Goal: Task Accomplishment & Management: Manage account settings

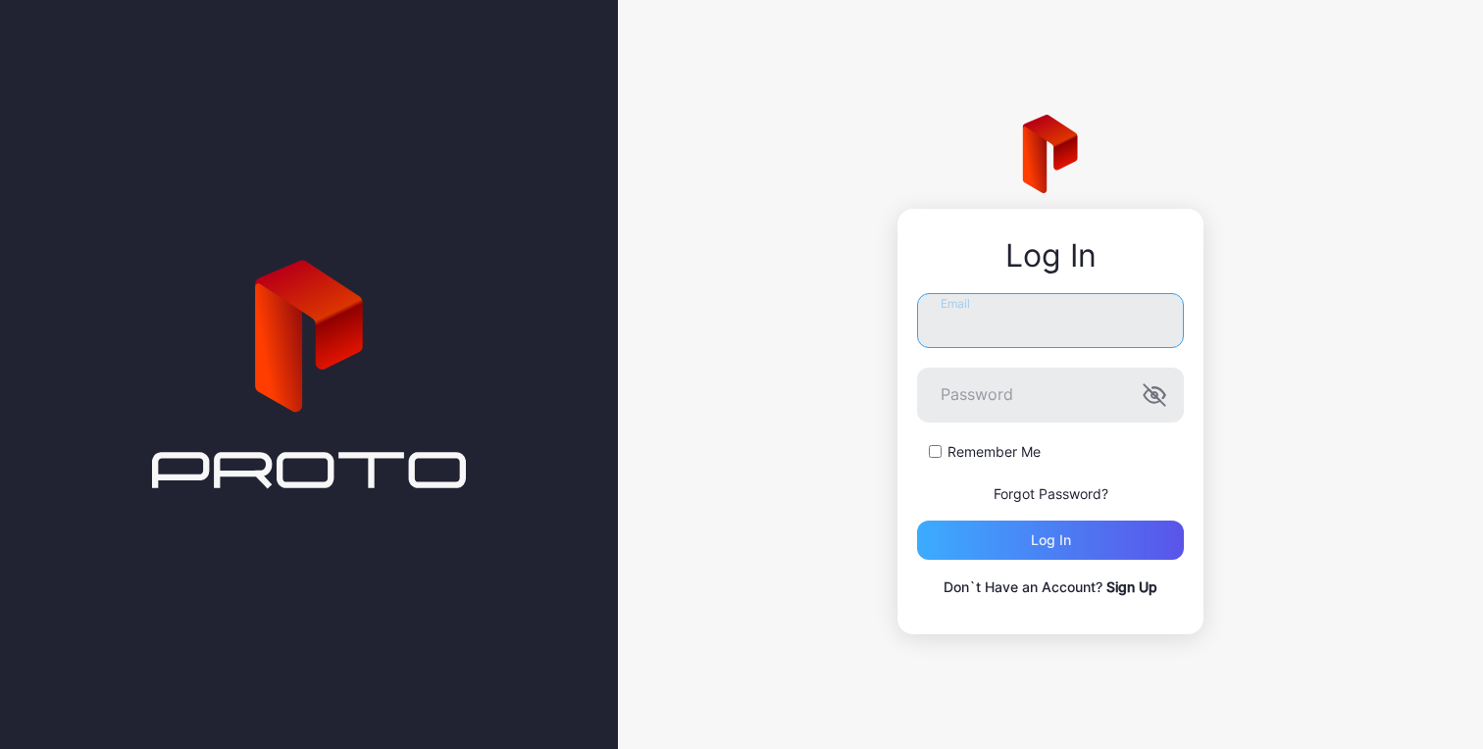
type input "**********"
click at [982, 534] on div "Log in" at bounding box center [1050, 540] width 267 height 39
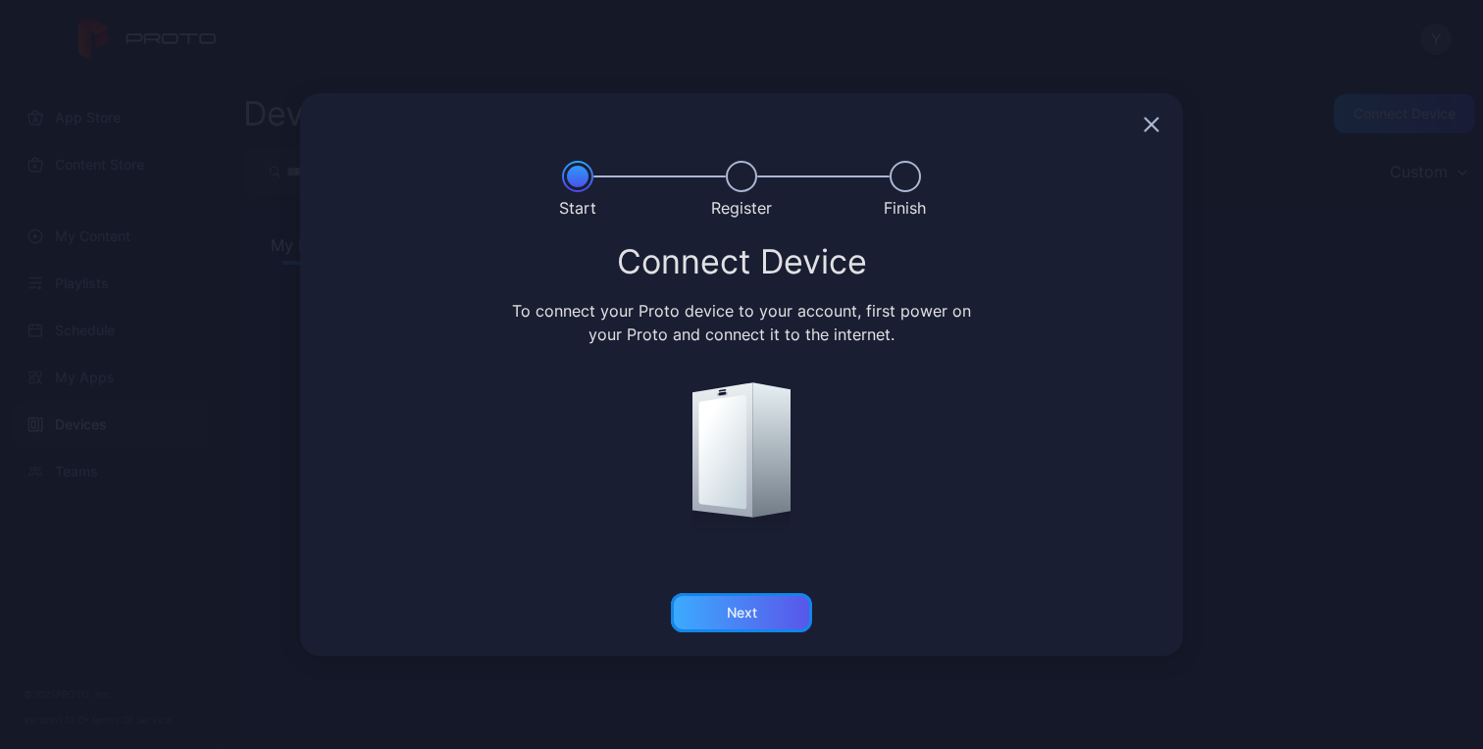
click at [749, 616] on div "Next" at bounding box center [742, 613] width 30 height 16
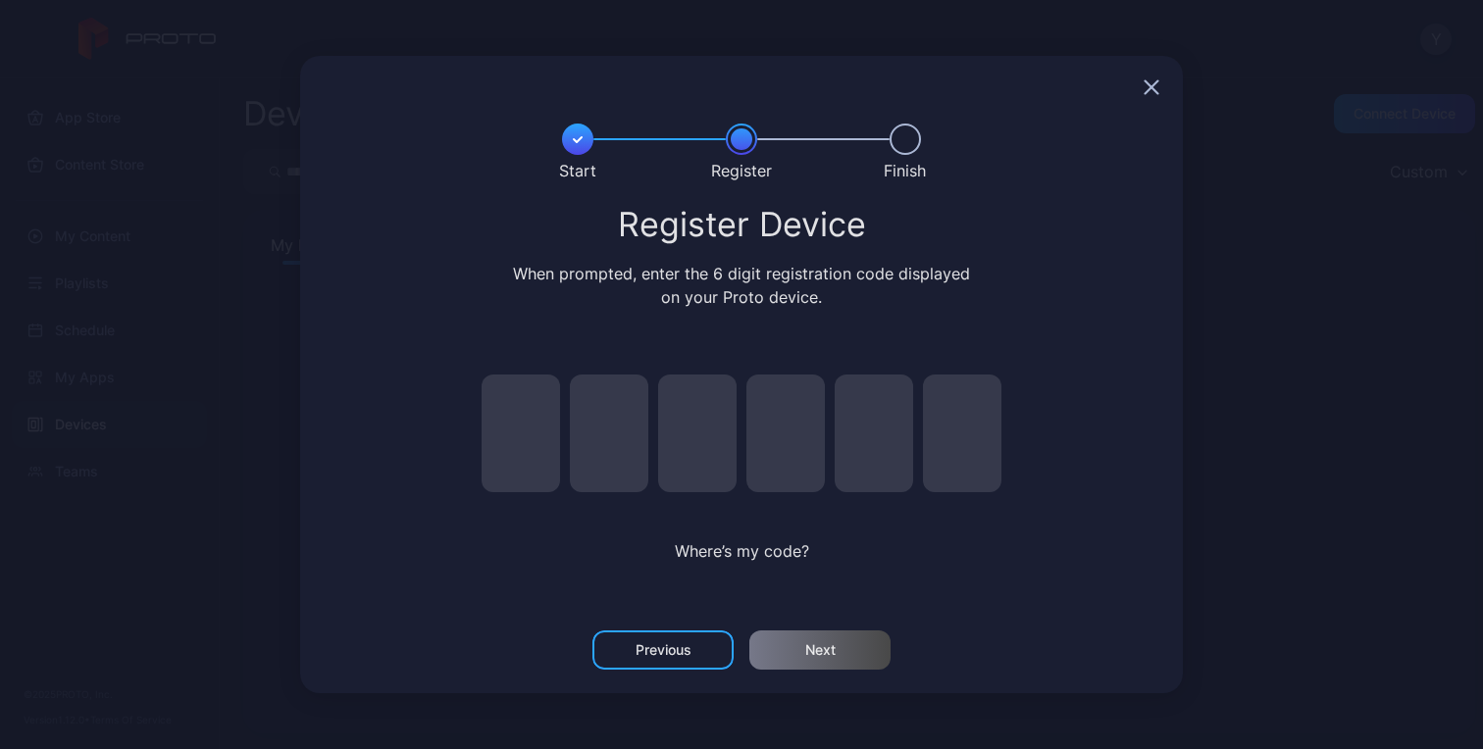
click at [531, 442] on input "pin code 1 of 6" at bounding box center [520, 434] width 78 height 118
type input "*"
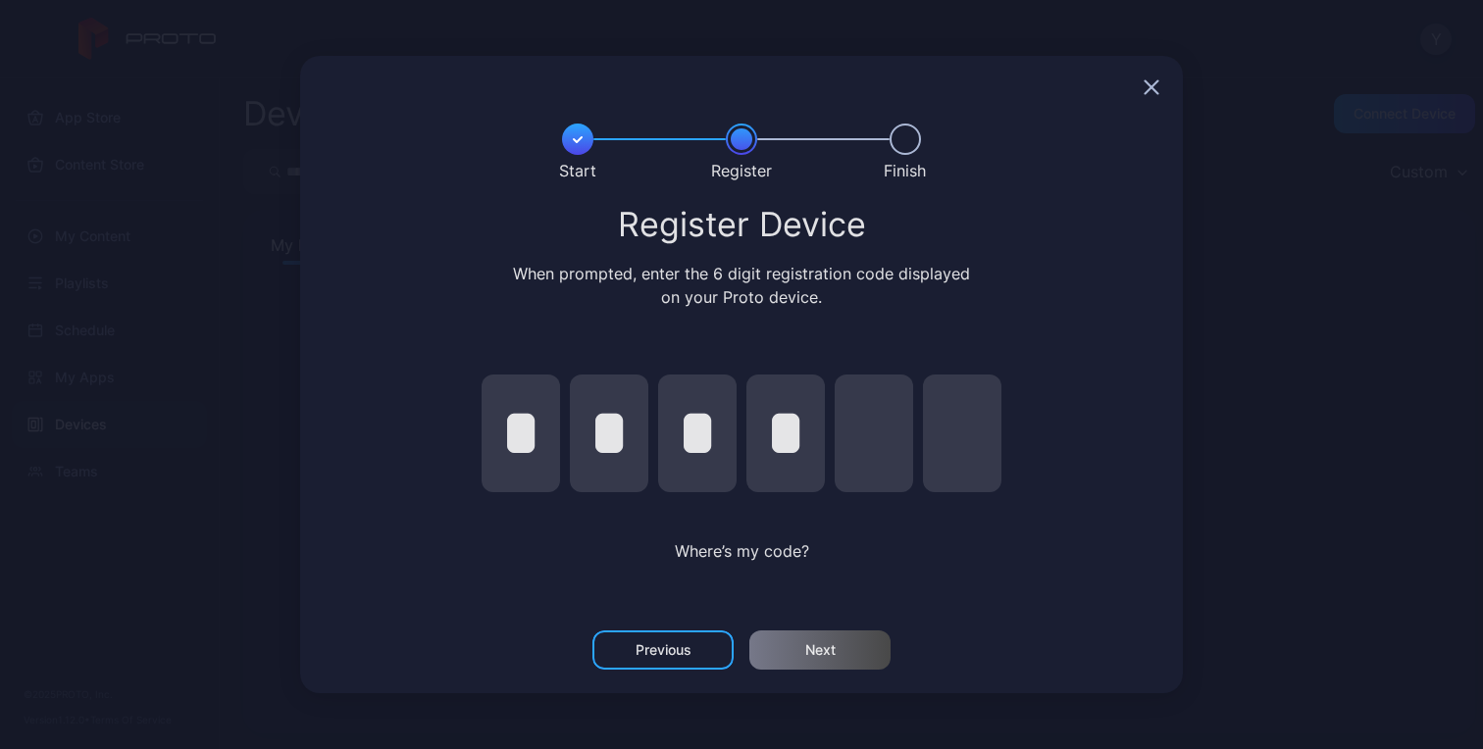
type input "*"
click at [781, 658] on div "Next" at bounding box center [819, 649] width 141 height 39
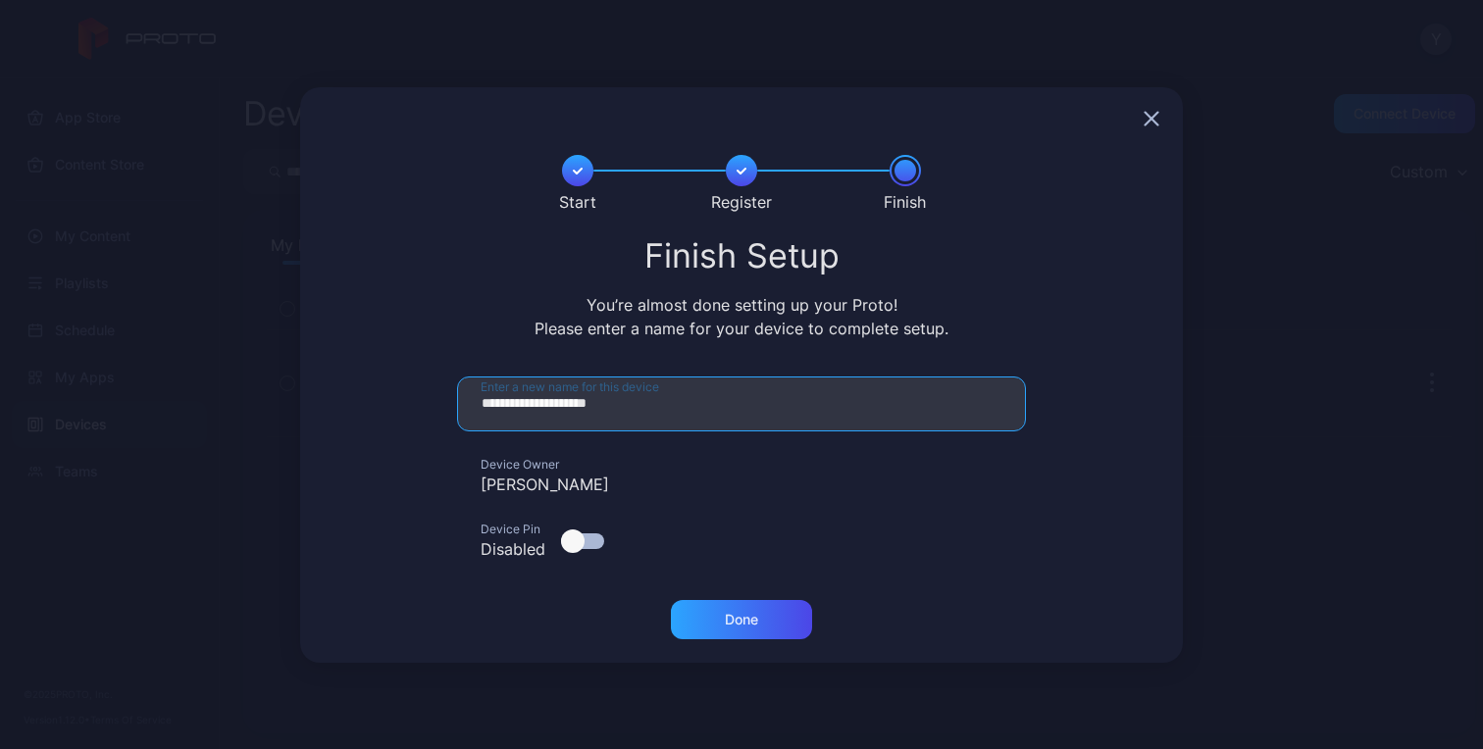
drag, startPoint x: 546, startPoint y: 401, endPoint x: 417, endPoint y: 393, distance: 129.7
click at [417, 393] on form "**********" at bounding box center [741, 477] width 835 height 200
type input "**********"
click at [712, 612] on div "Done" at bounding box center [741, 619] width 141 height 39
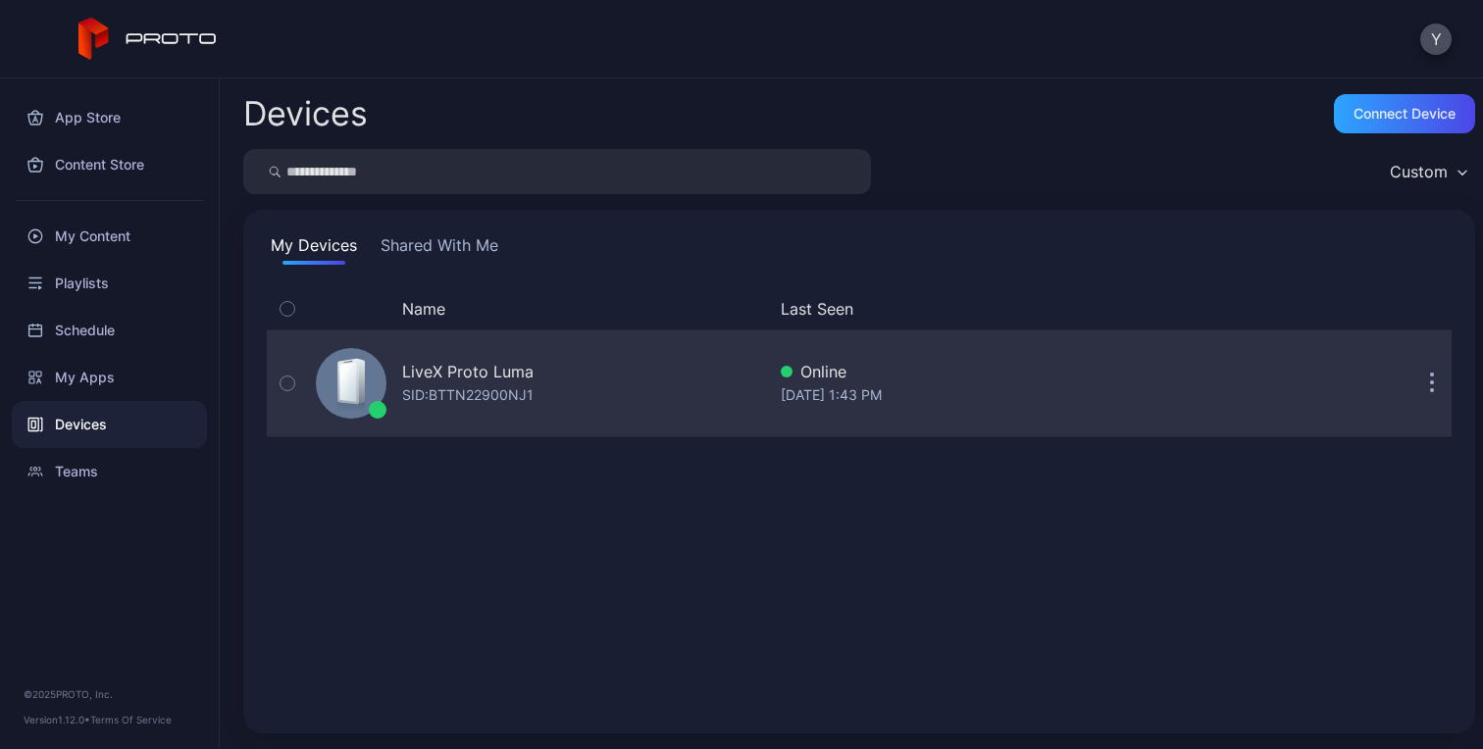
click at [599, 377] on div "LiveX Proto [PERSON_NAME]: BTTN22900NJ1" at bounding box center [536, 383] width 457 height 98
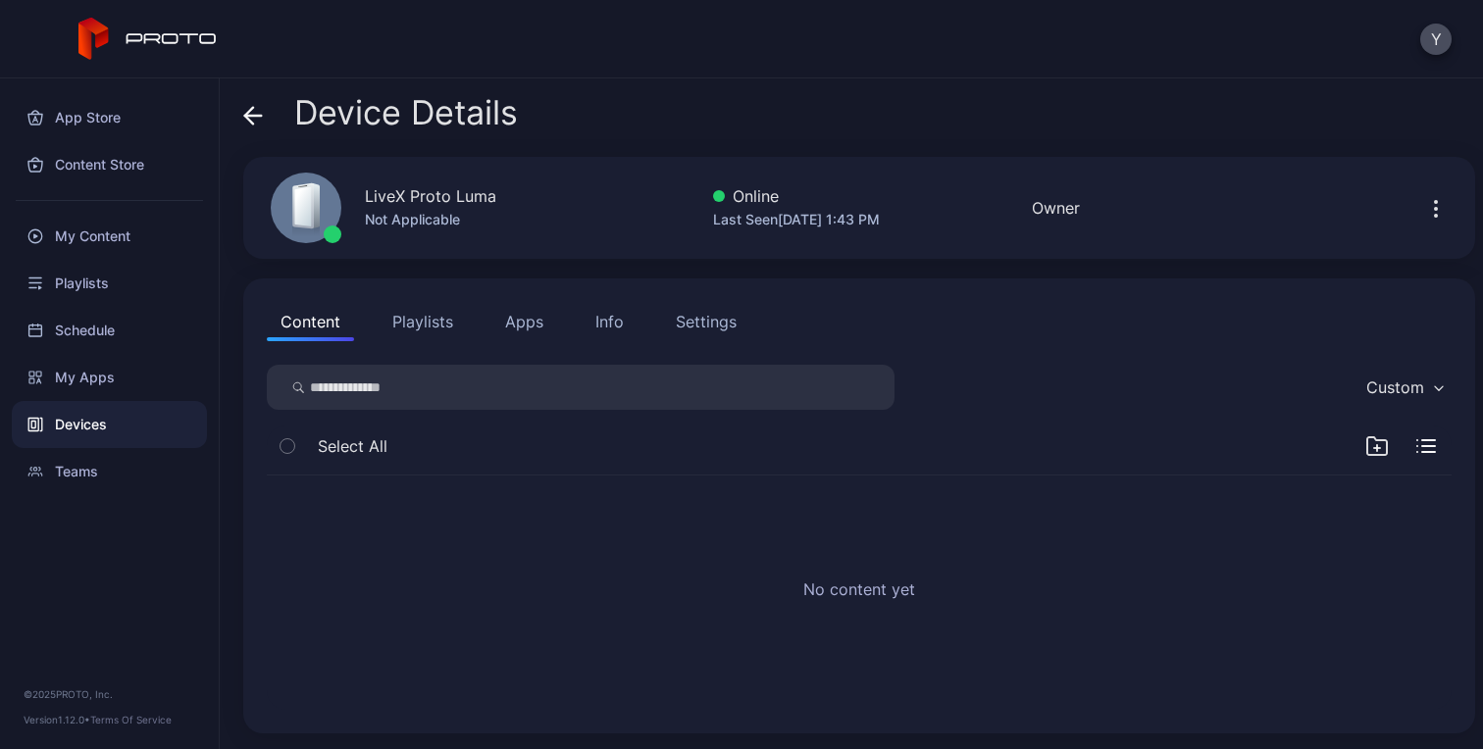
click at [433, 319] on button "Playlists" at bounding box center [422, 321] width 88 height 39
click at [523, 325] on button "Apps" at bounding box center [524, 321] width 66 height 39
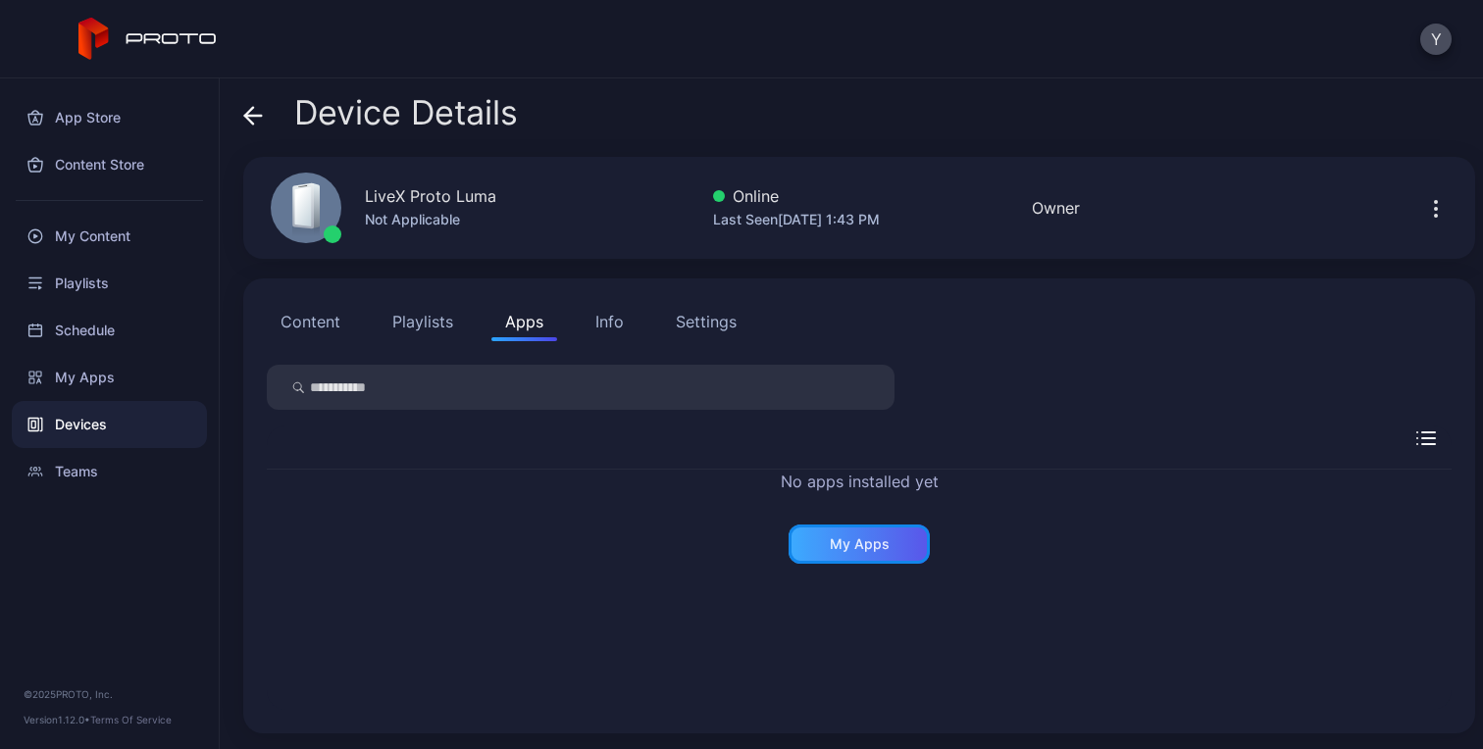
click at [806, 551] on div "My Apps" at bounding box center [858, 544] width 141 height 39
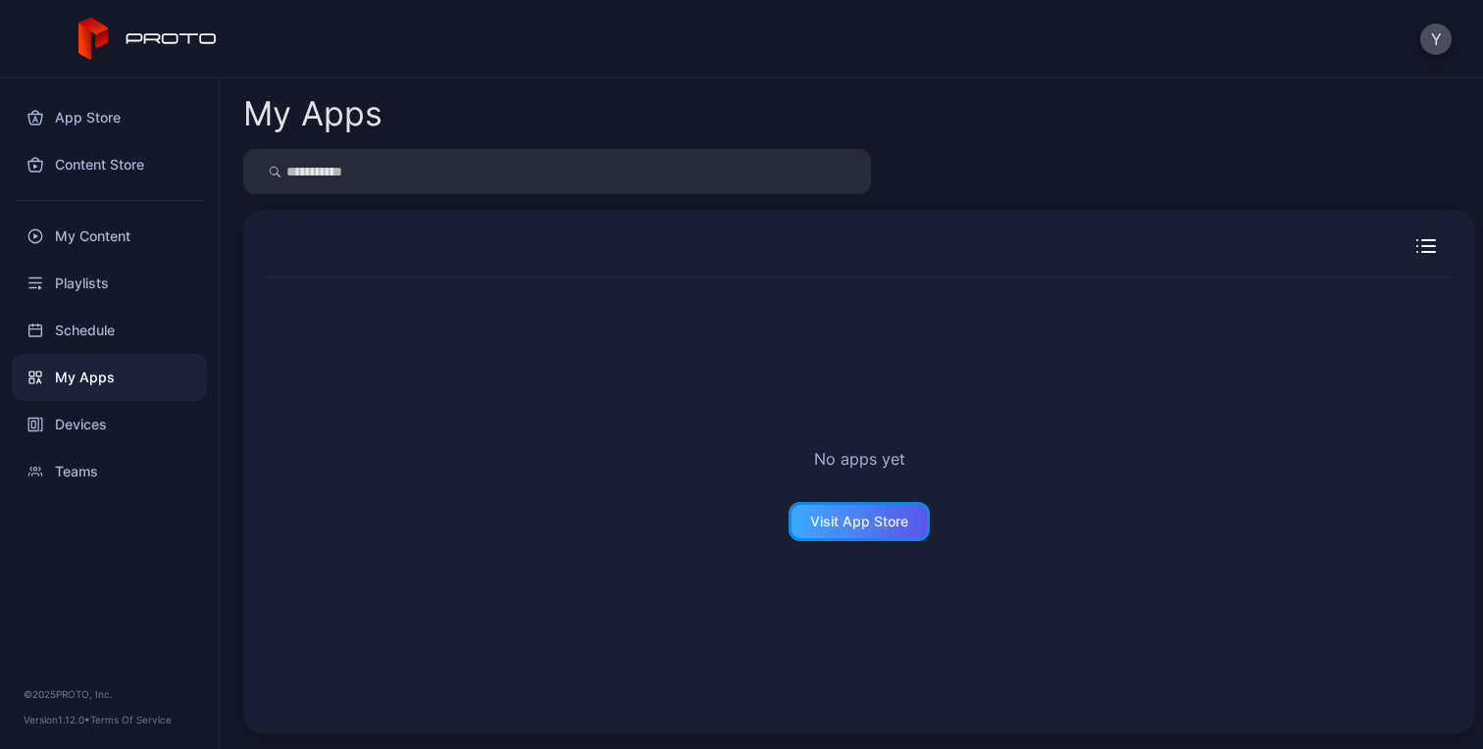
click at [810, 518] on div "Visit App Store" at bounding box center [859, 522] width 98 height 16
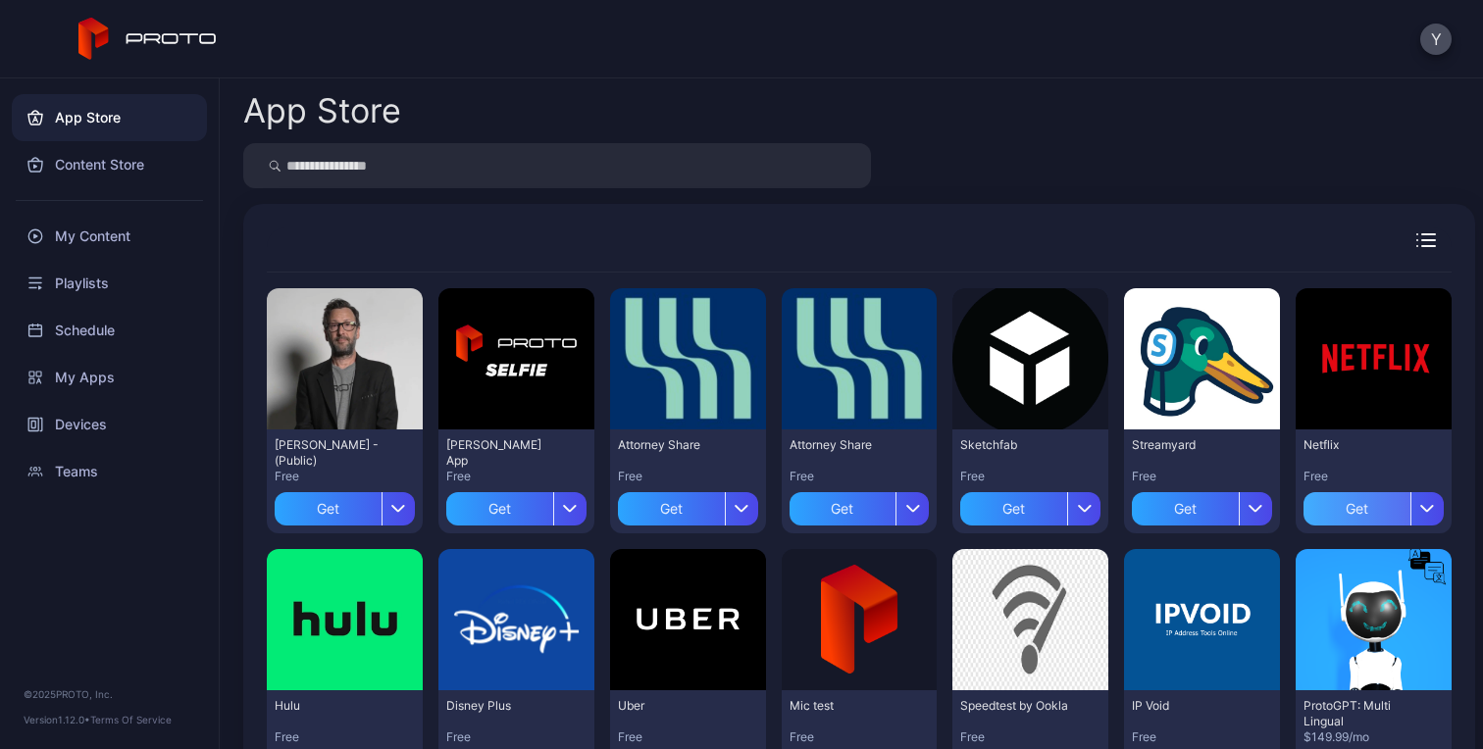
click at [1335, 513] on div "Get" at bounding box center [1356, 508] width 107 height 33
click at [1345, 518] on div "My Apps" at bounding box center [1373, 508] width 140 height 33
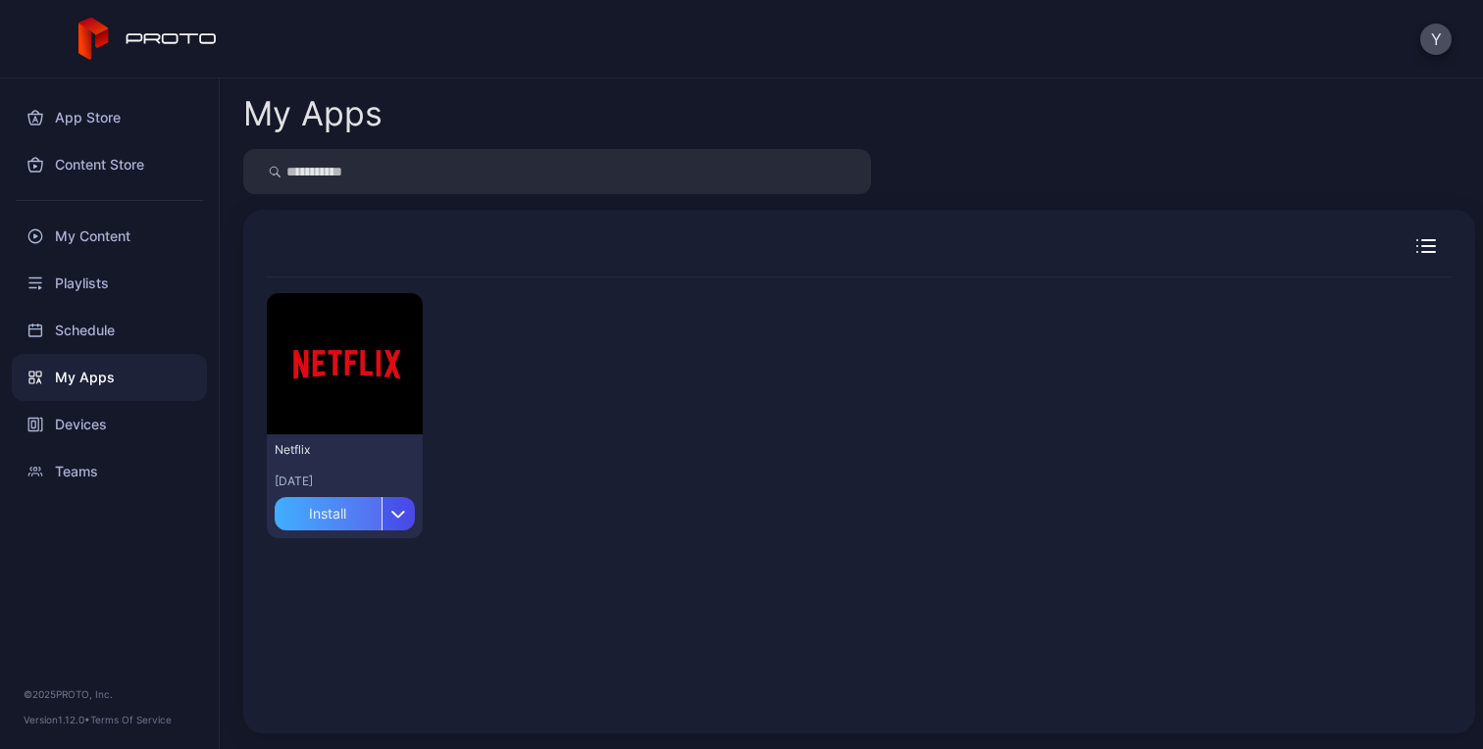
click at [344, 520] on div "Install" at bounding box center [328, 513] width 107 height 33
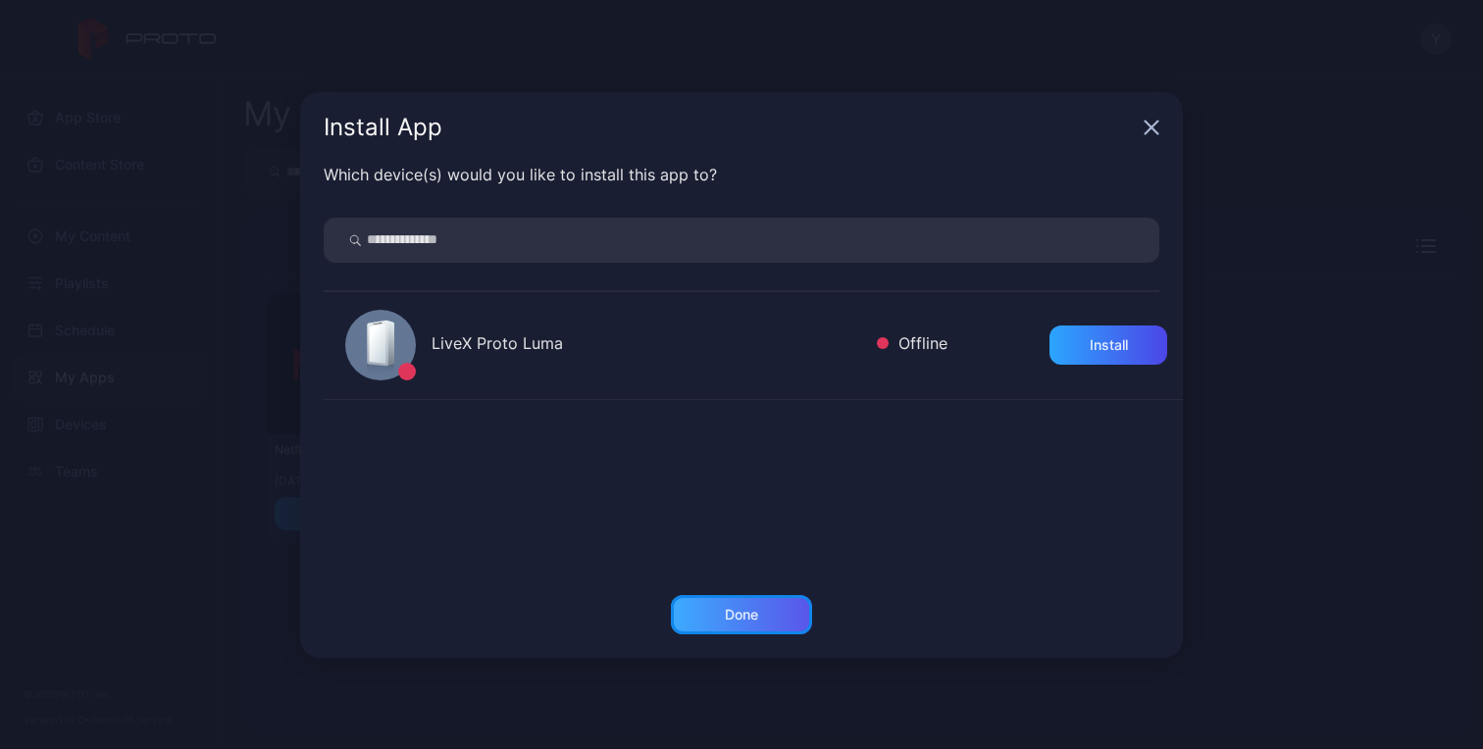
click at [704, 612] on div "Done" at bounding box center [741, 614] width 141 height 39
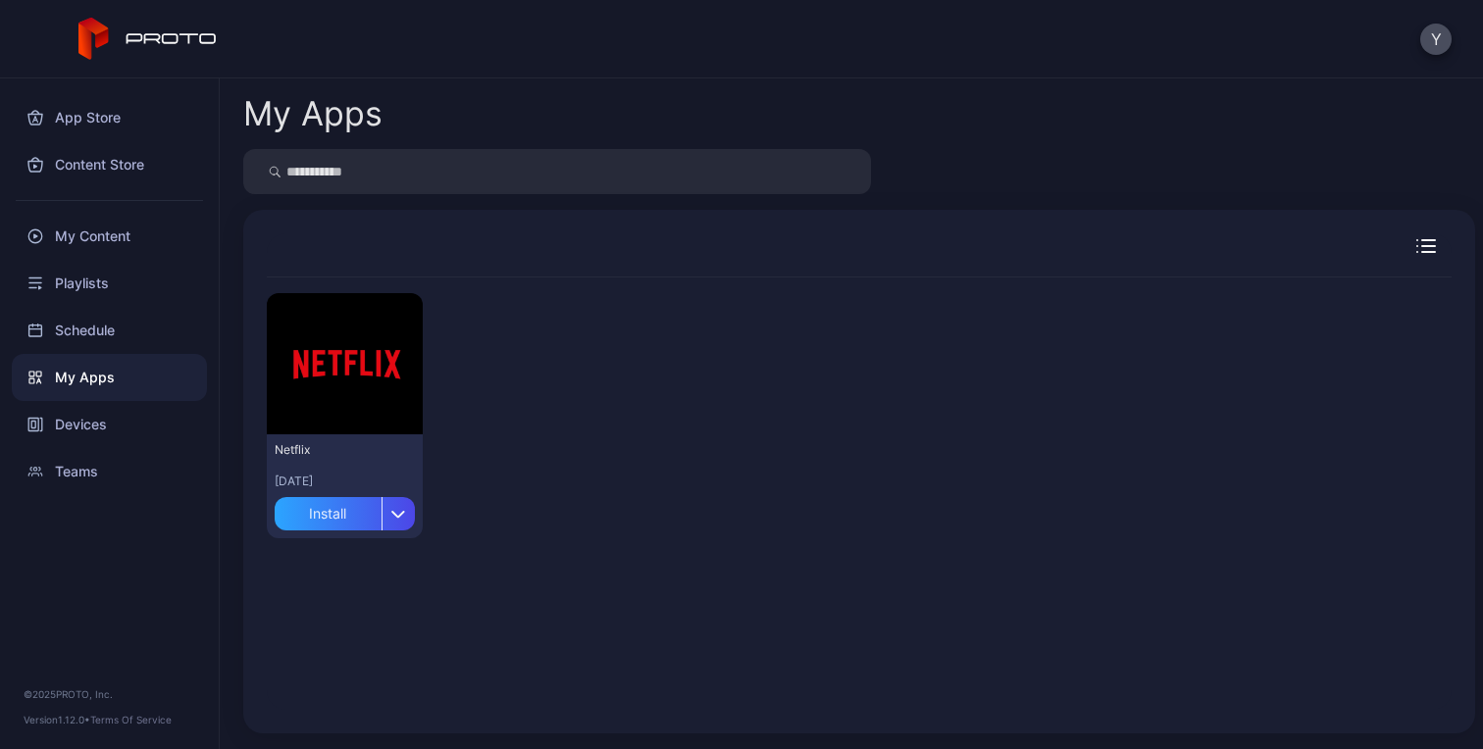
click at [644, 416] on div "Preview Netflix [DATE] Install" at bounding box center [859, 415] width 1184 height 277
click at [332, 509] on div "Install" at bounding box center [328, 513] width 107 height 33
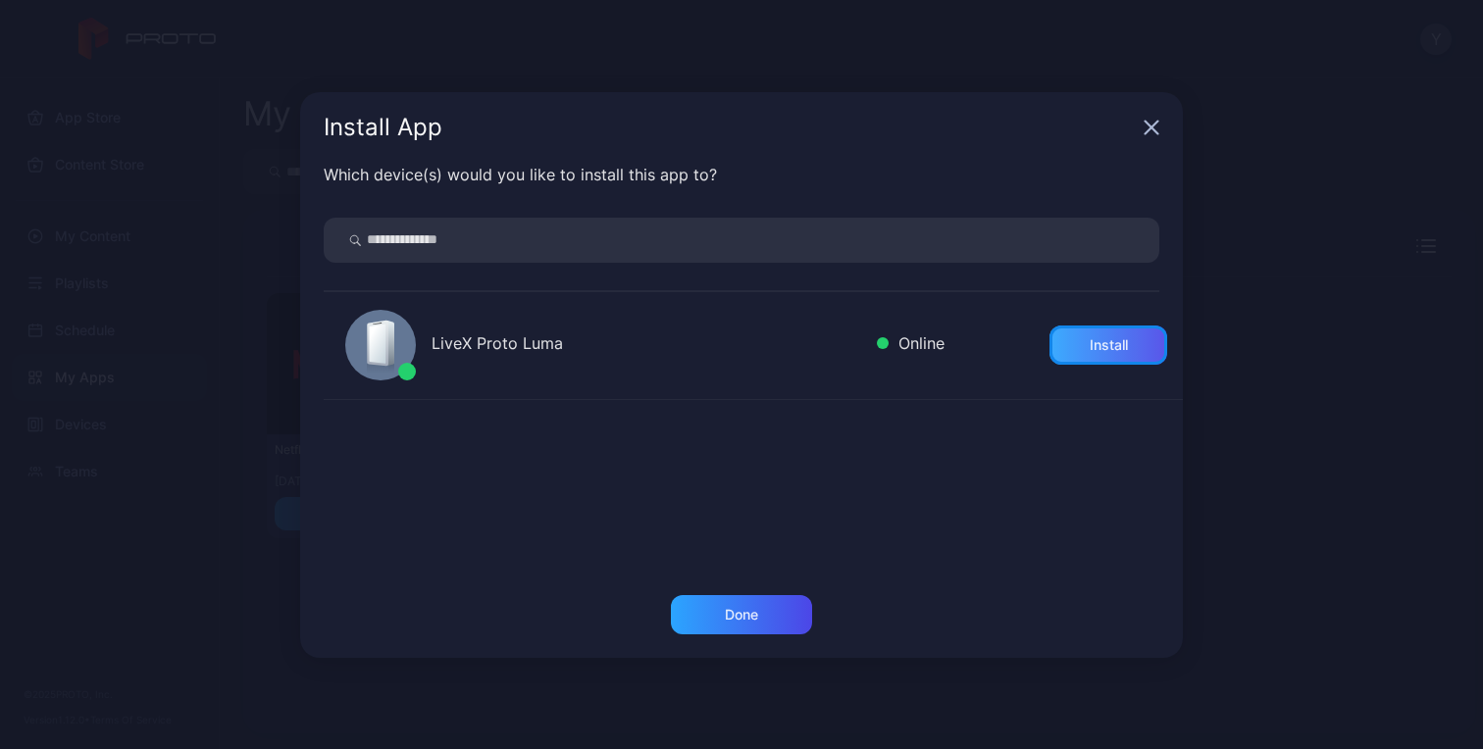
click at [1089, 352] on div "Install" at bounding box center [1108, 345] width 38 height 16
click at [758, 611] on div "Done" at bounding box center [741, 614] width 141 height 39
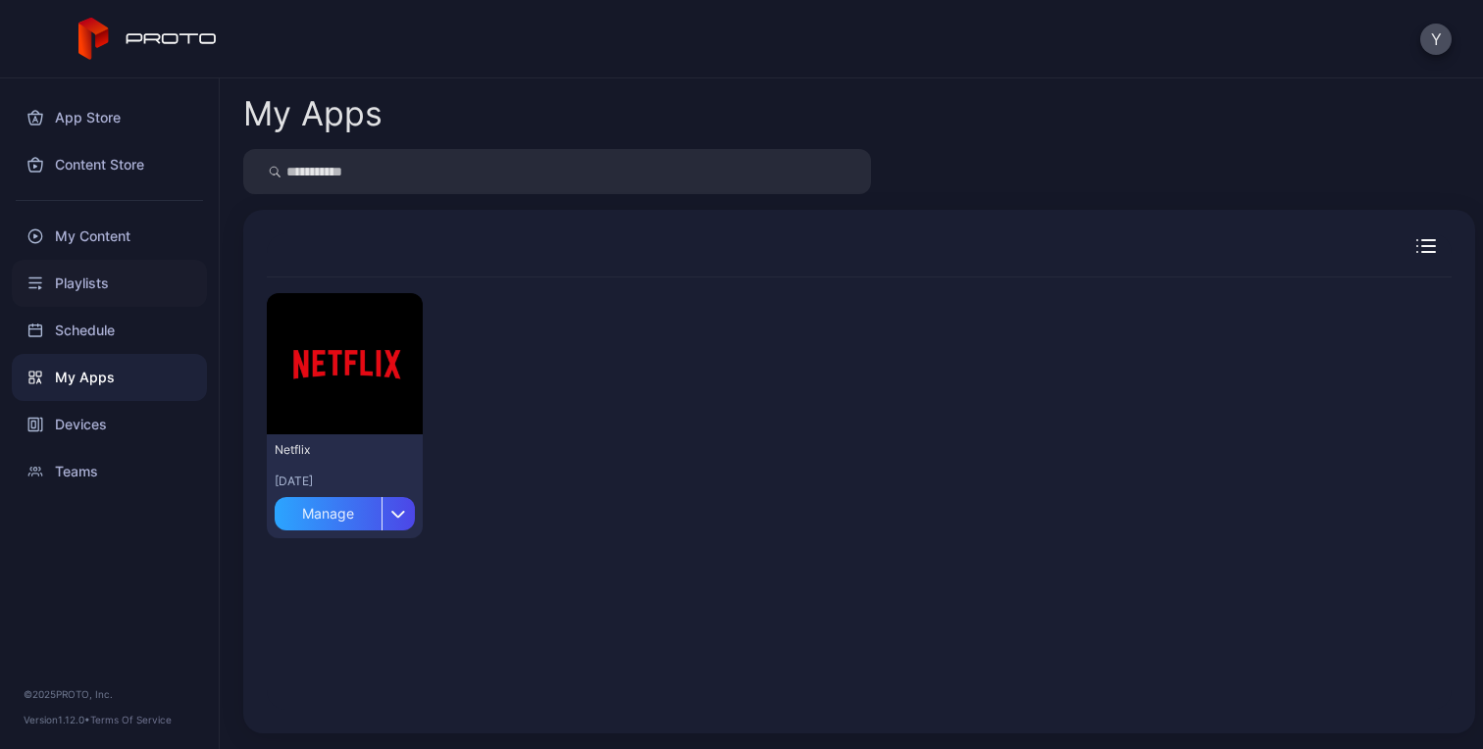
click at [92, 281] on div "Playlists" at bounding box center [109, 283] width 195 height 47
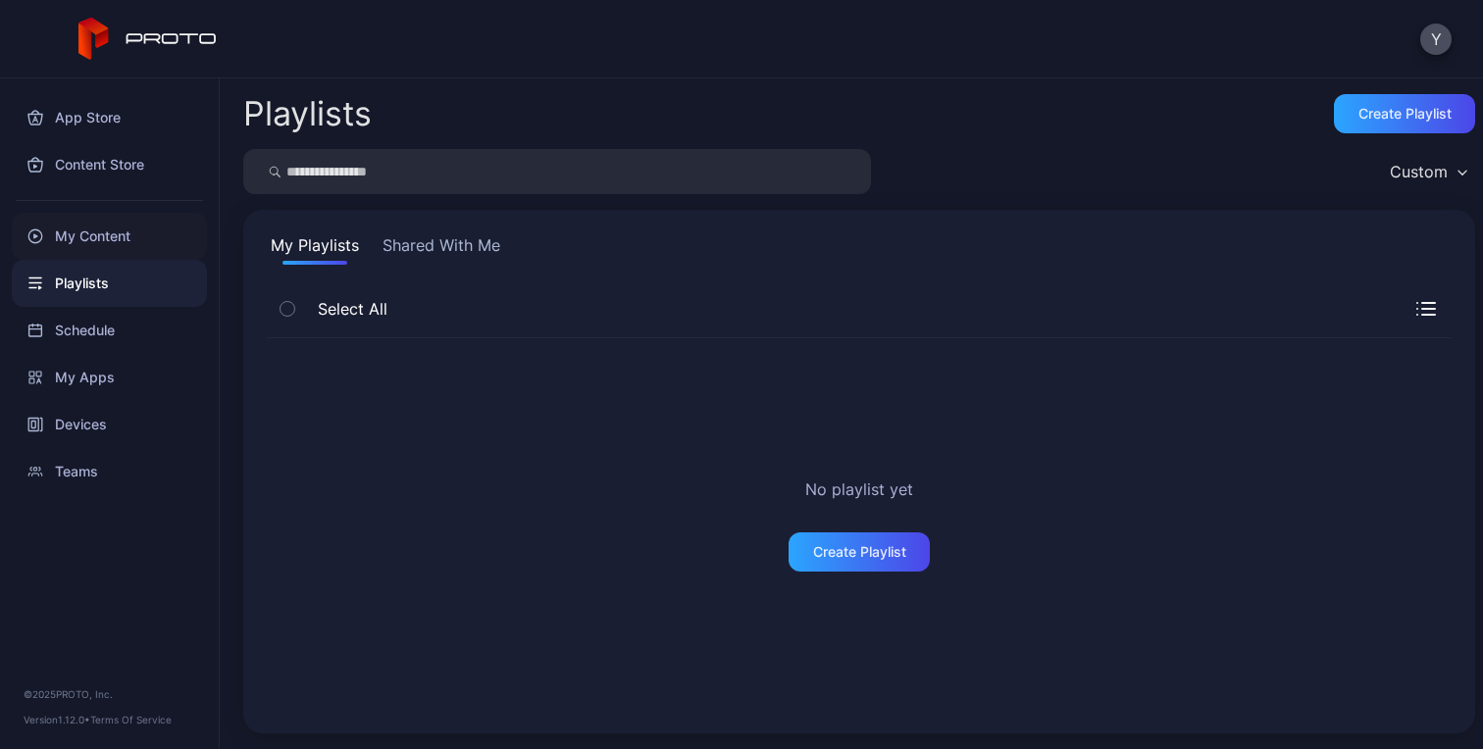
click at [99, 234] on div "My Content" at bounding box center [109, 236] width 195 height 47
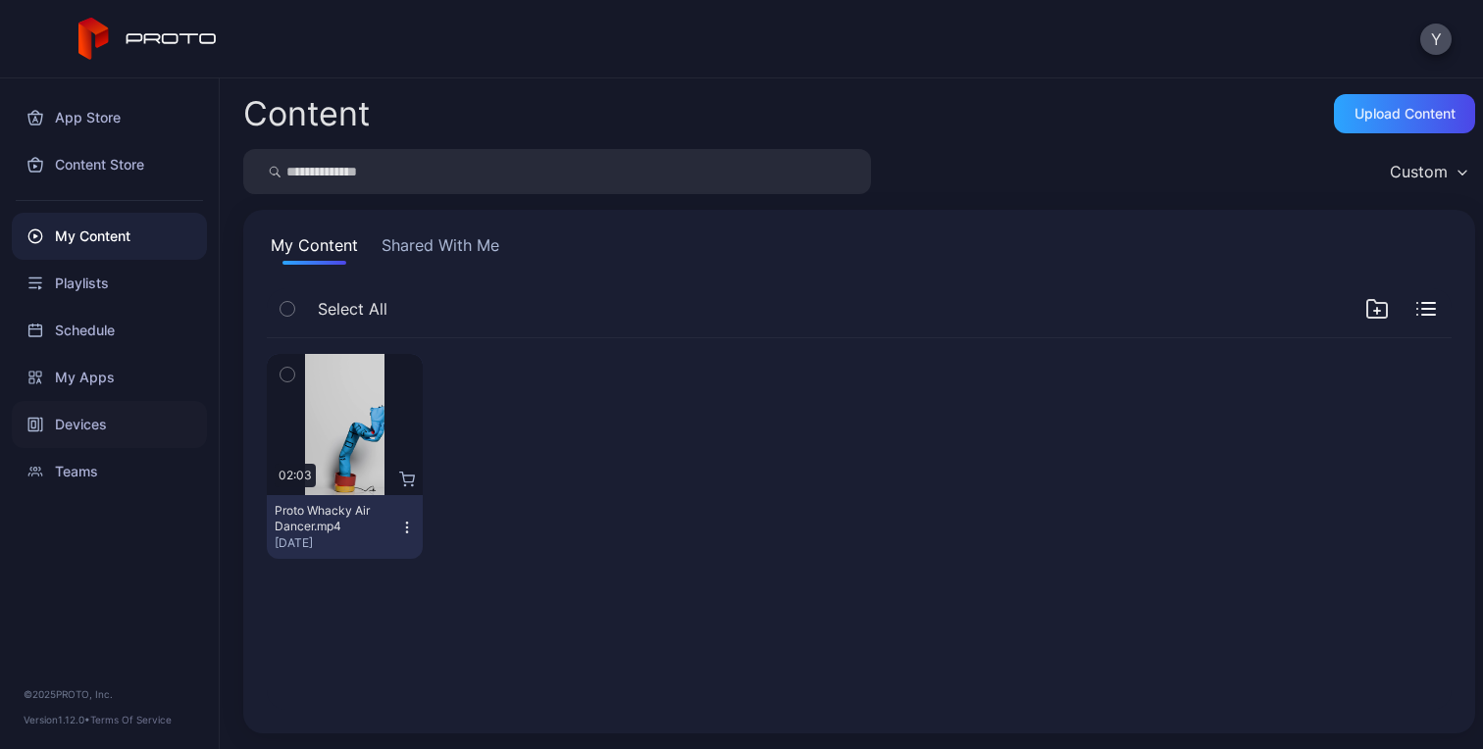
click at [101, 421] on div "Devices" at bounding box center [109, 424] width 195 height 47
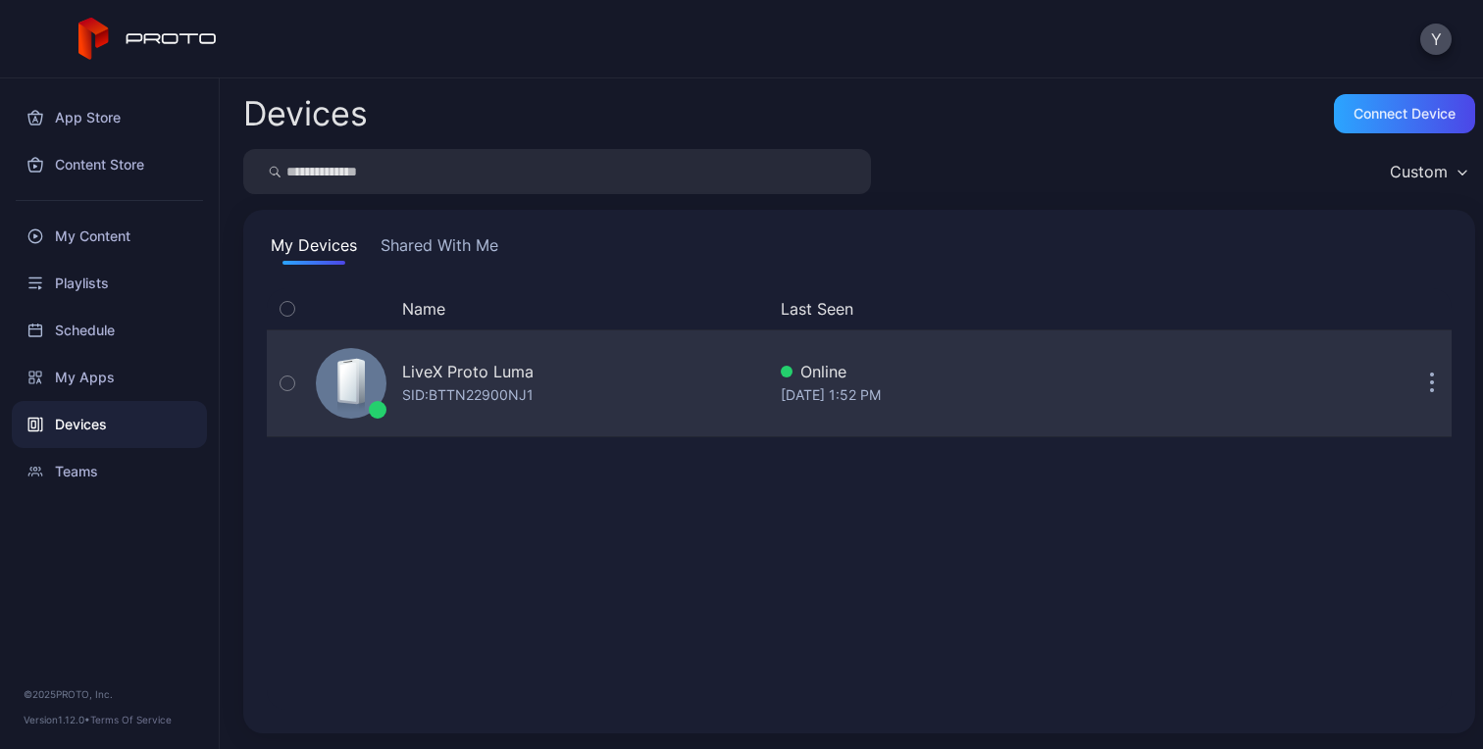
click at [612, 395] on div "LiveX Proto [PERSON_NAME]: BTTN22900NJ1" at bounding box center [536, 383] width 457 height 98
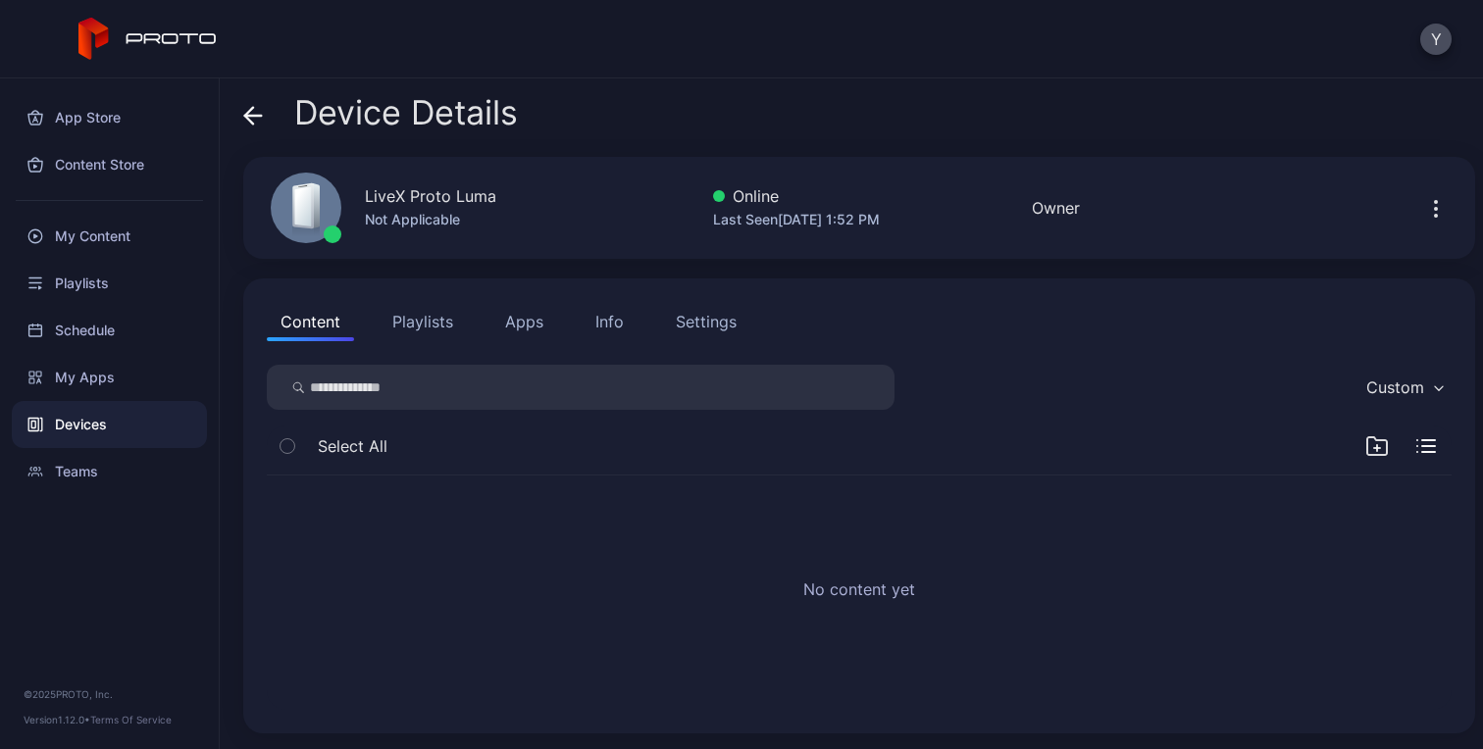
click at [518, 312] on button "Apps" at bounding box center [524, 321] width 66 height 39
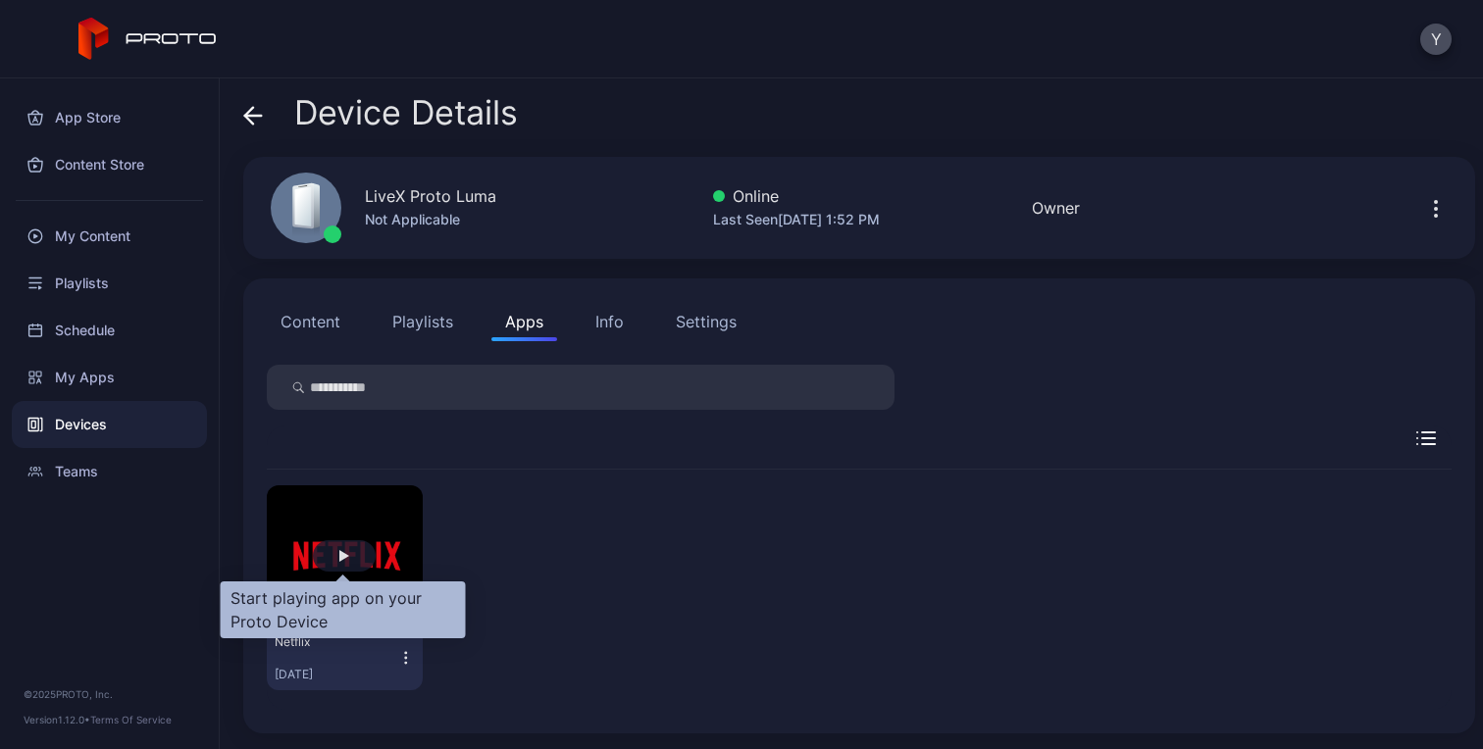
click at [337, 560] on div "button" at bounding box center [344, 555] width 63 height 31
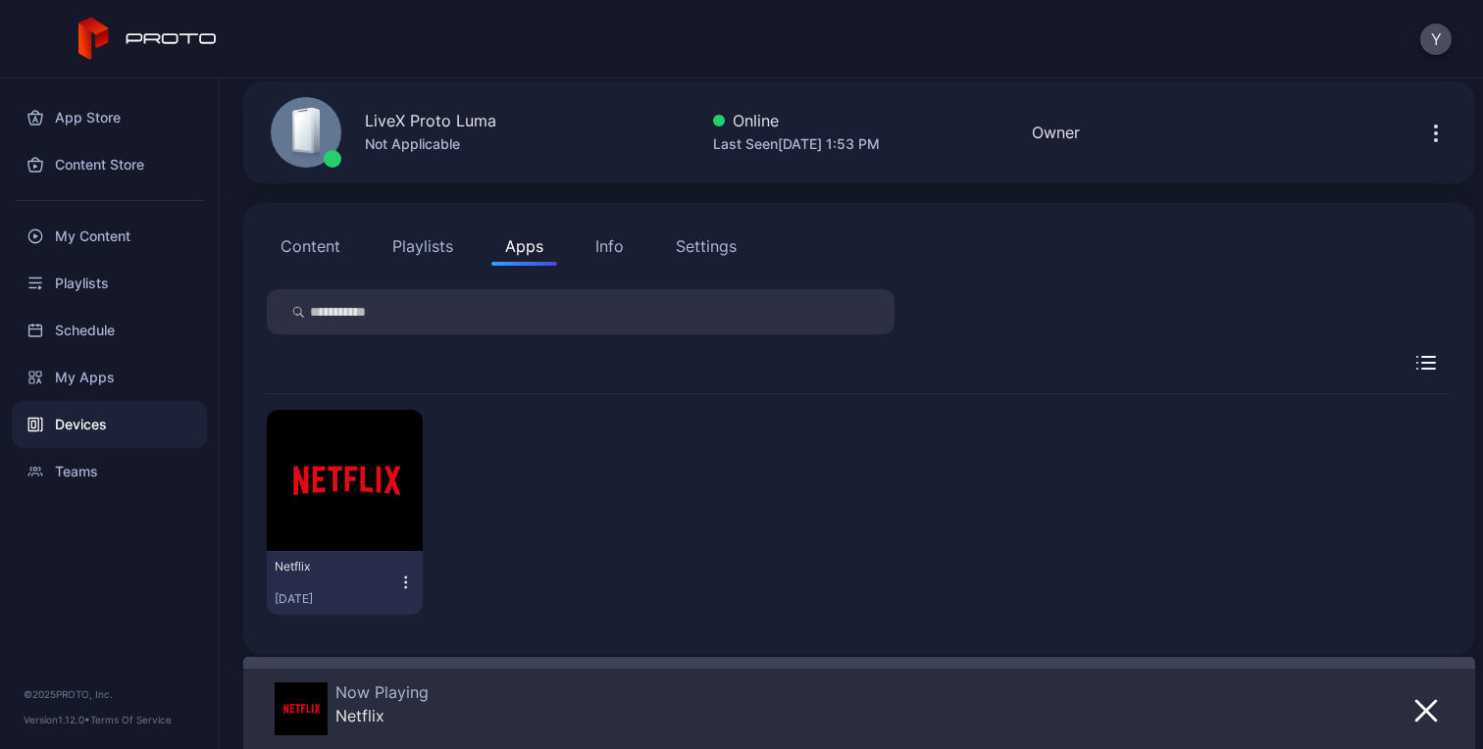
scroll to position [85, 0]
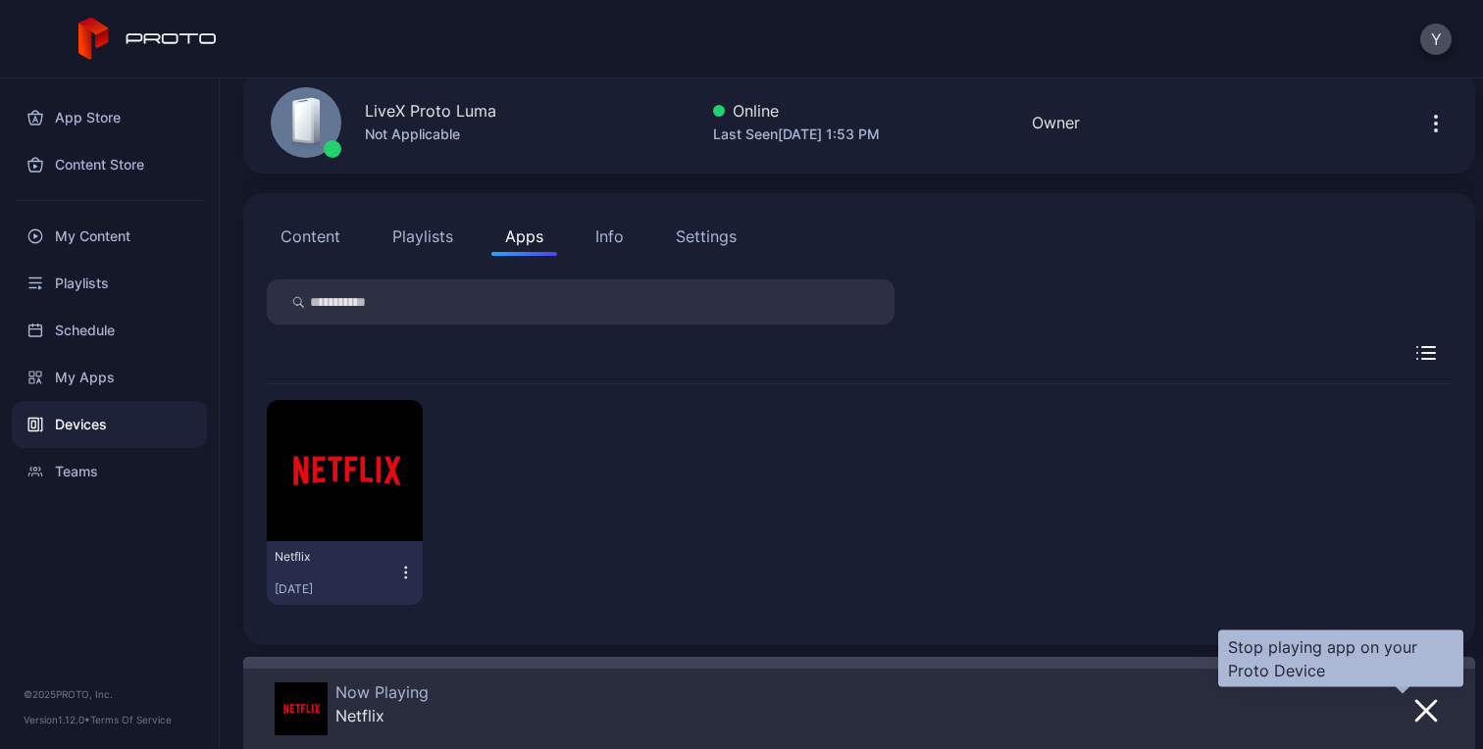
click at [1416, 711] on icon "button" at bounding box center [1426, 711] width 20 height 20
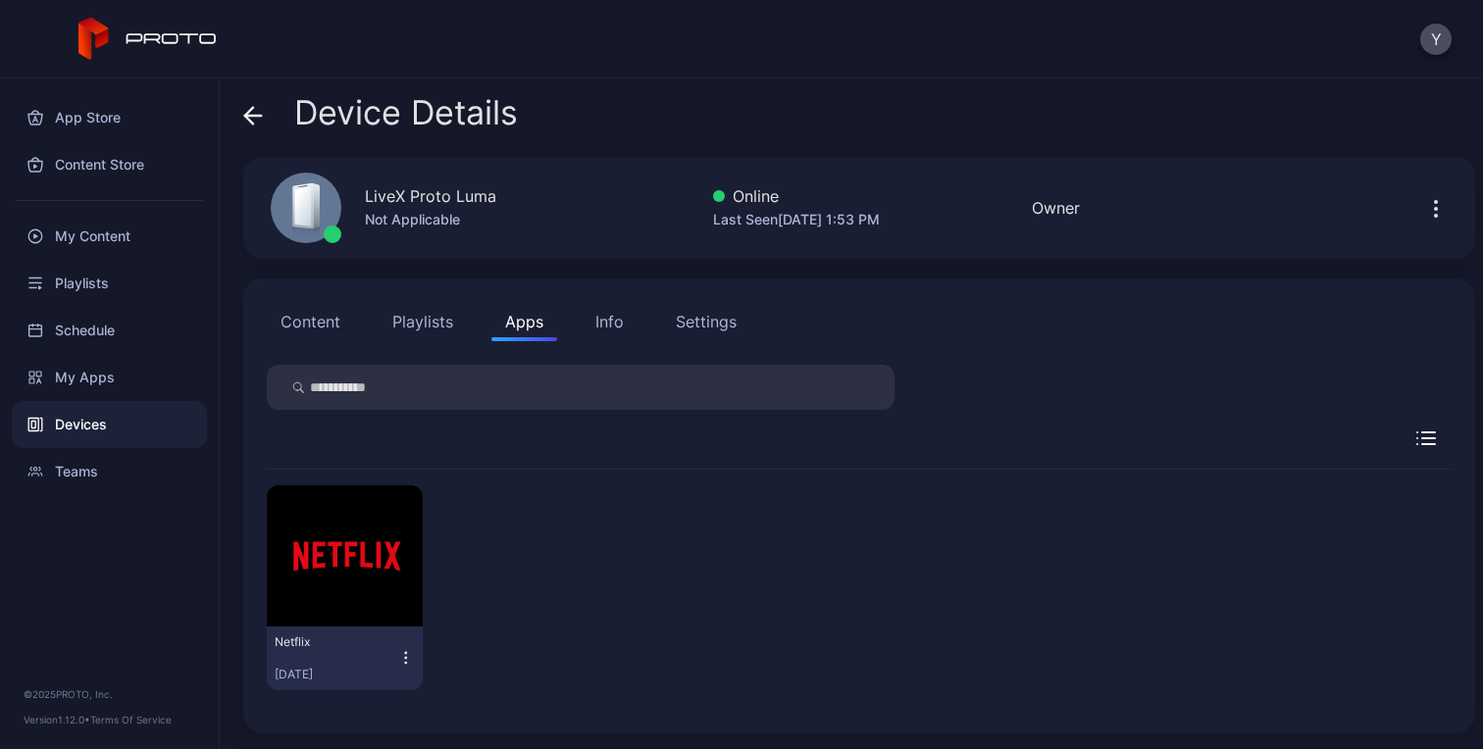
scroll to position [0, 0]
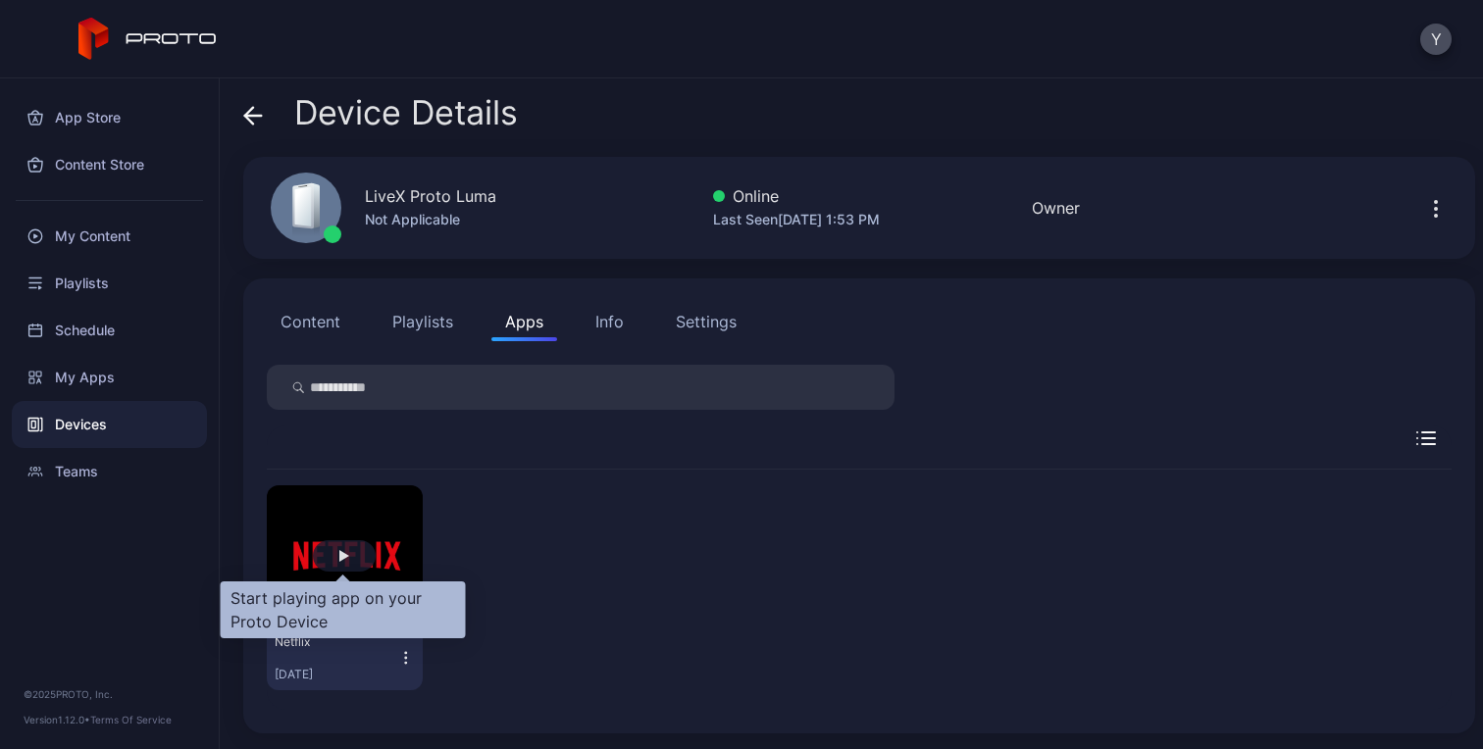
click at [339, 552] on div "button" at bounding box center [344, 556] width 10 height 12
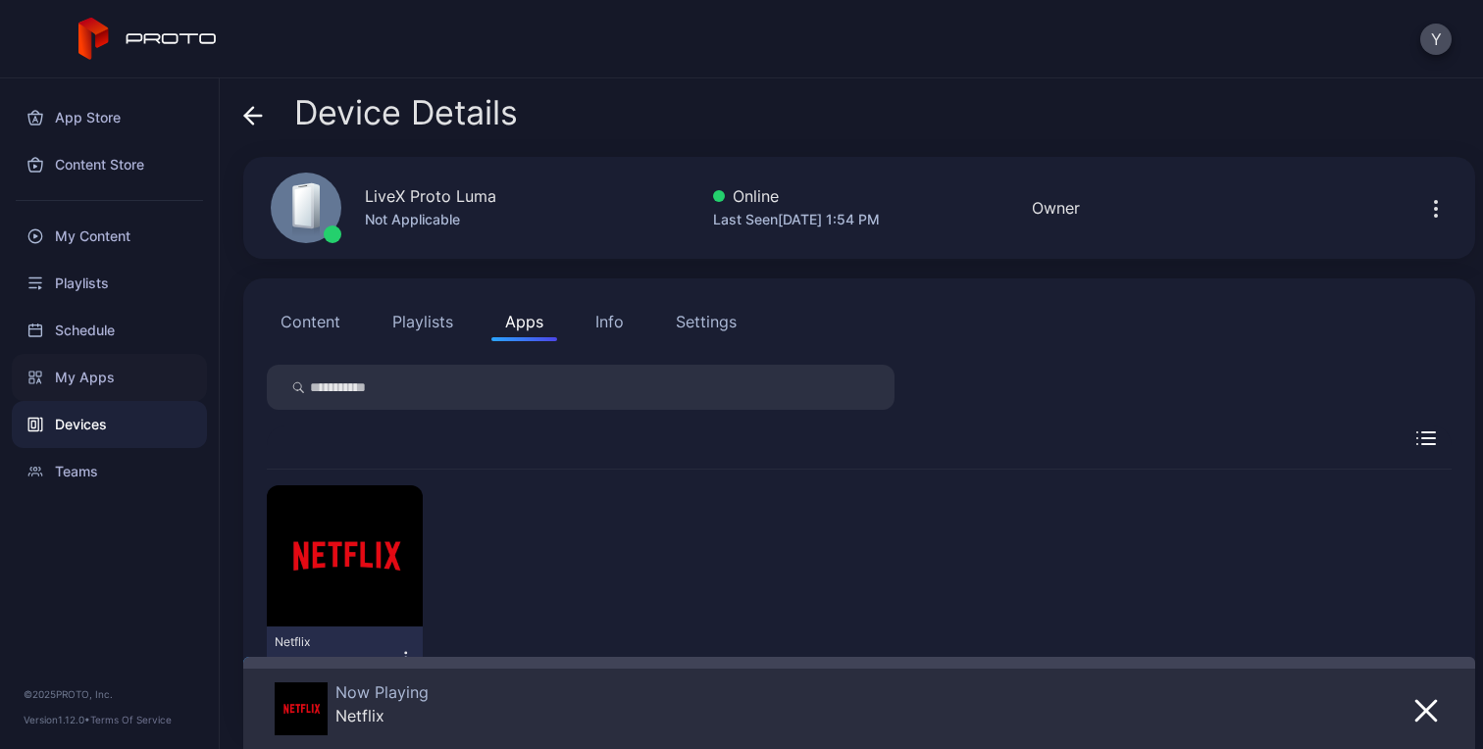
click at [97, 378] on div "My Apps" at bounding box center [109, 377] width 195 height 47
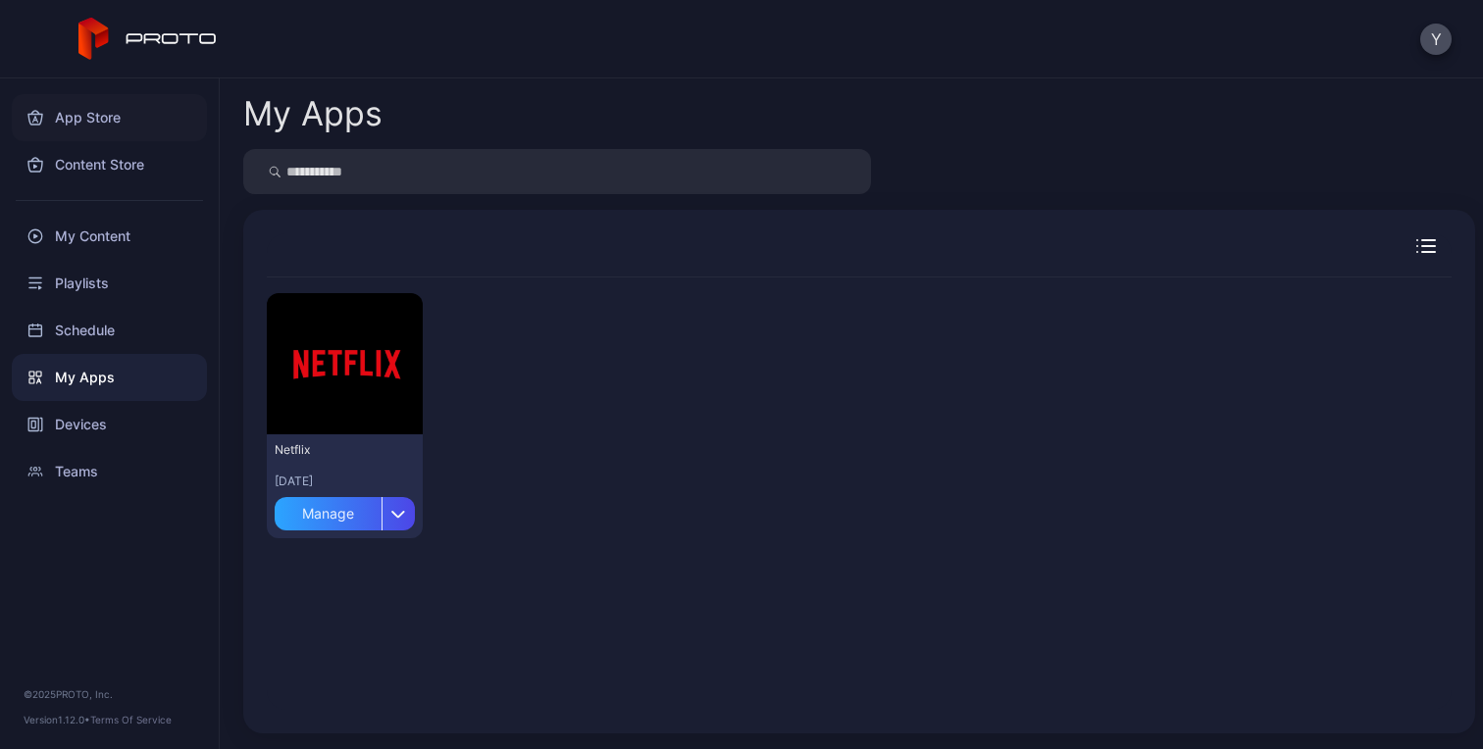
click at [99, 123] on div "App Store" at bounding box center [109, 117] width 195 height 47
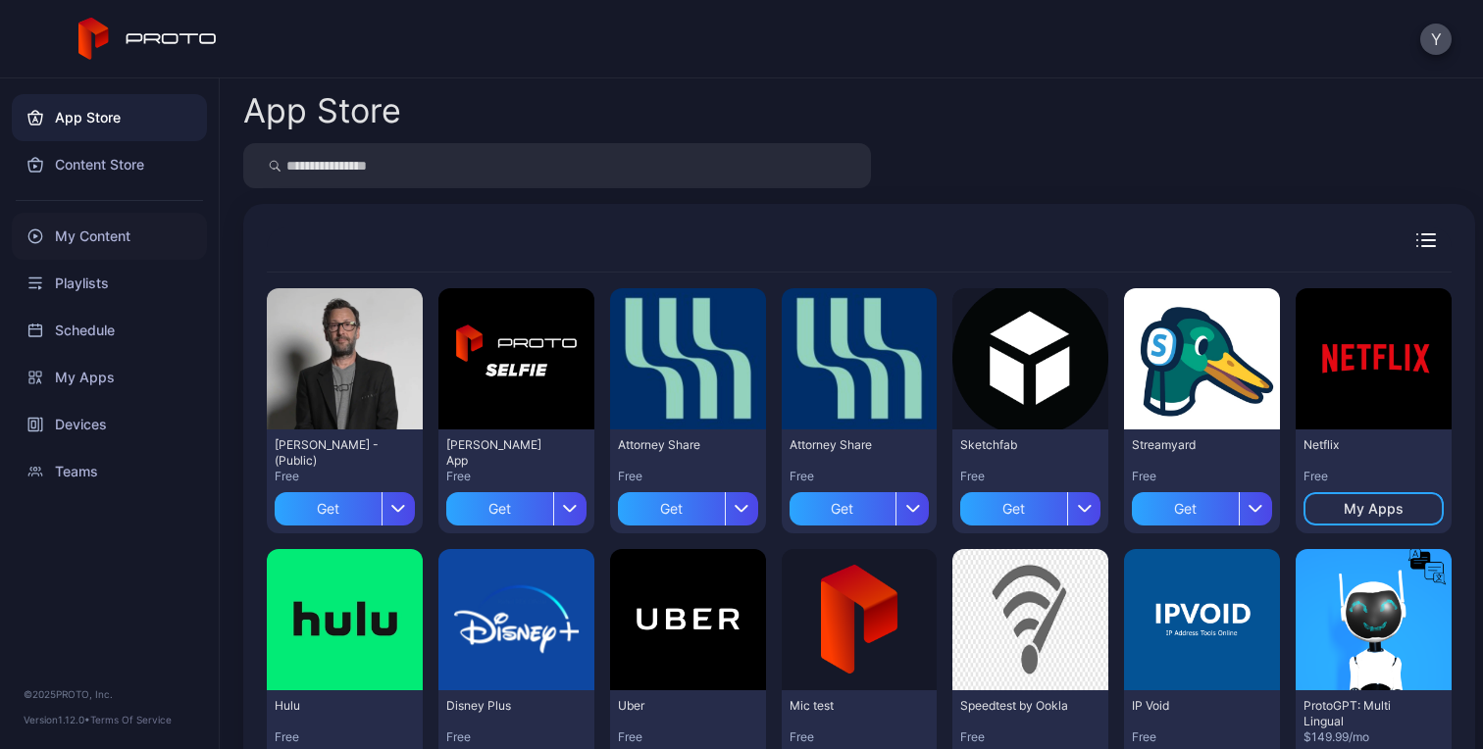
click at [93, 241] on div "My Content" at bounding box center [109, 236] width 195 height 47
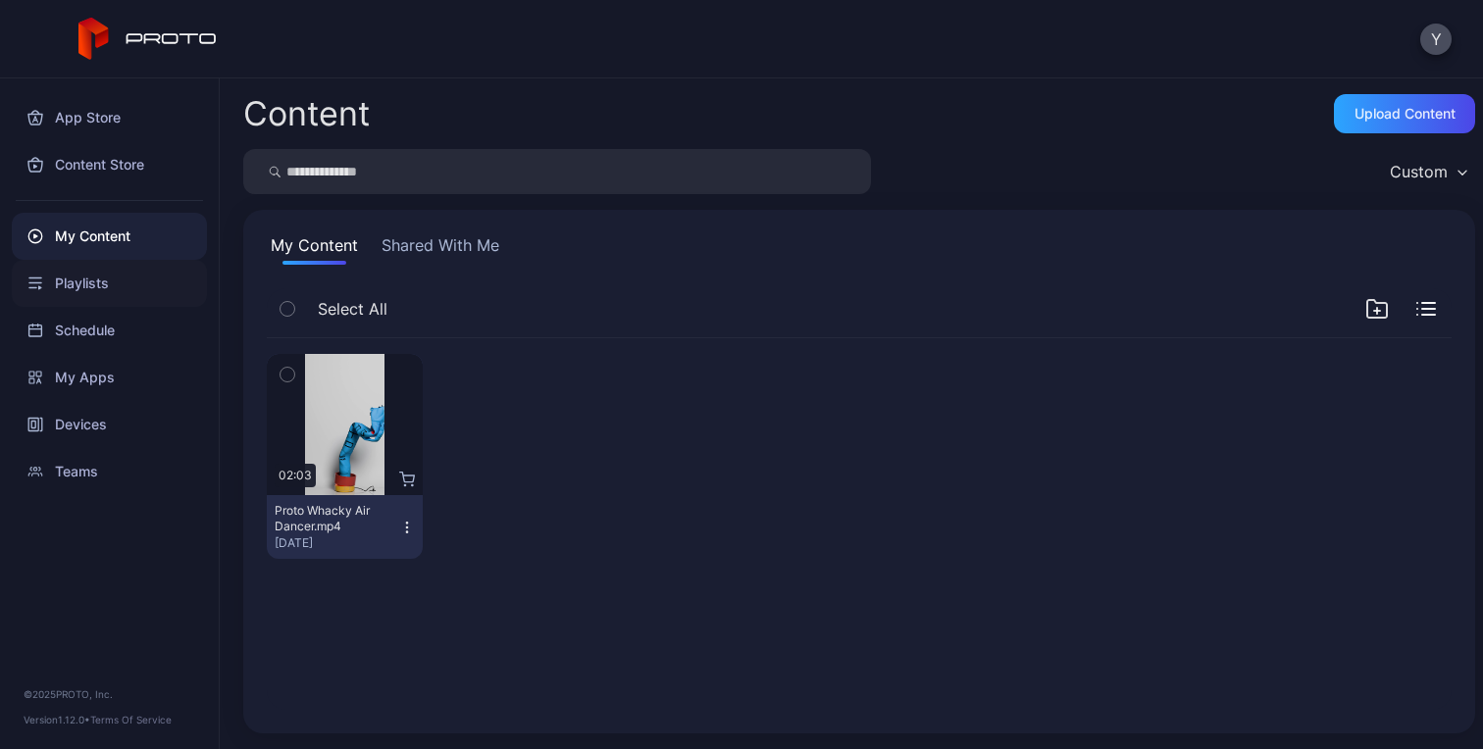
click at [89, 281] on div "Playlists" at bounding box center [109, 283] width 195 height 47
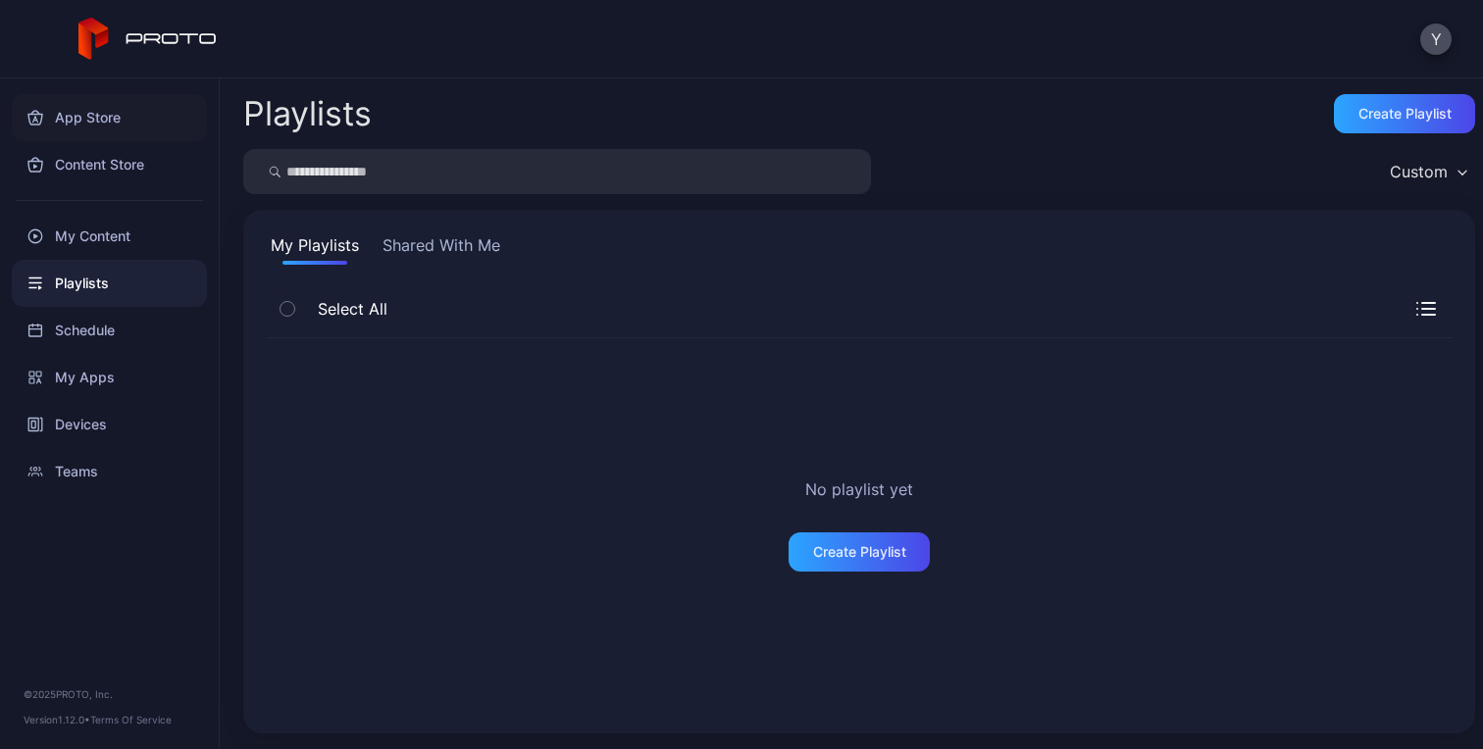
click at [91, 116] on div "App Store" at bounding box center [109, 117] width 195 height 47
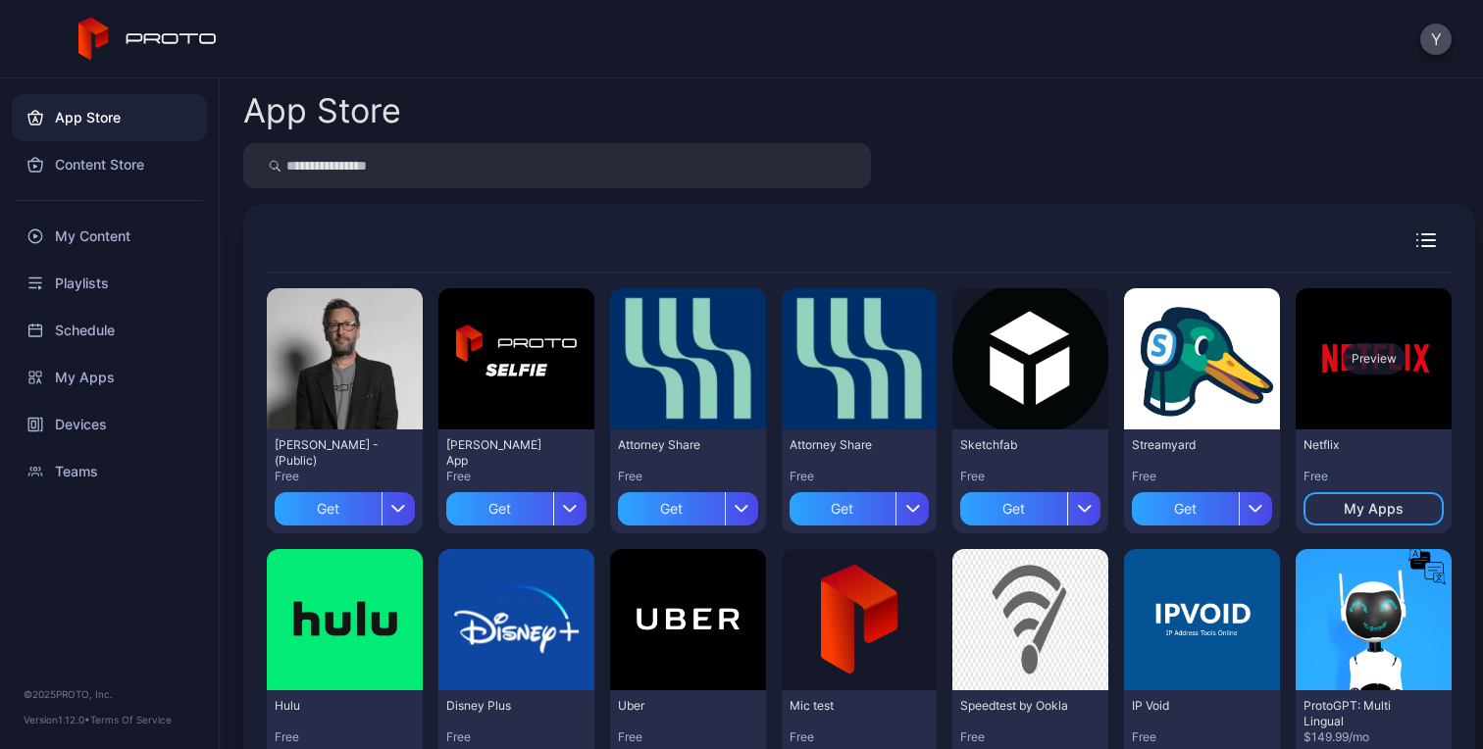
click at [1357, 365] on div "Preview" at bounding box center [1373, 358] width 63 height 31
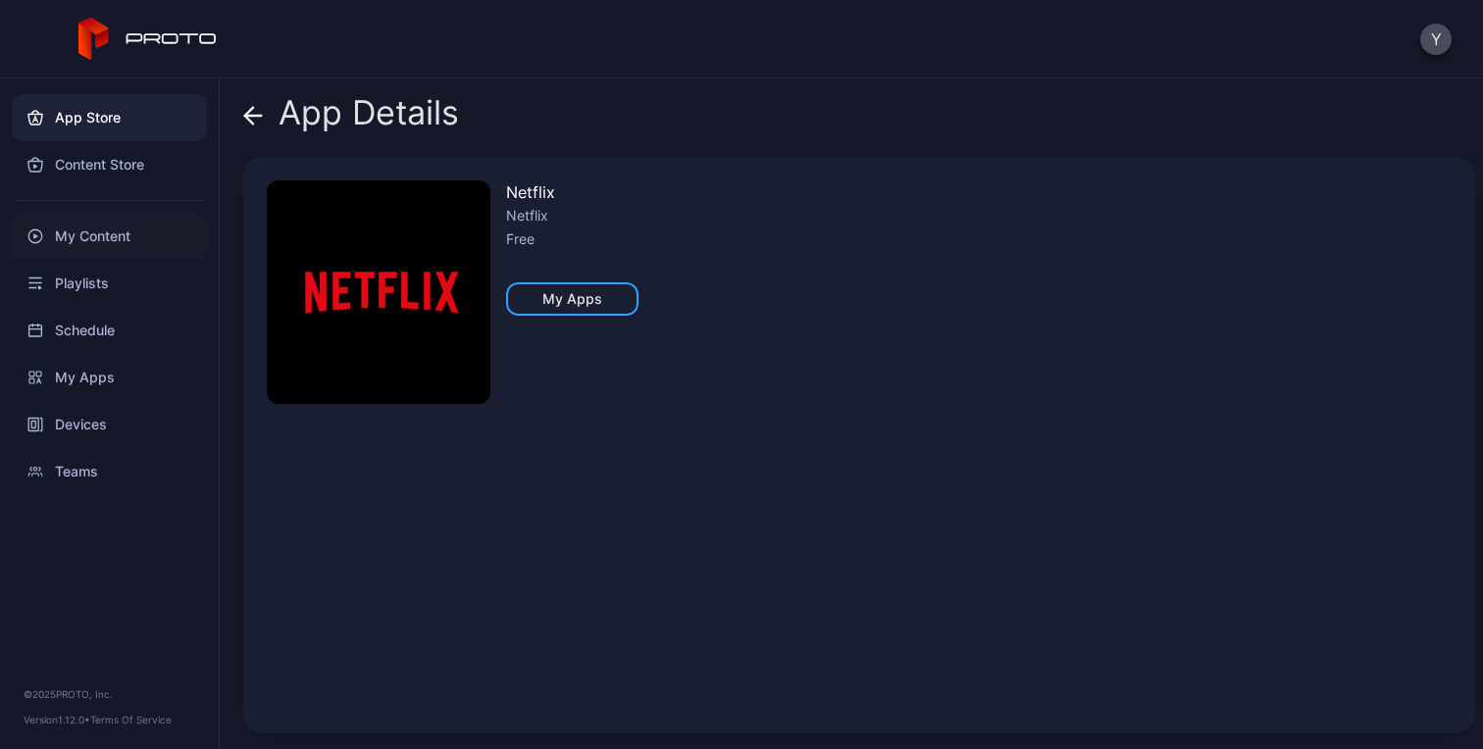
click at [128, 249] on div "My Content" at bounding box center [109, 236] width 195 height 47
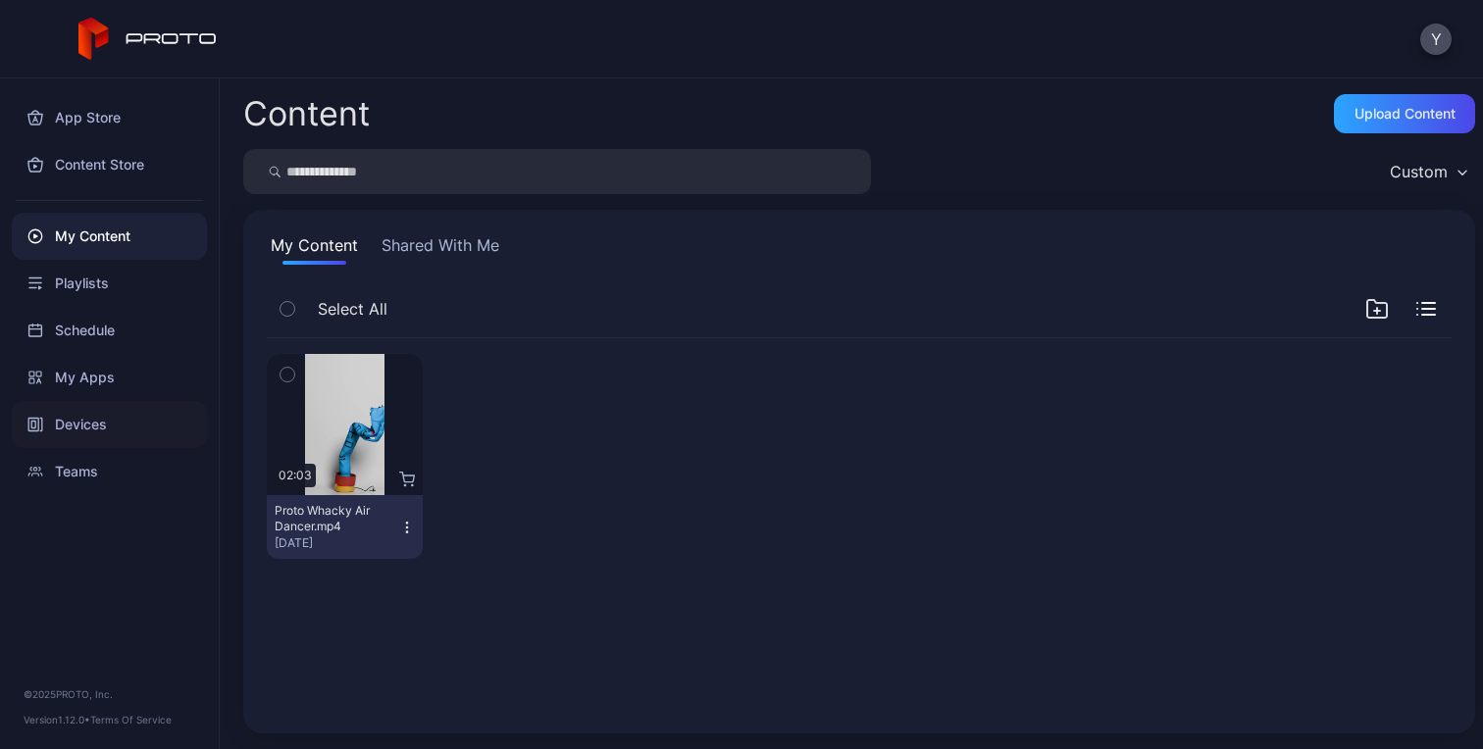
click at [88, 427] on div "Devices" at bounding box center [109, 424] width 195 height 47
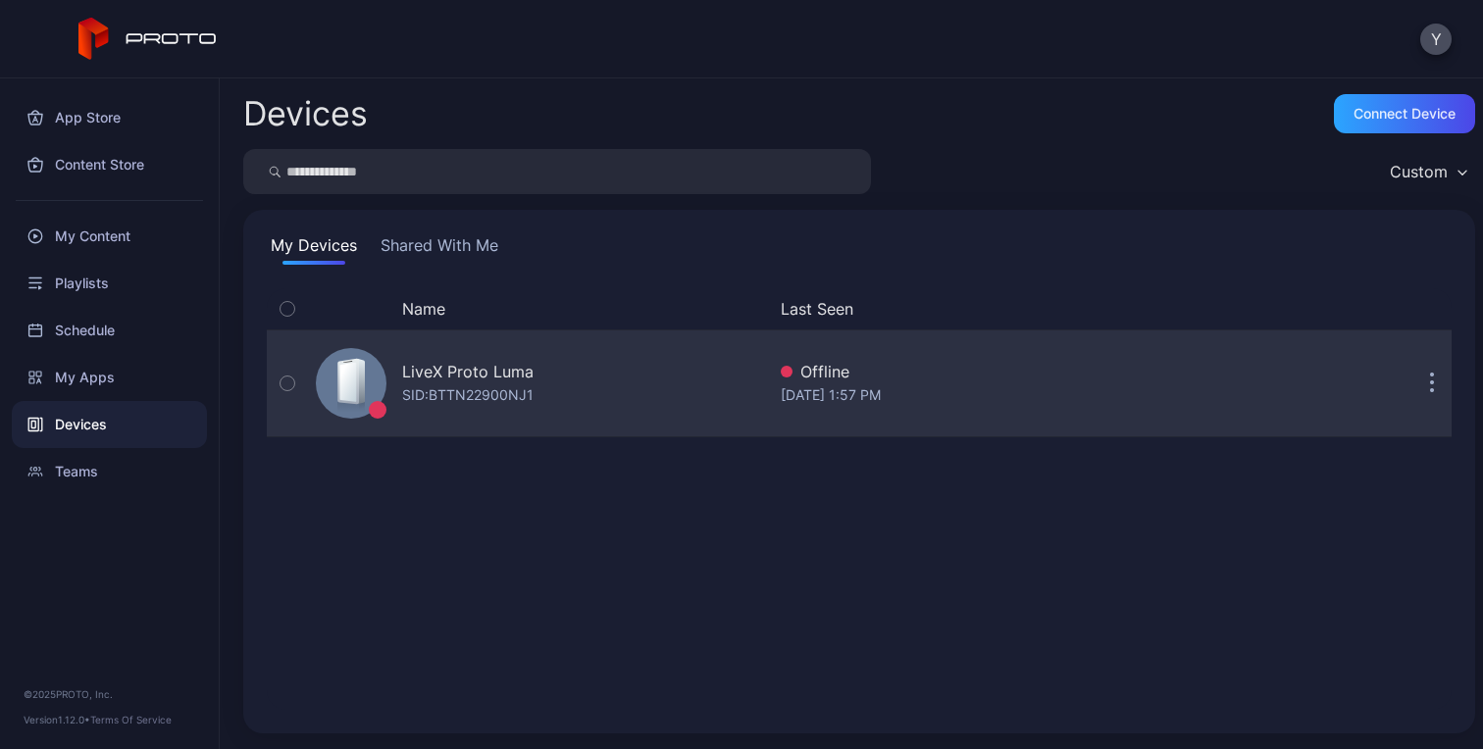
click at [583, 386] on div "LiveX Proto [PERSON_NAME]: BTTN22900NJ1" at bounding box center [536, 383] width 457 height 98
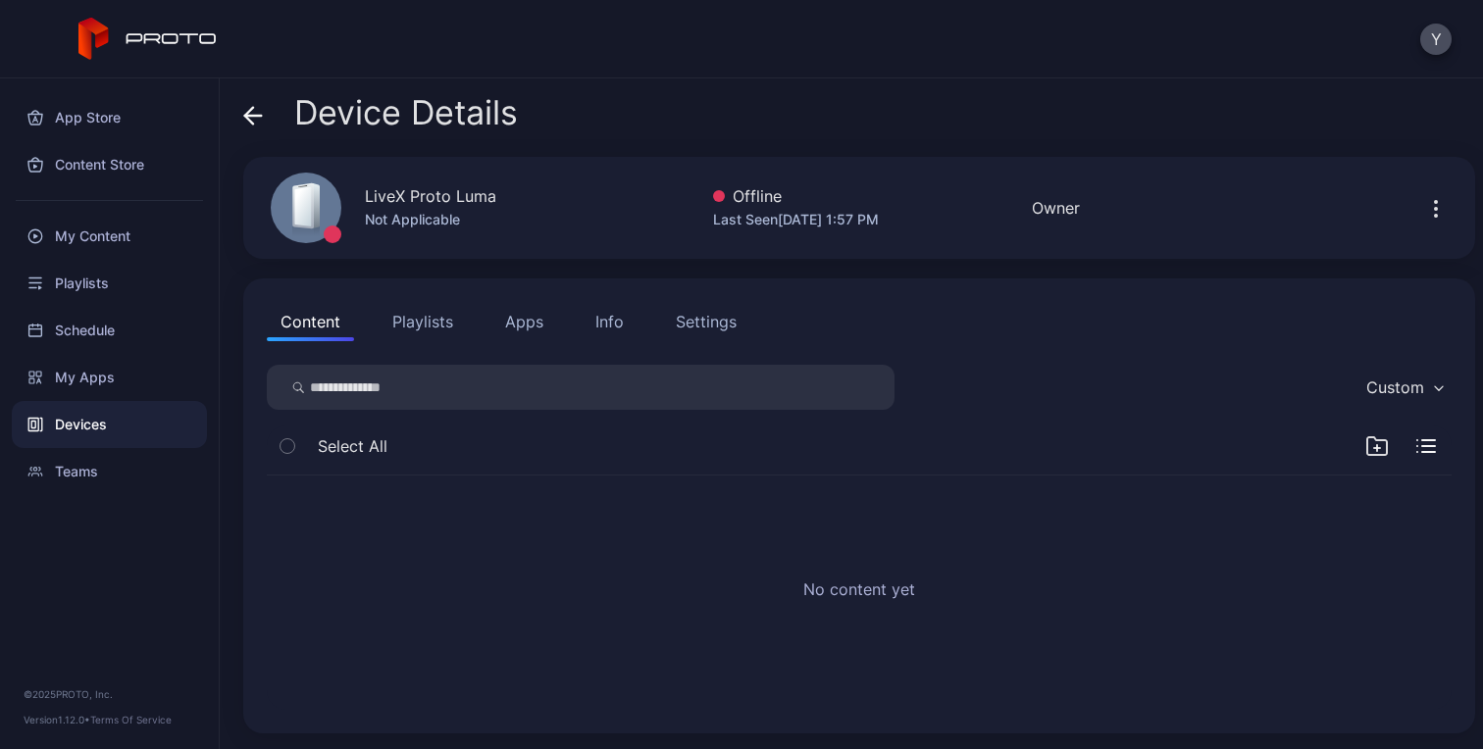
click at [857, 210] on div "Last Seen [DATE] 1:57 PM" at bounding box center [796, 220] width 166 height 24
click at [540, 327] on button "Apps" at bounding box center [524, 321] width 66 height 39
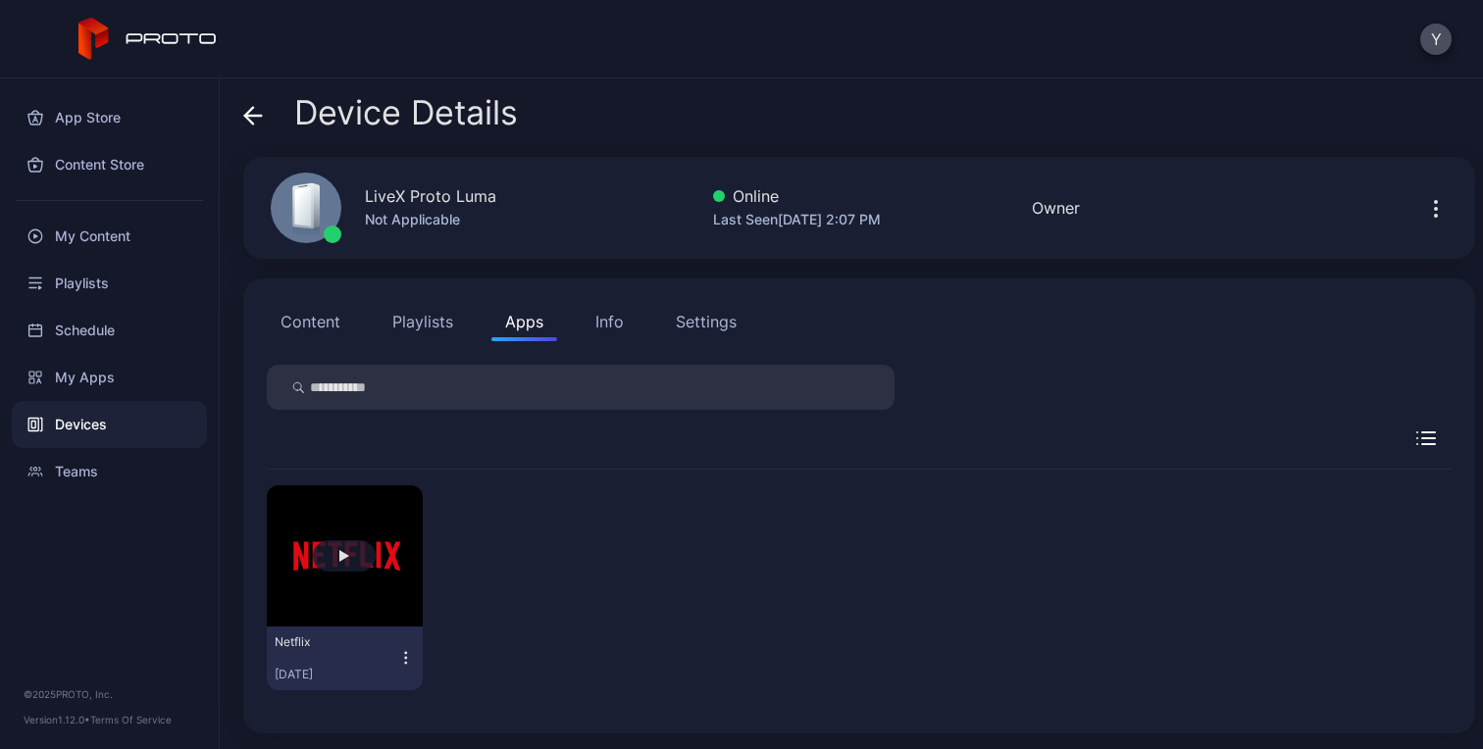
click at [343, 560] on div "button" at bounding box center [344, 556] width 10 height 12
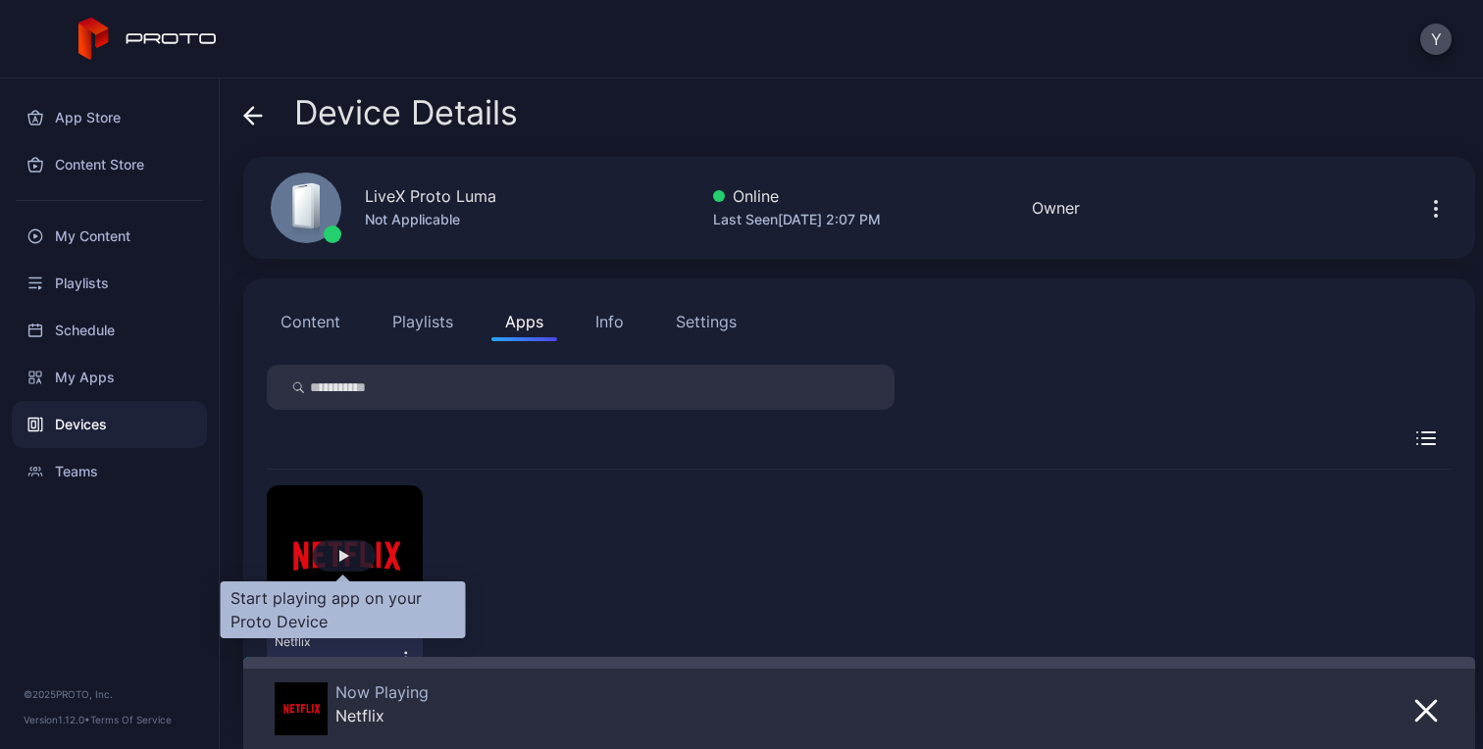
click at [341, 571] on div "button" at bounding box center [344, 555] width 63 height 31
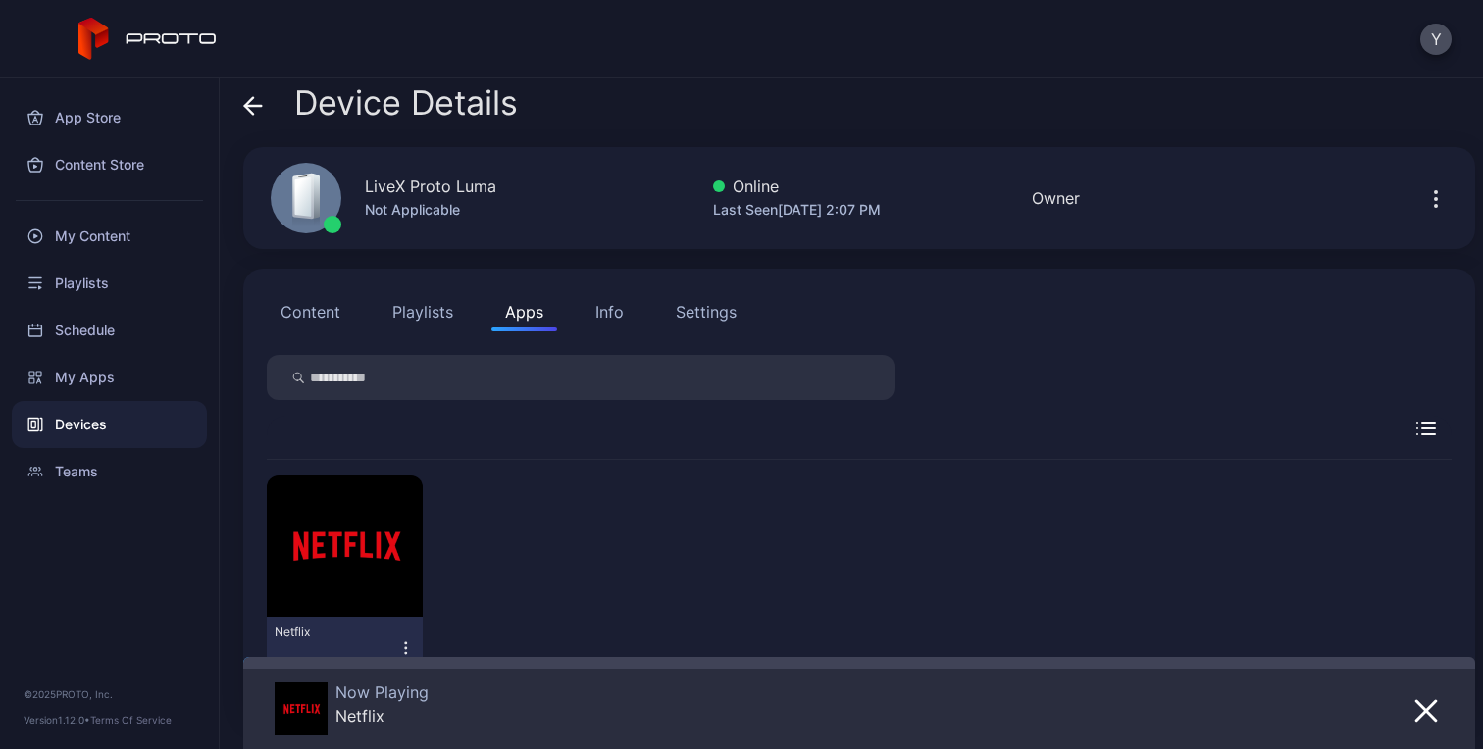
scroll to position [11, 0]
click at [415, 306] on button "Playlists" at bounding box center [422, 310] width 88 height 39
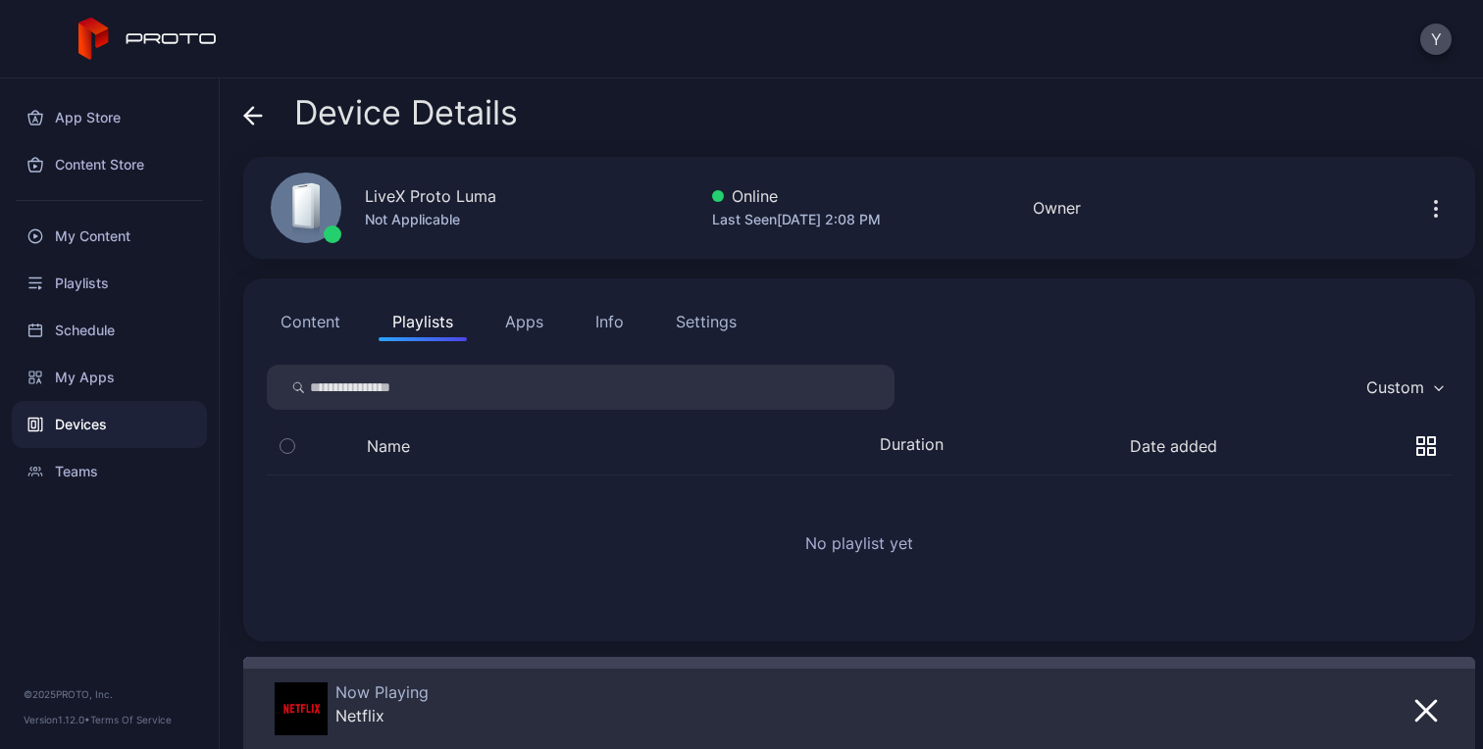
click at [303, 327] on button "Content" at bounding box center [310, 321] width 87 height 39
click at [598, 324] on div "Info" at bounding box center [609, 322] width 28 height 24
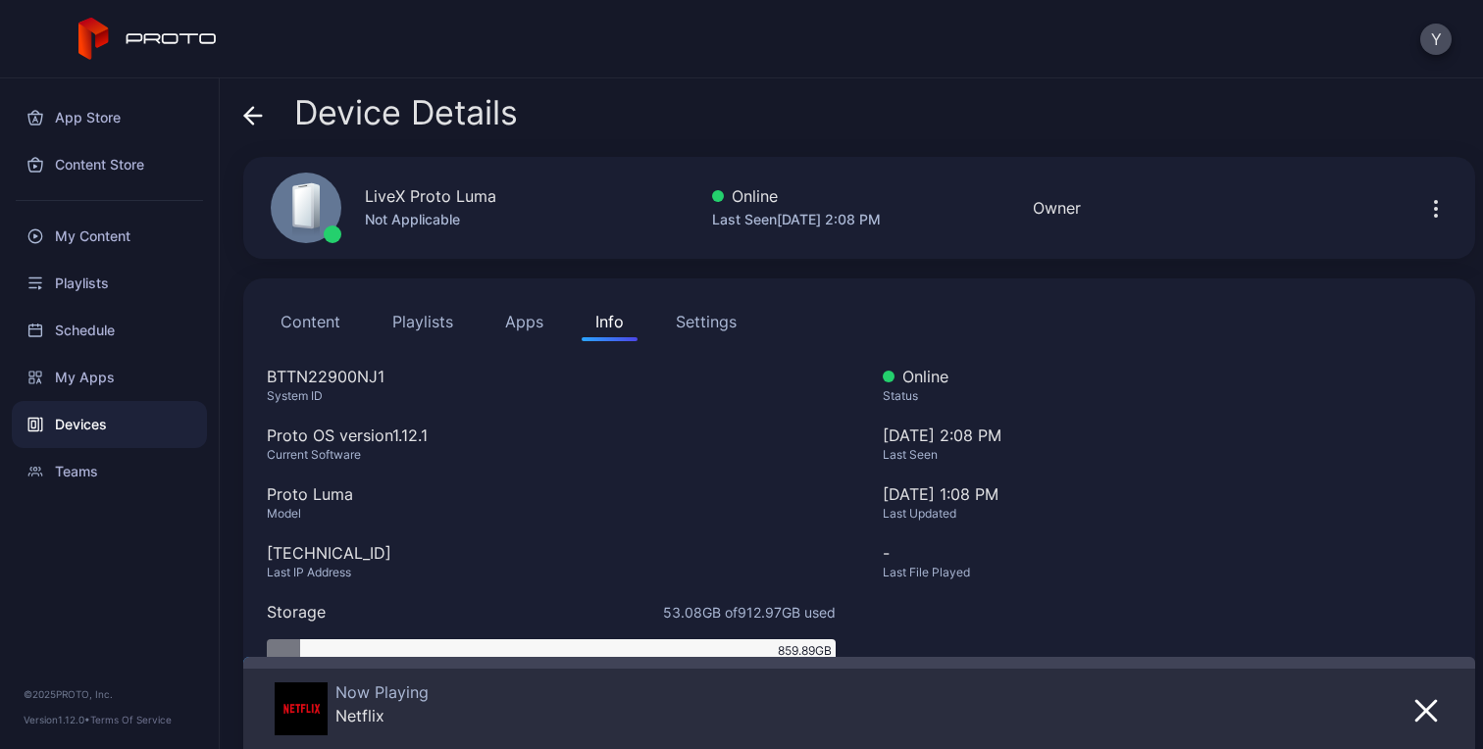
click at [688, 317] on div "Settings" at bounding box center [706, 322] width 61 height 24
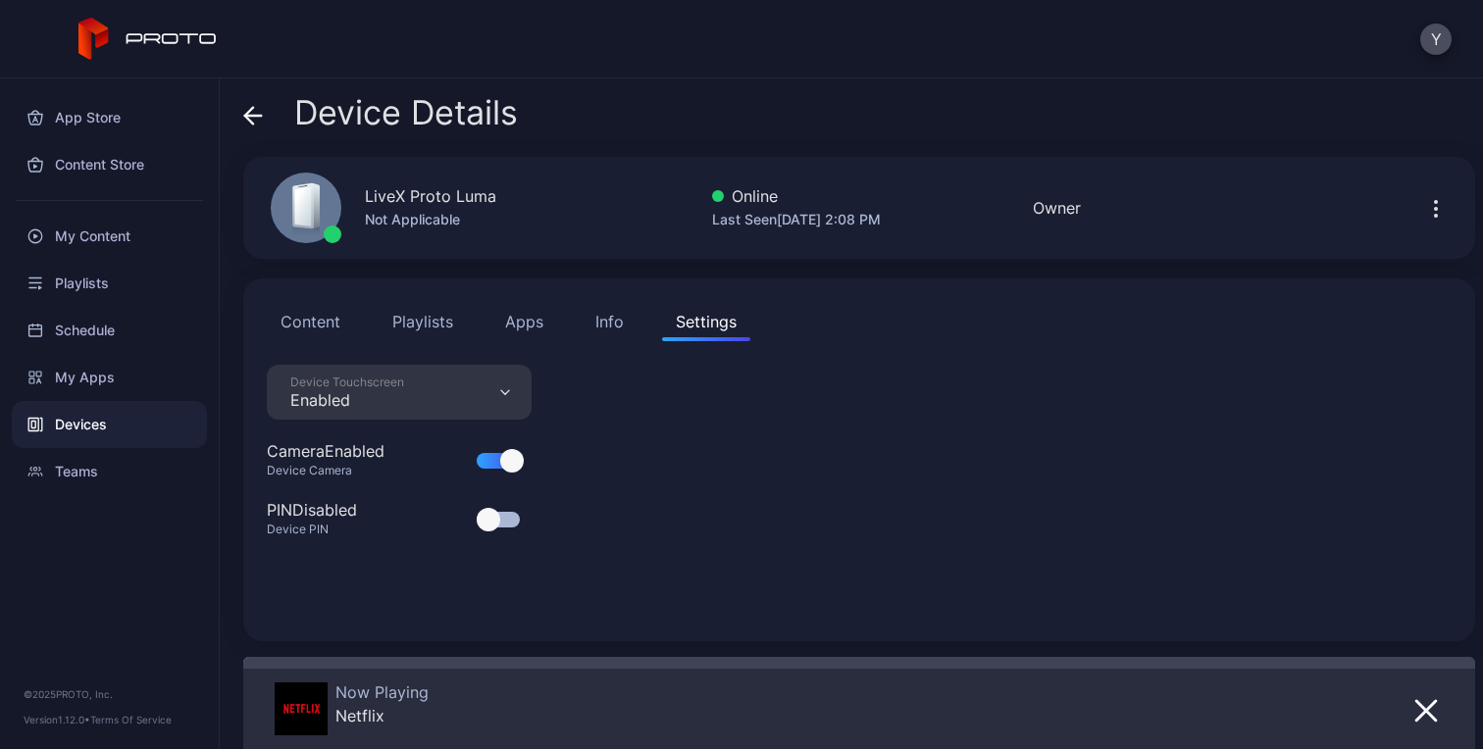
click at [601, 317] on div "Info" at bounding box center [609, 322] width 28 height 24
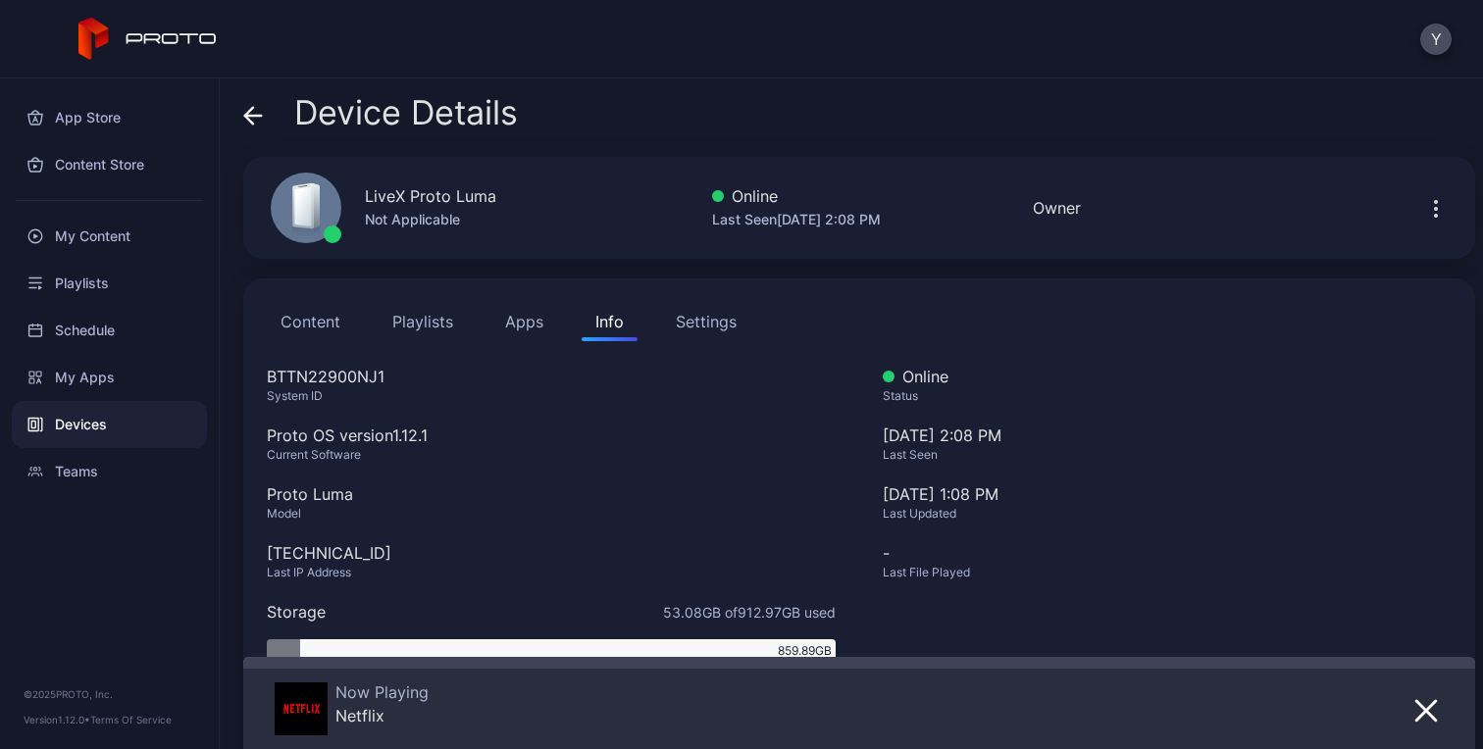
click at [494, 325] on button "Apps" at bounding box center [524, 321] width 66 height 39
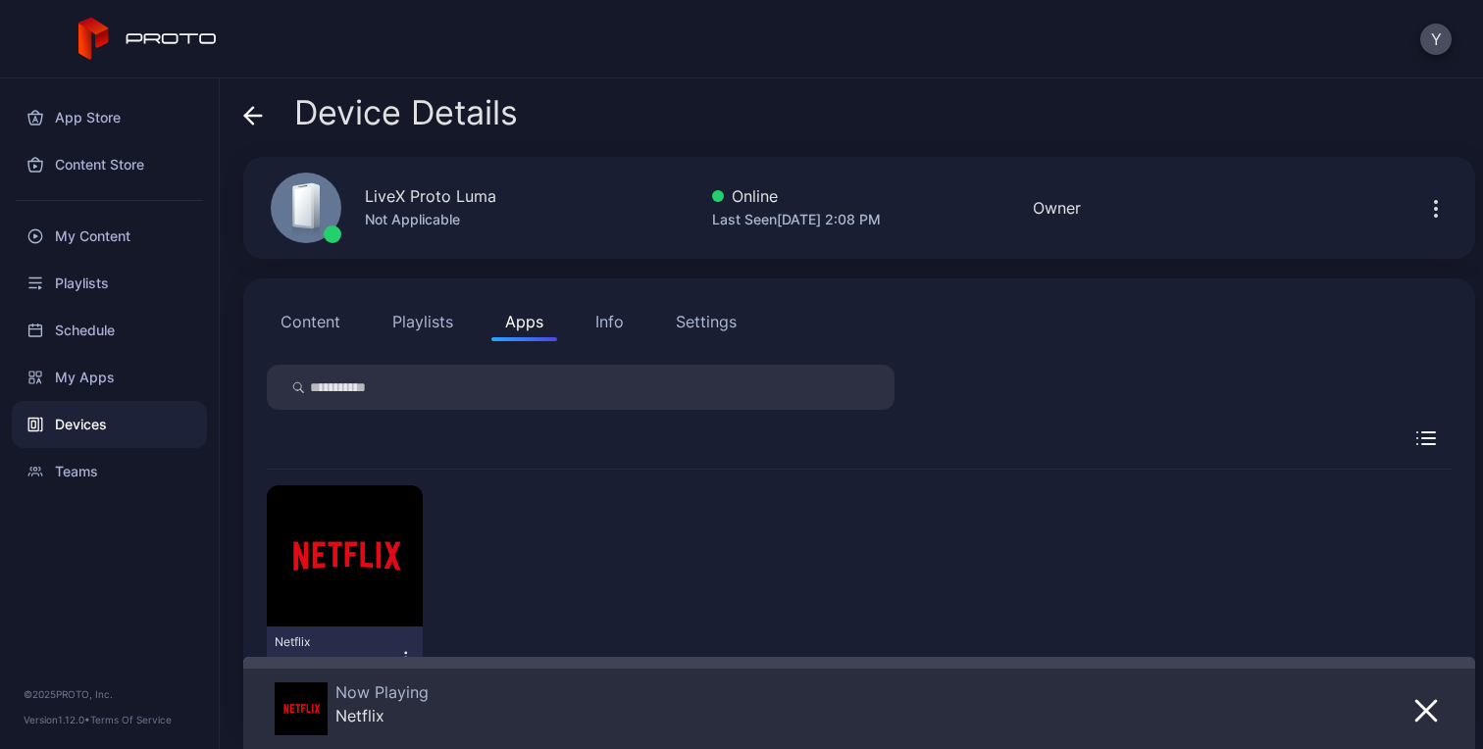
scroll to position [89, 0]
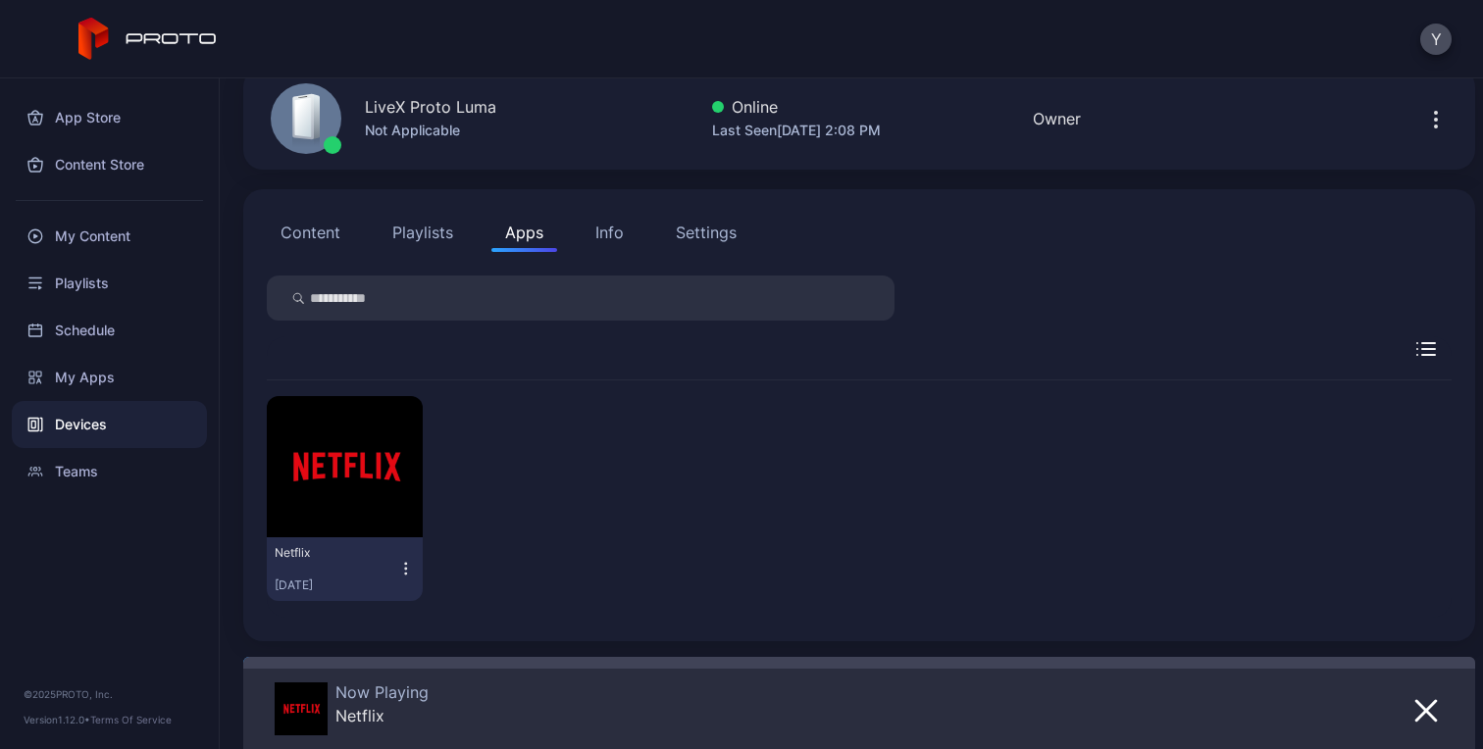
click at [1153, 482] on div "Netflix [DATE]" at bounding box center [859, 498] width 1184 height 236
click at [86, 391] on div "My Apps" at bounding box center [109, 377] width 195 height 47
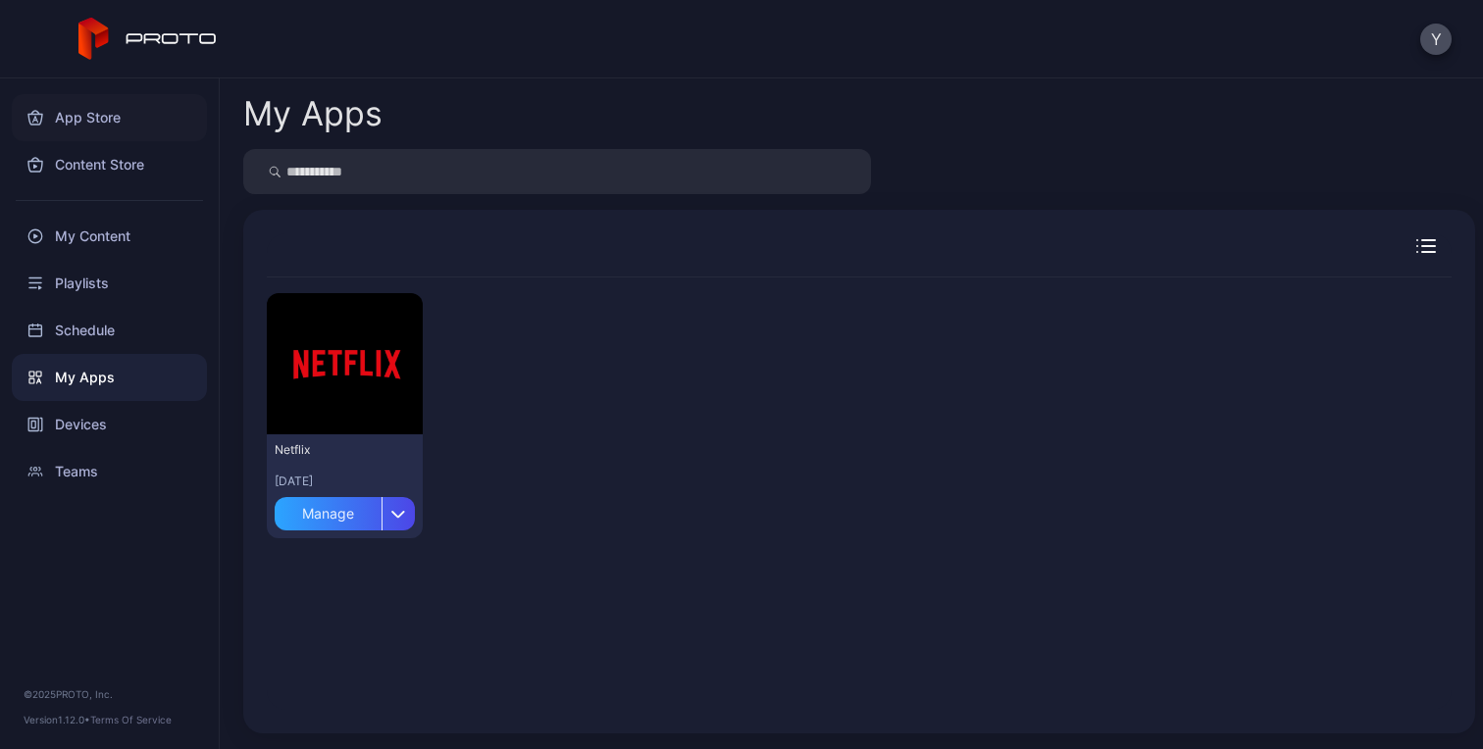
click at [99, 116] on div "App Store" at bounding box center [109, 117] width 195 height 47
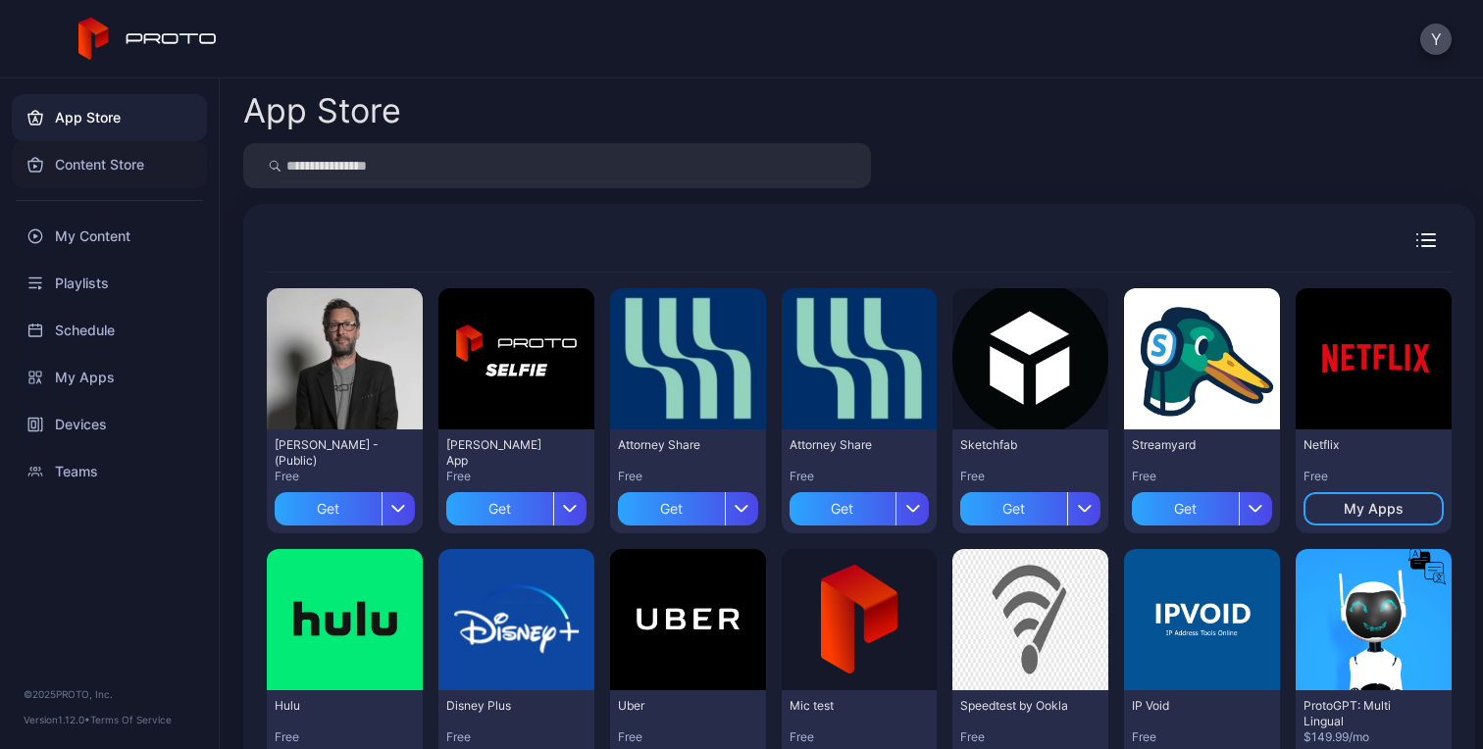
click at [104, 168] on div "Content Store" at bounding box center [109, 164] width 195 height 47
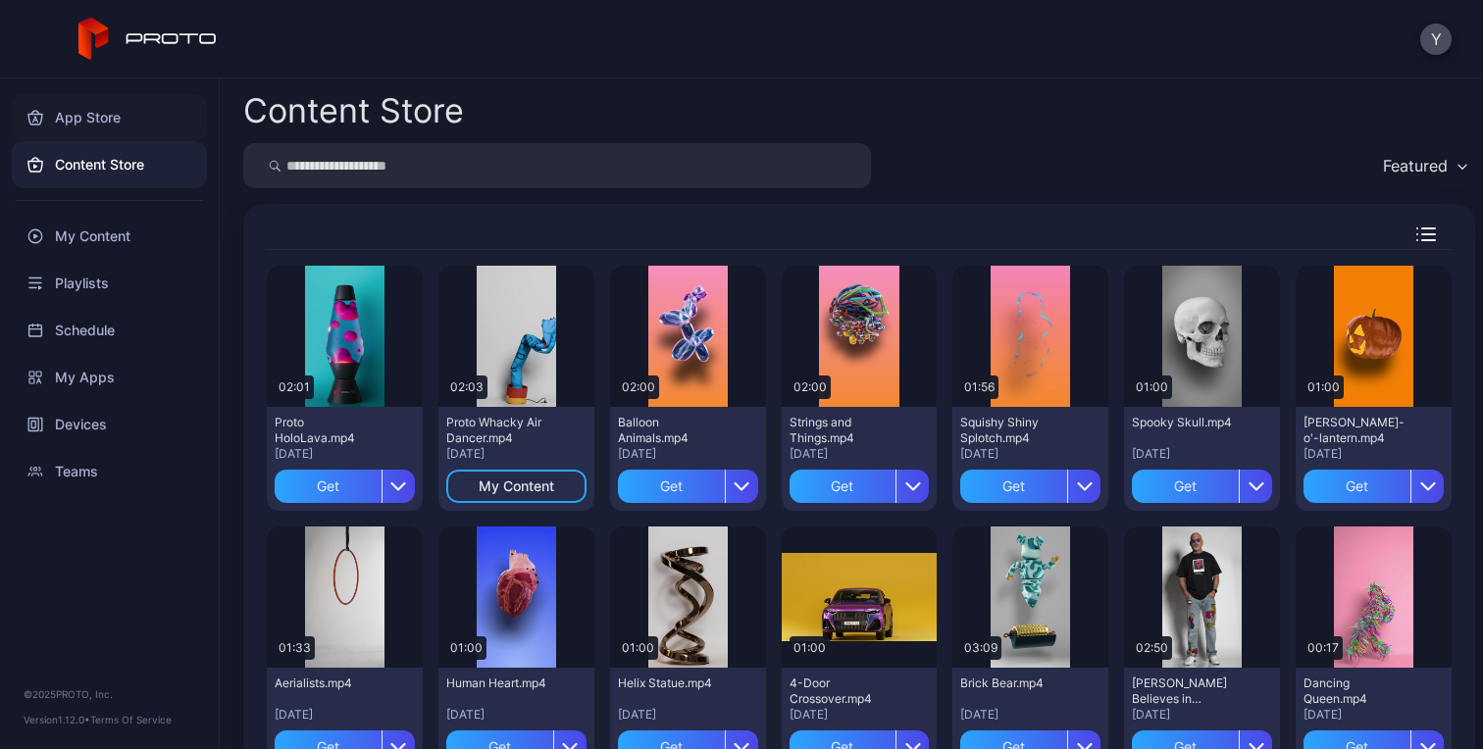
click at [94, 119] on div "App Store" at bounding box center [109, 117] width 195 height 47
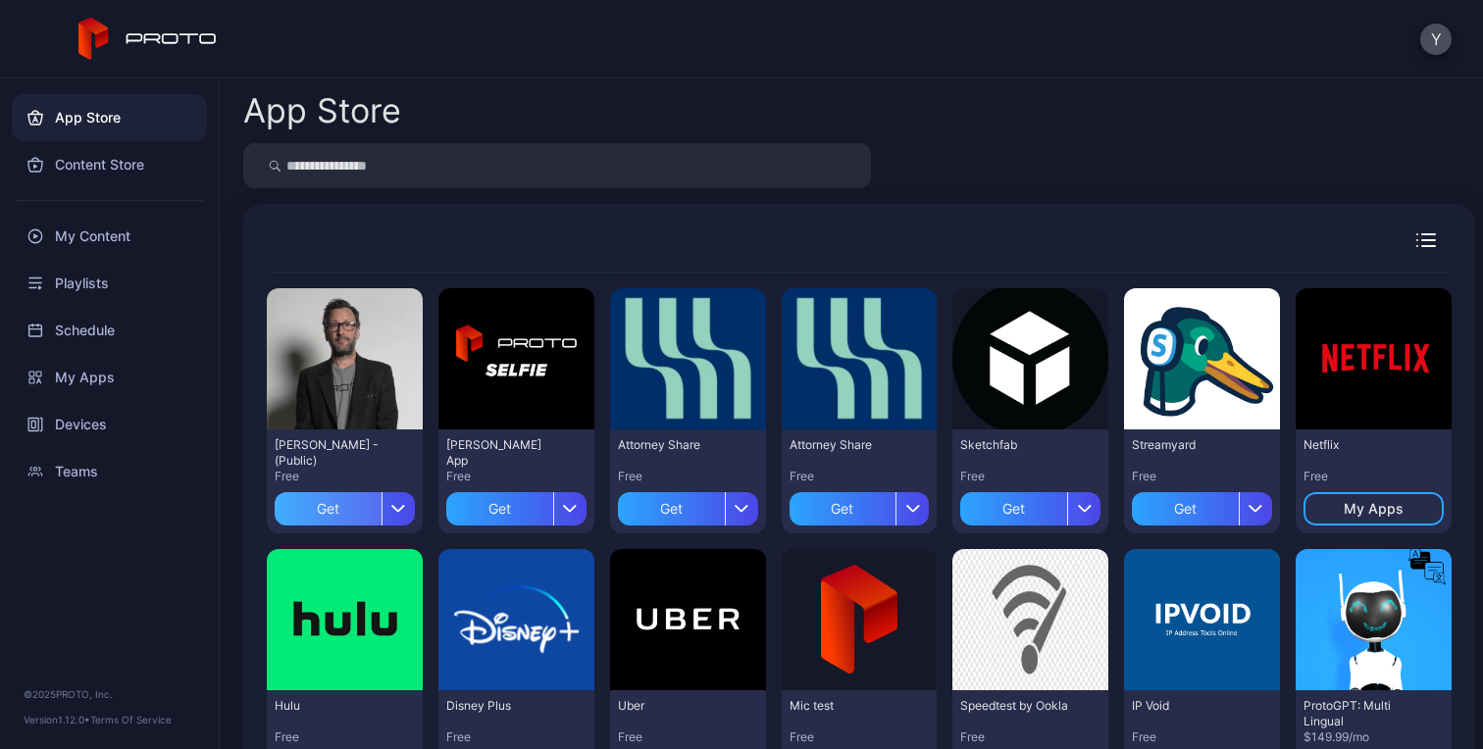
click at [318, 513] on div "Get" at bounding box center [328, 508] width 107 height 33
click at [366, 356] on div "Preview" at bounding box center [344, 358] width 63 height 31
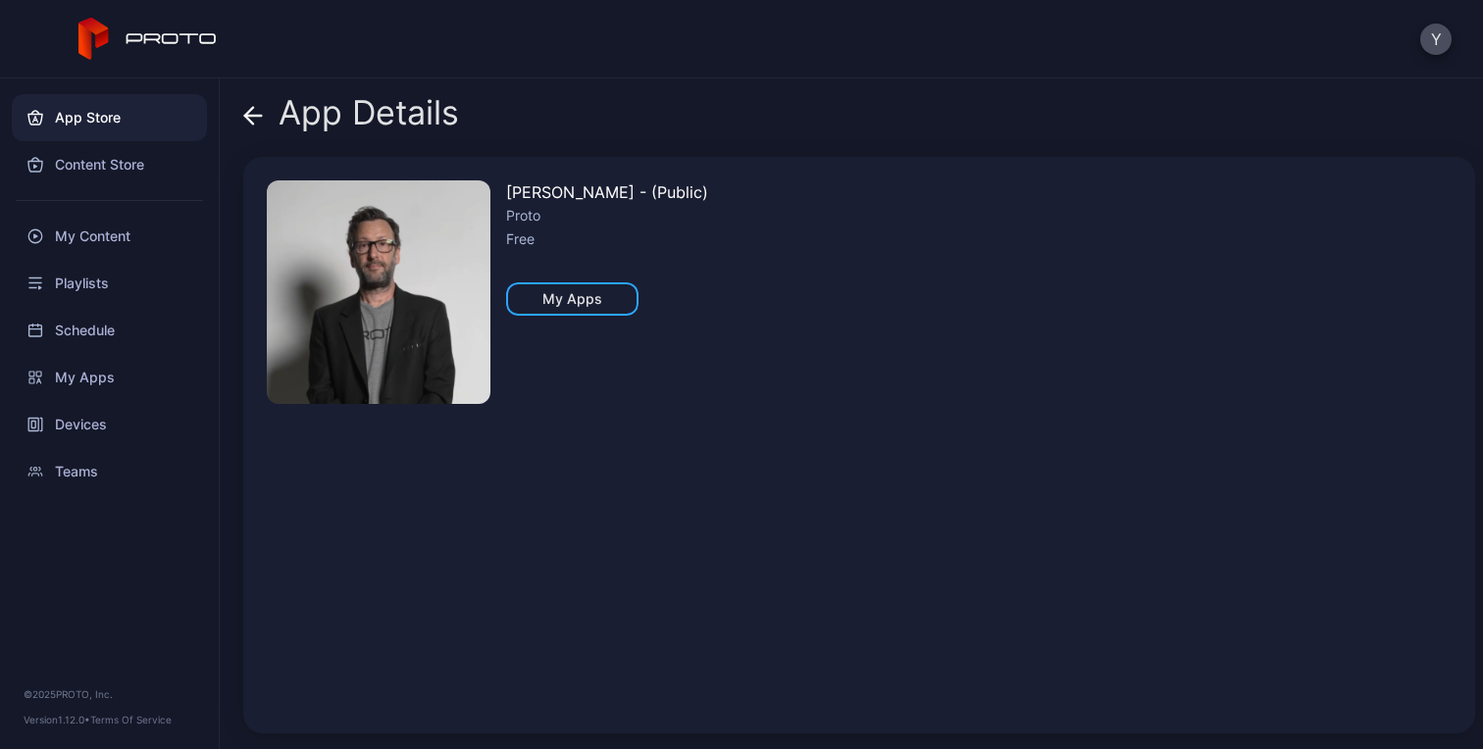
click at [258, 109] on icon at bounding box center [253, 116] width 20 height 20
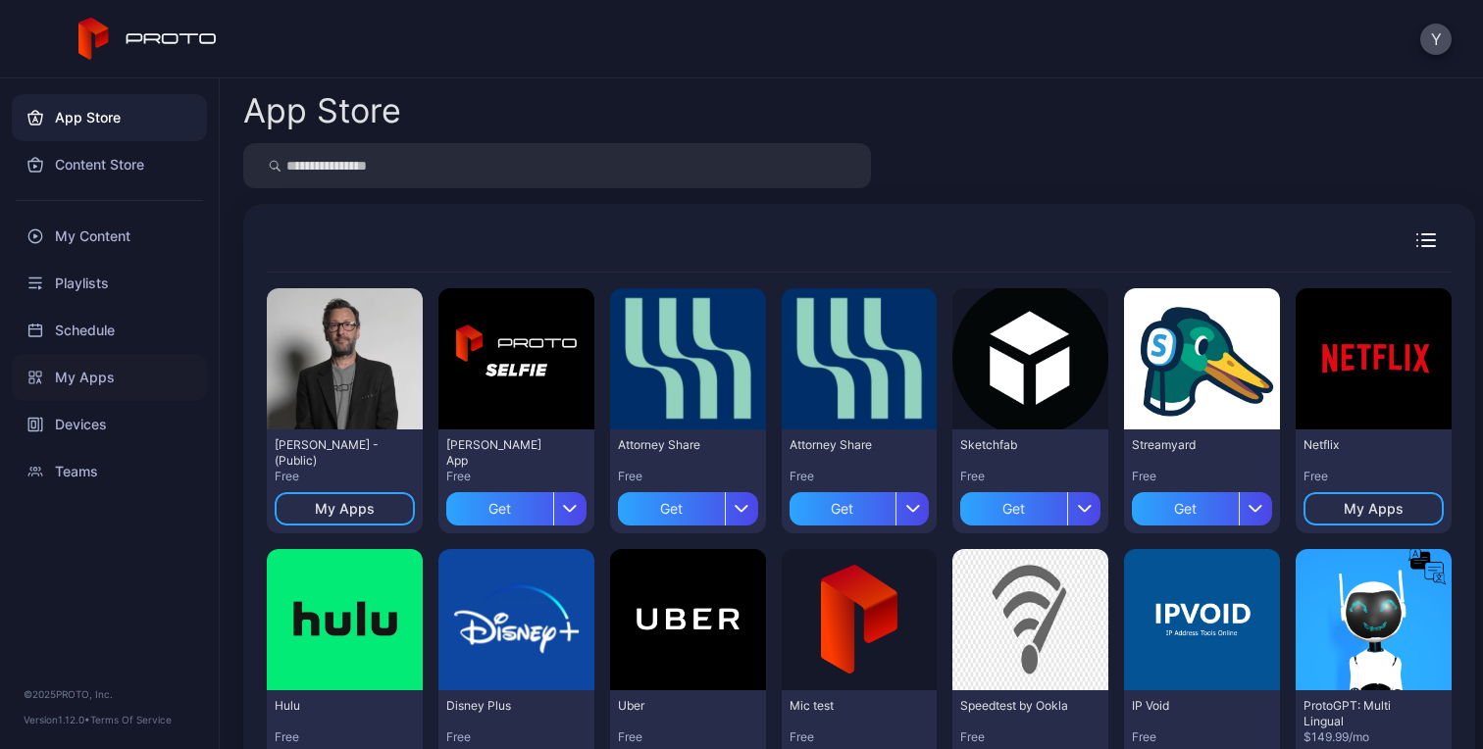
click at [114, 380] on div "My Apps" at bounding box center [109, 377] width 195 height 47
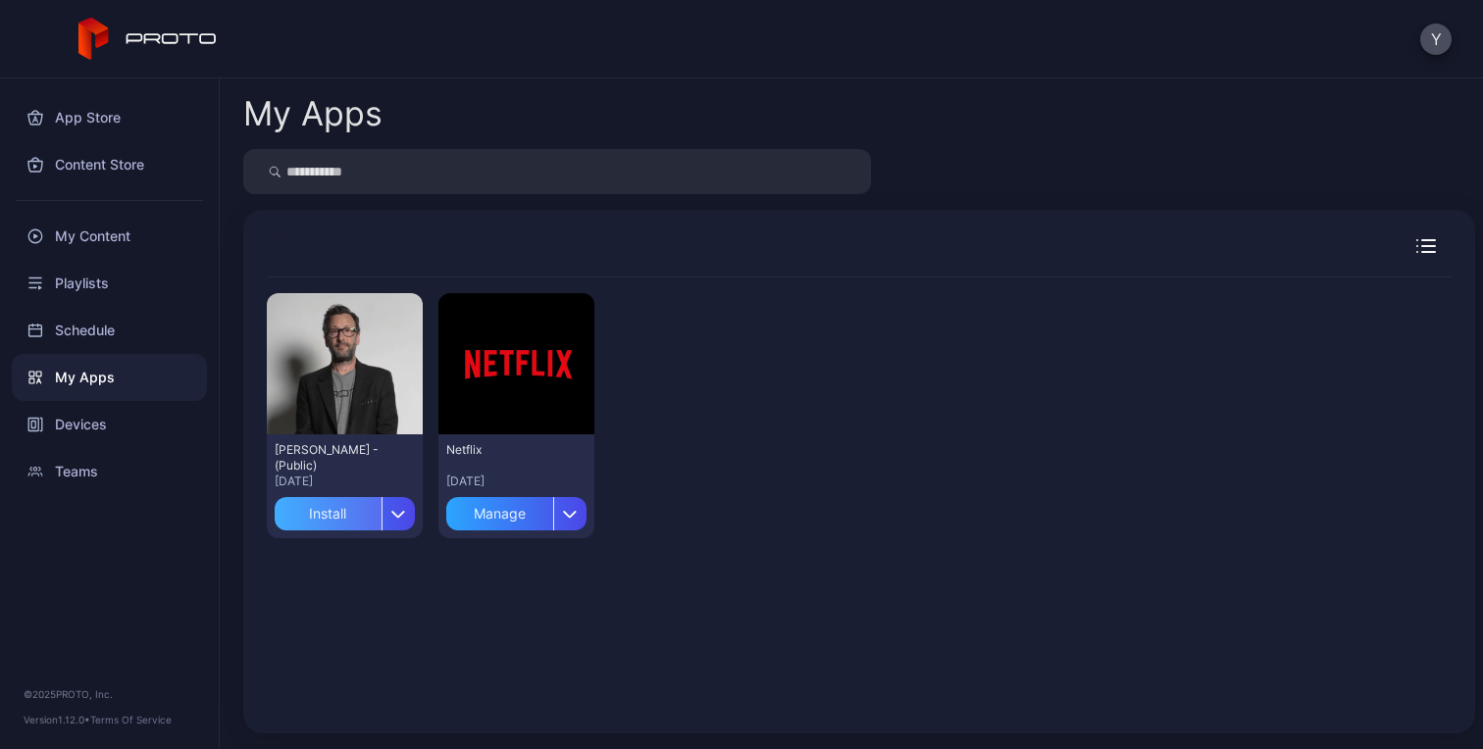
click at [309, 522] on div "Install" at bounding box center [328, 513] width 107 height 33
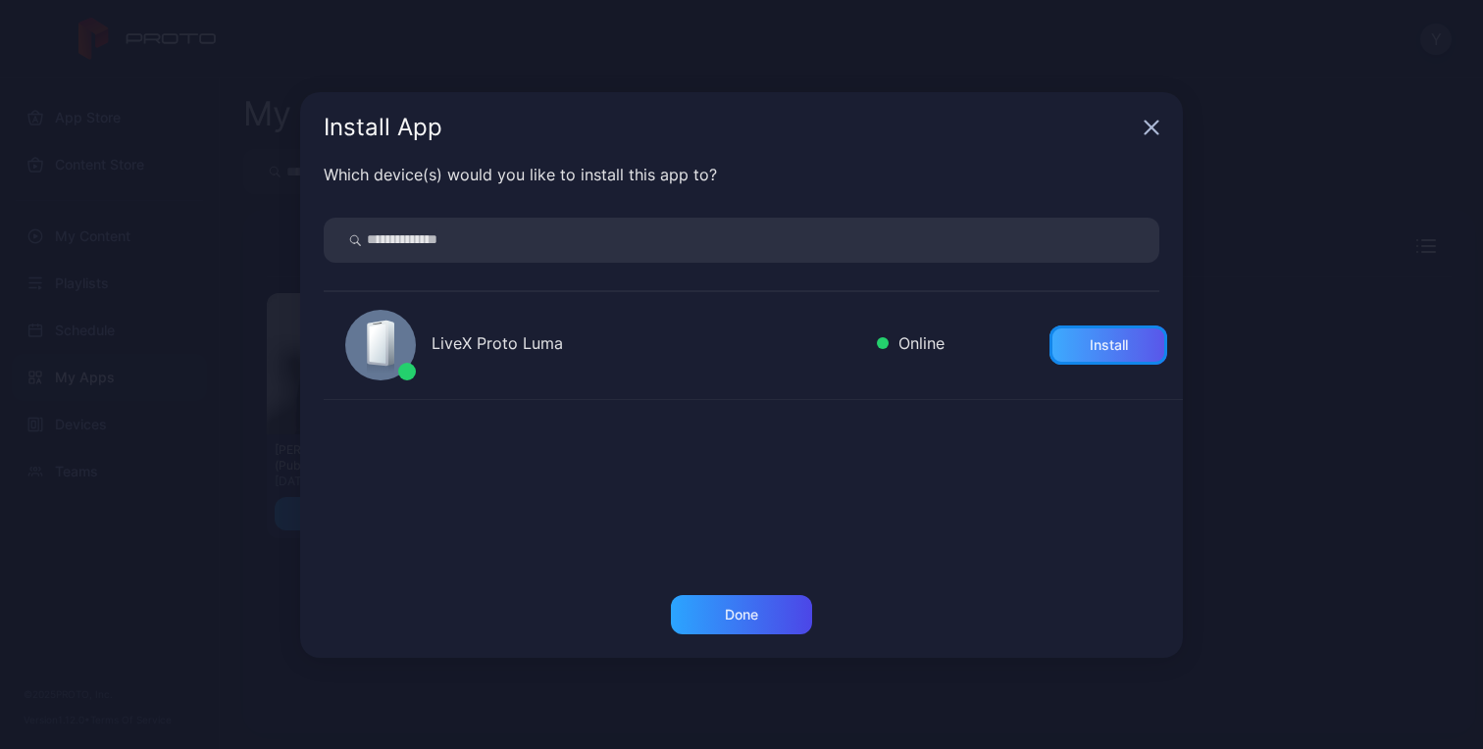
click at [1113, 344] on div "Install" at bounding box center [1108, 345] width 118 height 39
click at [783, 606] on div "Done" at bounding box center [741, 614] width 141 height 39
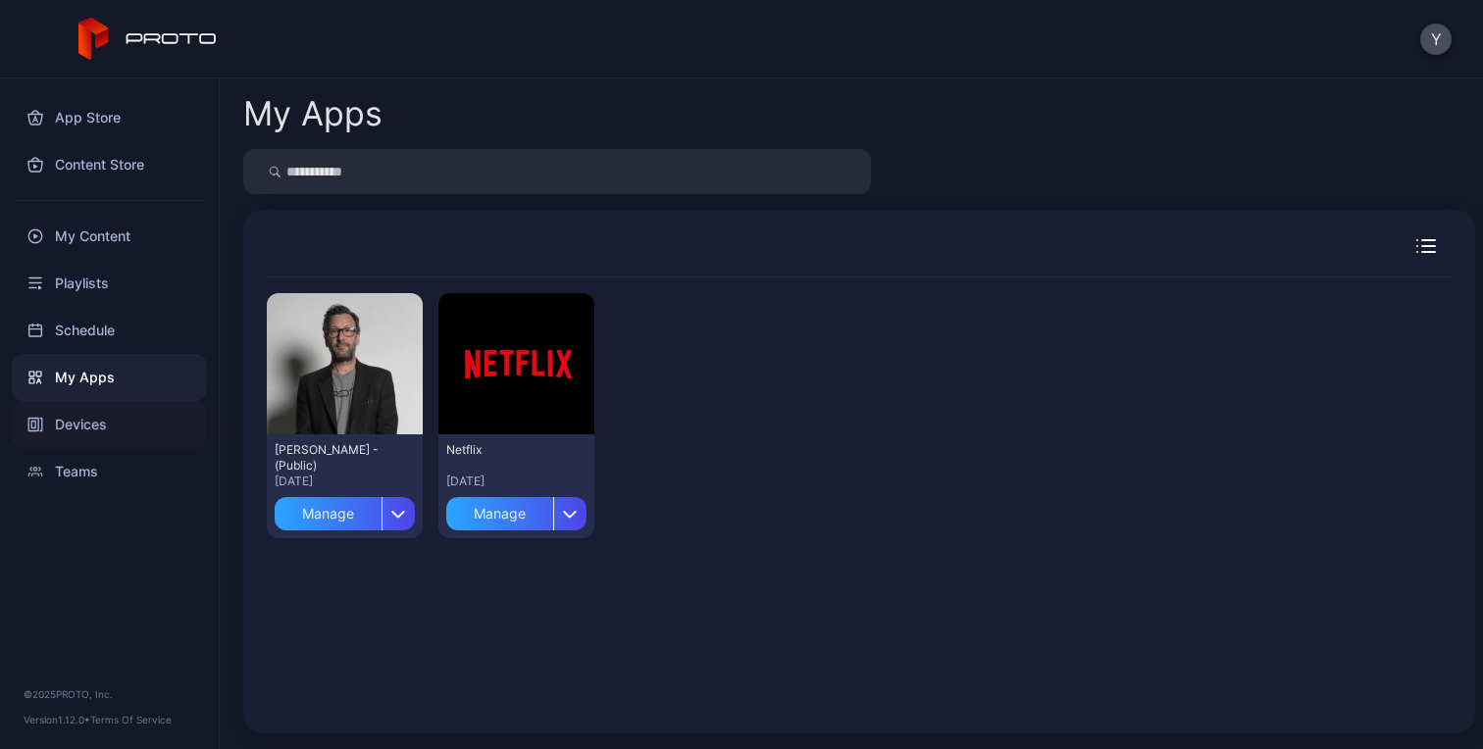
click at [85, 423] on div "Devices" at bounding box center [109, 424] width 195 height 47
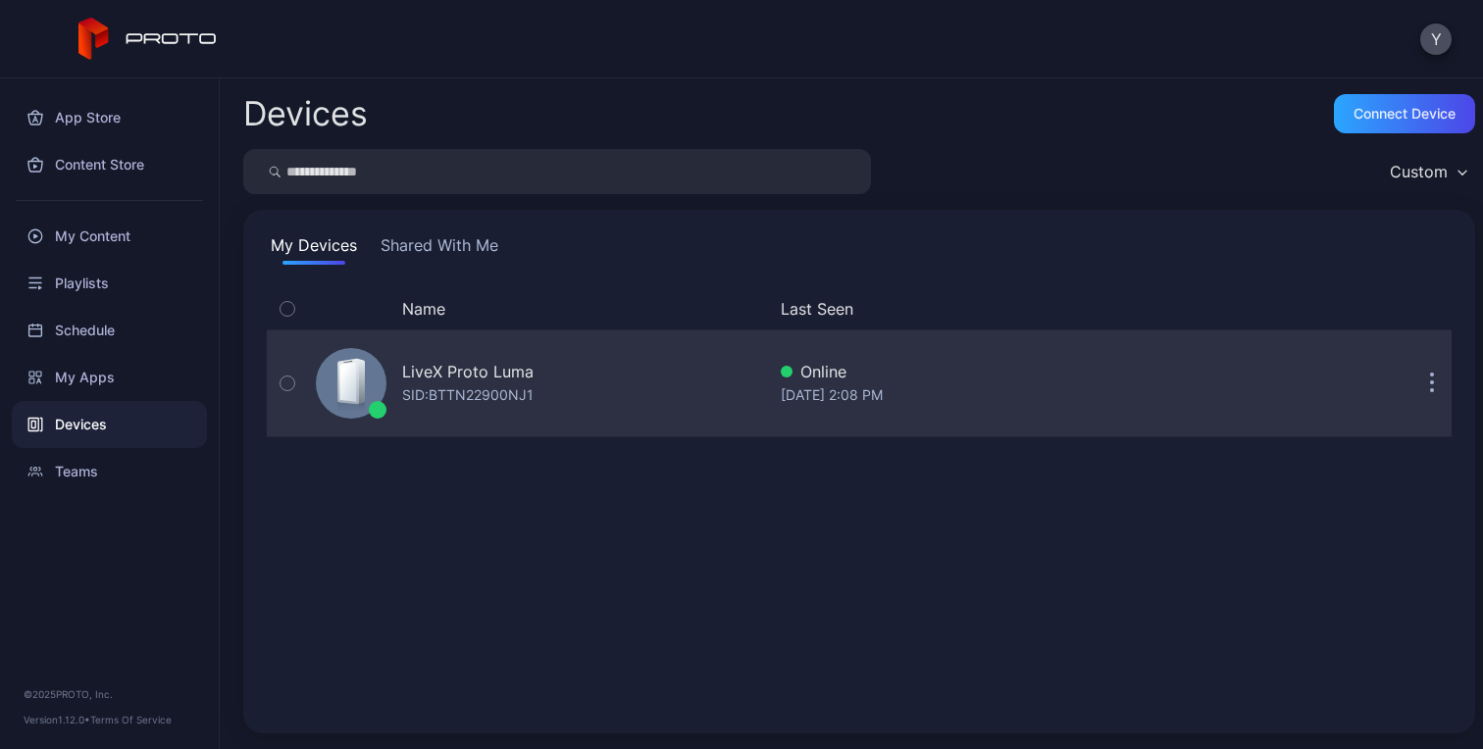
click at [878, 421] on div "LiveX Proto [PERSON_NAME]: BTTN22900NJ1 Online [DATE] 2:08 PM" at bounding box center [859, 383] width 1184 height 98
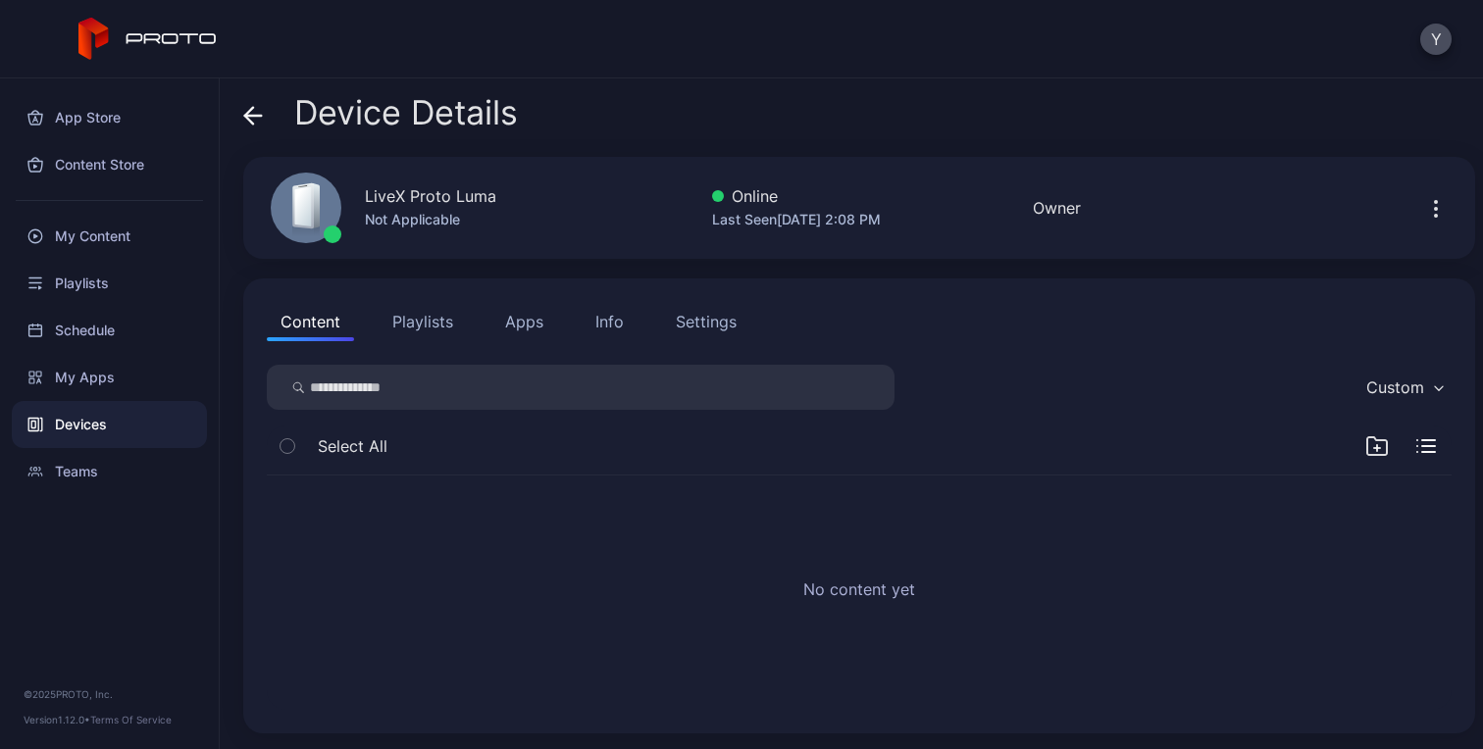
click at [514, 324] on button "Apps" at bounding box center [524, 321] width 66 height 39
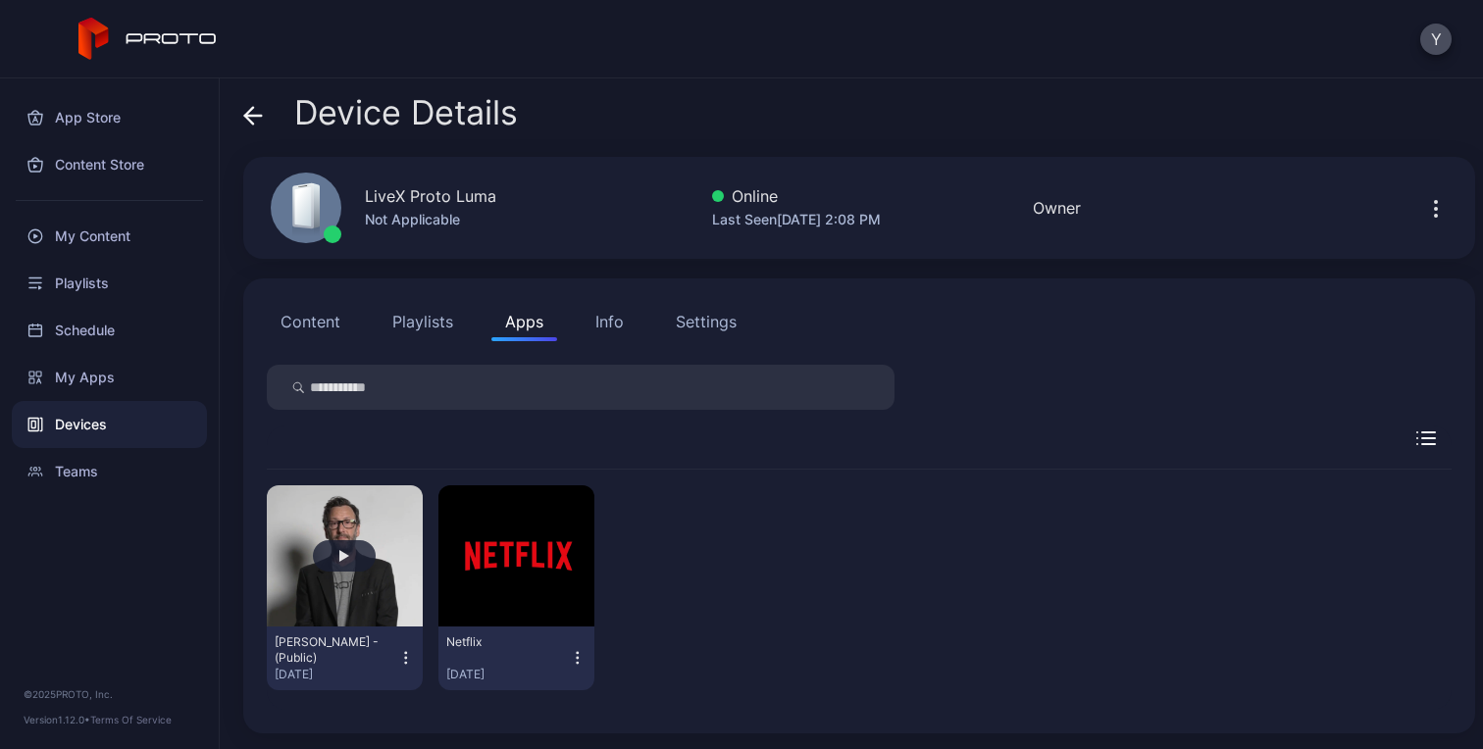
click at [341, 584] on button "button" at bounding box center [345, 555] width 156 height 141
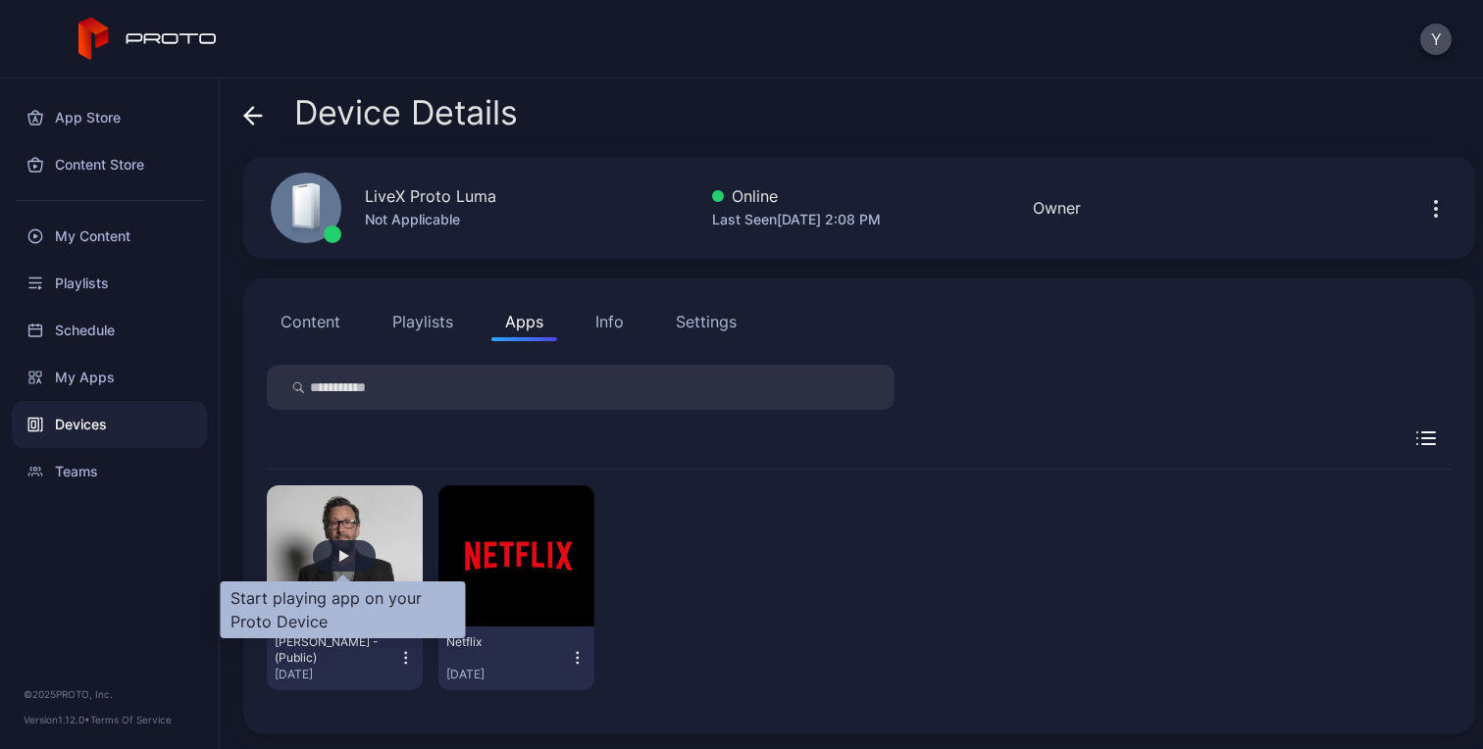
click at [335, 556] on div "button" at bounding box center [344, 555] width 63 height 31
click at [344, 552] on div "button" at bounding box center [344, 556] width 10 height 12
click at [345, 557] on div "button" at bounding box center [344, 556] width 10 height 12
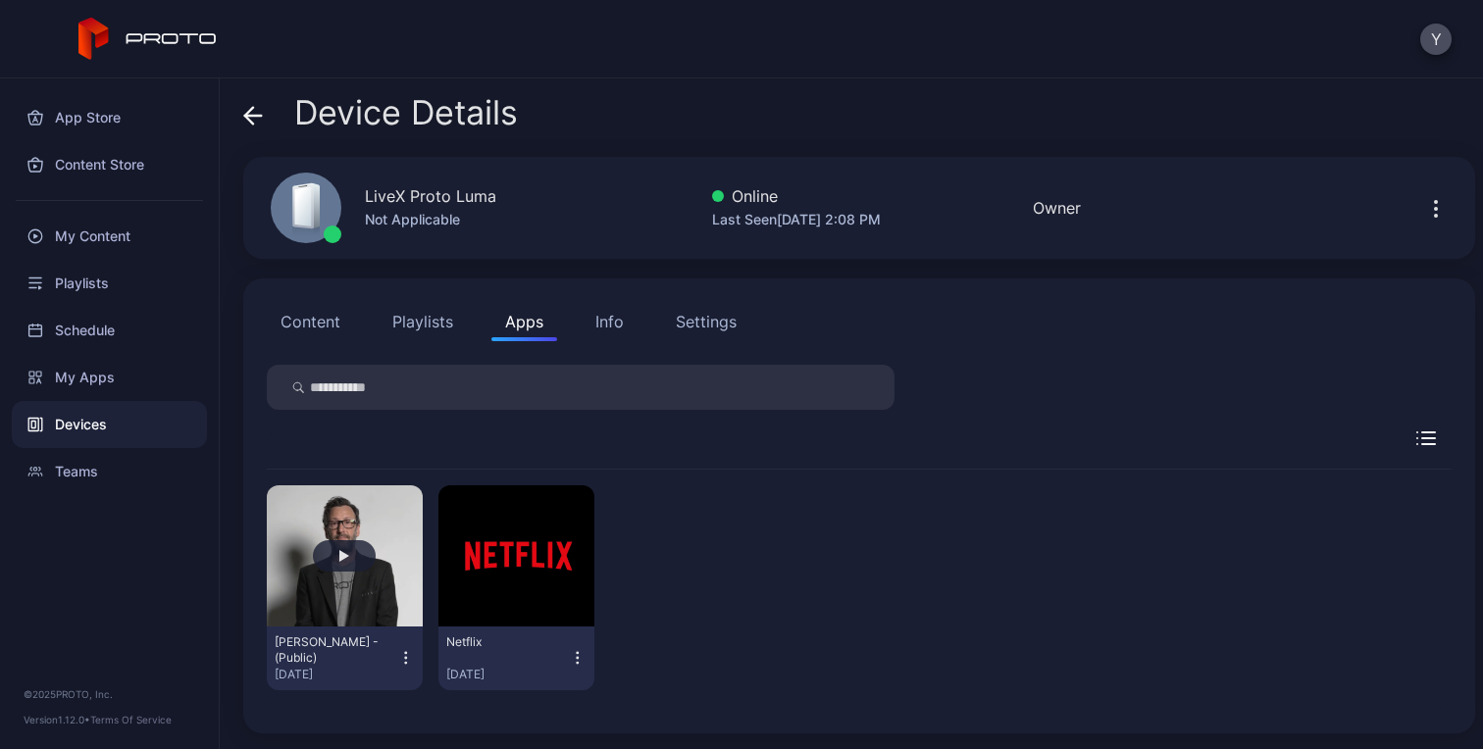
click at [322, 578] on button "button" at bounding box center [345, 555] width 156 height 141
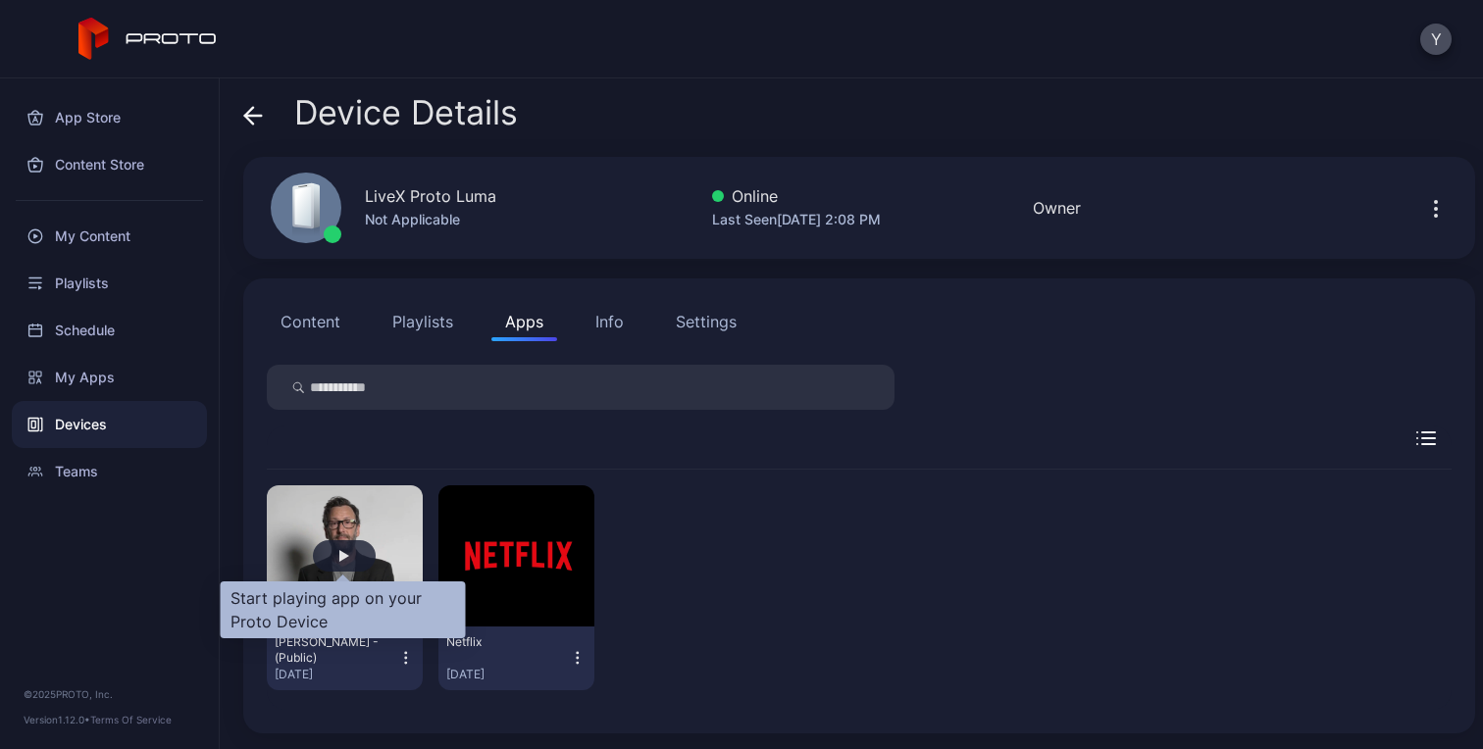
click at [343, 556] on div "button" at bounding box center [344, 556] width 10 height 12
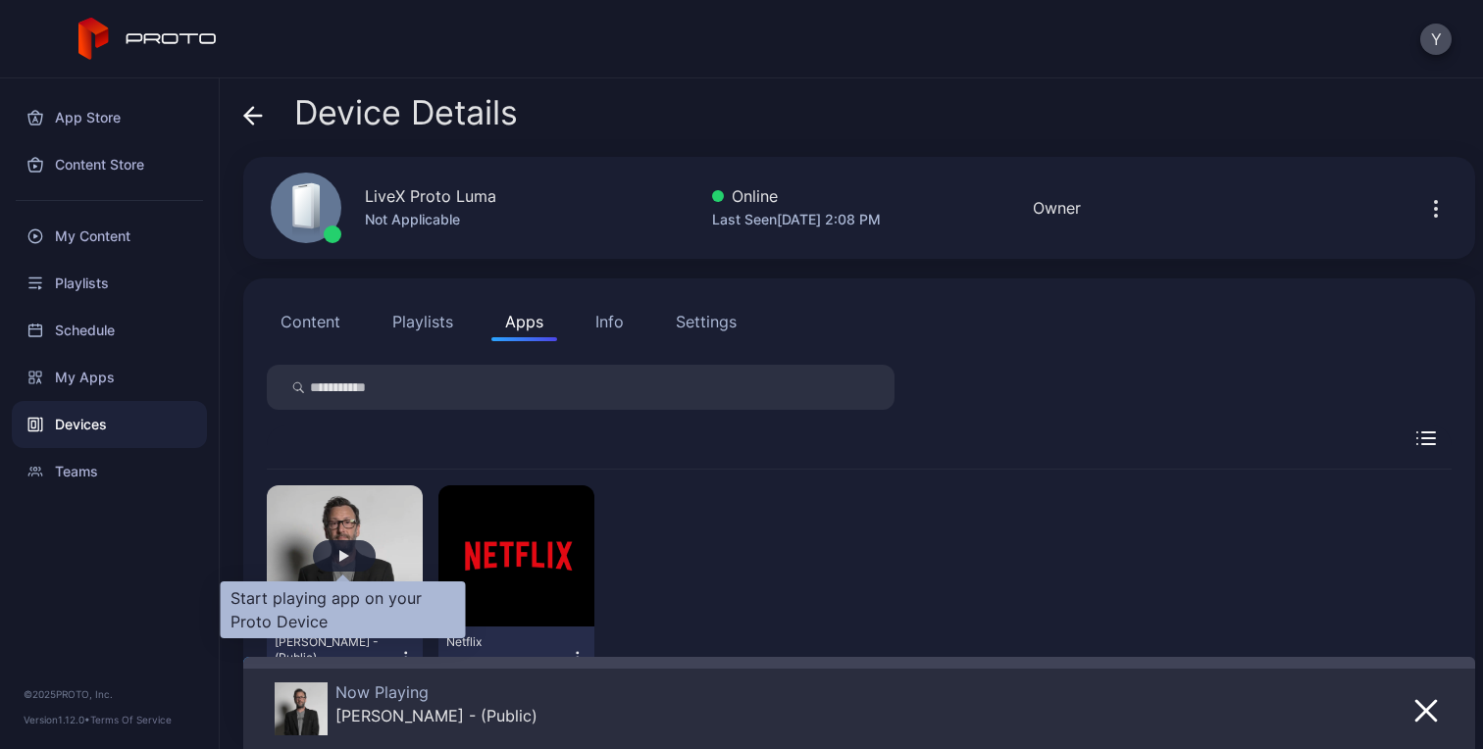
click at [333, 551] on div "button" at bounding box center [344, 555] width 63 height 31
click at [345, 551] on div "button" at bounding box center [344, 556] width 10 height 12
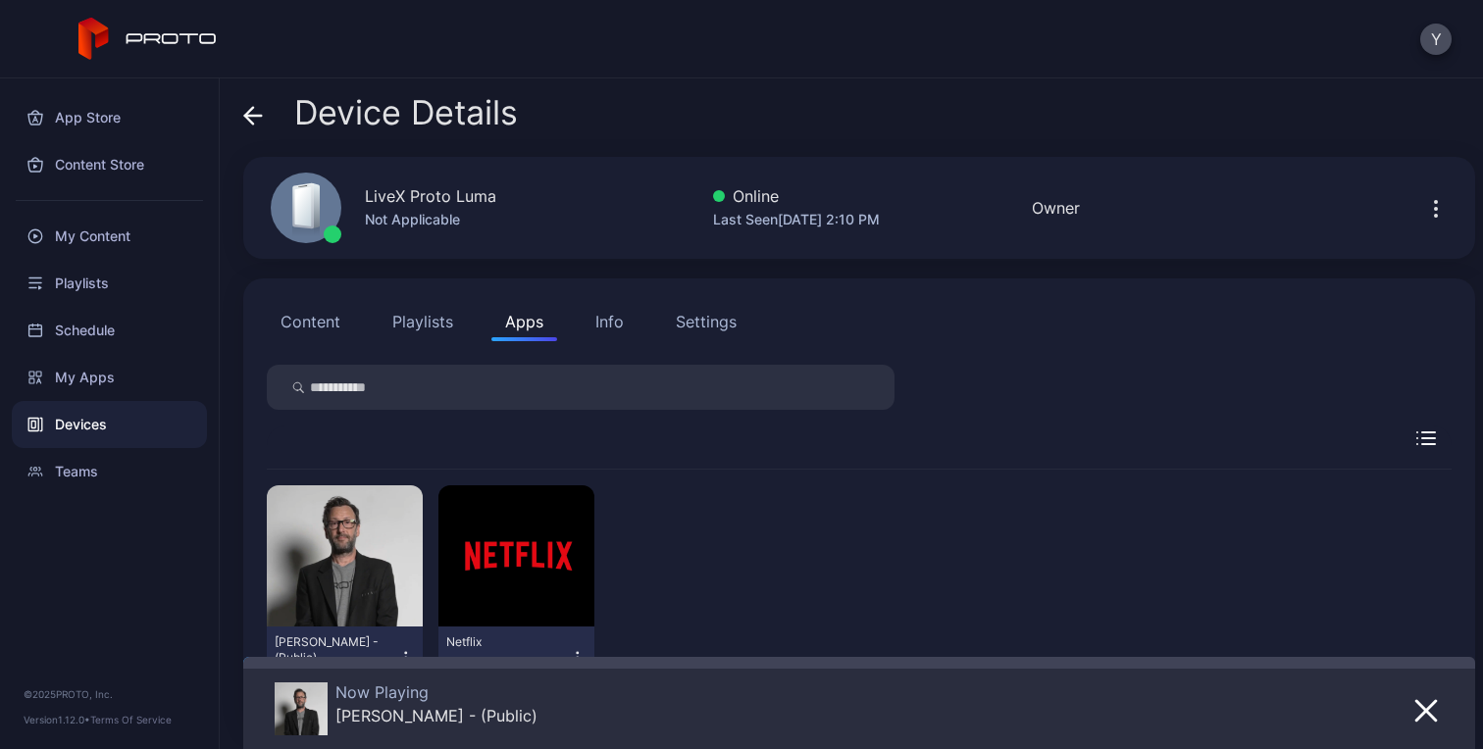
click at [513, 713] on div "[PERSON_NAME] - (Public)" at bounding box center [436, 716] width 202 height 20
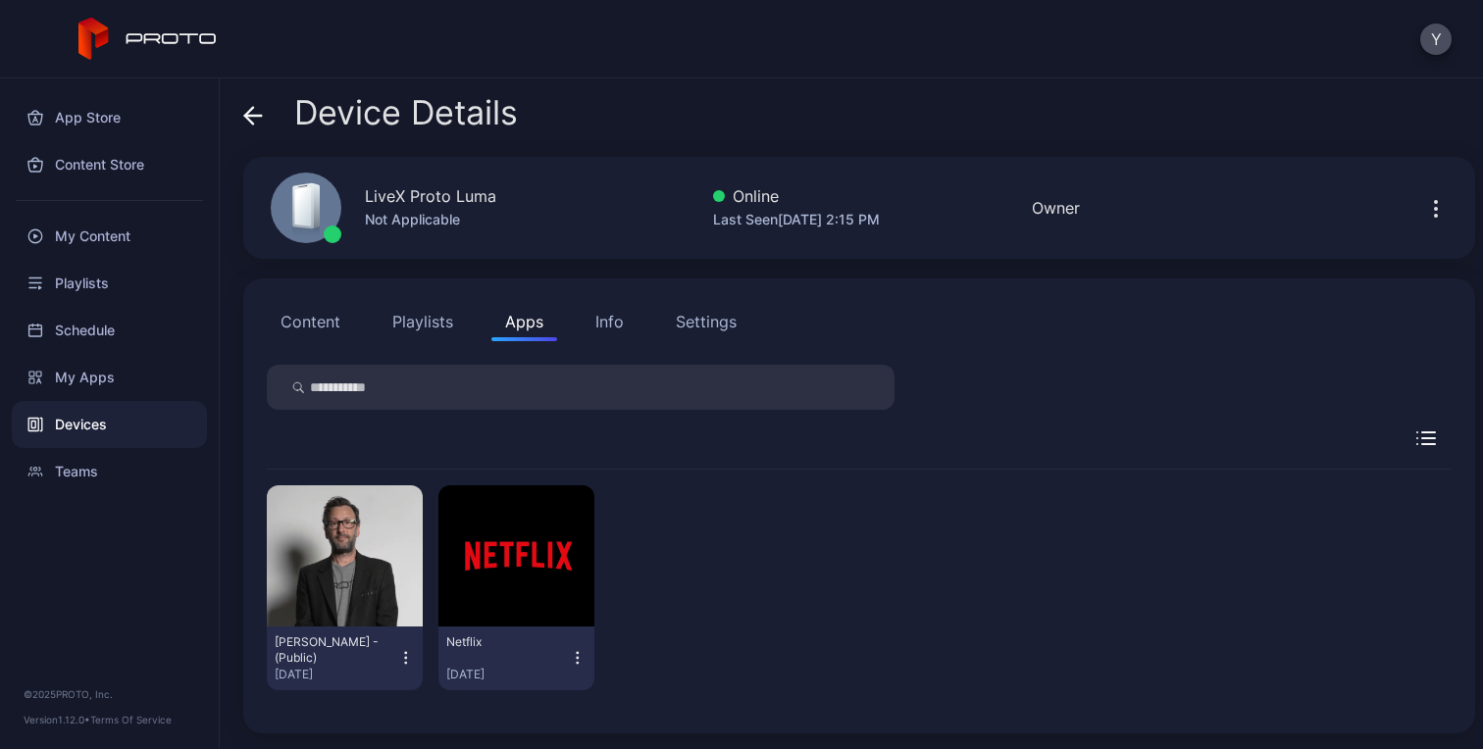
click at [412, 331] on button "Playlists" at bounding box center [422, 321] width 88 height 39
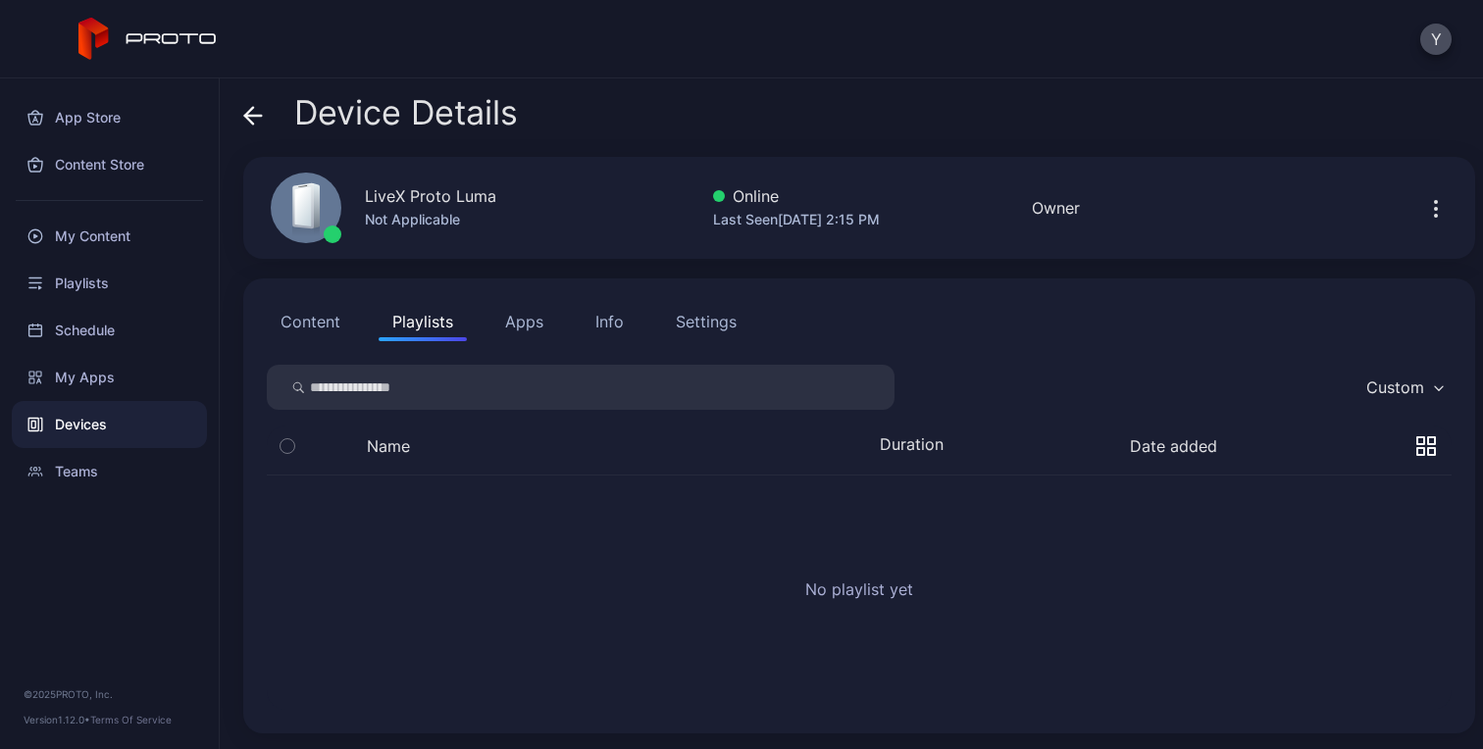
click at [1424, 207] on icon "button" at bounding box center [1436, 209] width 24 height 24
click at [957, 510] on div "No playlist yet" at bounding box center [859, 593] width 1184 height 234
click at [1424, 211] on icon "button" at bounding box center [1436, 209] width 24 height 24
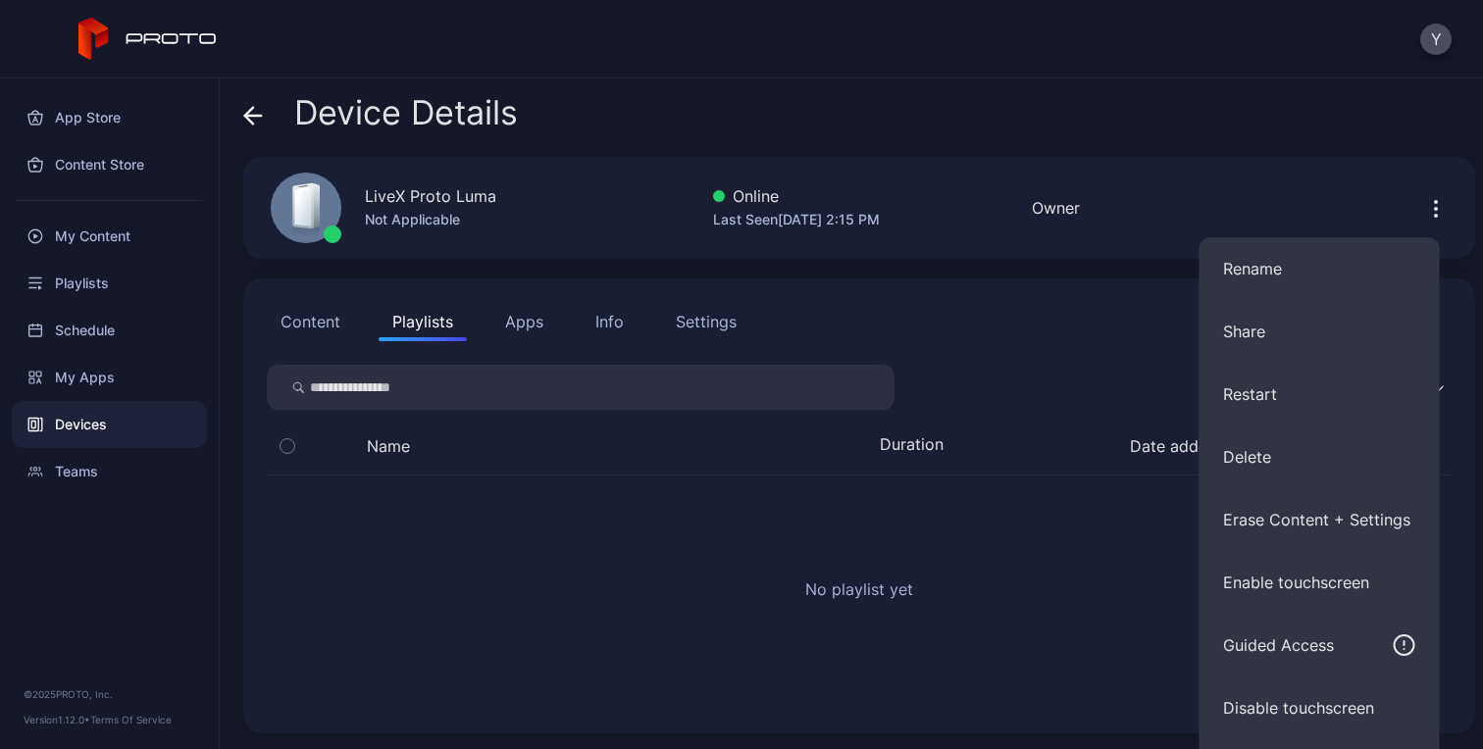
click at [1004, 529] on div "No playlist yet" at bounding box center [859, 593] width 1184 height 234
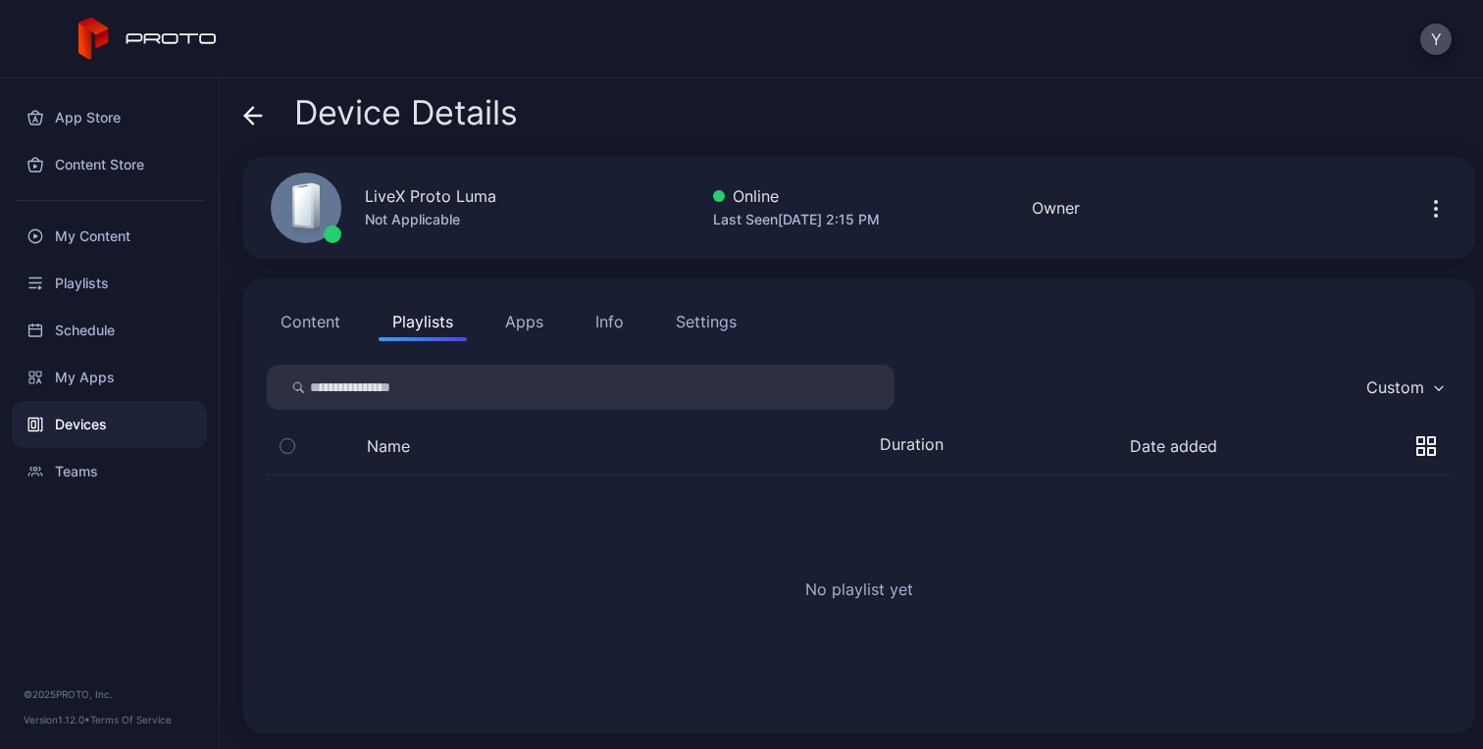
click at [590, 318] on button "Info" at bounding box center [609, 321] width 56 height 39
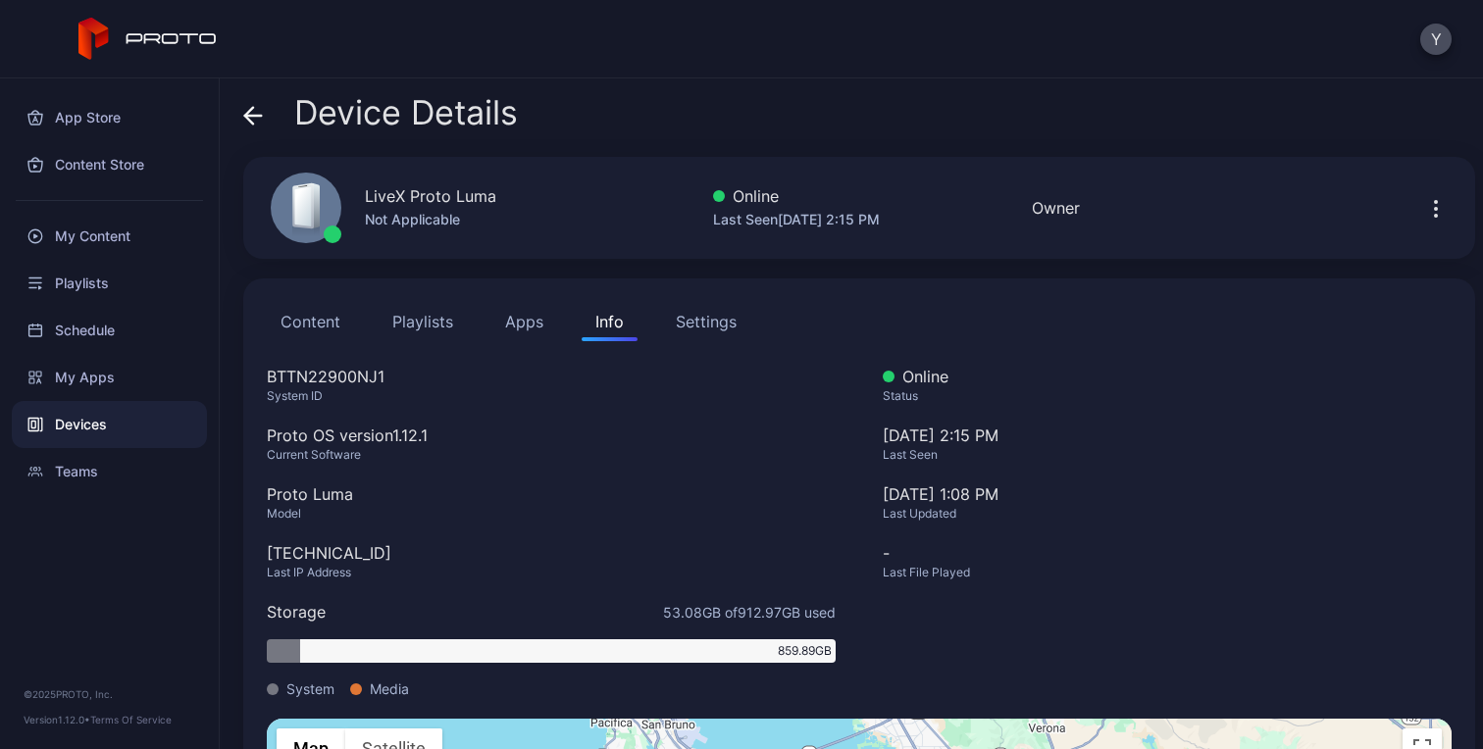
click at [695, 314] on div "Settings" at bounding box center [706, 322] width 61 height 24
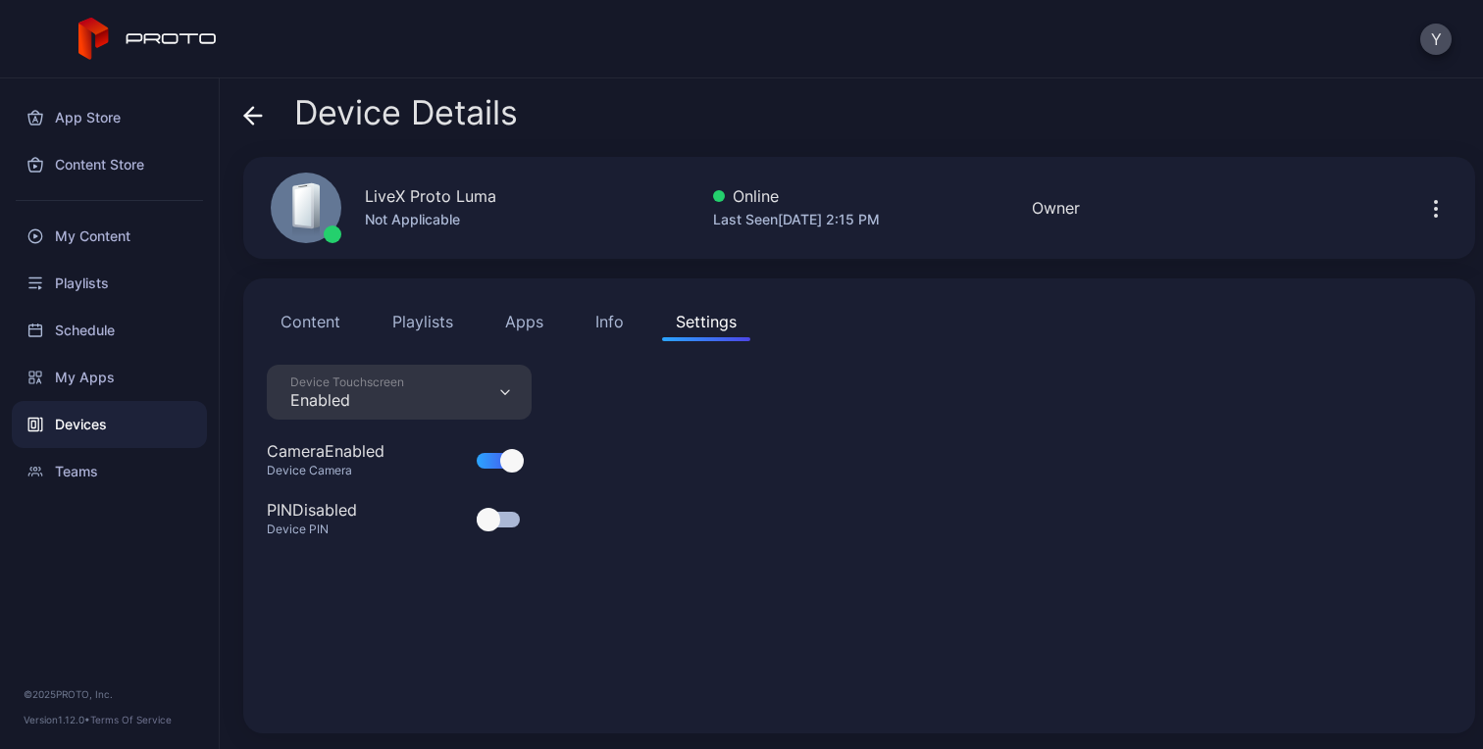
click at [524, 319] on button "Apps" at bounding box center [524, 321] width 66 height 39
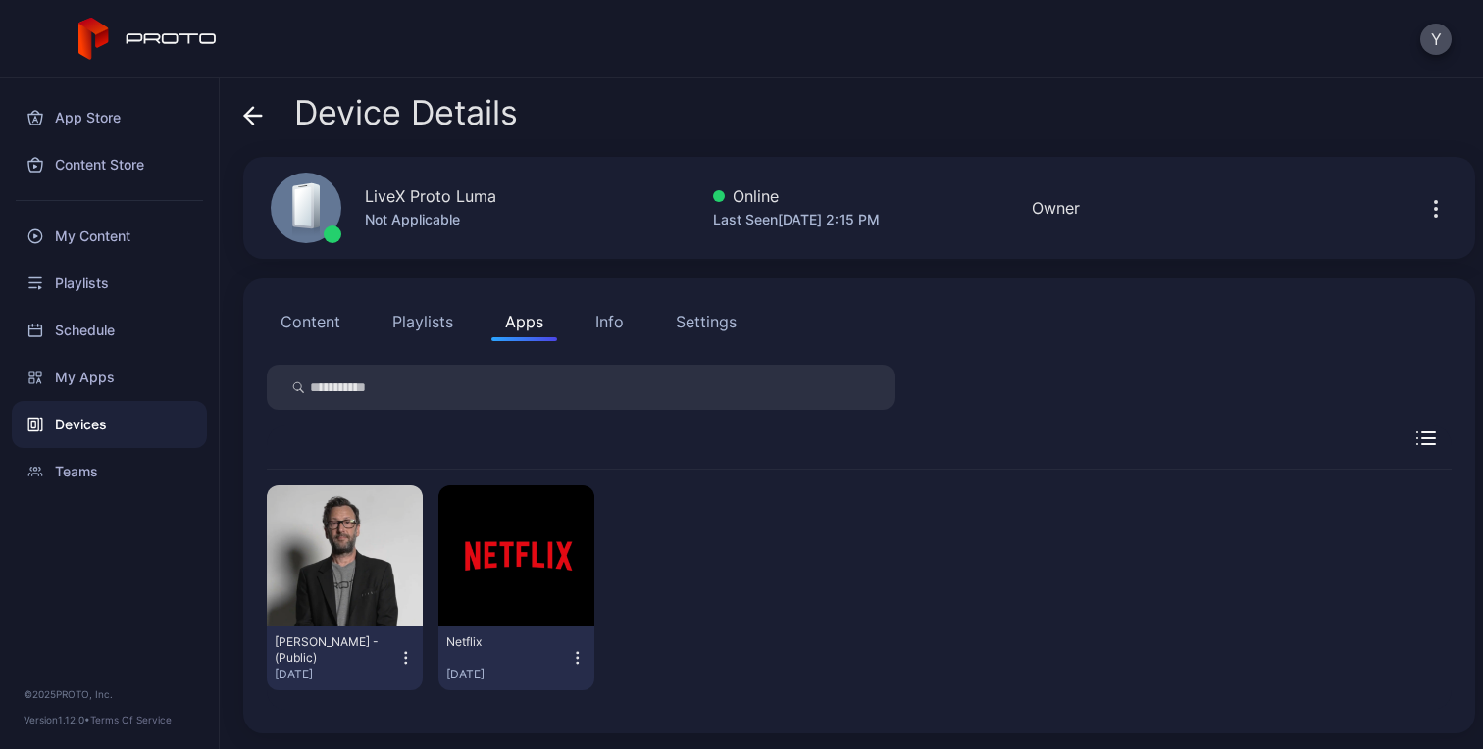
click at [328, 325] on button "Content" at bounding box center [310, 321] width 87 height 39
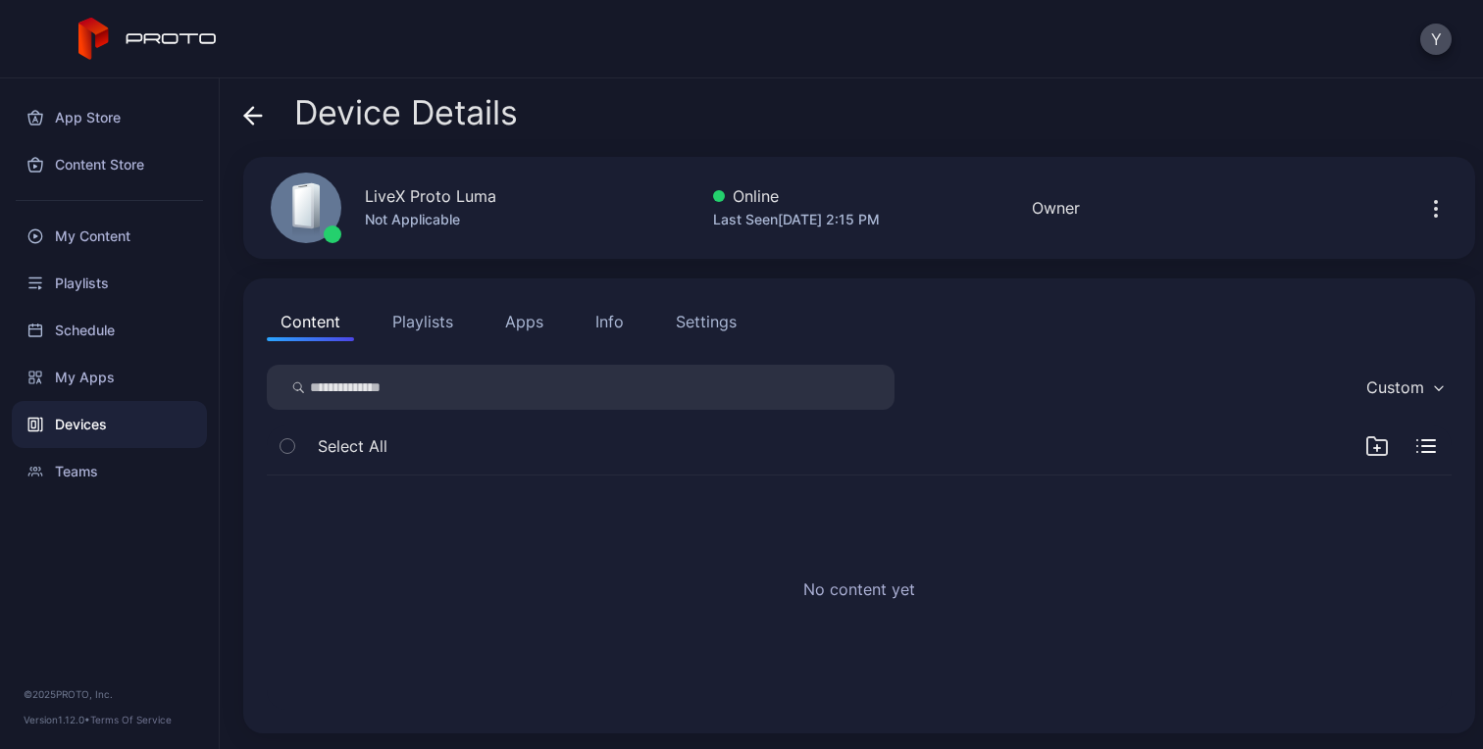
click at [1365, 447] on icon "button" at bounding box center [1377, 446] width 24 height 24
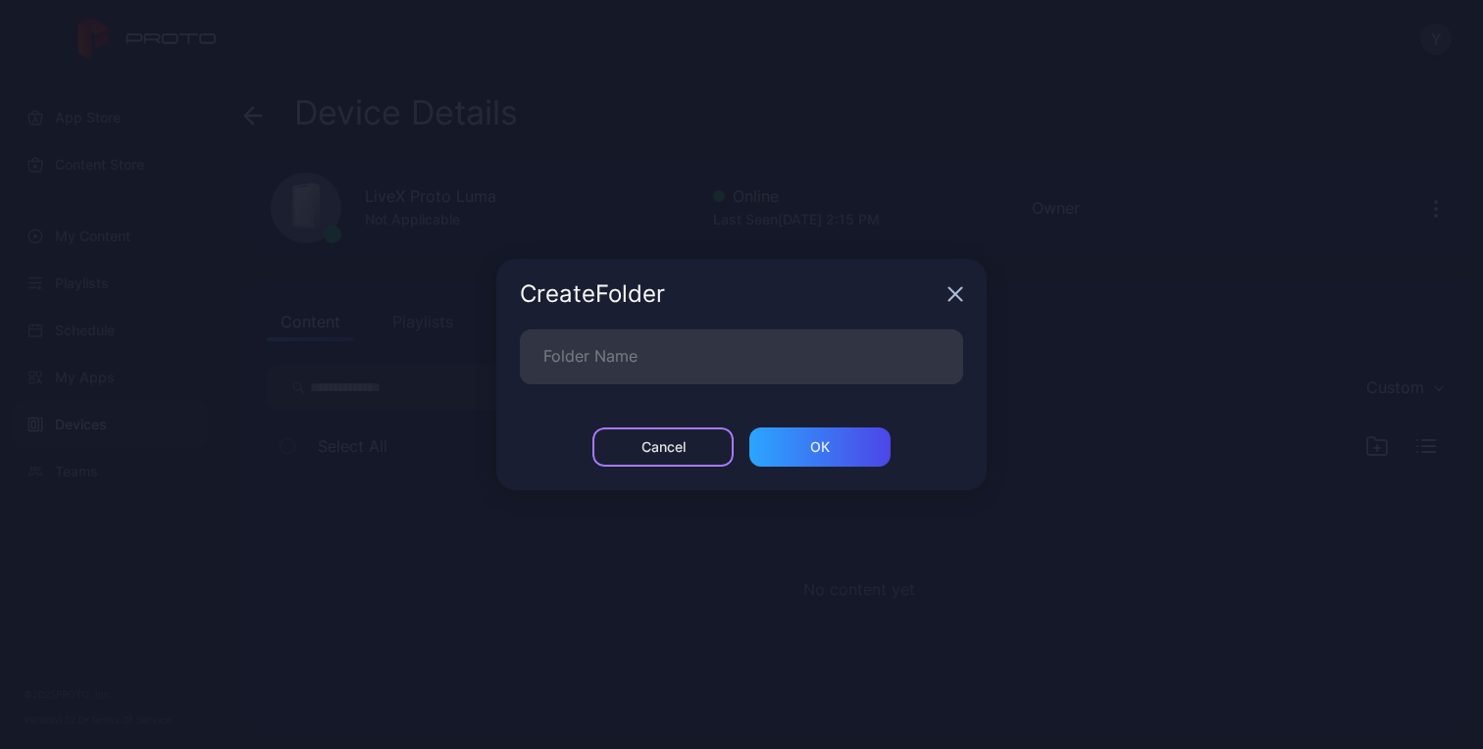
click at [675, 433] on div "Cancel" at bounding box center [662, 446] width 141 height 39
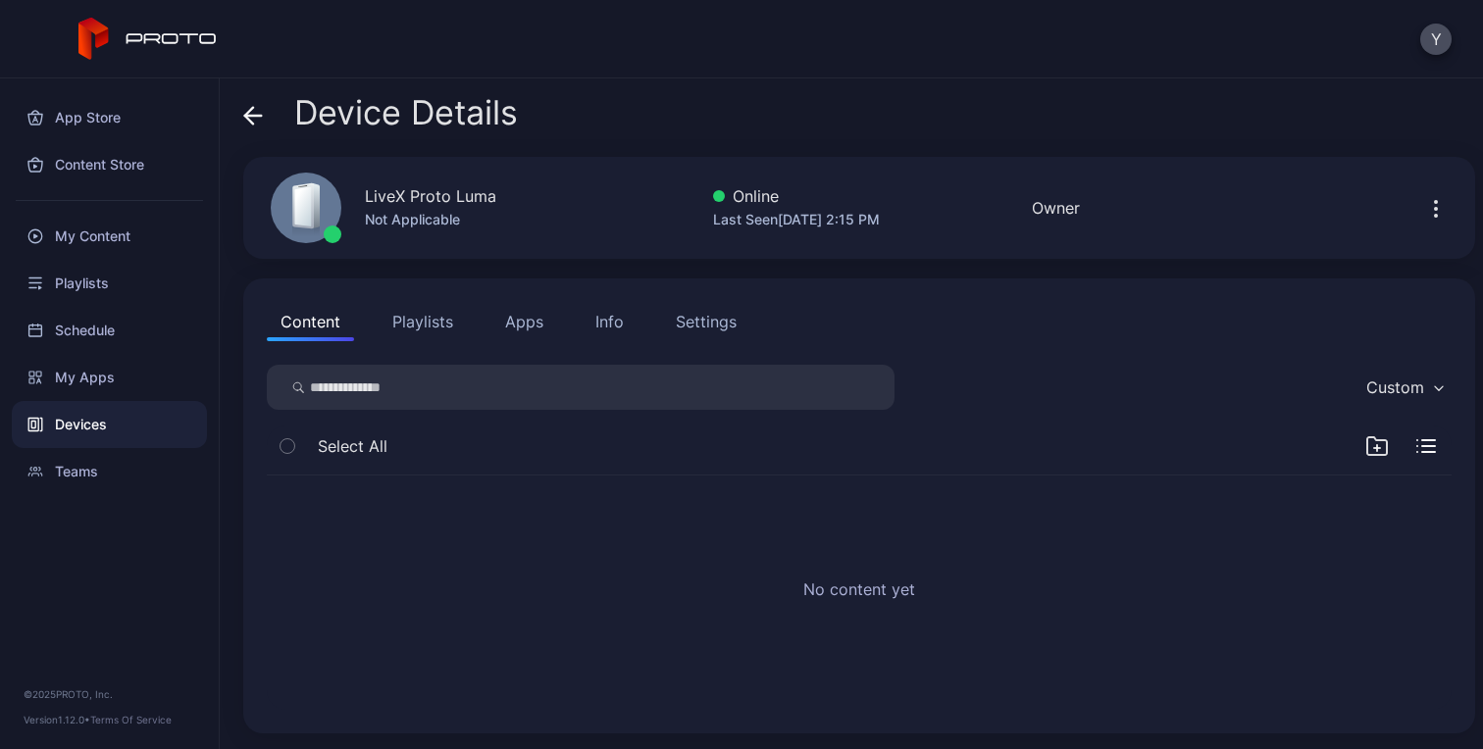
click at [1410, 383] on div "Custom" at bounding box center [1403, 387] width 95 height 29
click at [1106, 490] on div "No content yet" at bounding box center [859, 593] width 1216 height 266
click at [85, 281] on div "Playlists" at bounding box center [109, 283] width 195 height 47
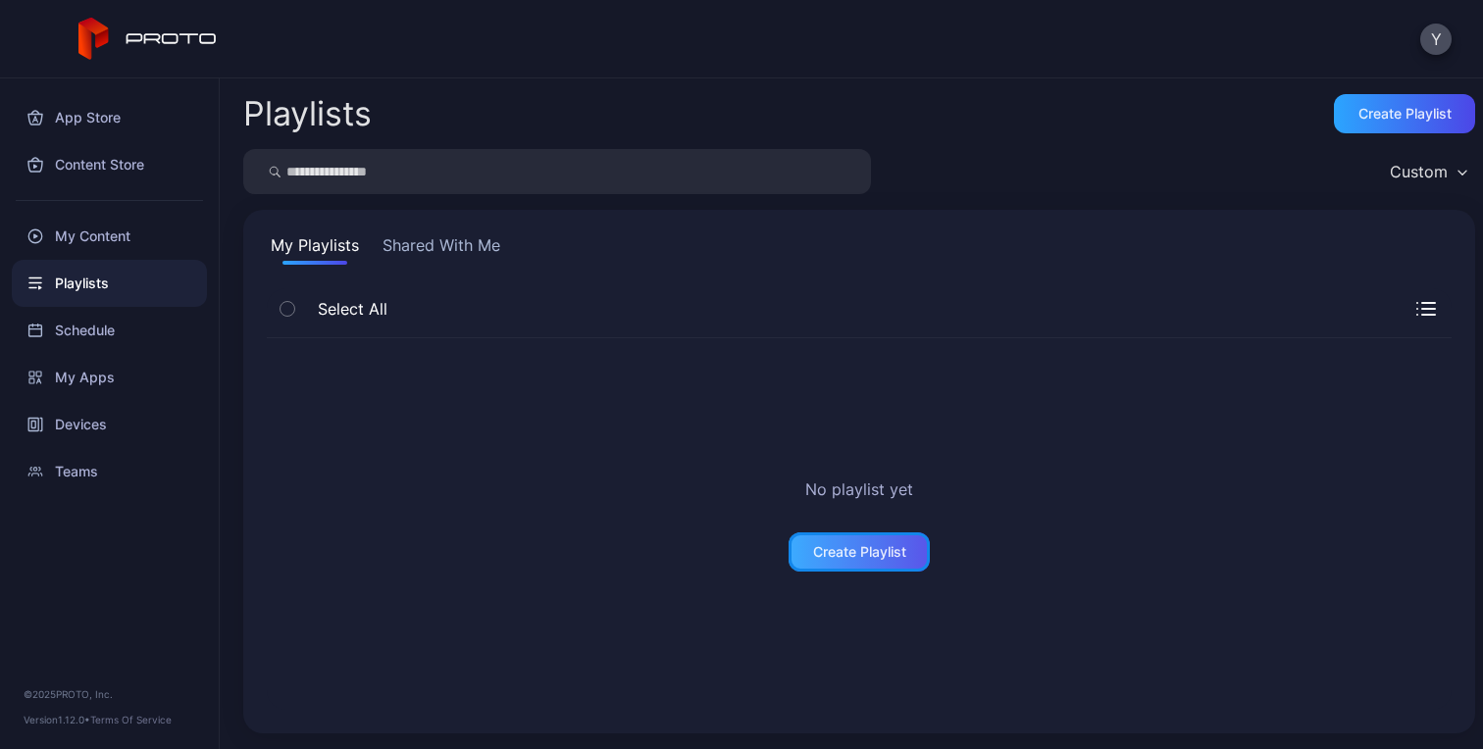
click at [831, 552] on div "Create Playlist" at bounding box center [859, 552] width 93 height 16
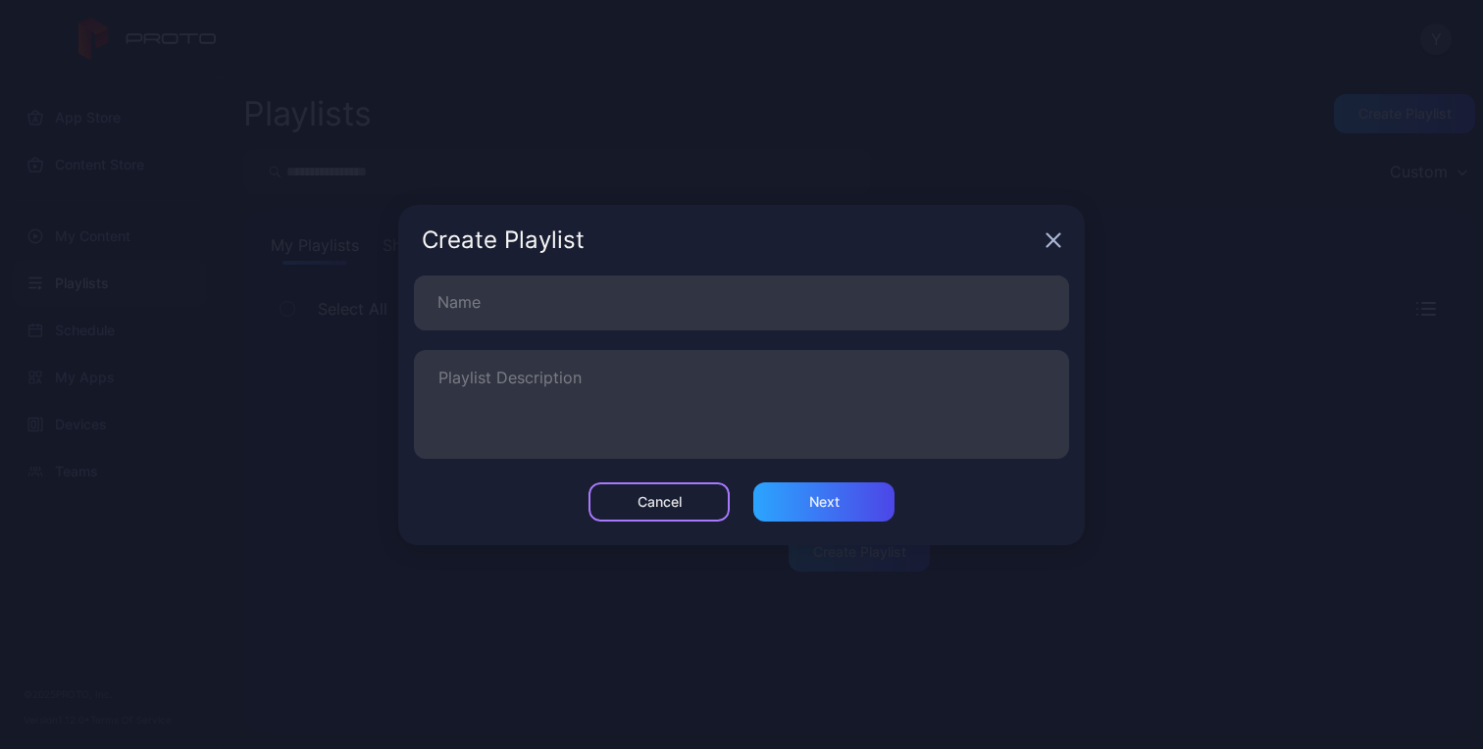
click at [654, 505] on div "Cancel" at bounding box center [659, 502] width 44 height 16
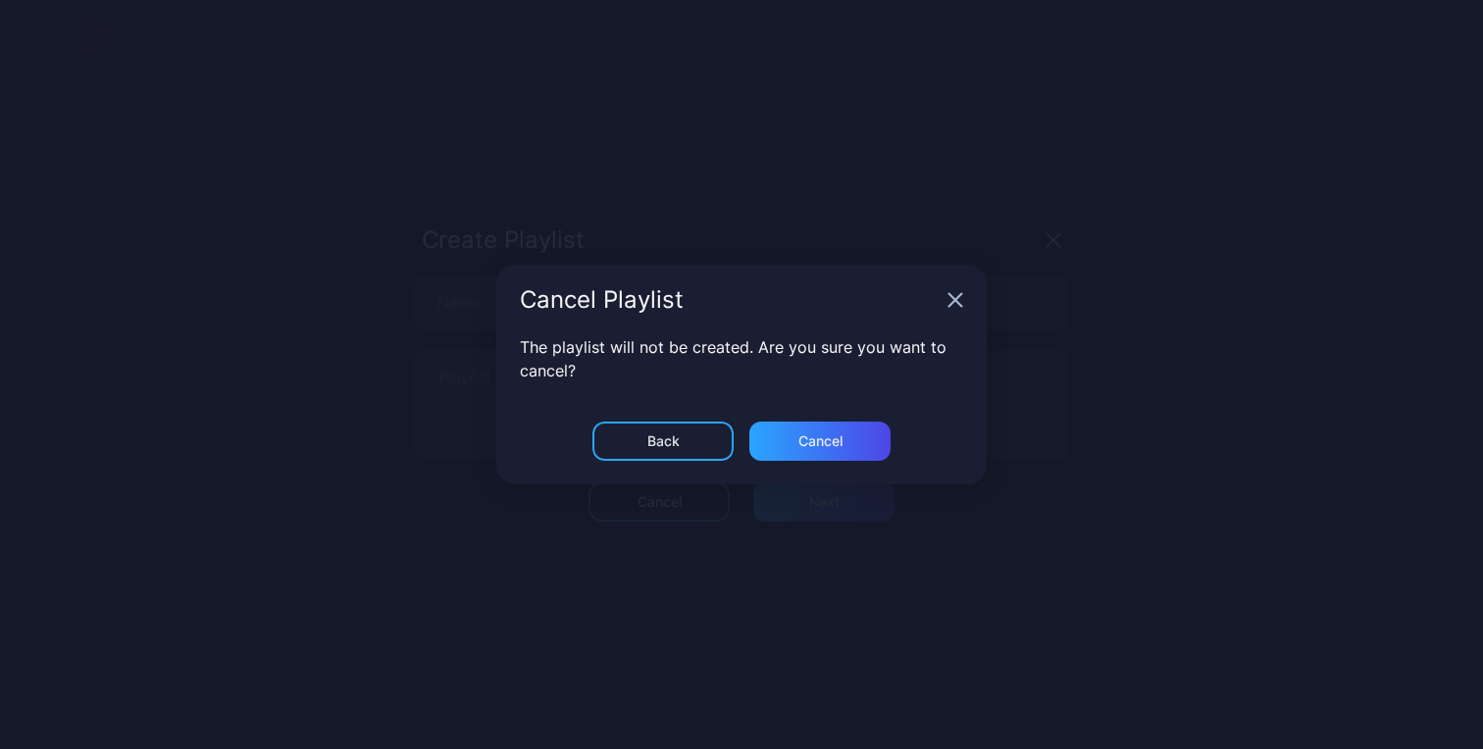
click at [1045, 248] on icon "button" at bounding box center [1053, 240] width 16 height 16
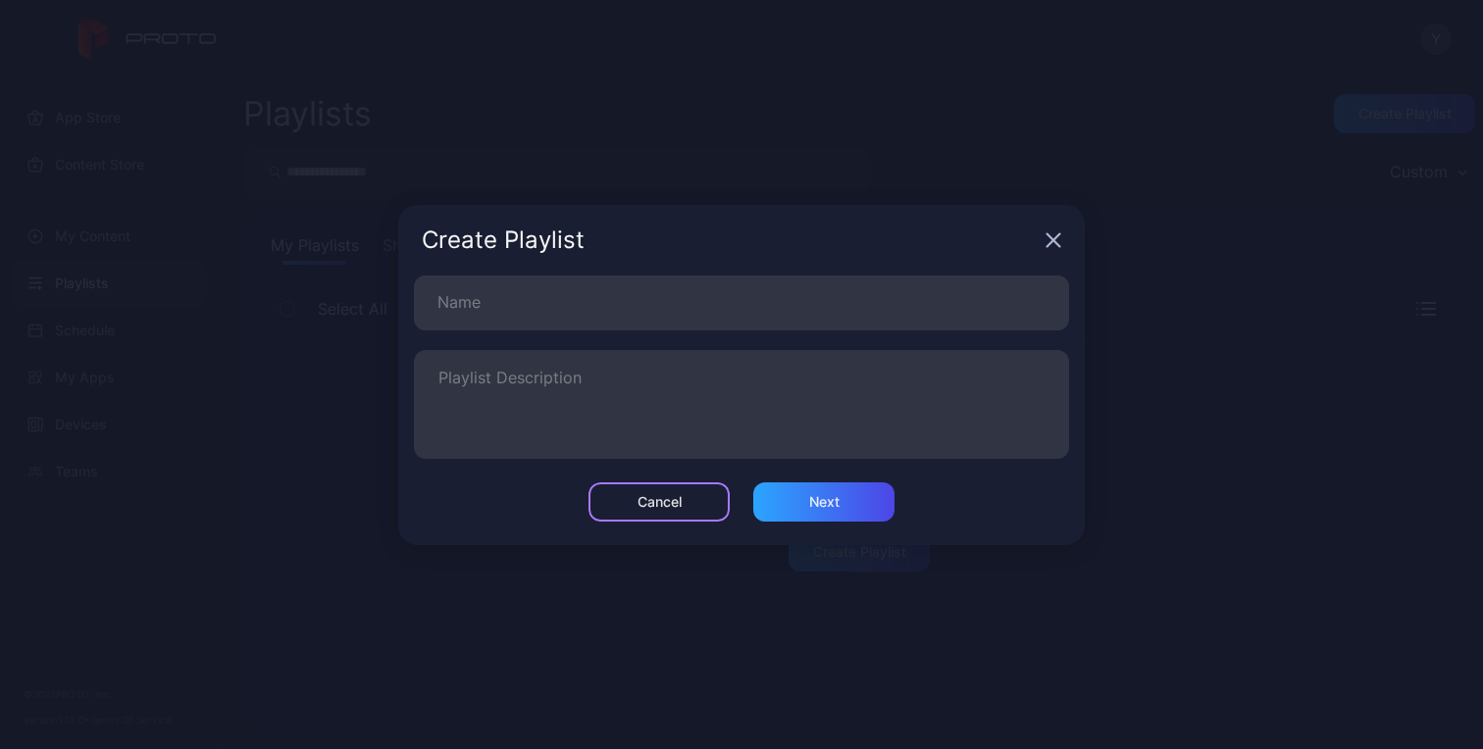
click at [655, 506] on div "Cancel" at bounding box center [659, 502] width 44 height 16
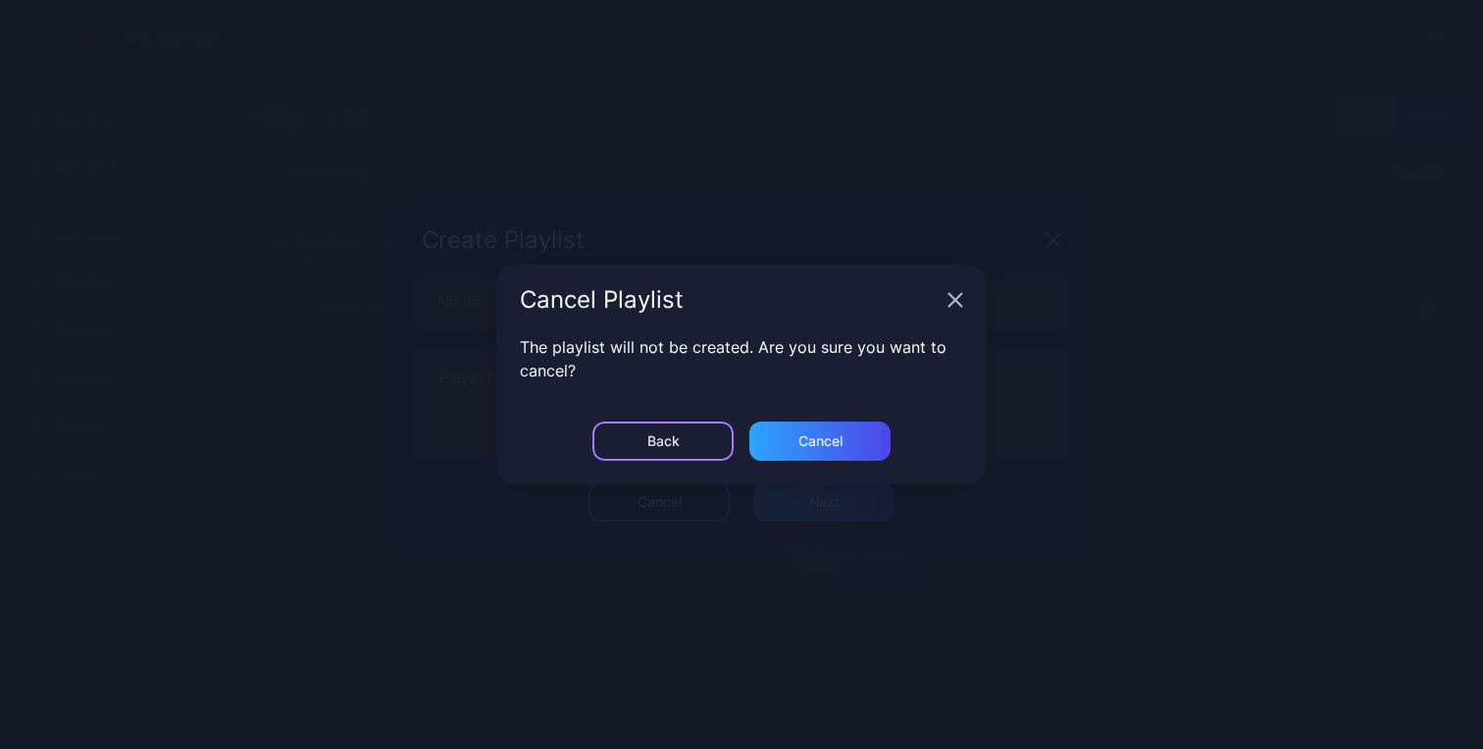
click at [647, 436] on div "Back" at bounding box center [663, 441] width 32 height 16
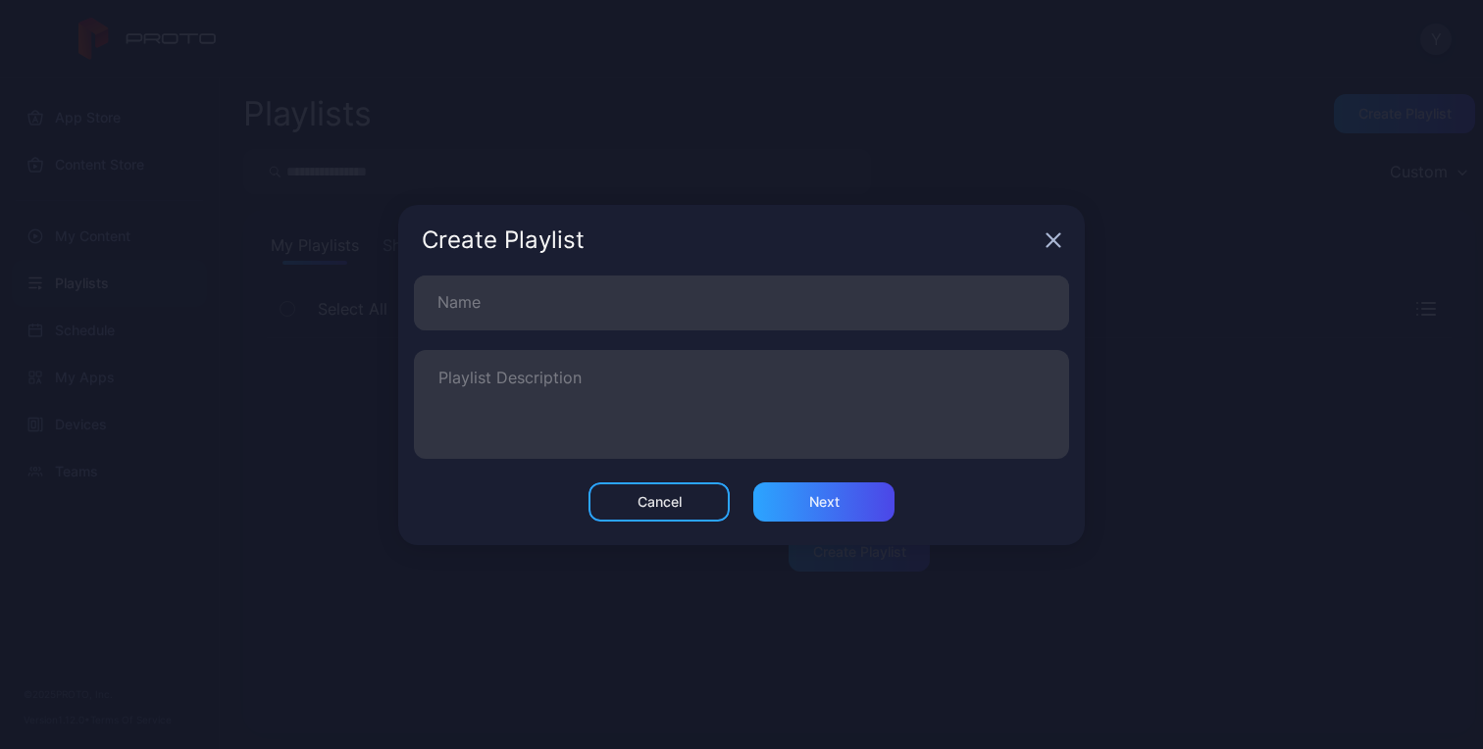
click at [1060, 227] on div "Create Playlist" at bounding box center [741, 240] width 686 height 71
click at [1055, 232] on icon "button" at bounding box center [1053, 240] width 16 height 16
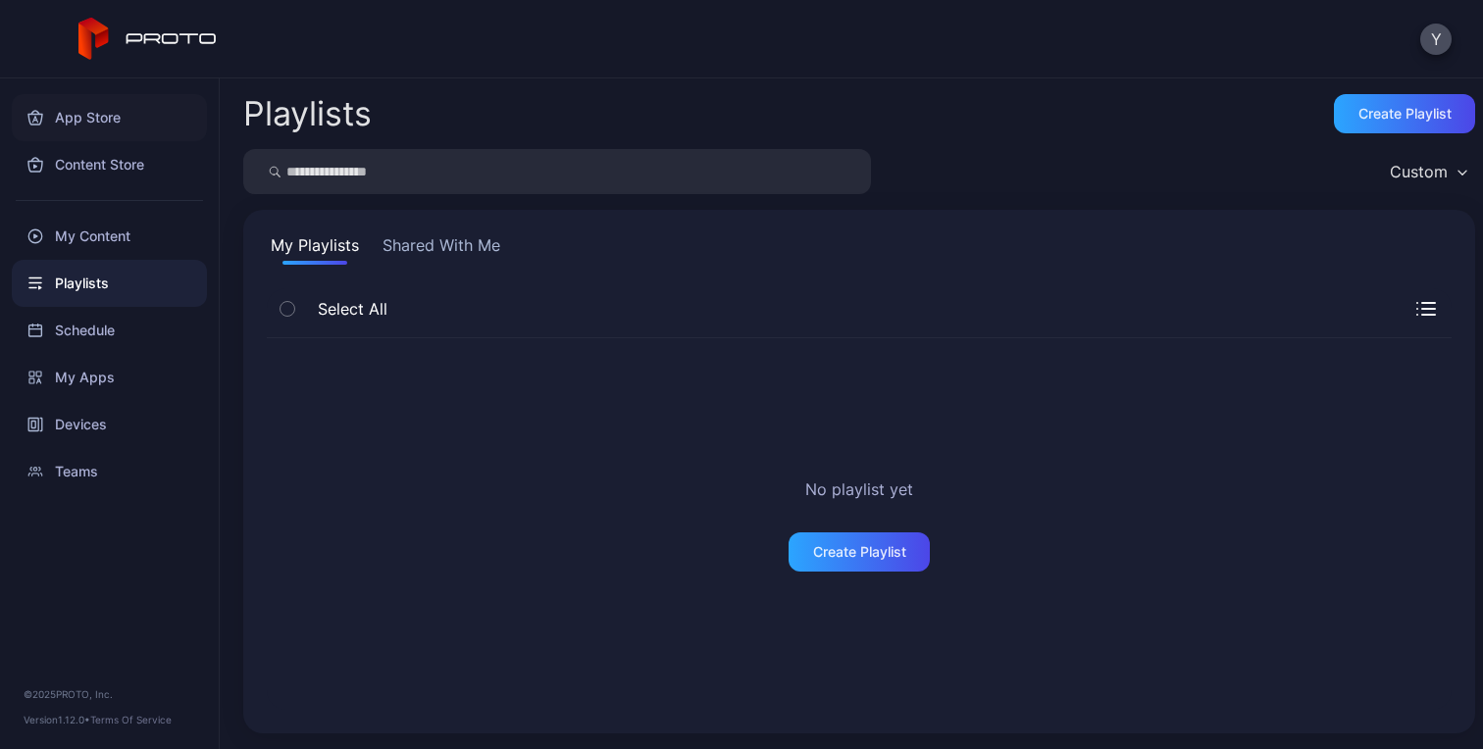
click at [107, 104] on div "App Store" at bounding box center [109, 117] width 195 height 47
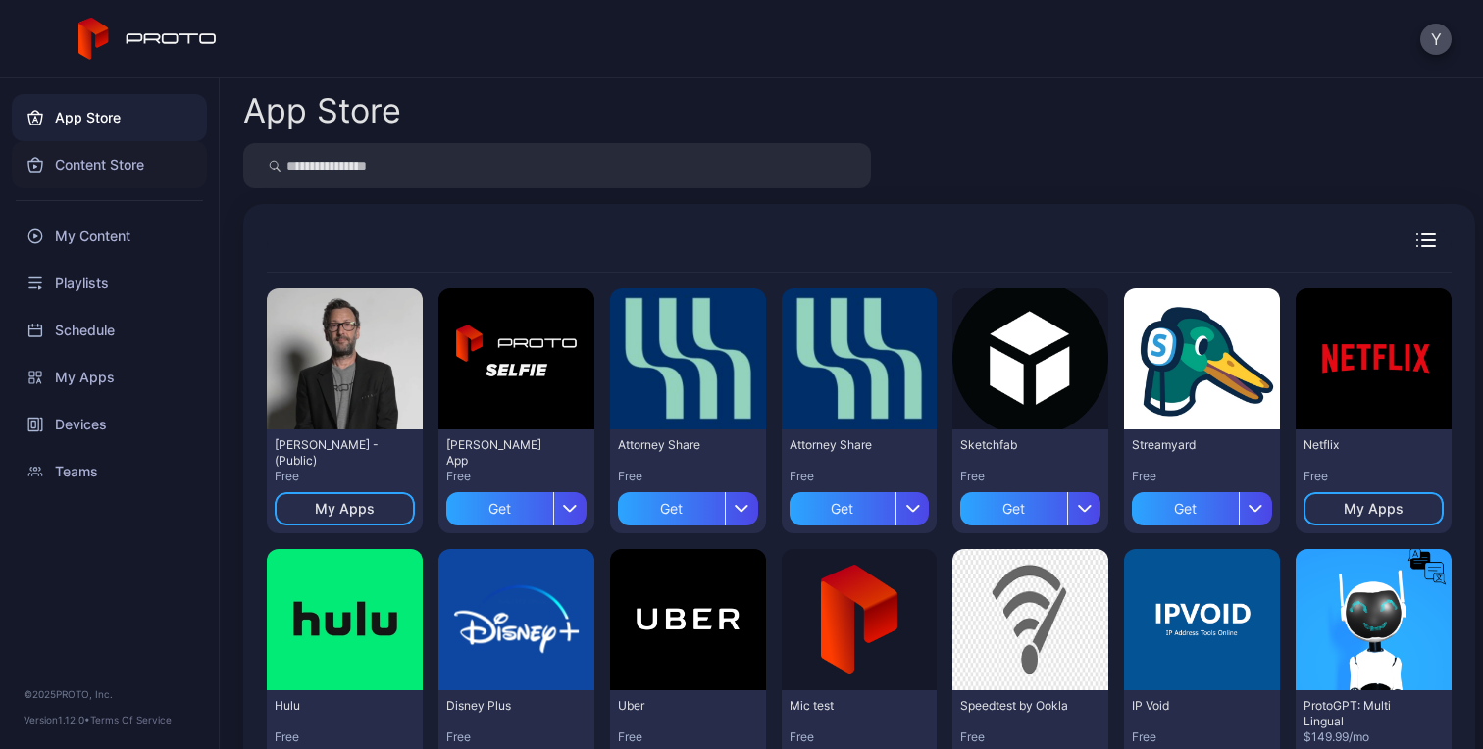
click at [104, 148] on div "Content Store" at bounding box center [109, 164] width 195 height 47
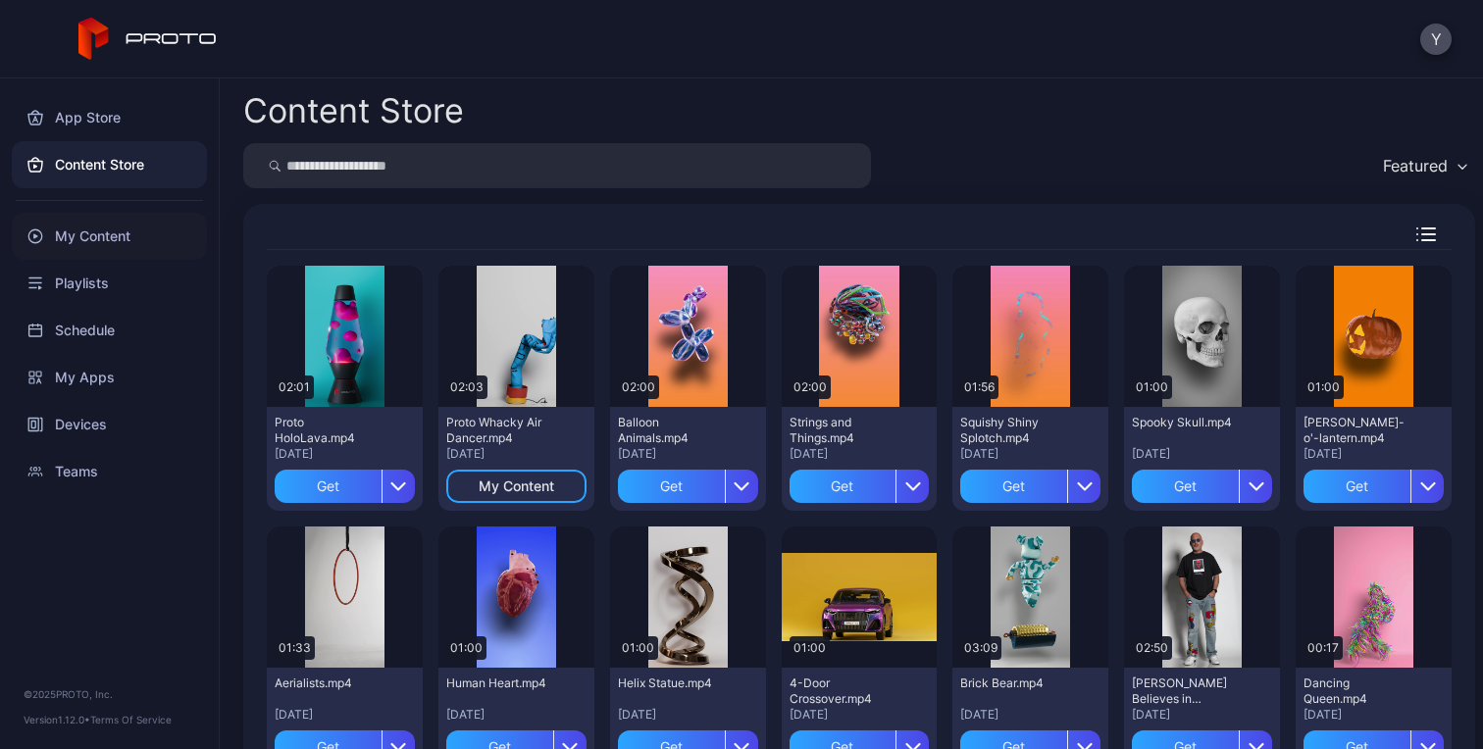
click at [133, 242] on div "My Content" at bounding box center [109, 236] width 195 height 47
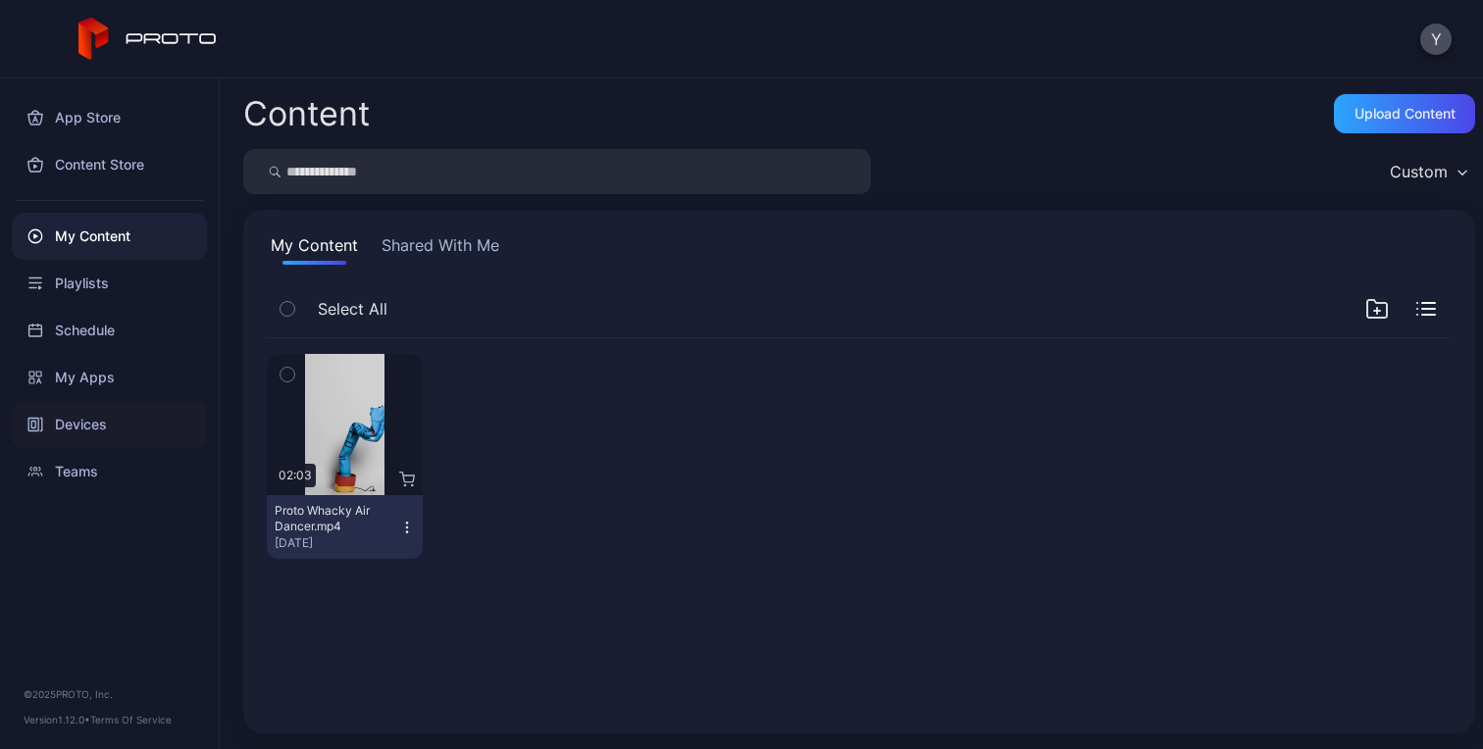
click at [79, 420] on div "Devices" at bounding box center [109, 424] width 195 height 47
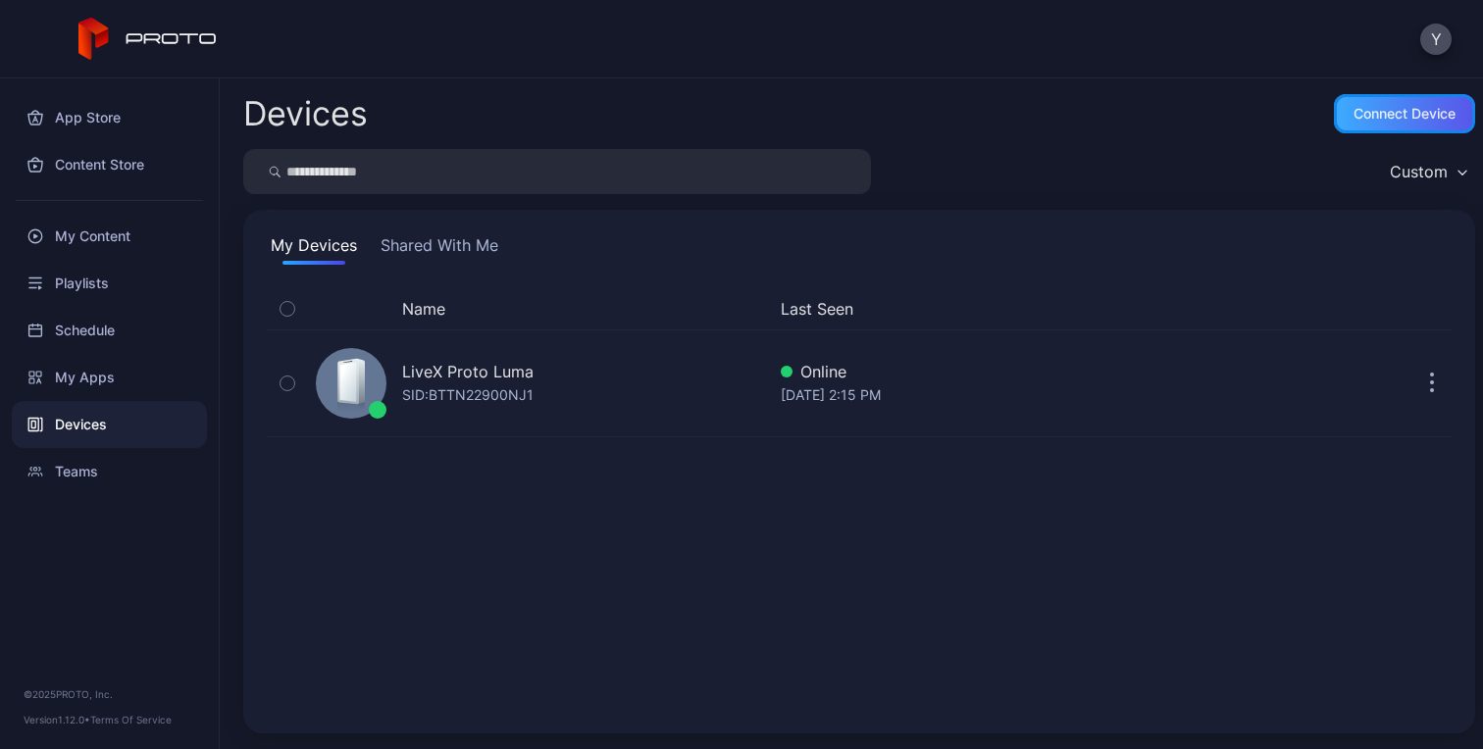
click at [1353, 118] on div "Connect device" at bounding box center [1404, 114] width 102 height 16
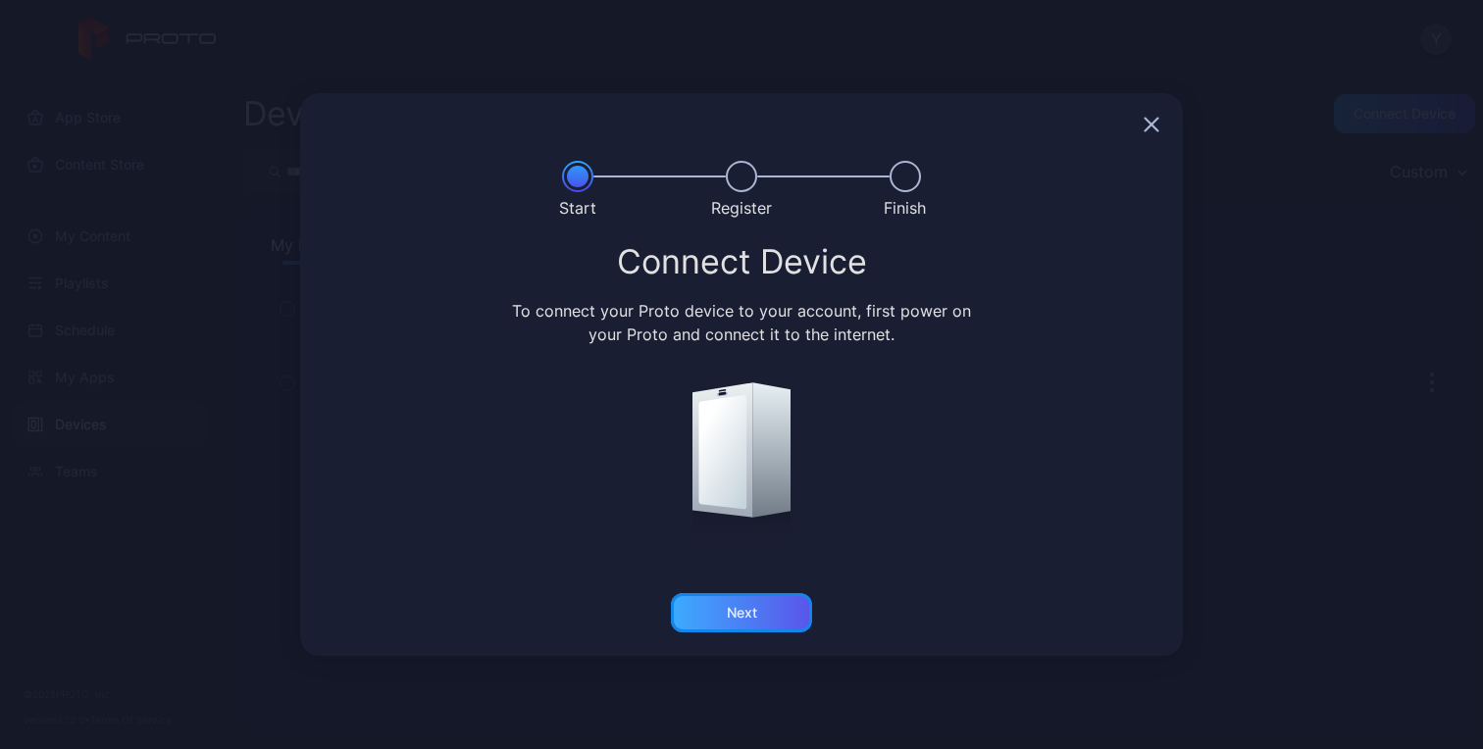
click at [737, 630] on div "Next" at bounding box center [741, 612] width 141 height 39
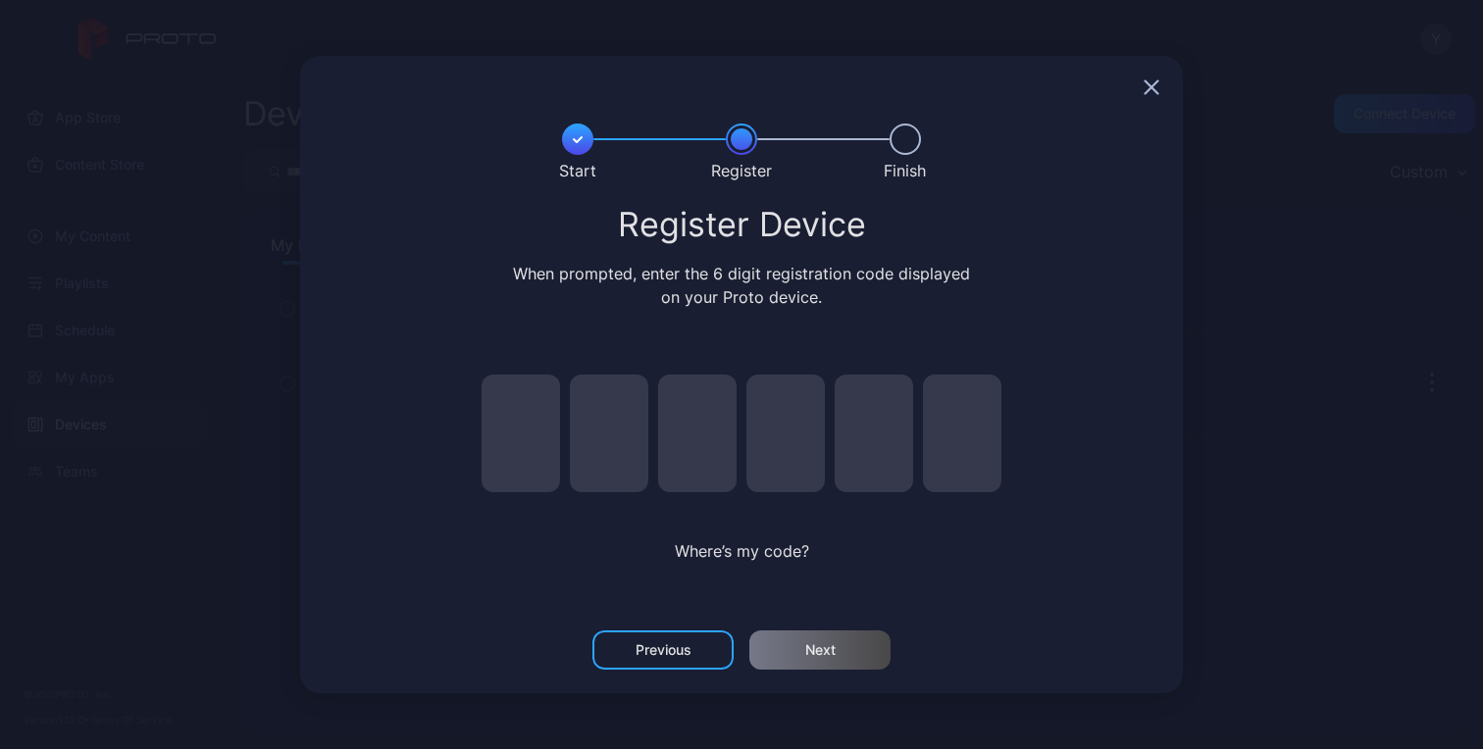
click at [1165, 81] on div at bounding box center [741, 87] width 882 height 63
click at [1157, 81] on icon "button" at bounding box center [1151, 87] width 13 height 13
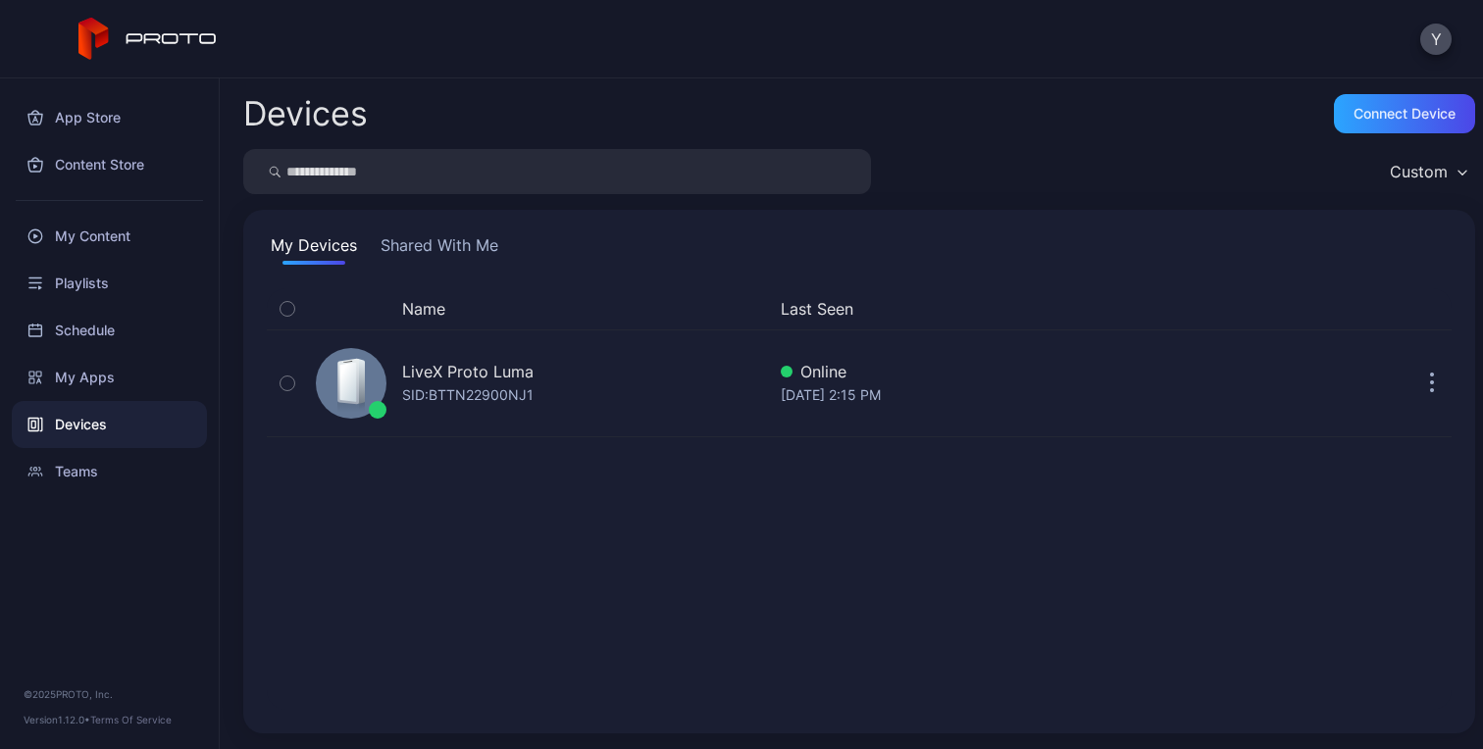
click at [773, 546] on div "Name Last Seen LiveX Proto [PERSON_NAME]: BTTN22900NJ1 Online [DATE] 2:15 PM" at bounding box center [859, 499] width 1184 height 422
click at [103, 237] on div "My Content" at bounding box center [109, 236] width 195 height 47
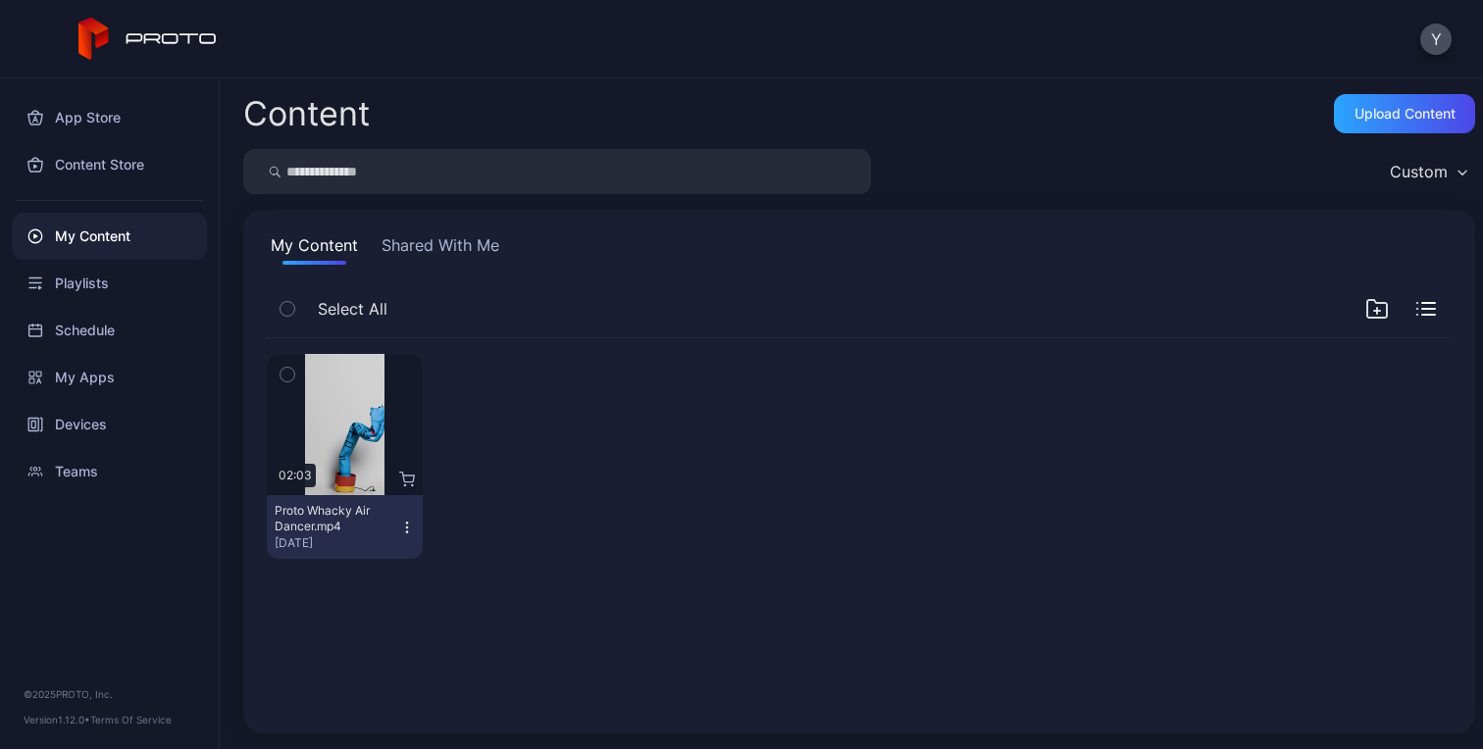
click at [1365, 308] on icon "button" at bounding box center [1377, 309] width 24 height 24
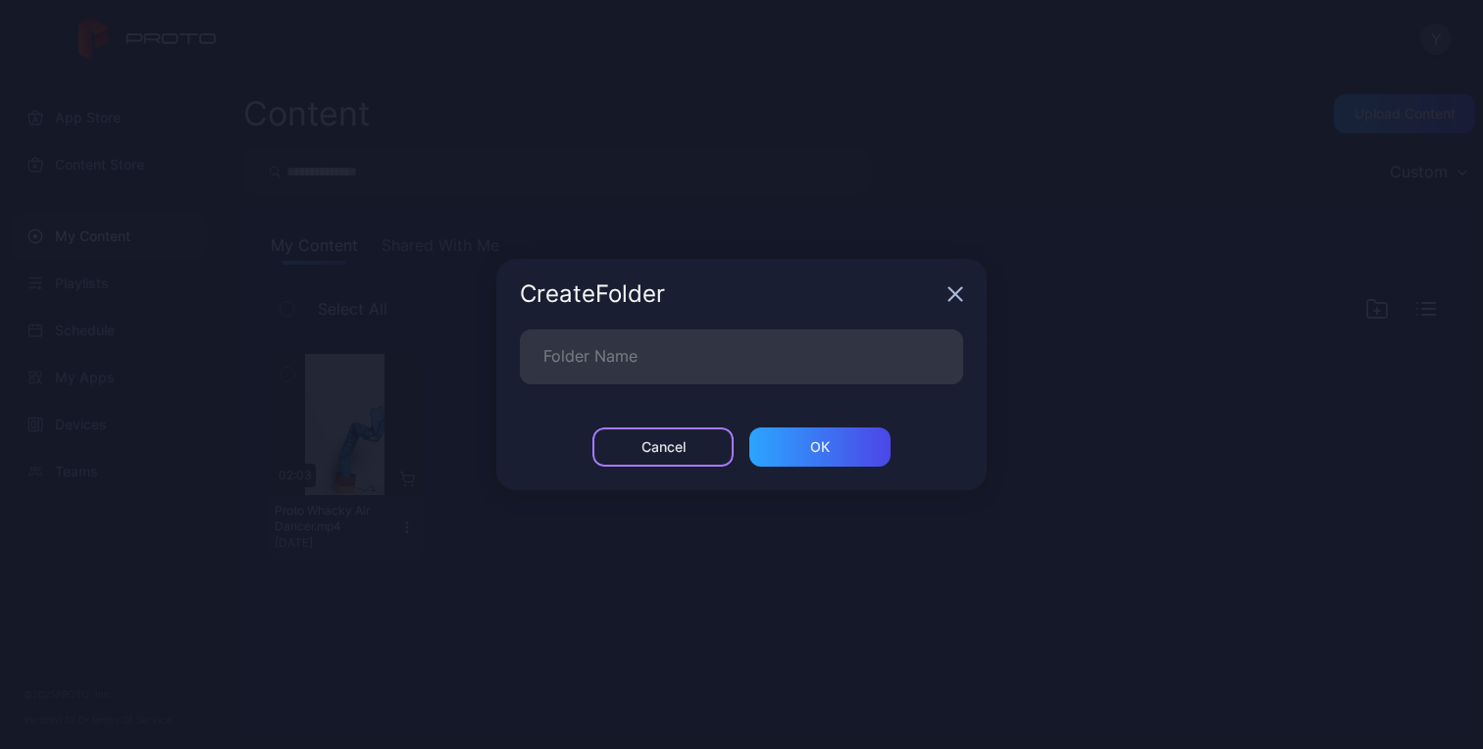
click at [694, 441] on div "Cancel" at bounding box center [662, 446] width 141 height 39
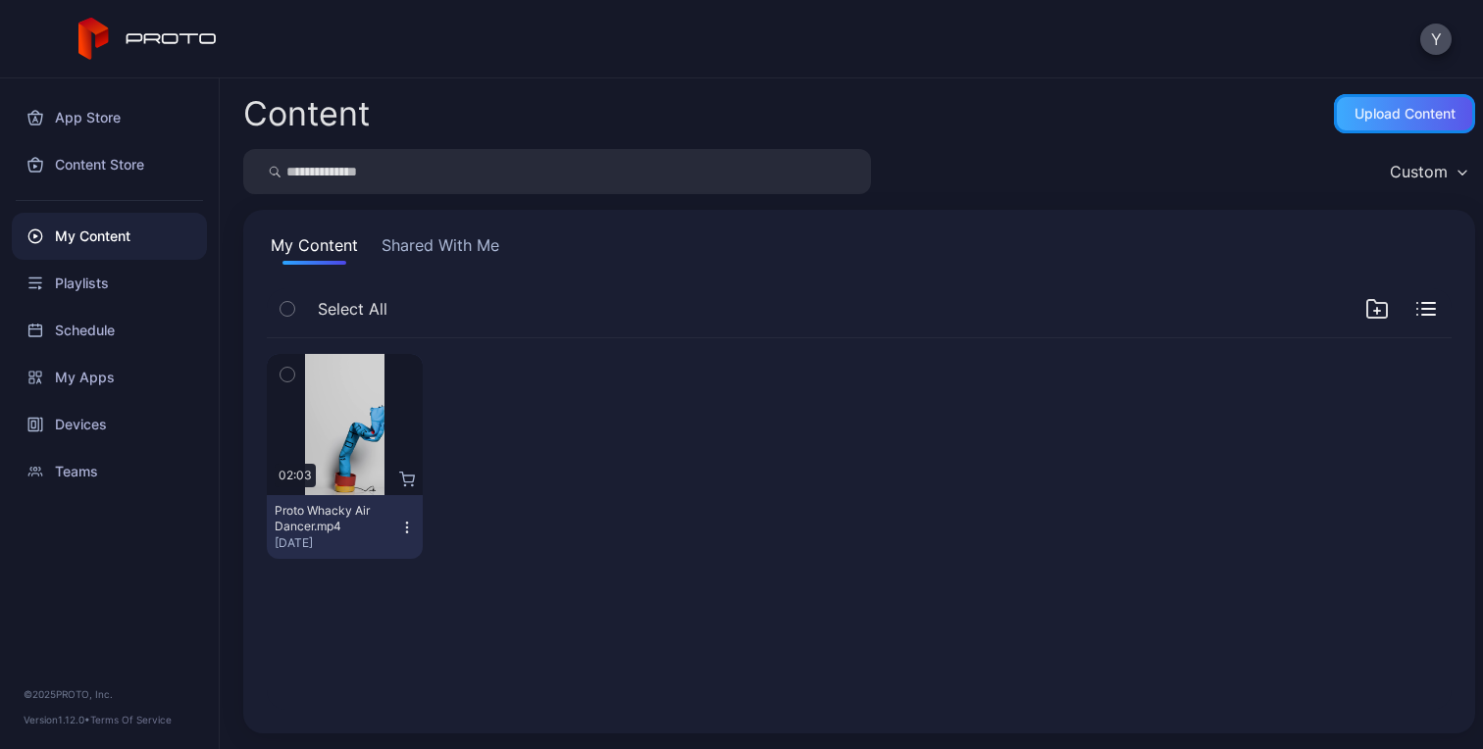
click at [1355, 115] on div "Upload Content" at bounding box center [1404, 114] width 101 height 16
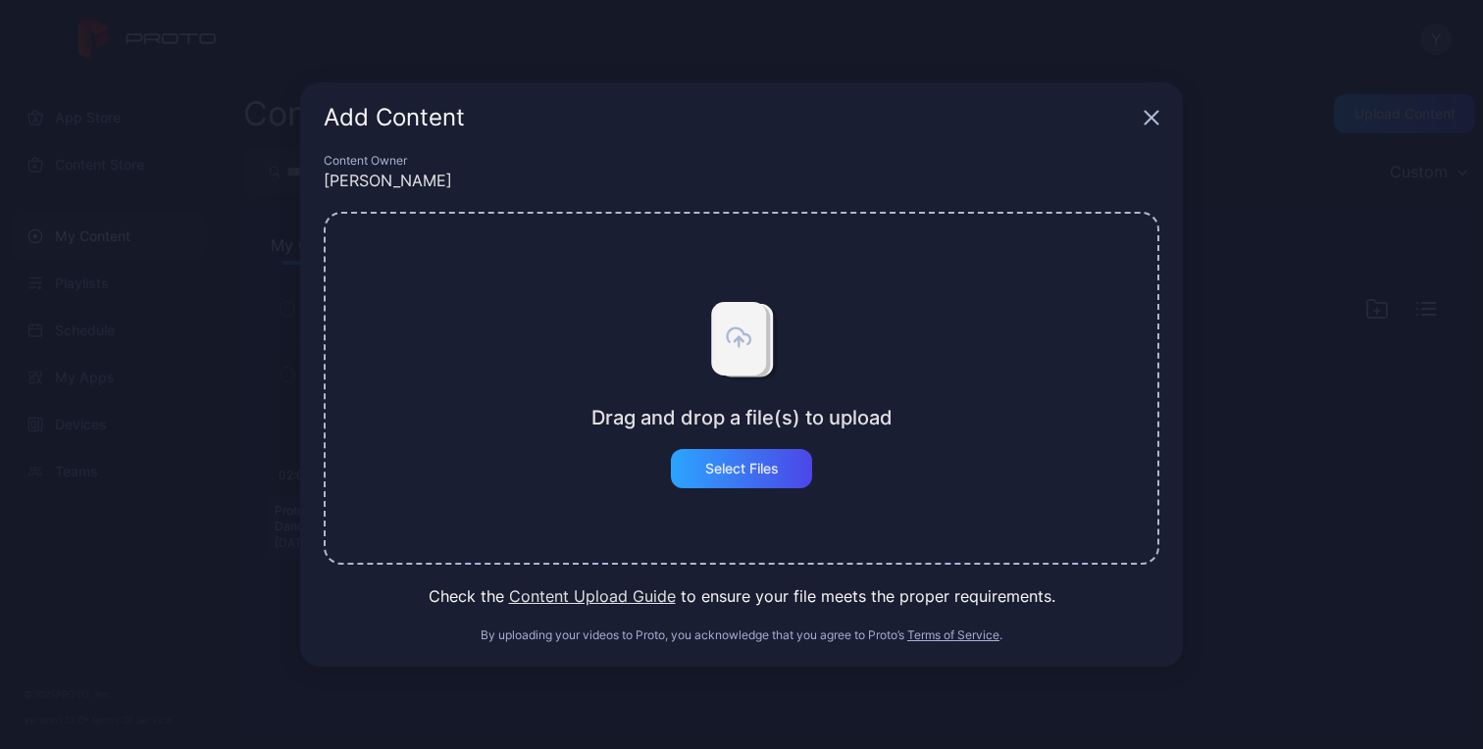
click at [619, 596] on button "Content Upload Guide" at bounding box center [592, 596] width 167 height 24
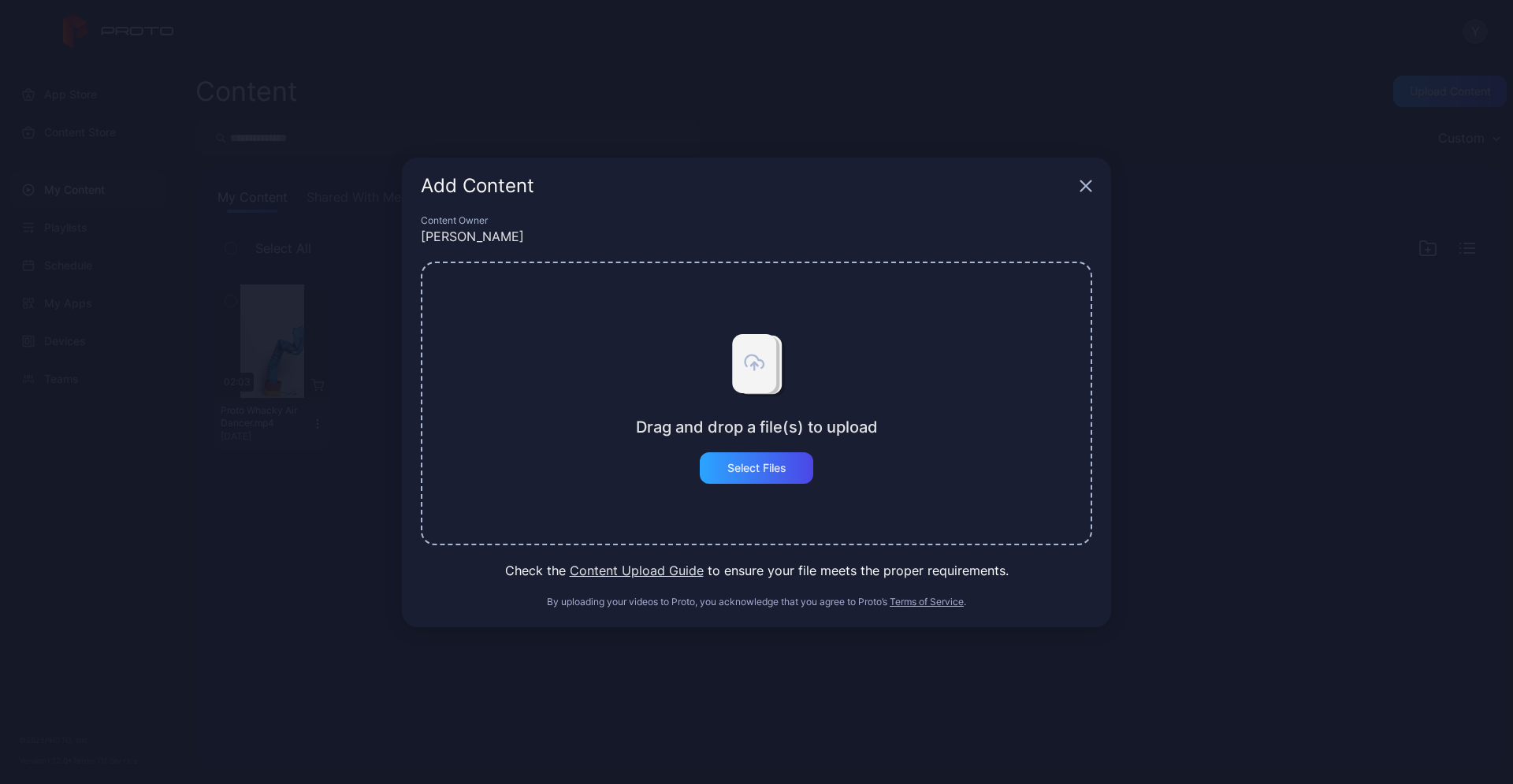
click at [1090, 185] on icon "button" at bounding box center [1086, 186] width 13 height 13
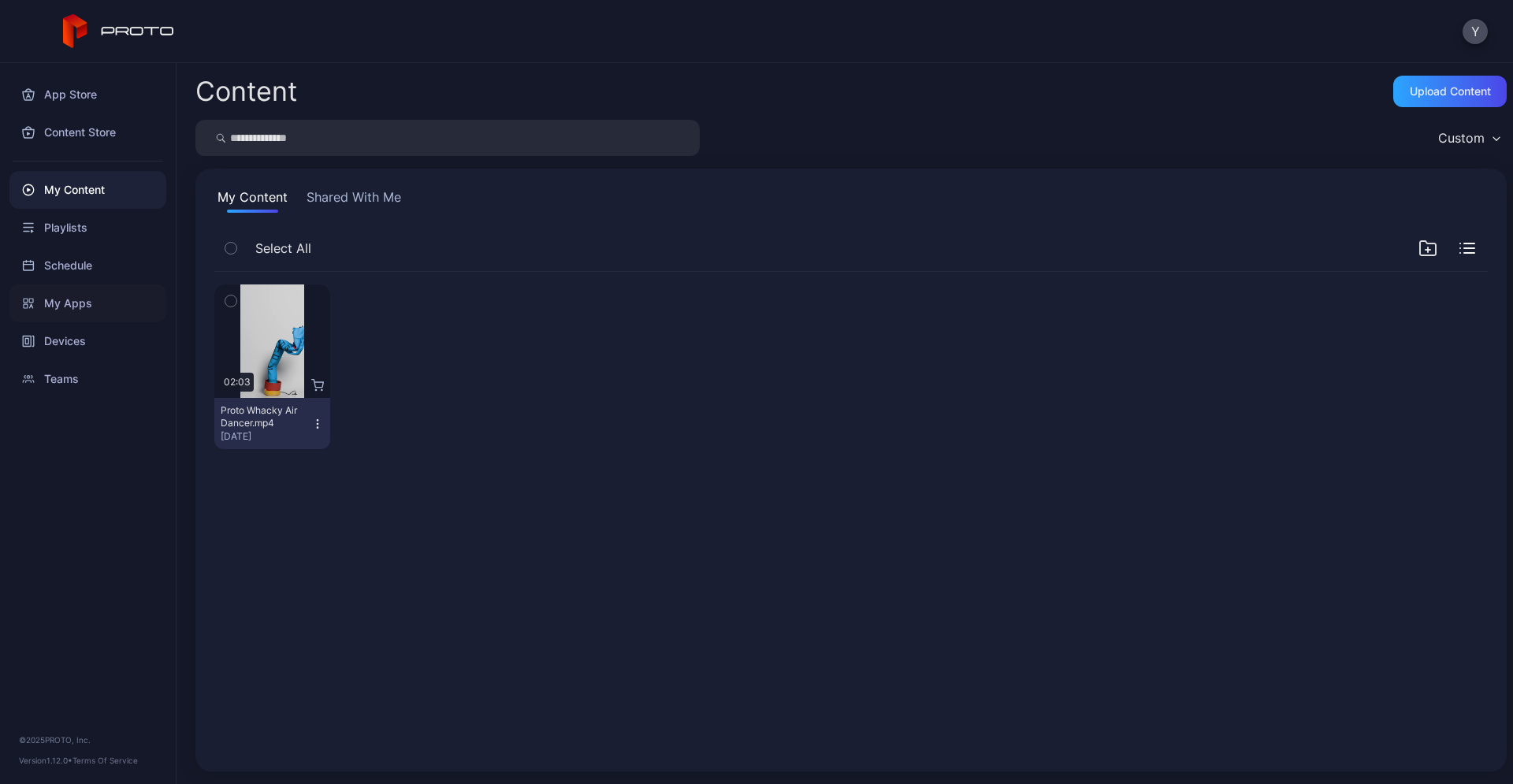
click at [22, 302] on icon at bounding box center [28, 304] width 13 height 13
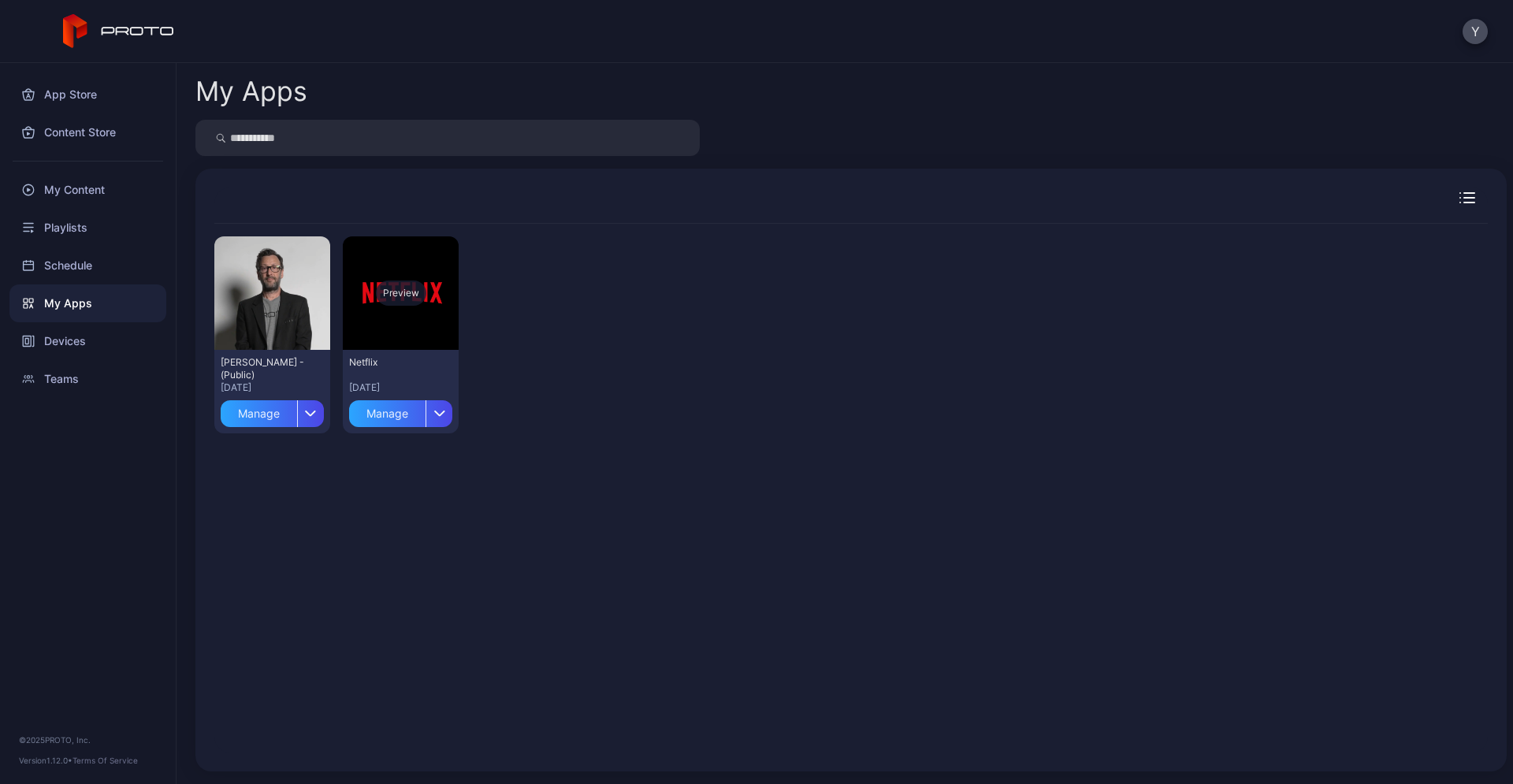
click at [394, 292] on div "Preview" at bounding box center [401, 292] width 51 height 25
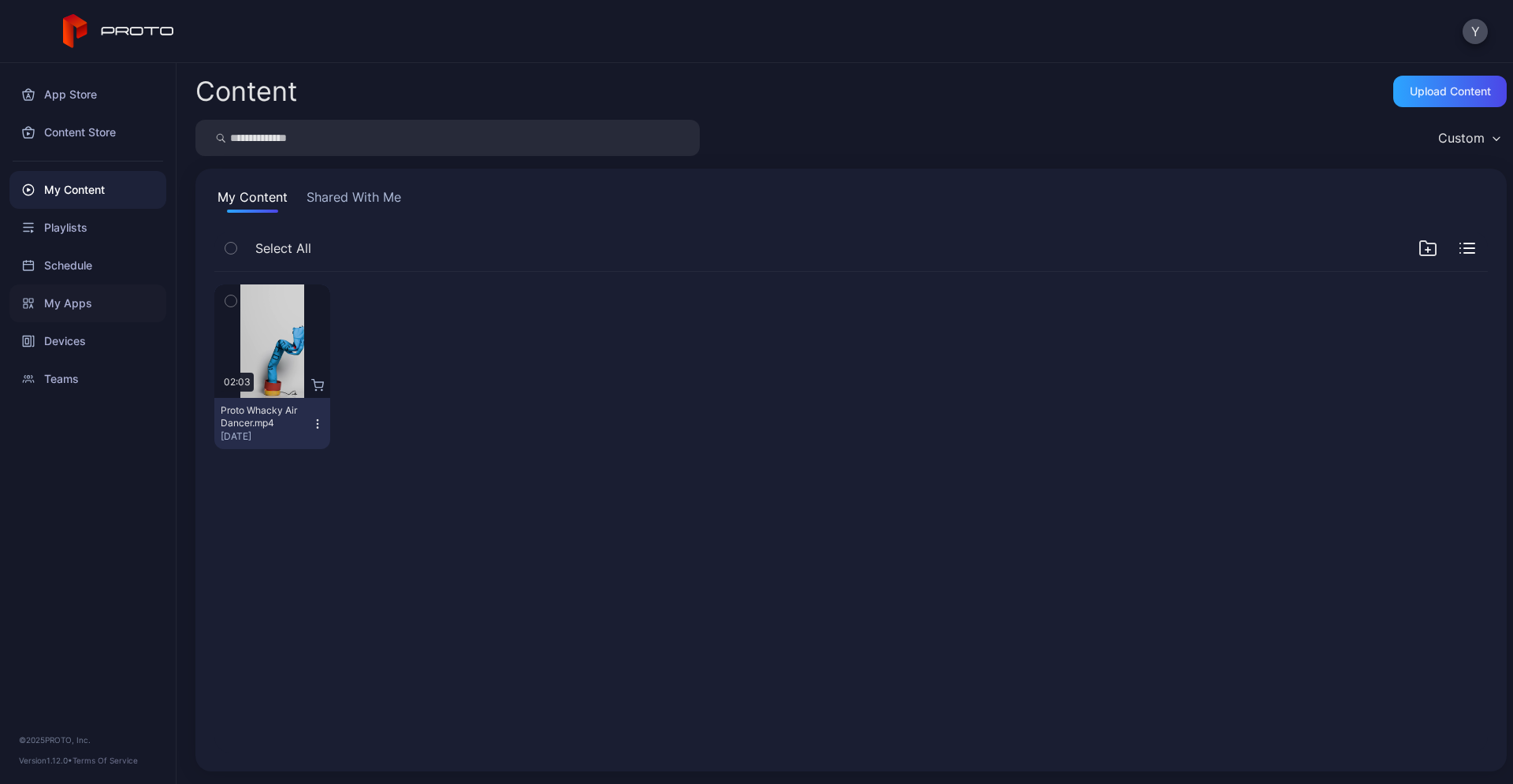
click at [69, 297] on div "My Apps" at bounding box center [88, 303] width 157 height 38
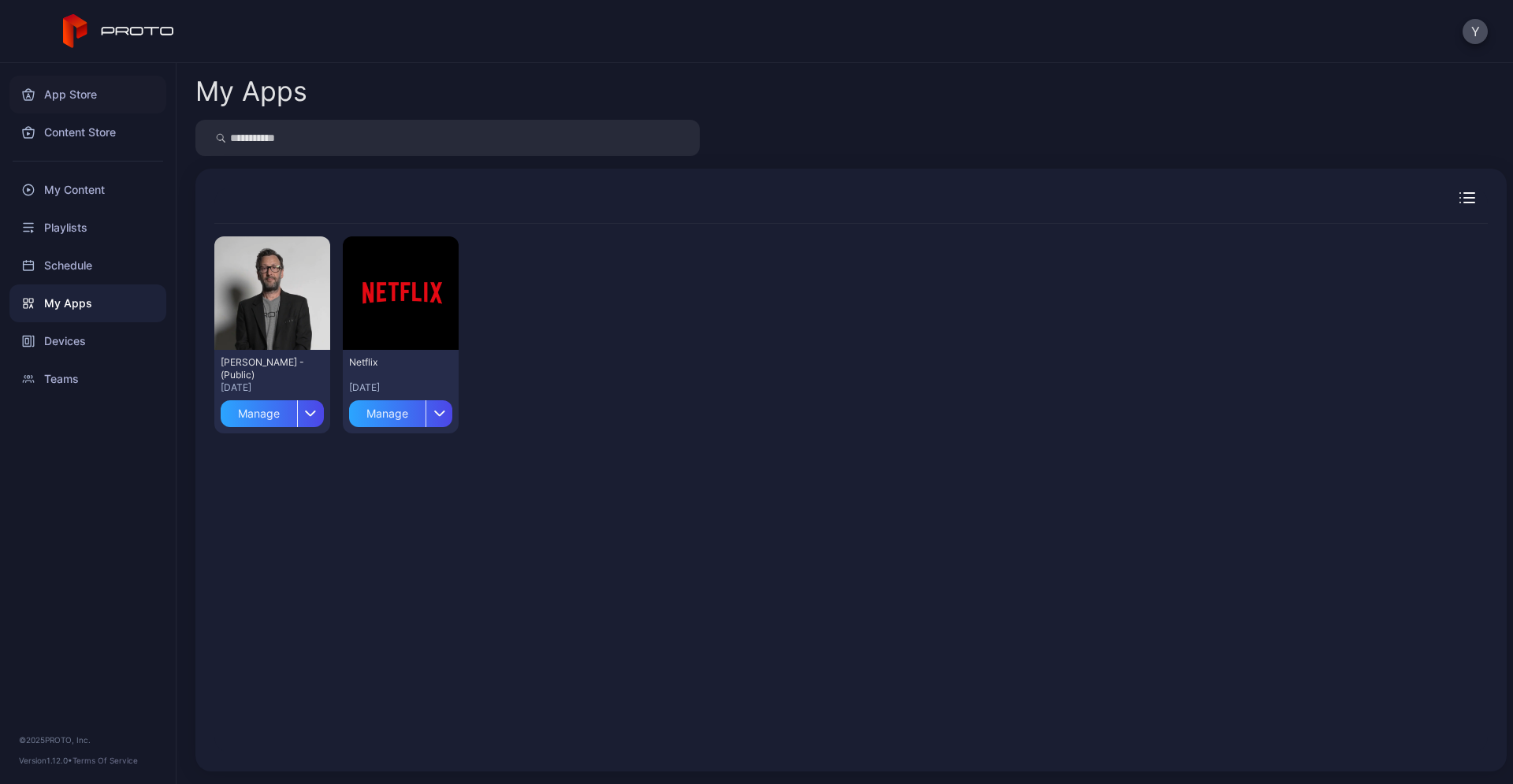
click at [66, 90] on div "App Store" at bounding box center [88, 94] width 157 height 38
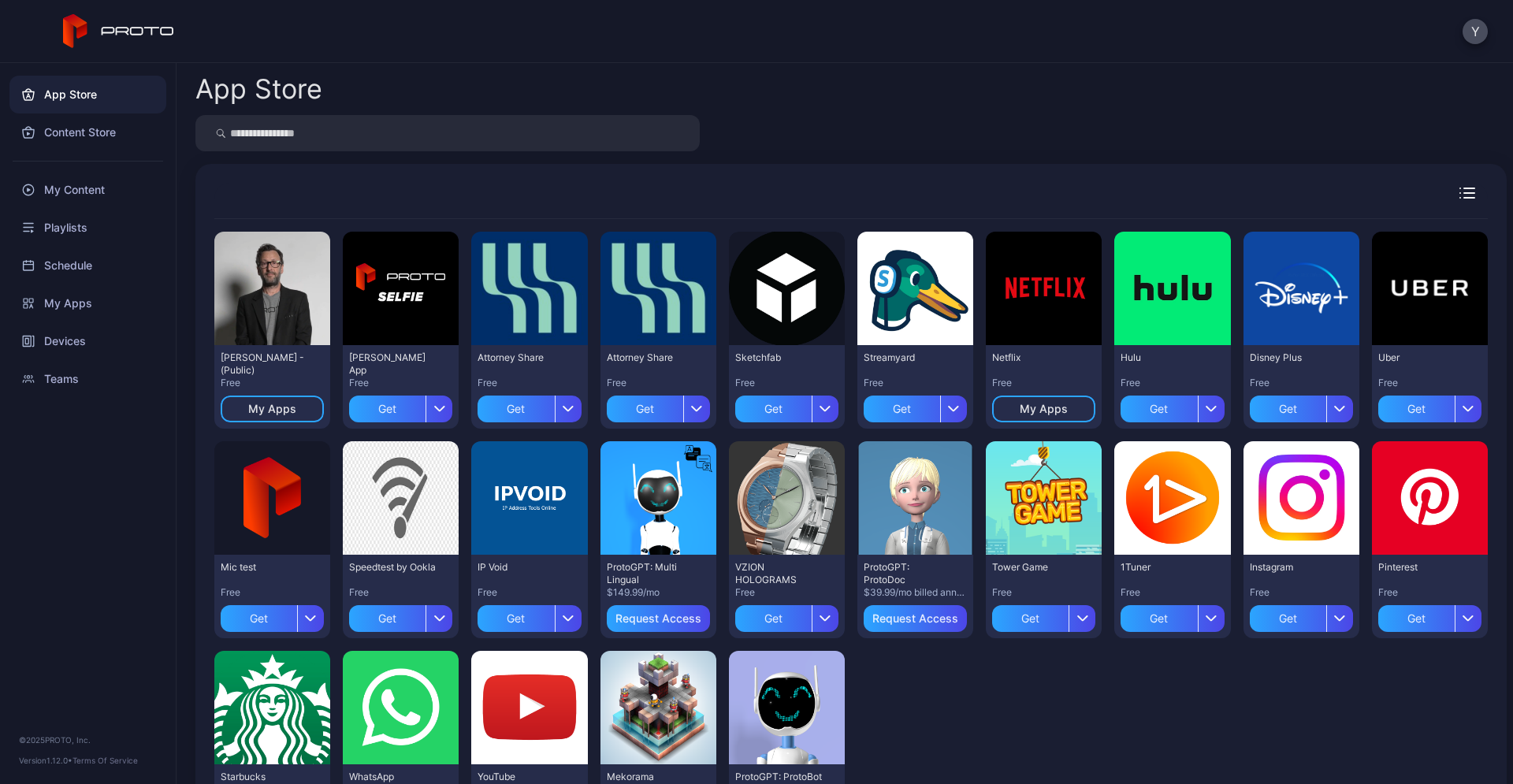
click at [791, 129] on div at bounding box center [851, 133] width 1311 height 36
click at [599, 191] on div at bounding box center [851, 200] width 1273 height 36
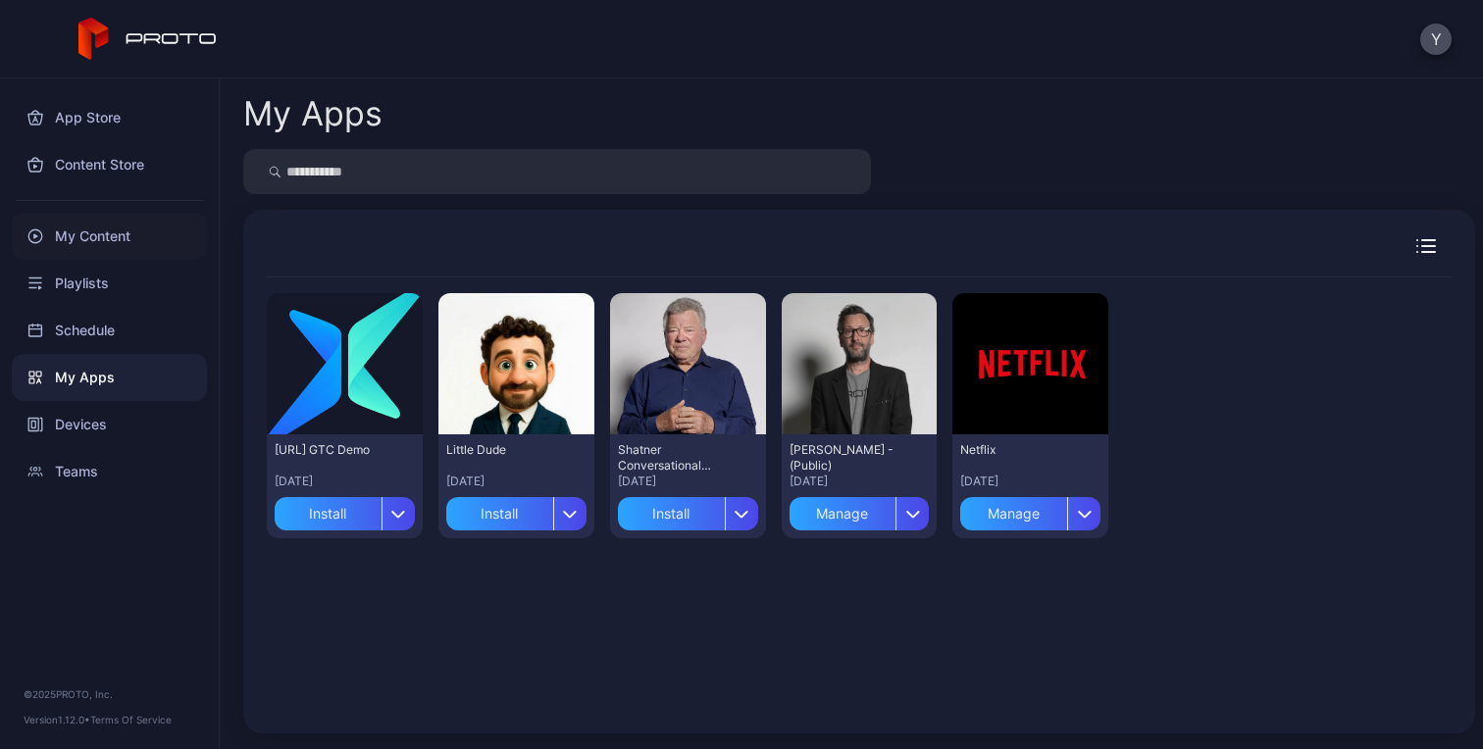
click at [96, 238] on div "My Content" at bounding box center [109, 236] width 195 height 47
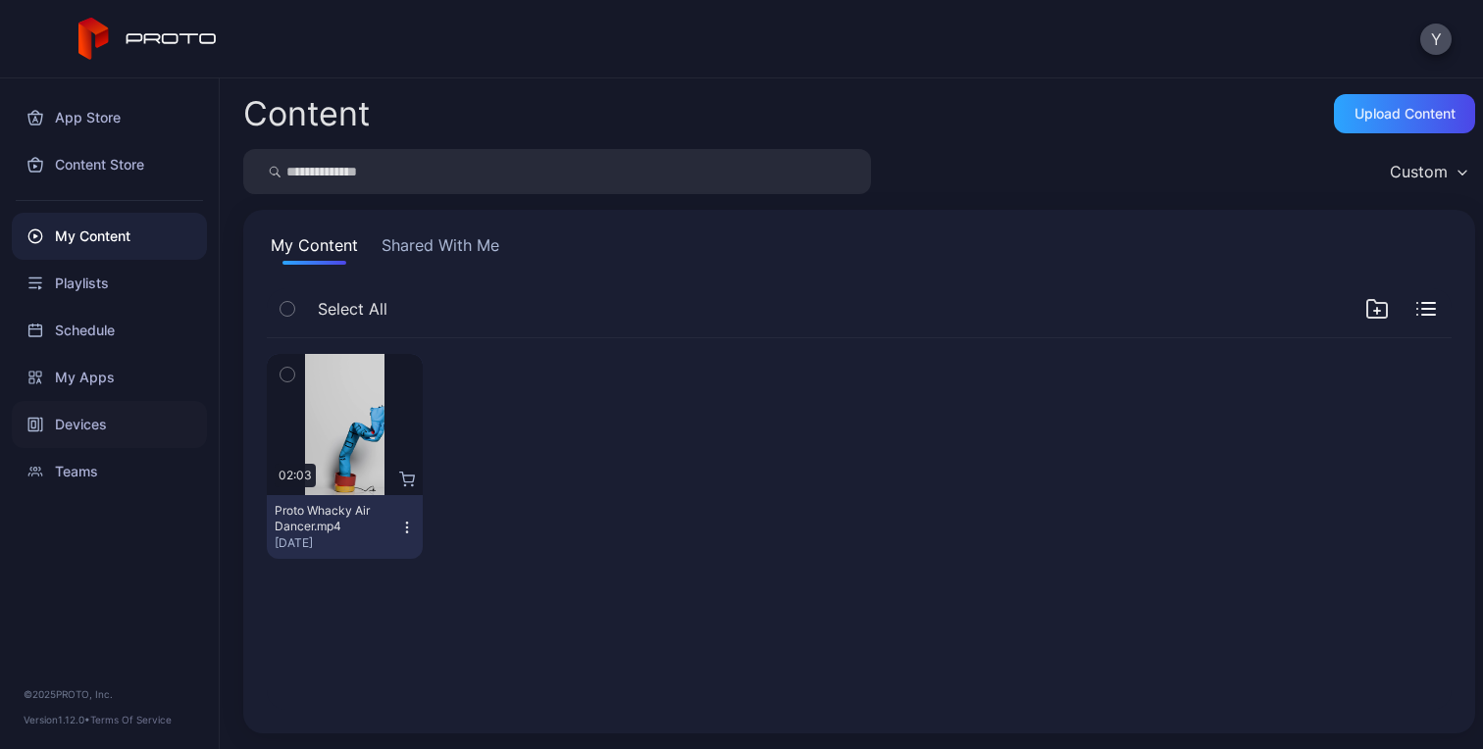
click at [85, 409] on div "Devices" at bounding box center [109, 424] width 195 height 47
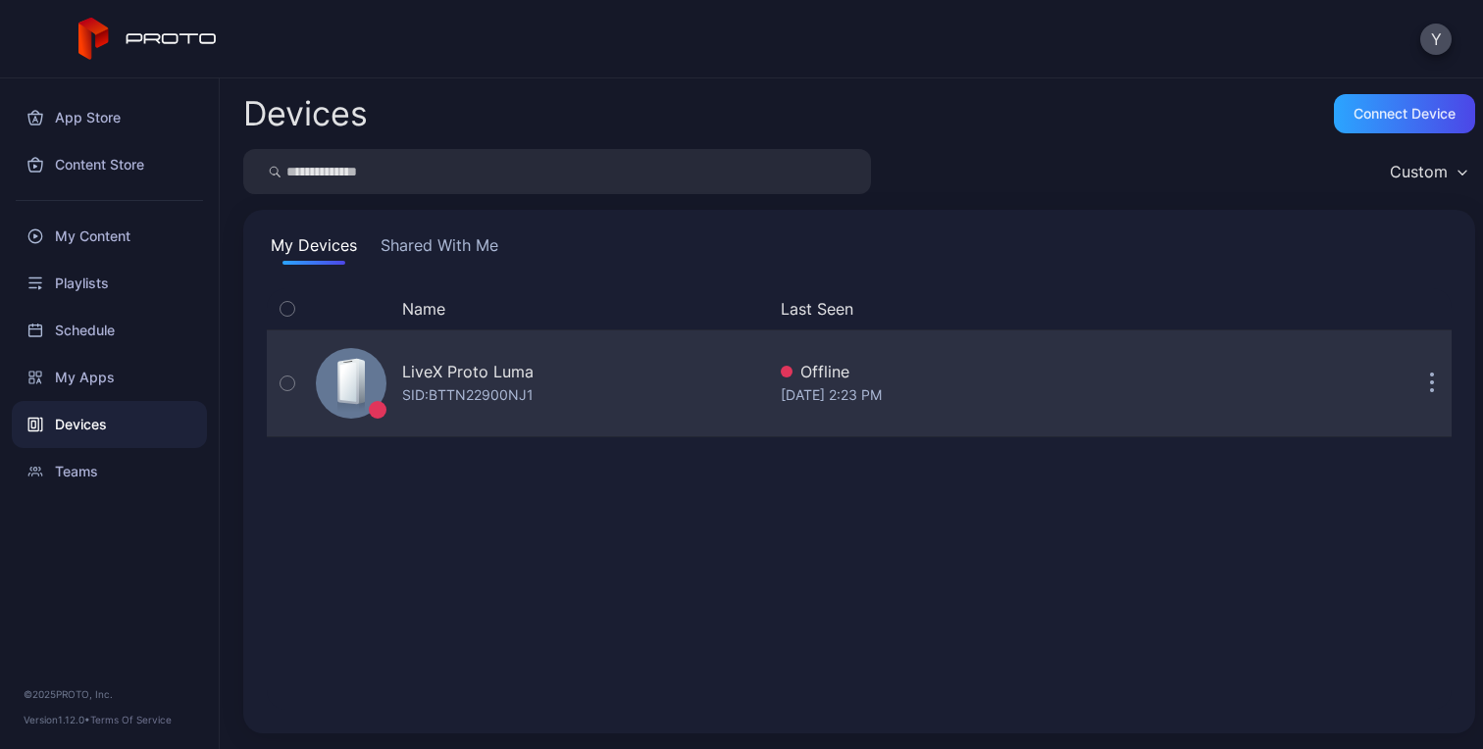
click at [642, 400] on div "LiveX Proto Luma SID: BTTN22900NJ1" at bounding box center [536, 383] width 457 height 98
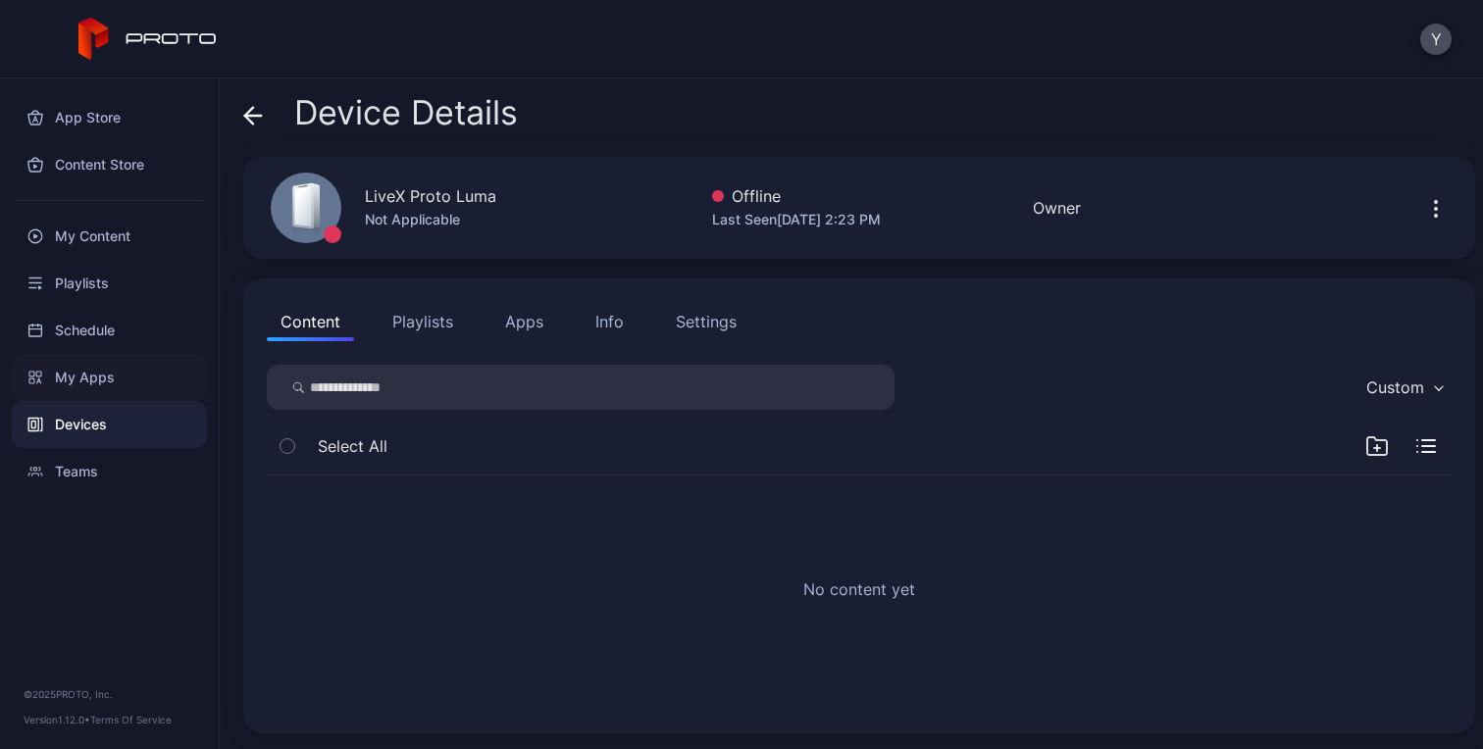
click at [95, 385] on div "My Apps" at bounding box center [109, 377] width 195 height 47
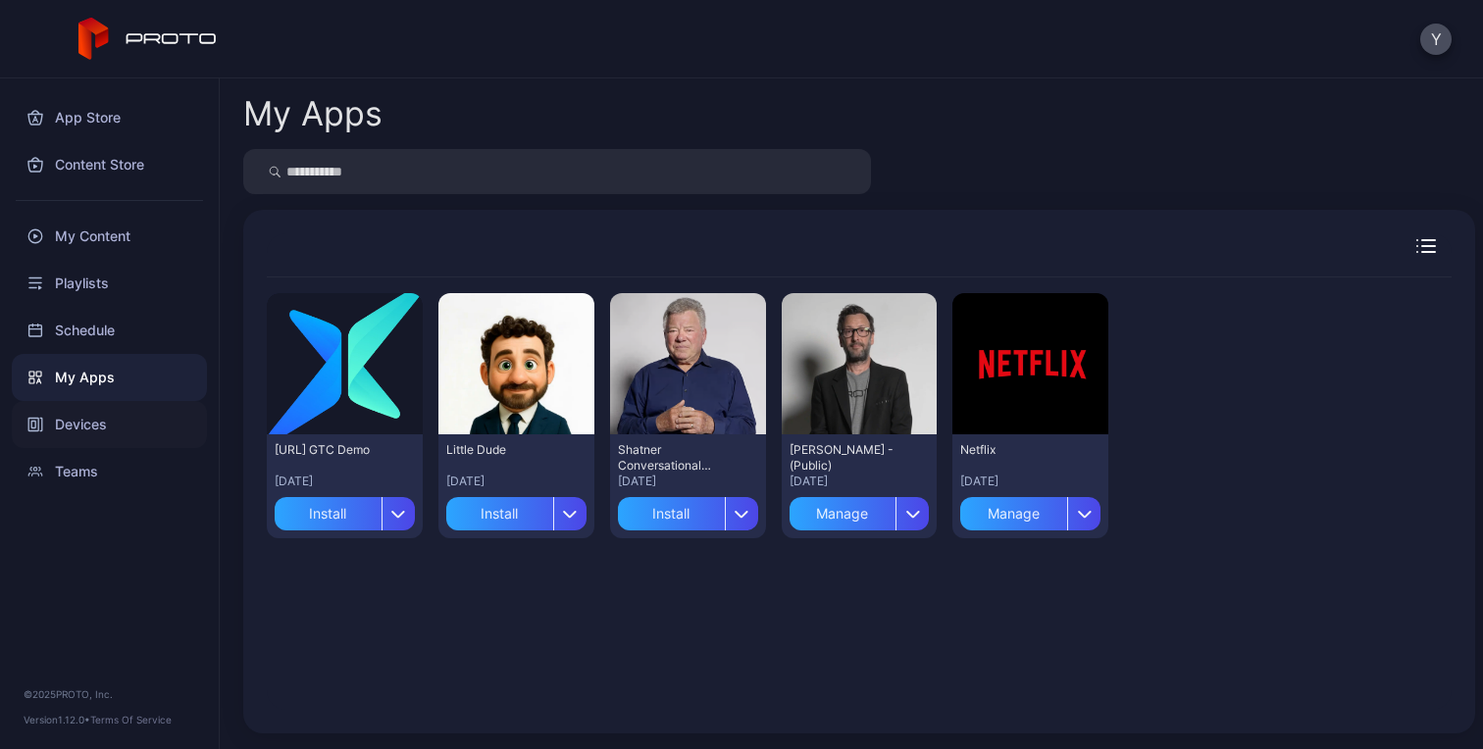
click at [91, 422] on div "Devices" at bounding box center [109, 424] width 195 height 47
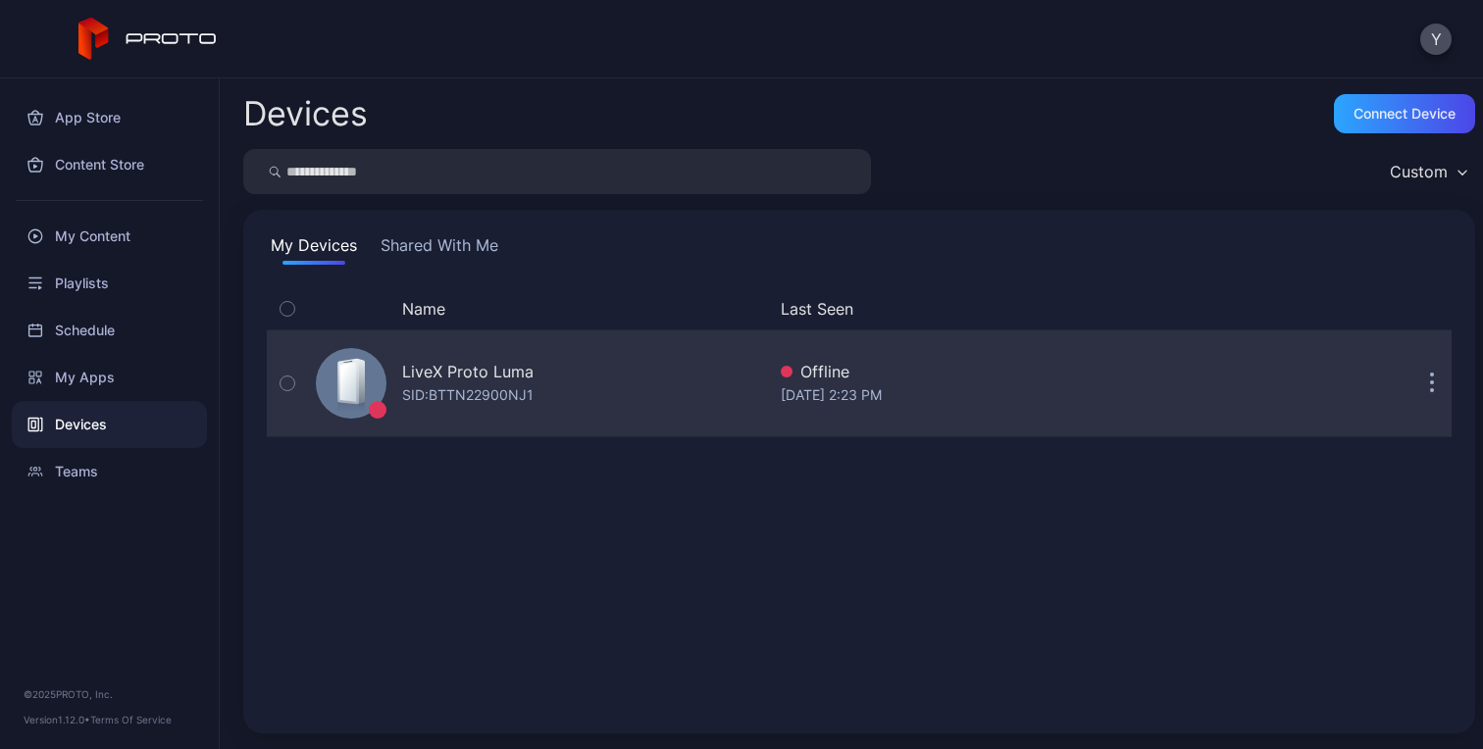
click at [561, 386] on div "LiveX Proto Luma SID: BTTN22900NJ1" at bounding box center [536, 383] width 457 height 98
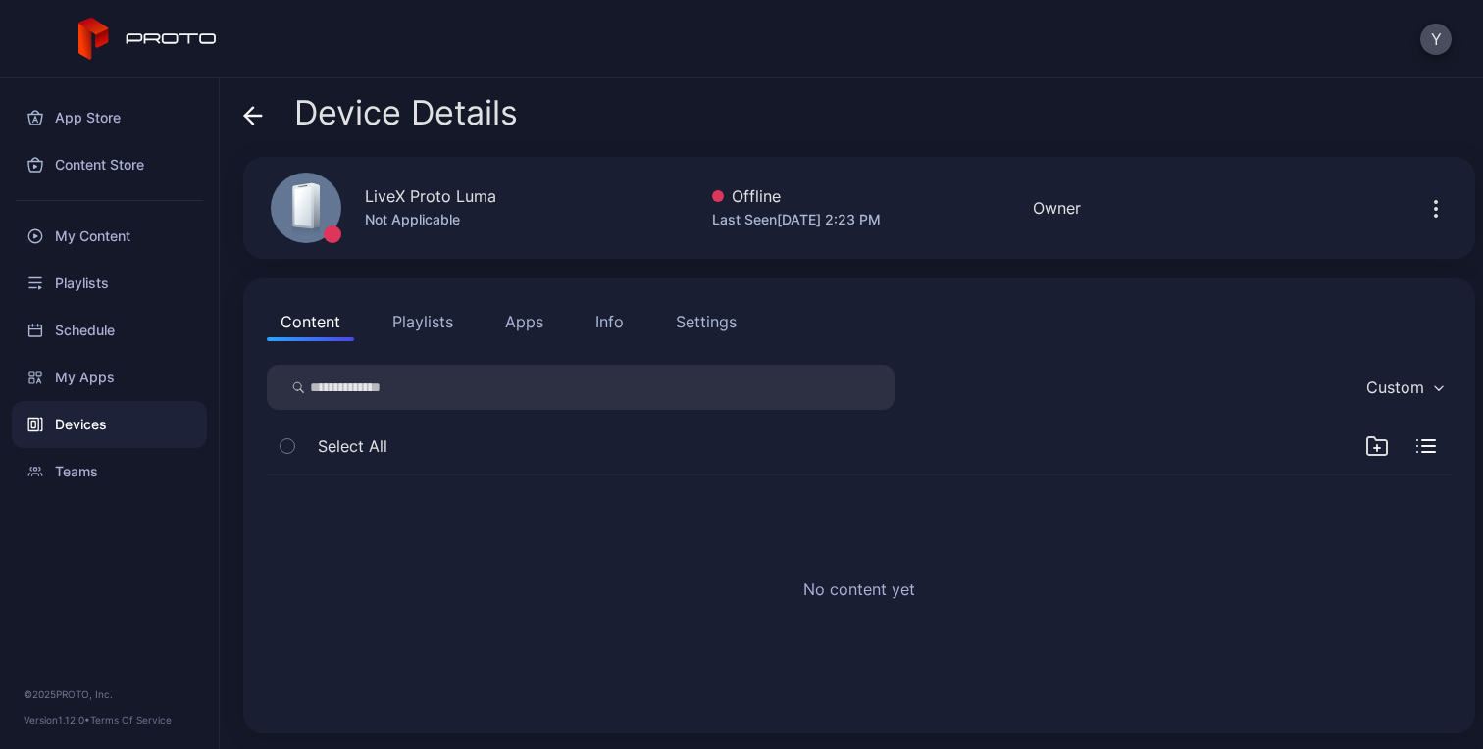
click at [1424, 206] on icon "button" at bounding box center [1436, 209] width 24 height 24
click at [979, 470] on div "No content yet" at bounding box center [859, 593] width 1216 height 266
click at [852, 394] on input "search" at bounding box center [581, 387] width 628 height 45
type input "*"
click at [262, 114] on icon at bounding box center [253, 116] width 20 height 20
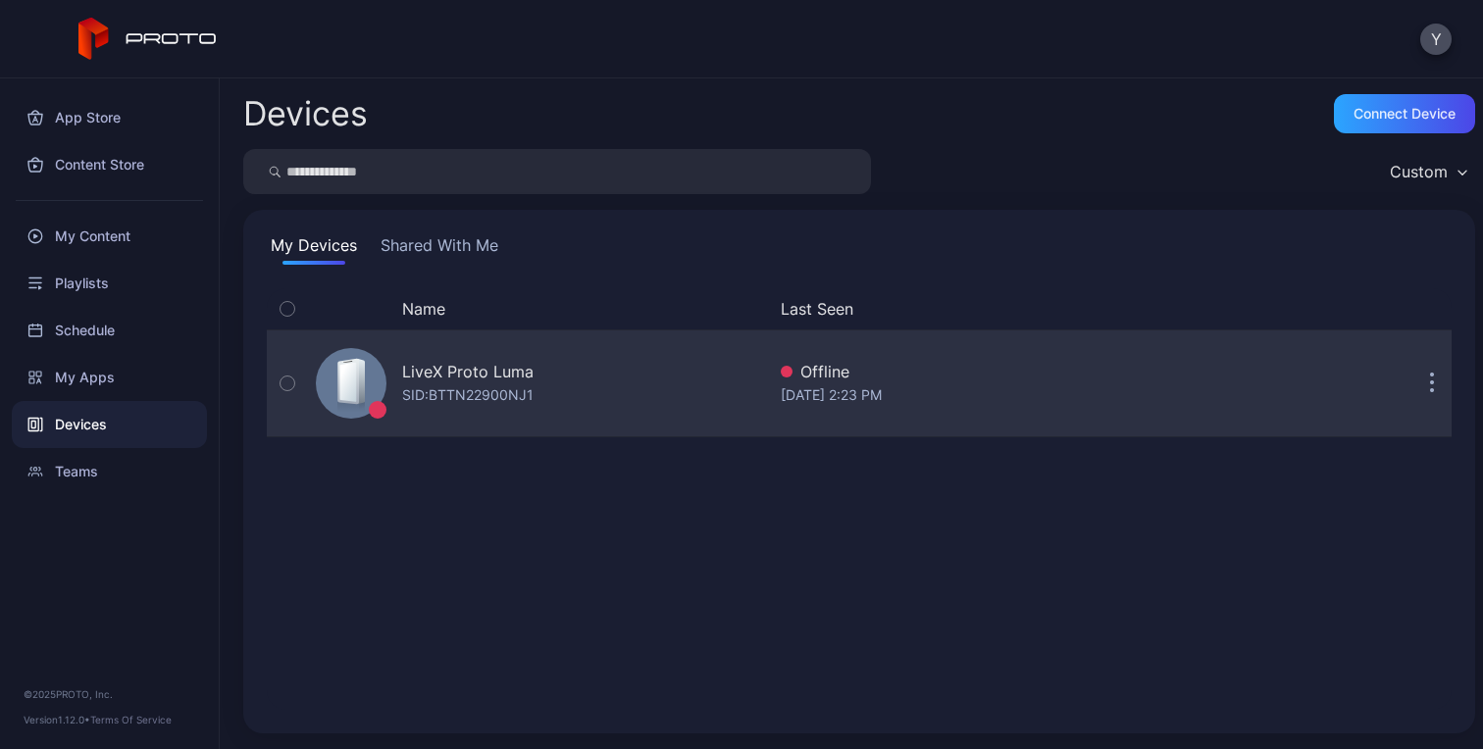
click at [1412, 380] on button "button" at bounding box center [1431, 383] width 39 height 39
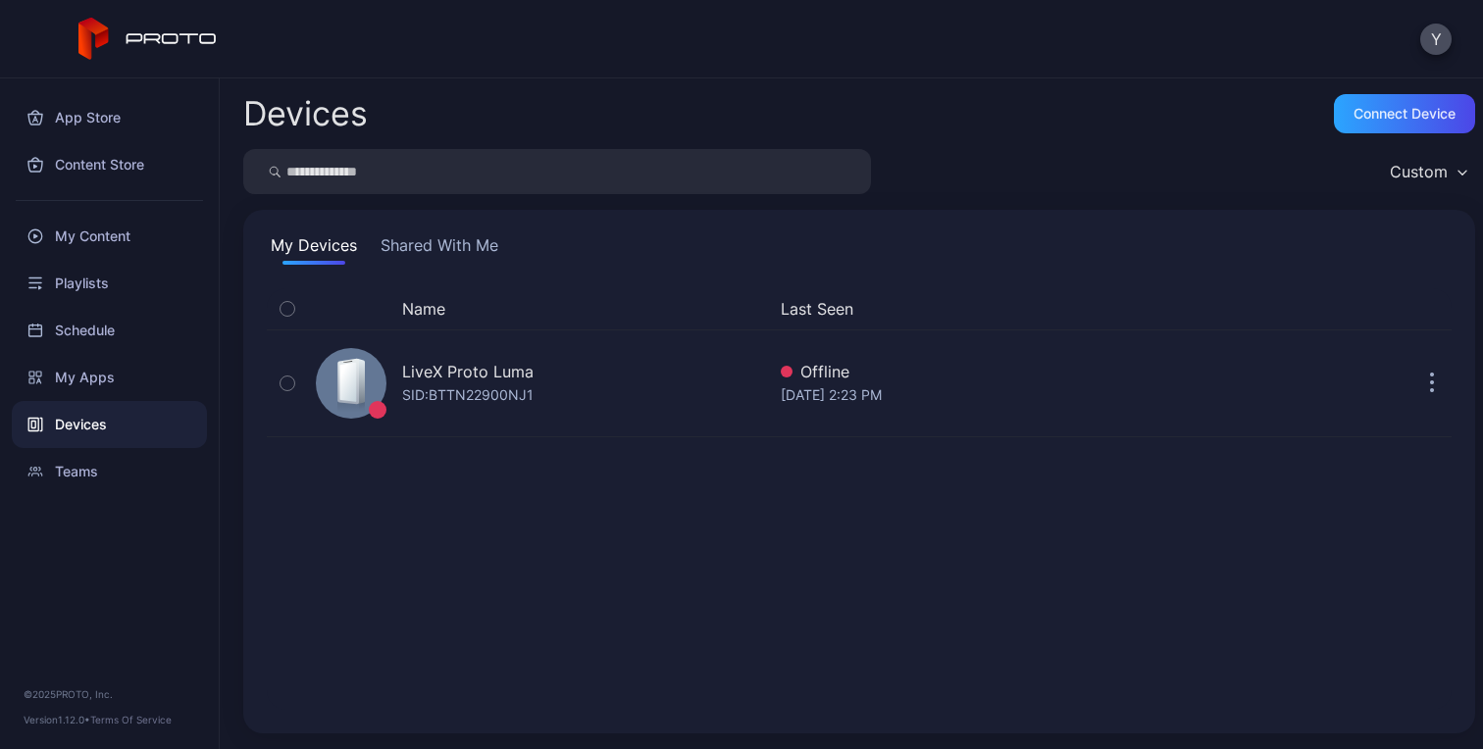
click at [912, 532] on div "Name Last Seen LiveX Proto Luma SID: BTTN22900NJ1 Offline Aug 20, 2025 at 2:23 …" at bounding box center [859, 499] width 1184 height 422
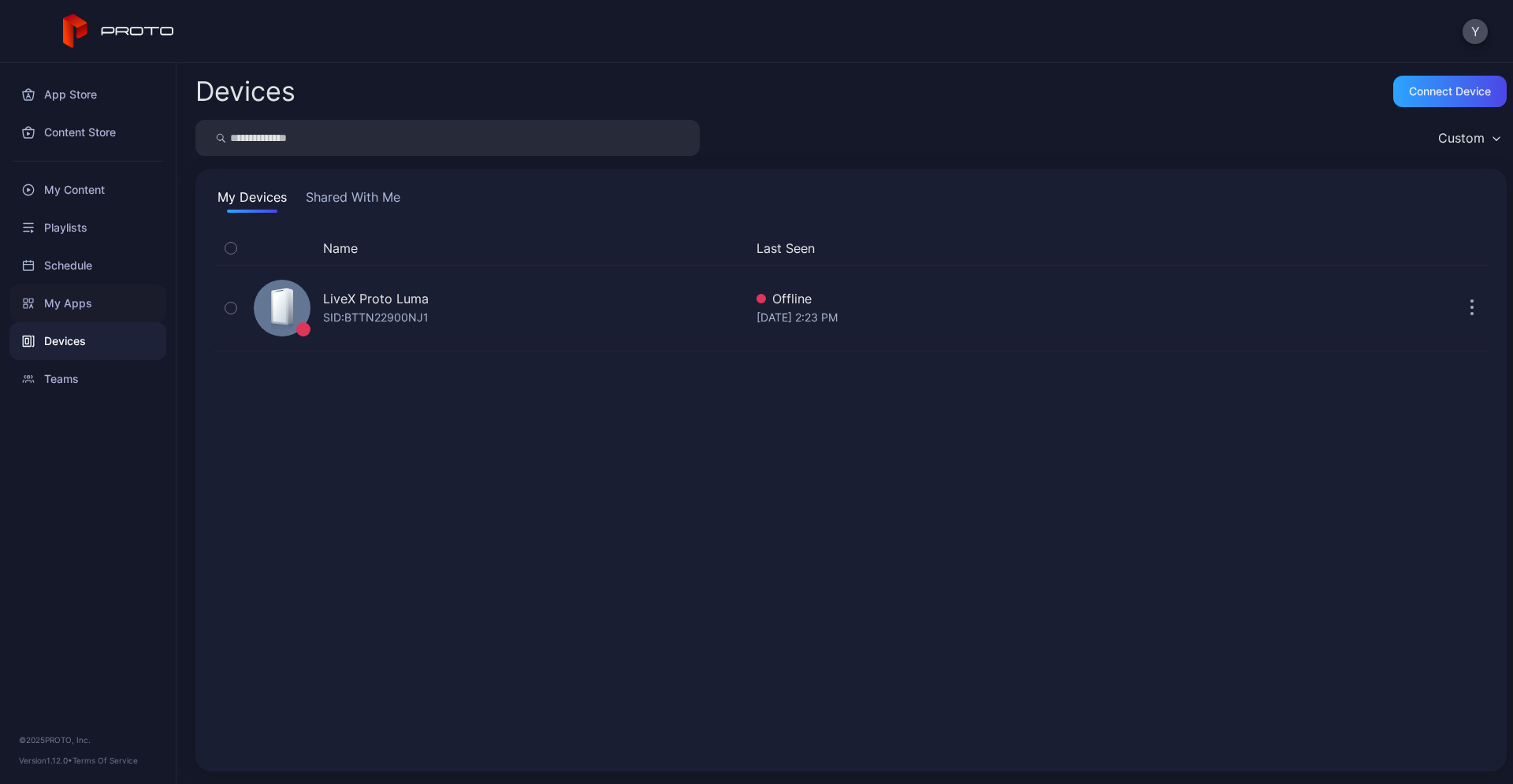
click at [86, 301] on div "My Apps" at bounding box center [88, 303] width 157 height 38
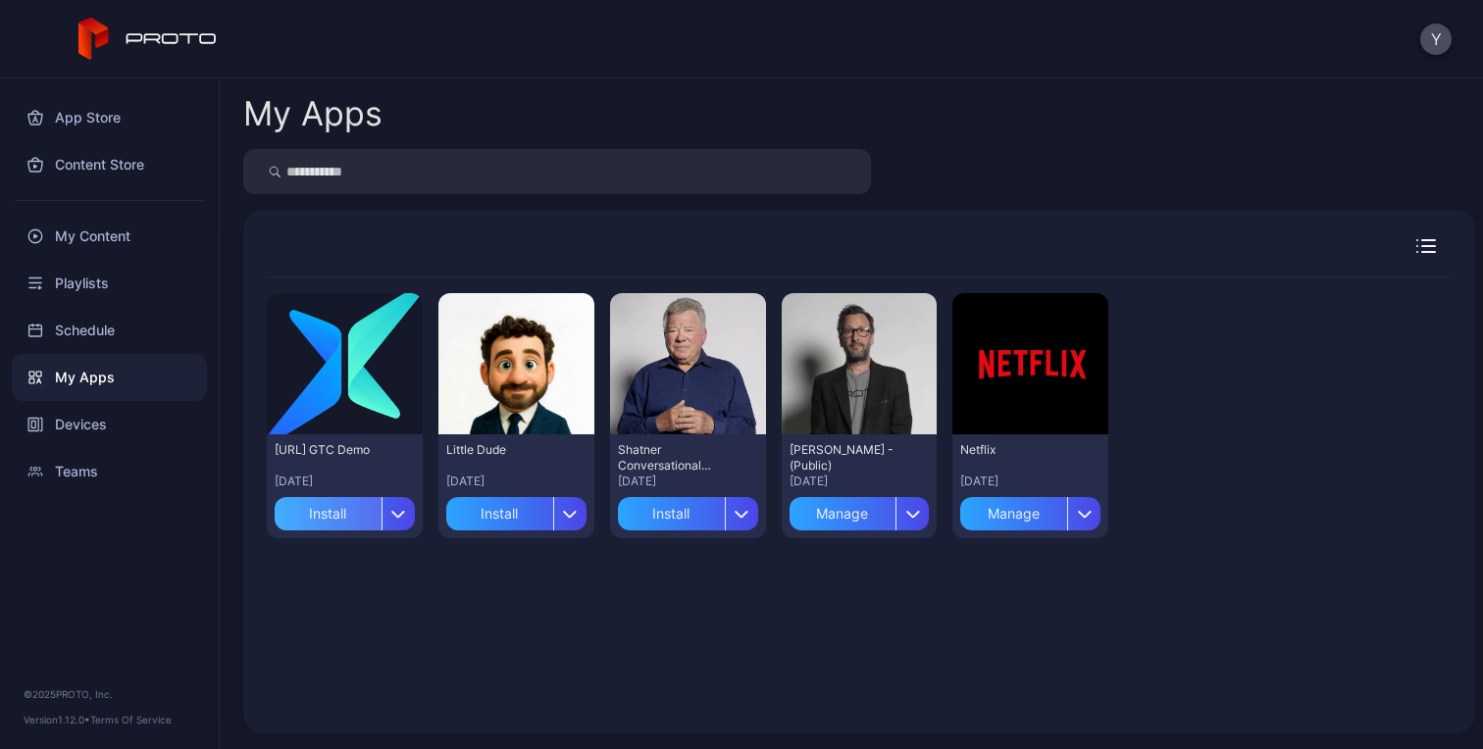
click at [325, 520] on div "Install" at bounding box center [328, 513] width 107 height 33
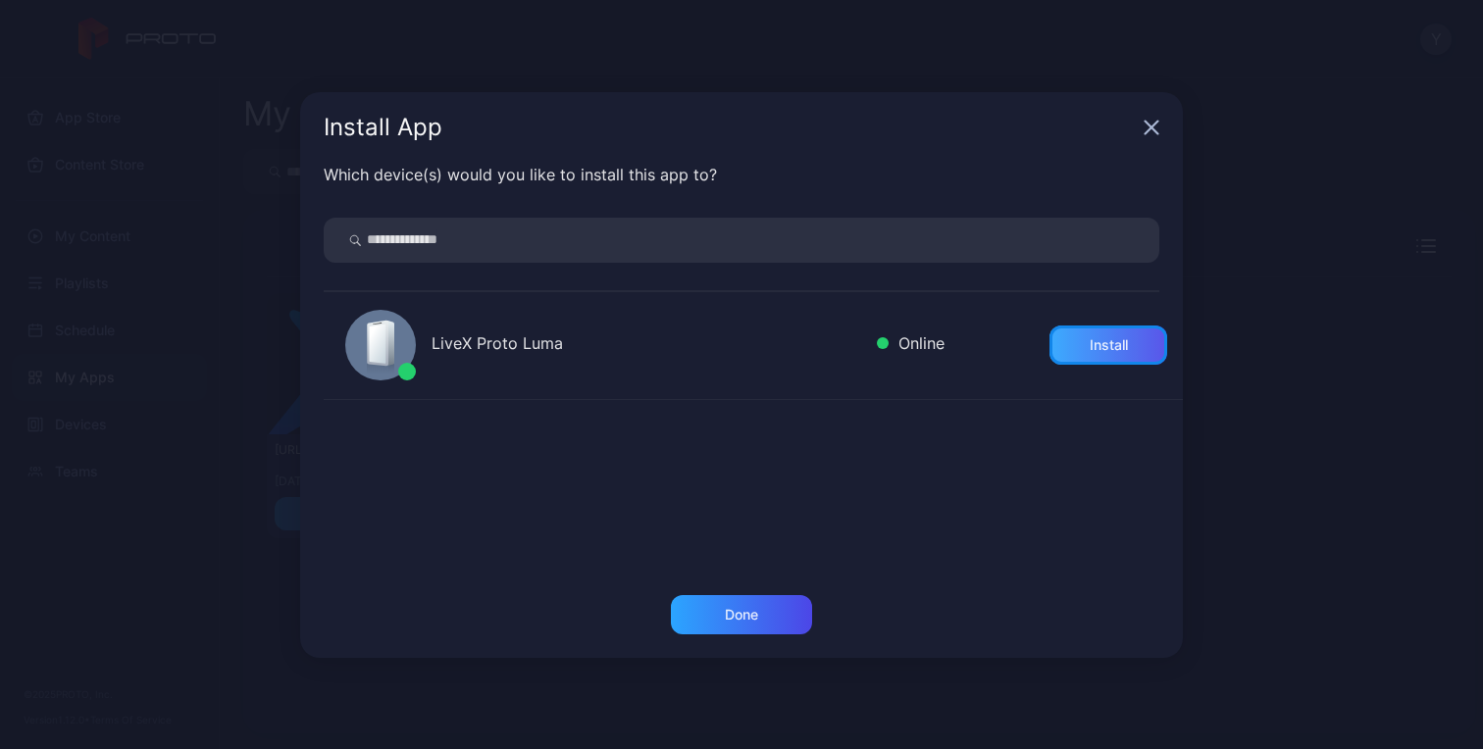
click at [1089, 337] on div "Install" at bounding box center [1108, 345] width 38 height 16
click at [728, 611] on div "Done" at bounding box center [741, 615] width 33 height 16
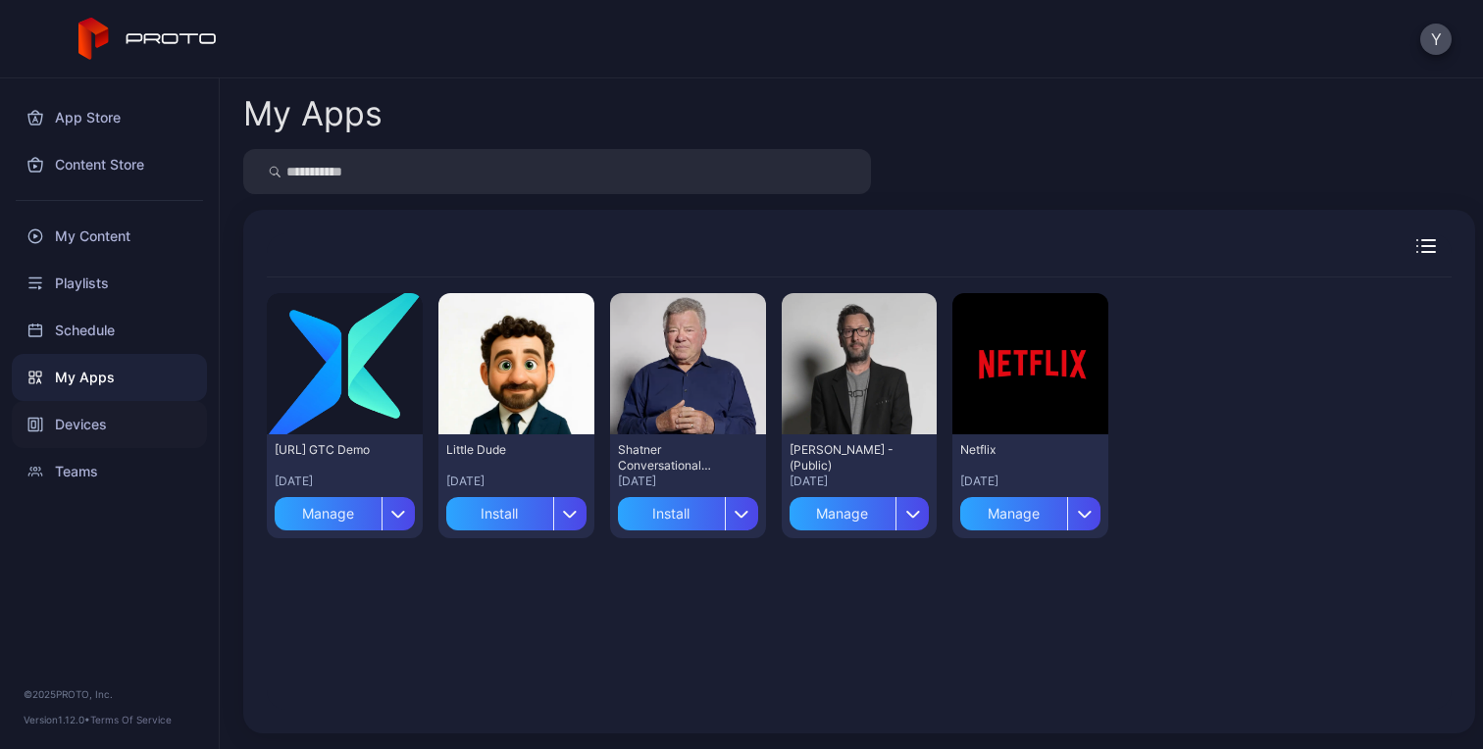
click at [89, 422] on div "Devices" at bounding box center [109, 424] width 195 height 47
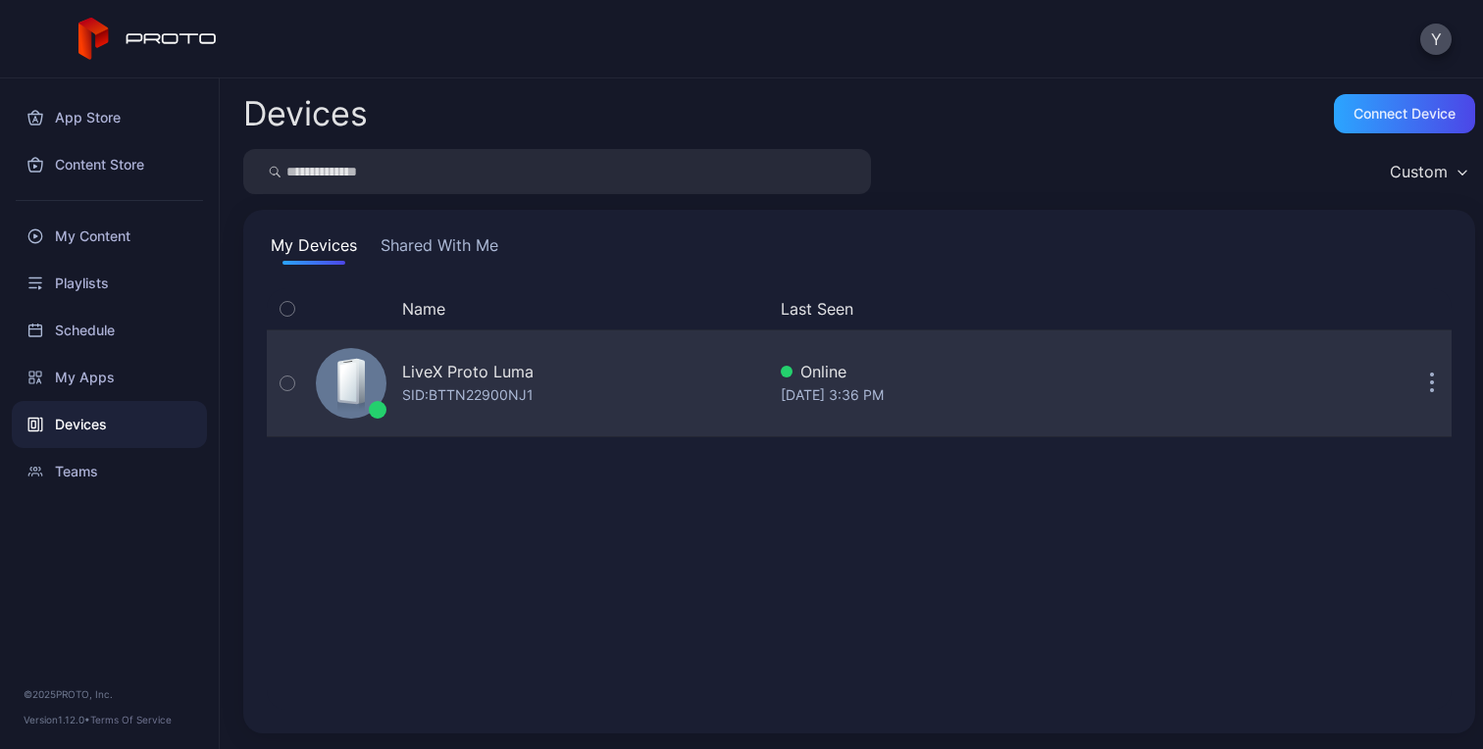
click at [1242, 388] on div "LiveX Proto Luma SID: BTTN22900NJ1 Online Aug 20, 2025 at 3:36 PM" at bounding box center [859, 383] width 1184 height 98
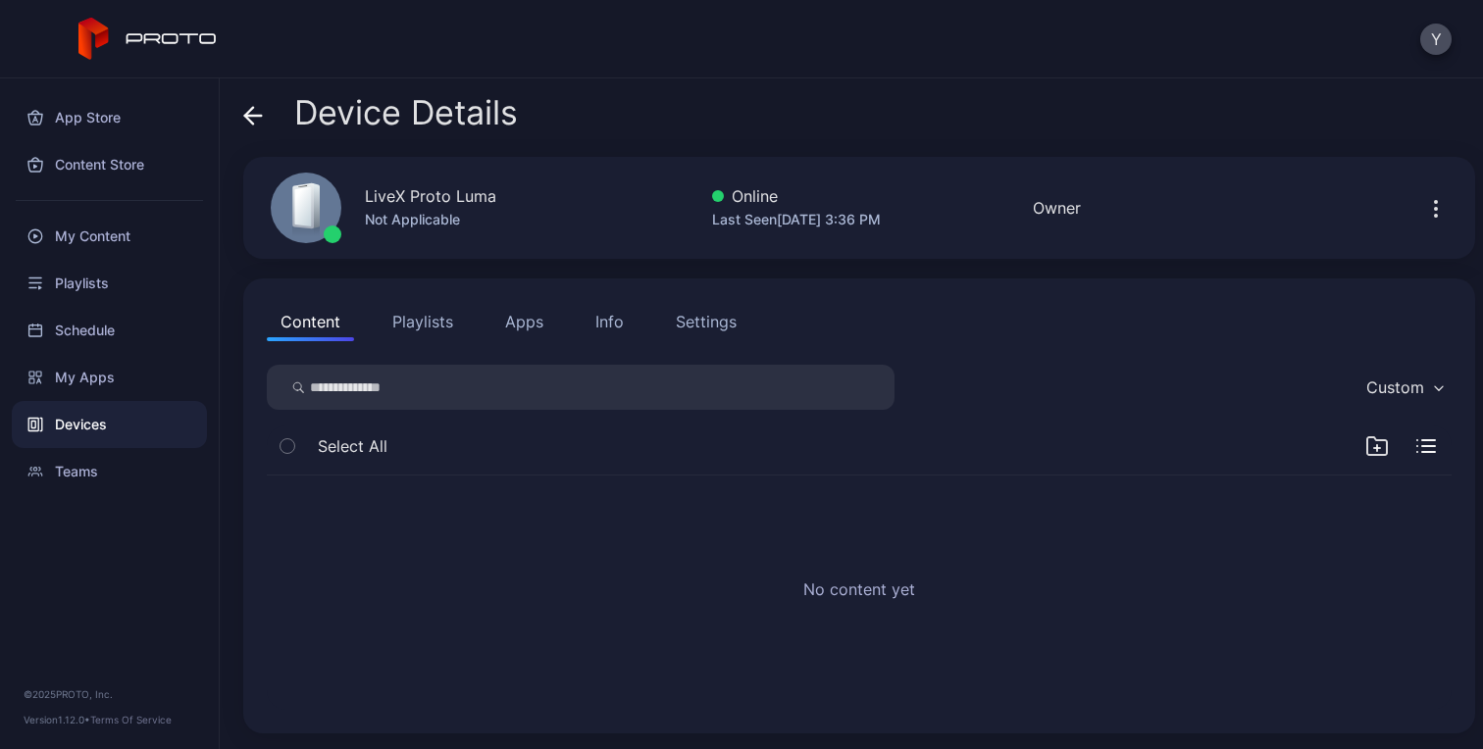
click at [528, 318] on button "Apps" at bounding box center [524, 321] width 66 height 39
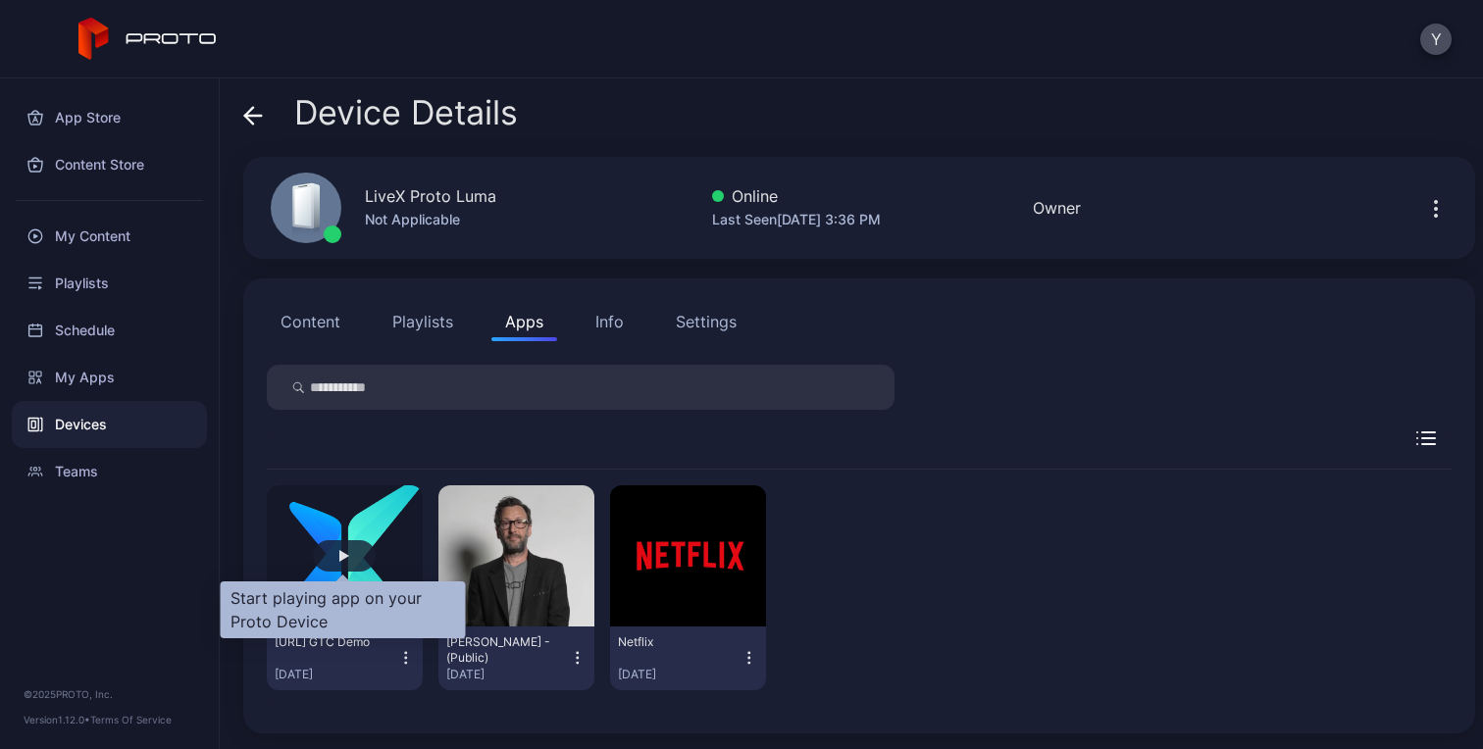
click at [340, 564] on div "button" at bounding box center [344, 555] width 63 height 31
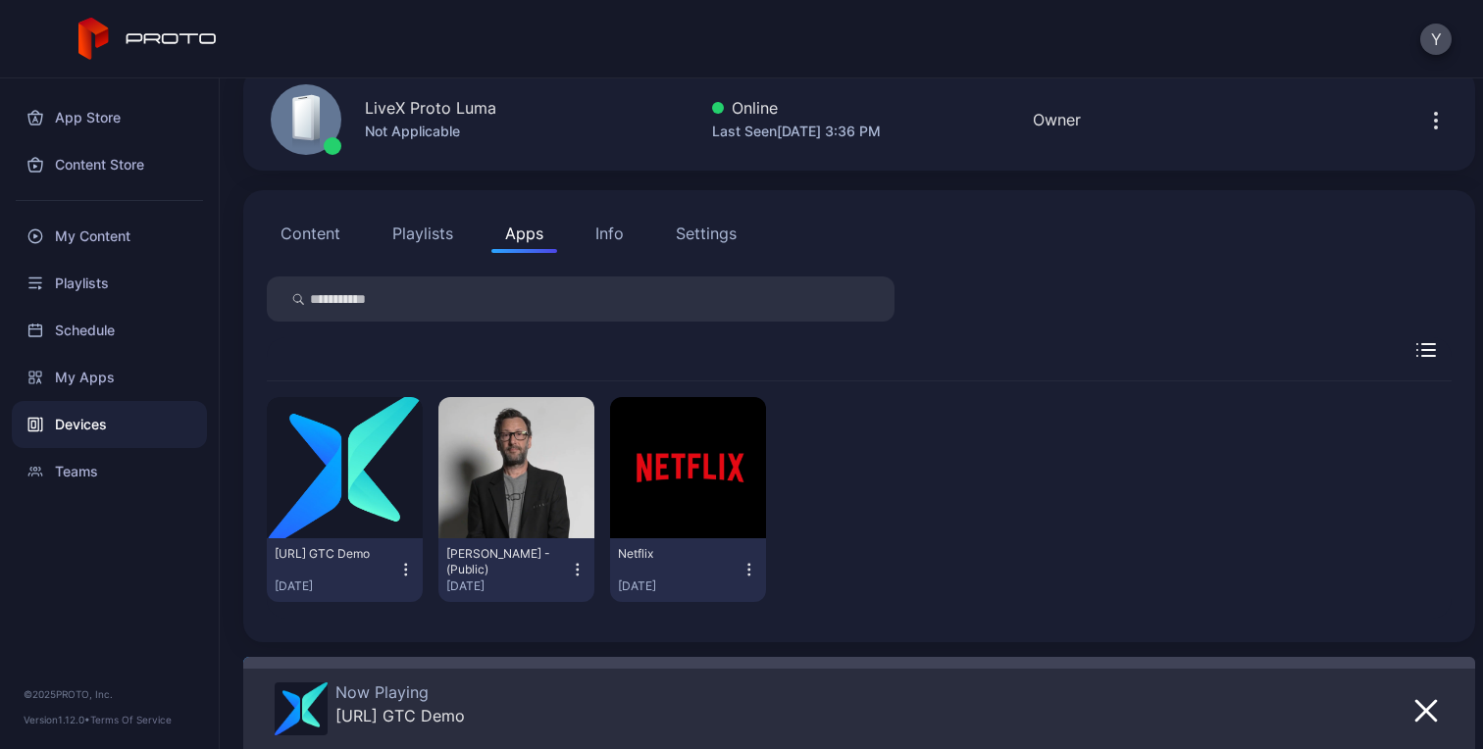
scroll to position [89, 0]
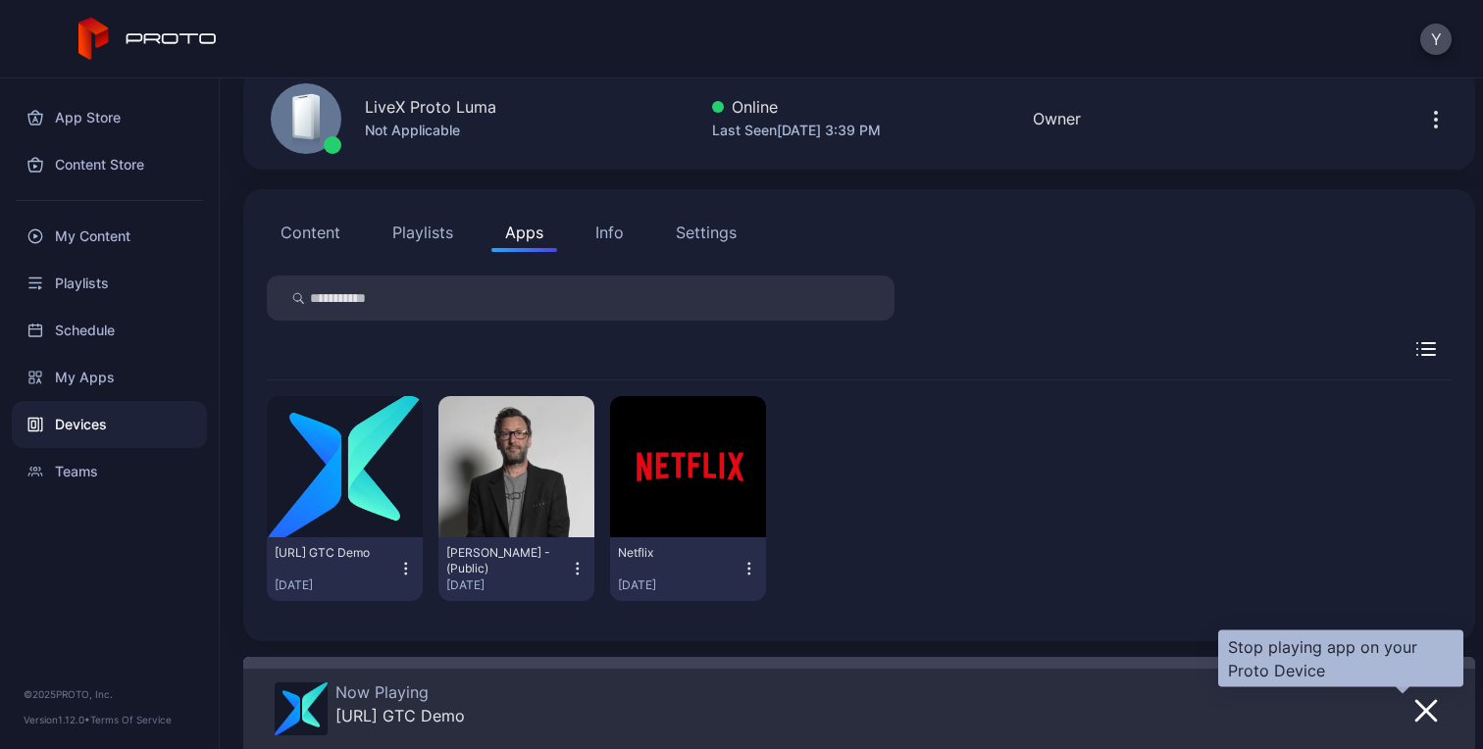
click at [1416, 717] on icon "button" at bounding box center [1426, 711] width 20 height 20
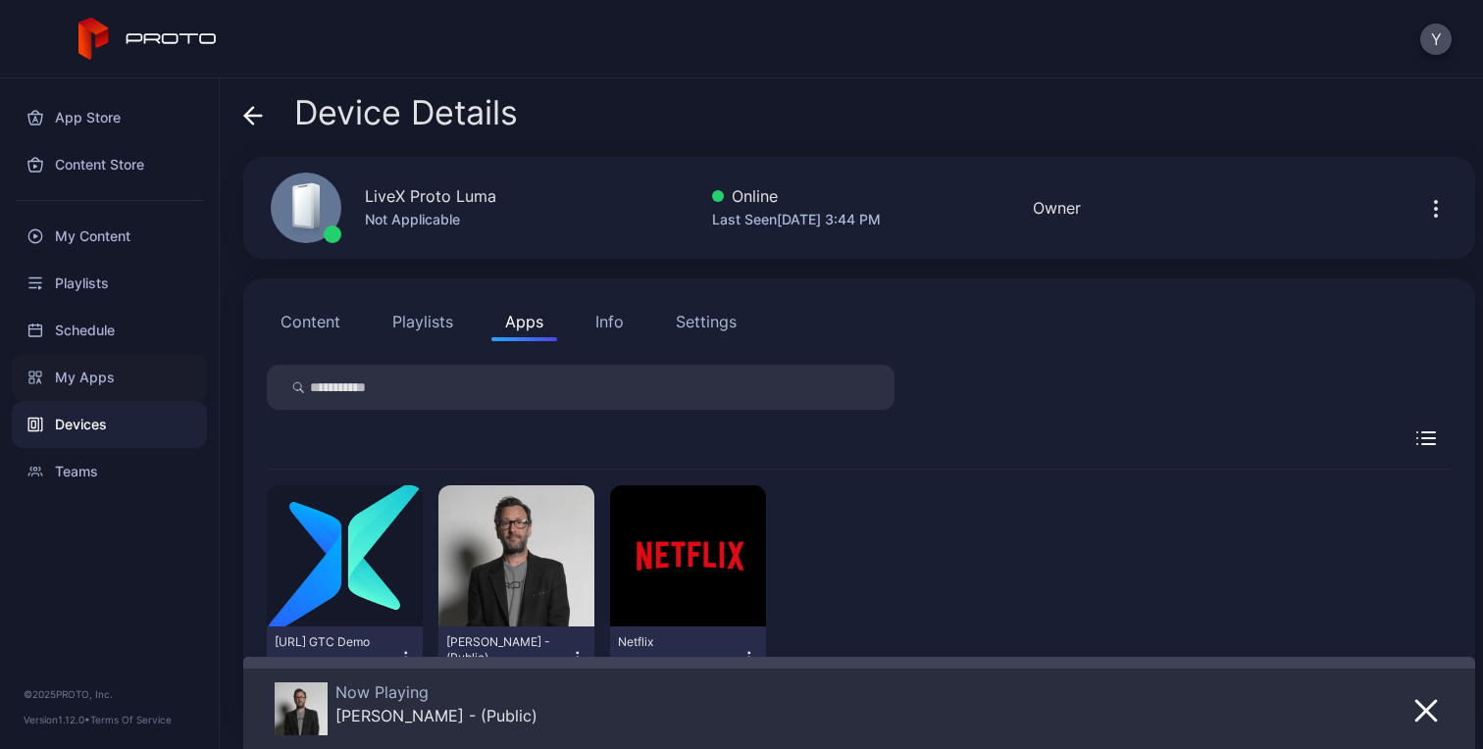
click at [89, 383] on div "My Apps" at bounding box center [109, 377] width 195 height 47
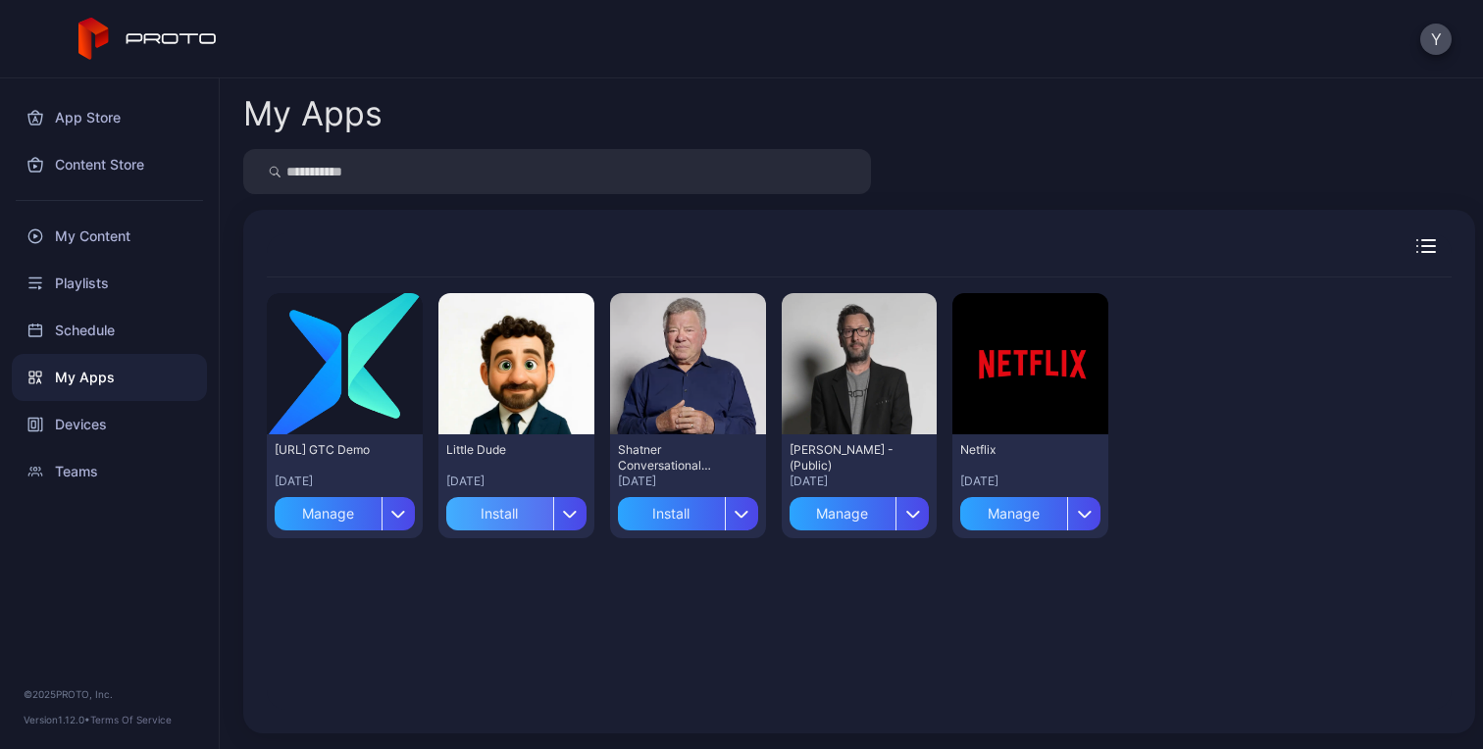
click at [496, 517] on div "Install" at bounding box center [499, 513] width 107 height 33
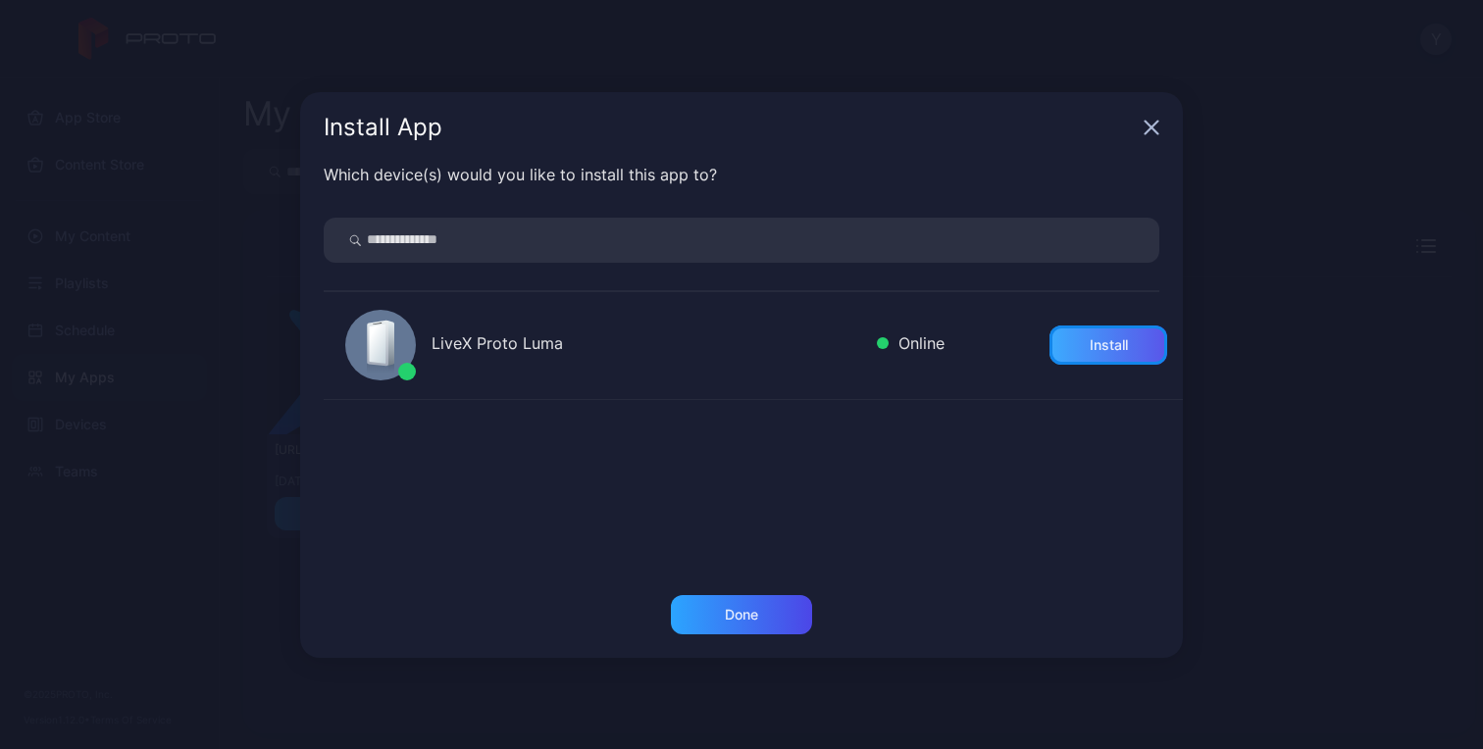
click at [1076, 359] on div "Install" at bounding box center [1108, 345] width 118 height 39
click at [711, 625] on div "Done" at bounding box center [741, 614] width 141 height 39
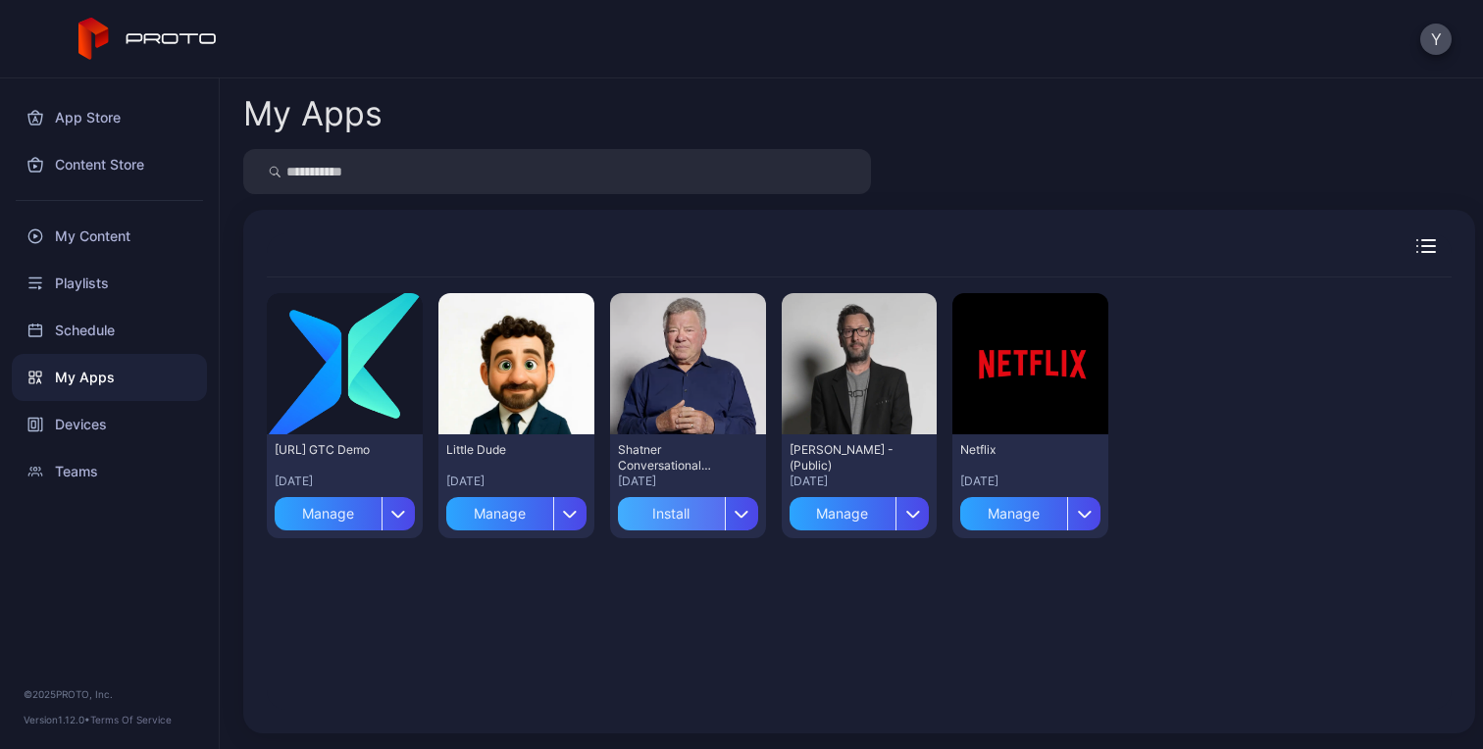
click at [662, 521] on div "Install" at bounding box center [671, 513] width 107 height 33
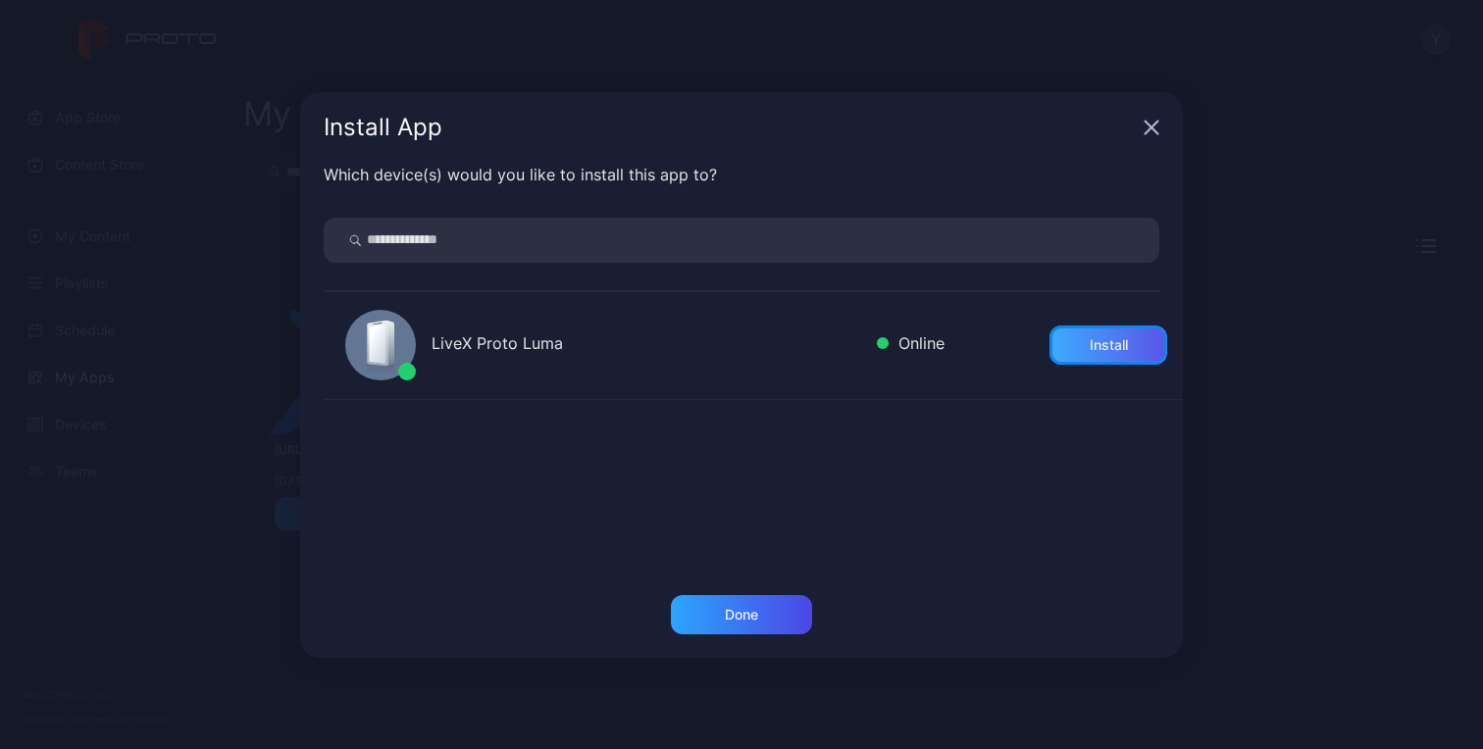
click at [1059, 354] on div "Install" at bounding box center [1108, 345] width 118 height 39
click at [741, 604] on div "Done" at bounding box center [741, 614] width 141 height 39
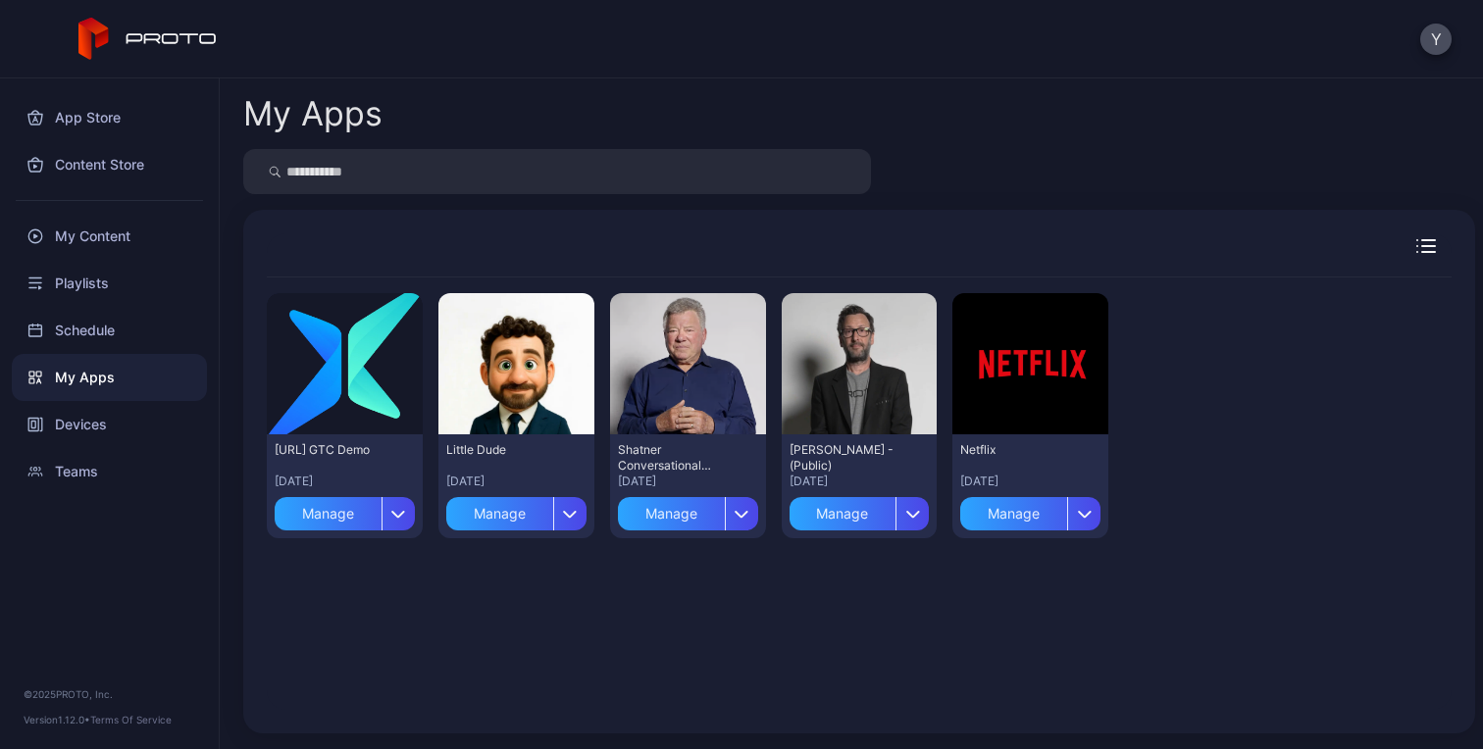
click at [596, 585] on div "Preview LiveX.ai GTC Demo Aug 20, 2025 Manage Preview Little Dude Aug 20, 2025 …" at bounding box center [859, 493] width 1184 height 432
click at [102, 426] on div "Devices" at bounding box center [109, 424] width 195 height 47
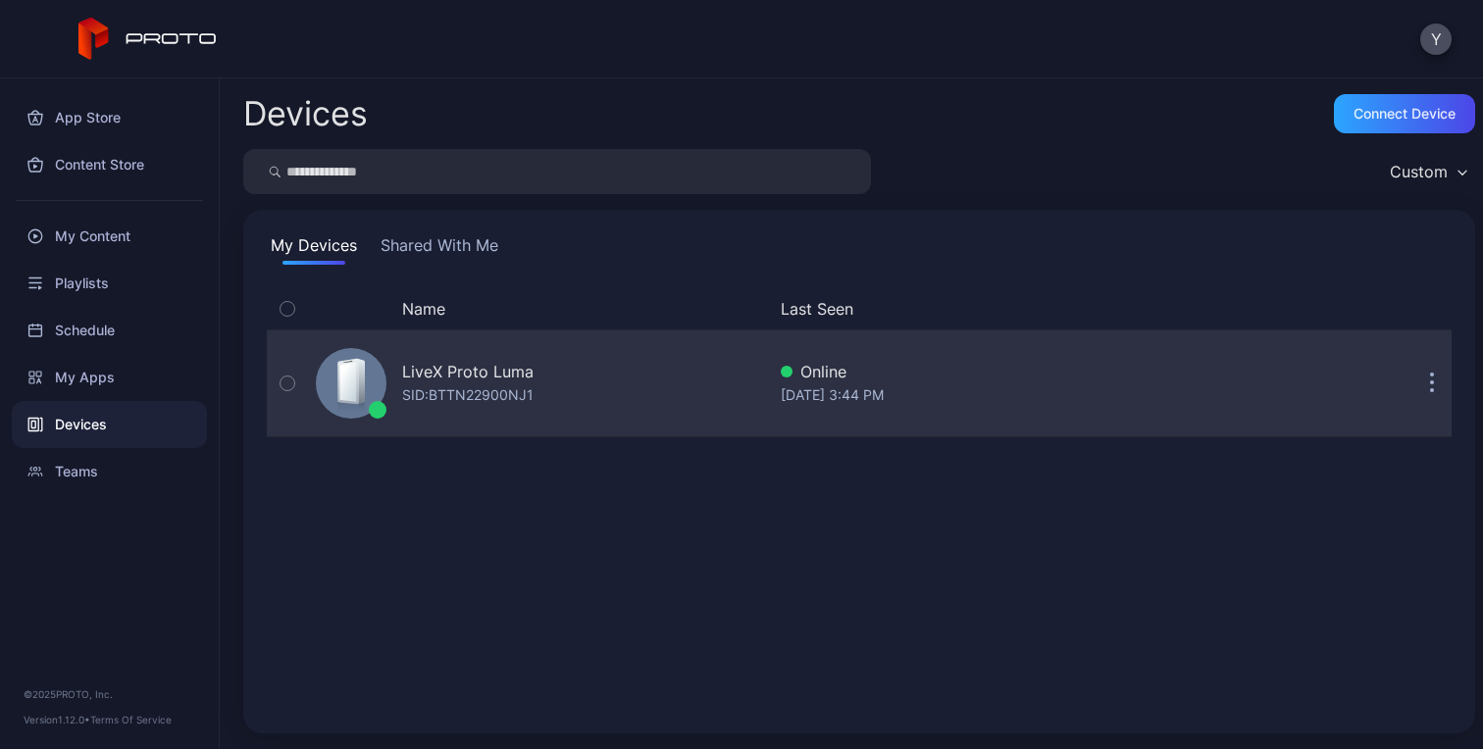
click at [929, 389] on div "Aug 20, 2025 at 3:44 PM" at bounding box center [992, 395] width 424 height 24
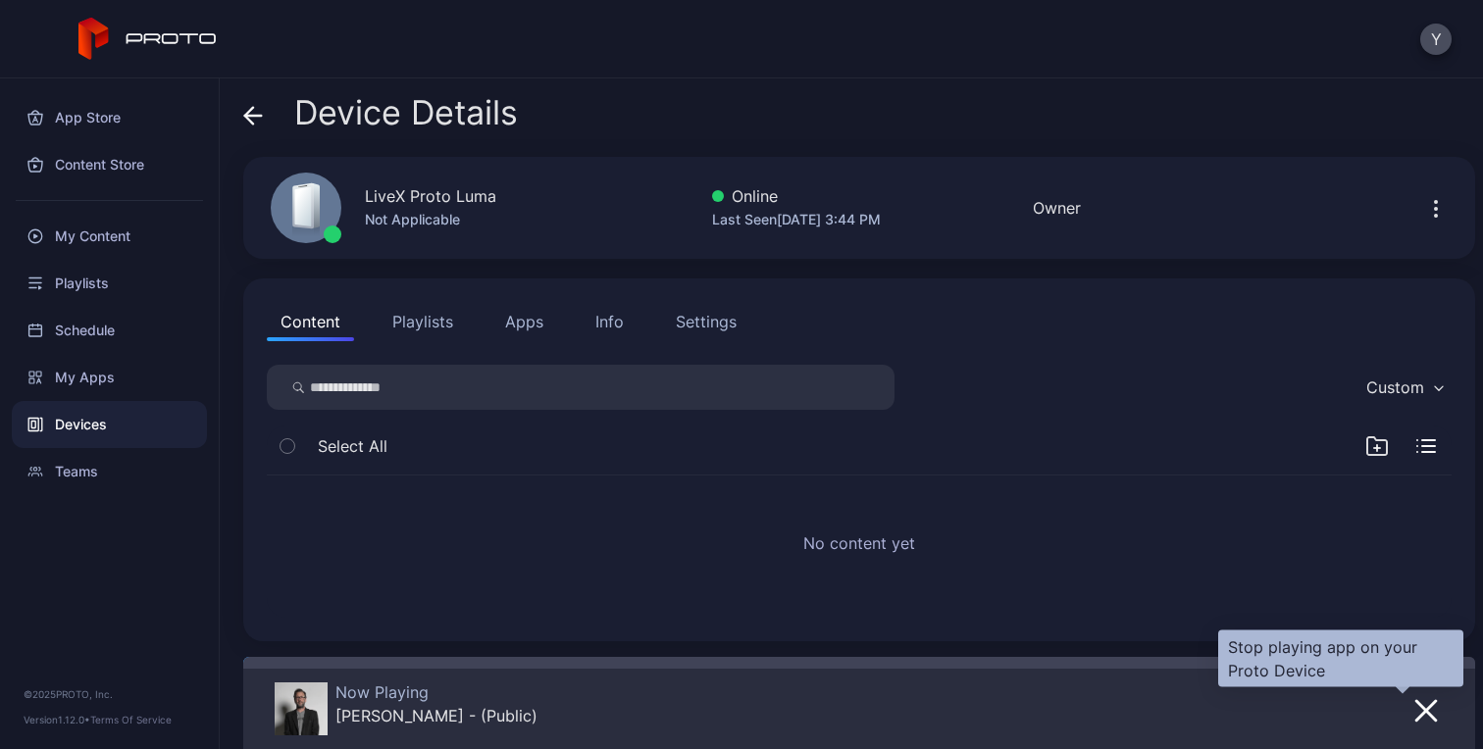
click at [1414, 717] on icon "button" at bounding box center [1426, 711] width 24 height 24
click at [1416, 706] on icon "button" at bounding box center [1426, 711] width 20 height 20
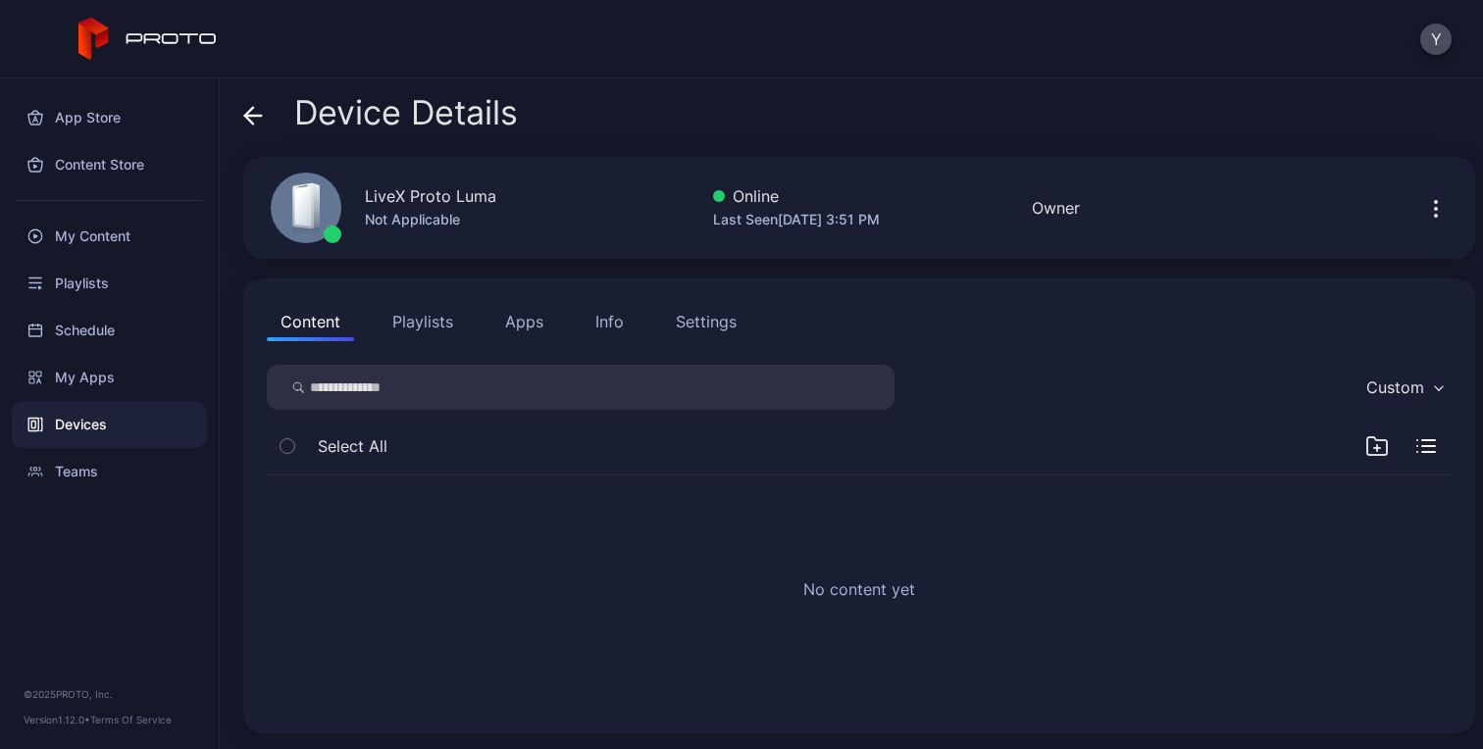
click at [1424, 212] on icon "button" at bounding box center [1436, 209] width 24 height 24
click at [1008, 498] on div "No content yet" at bounding box center [859, 593] width 1216 height 266
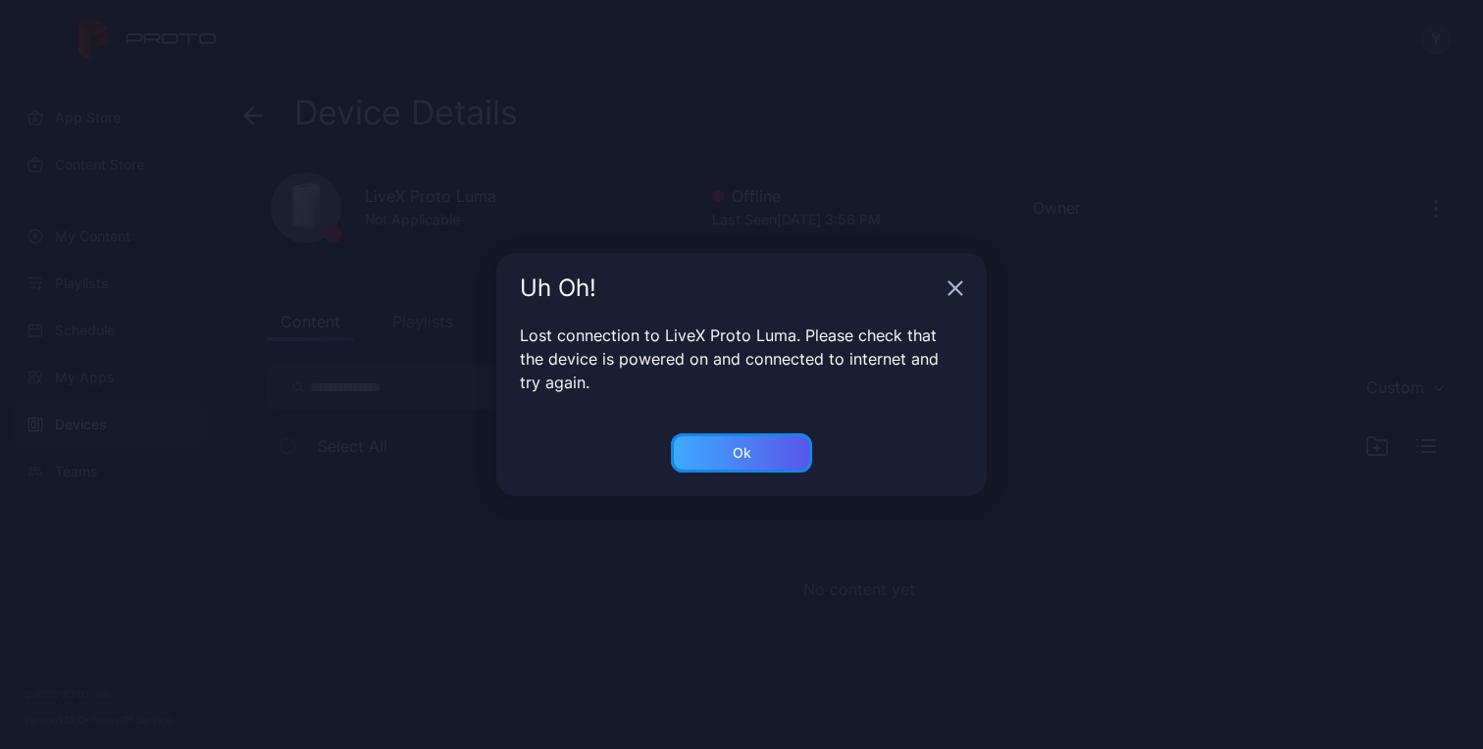
click at [725, 457] on div "Ok" at bounding box center [741, 452] width 141 height 39
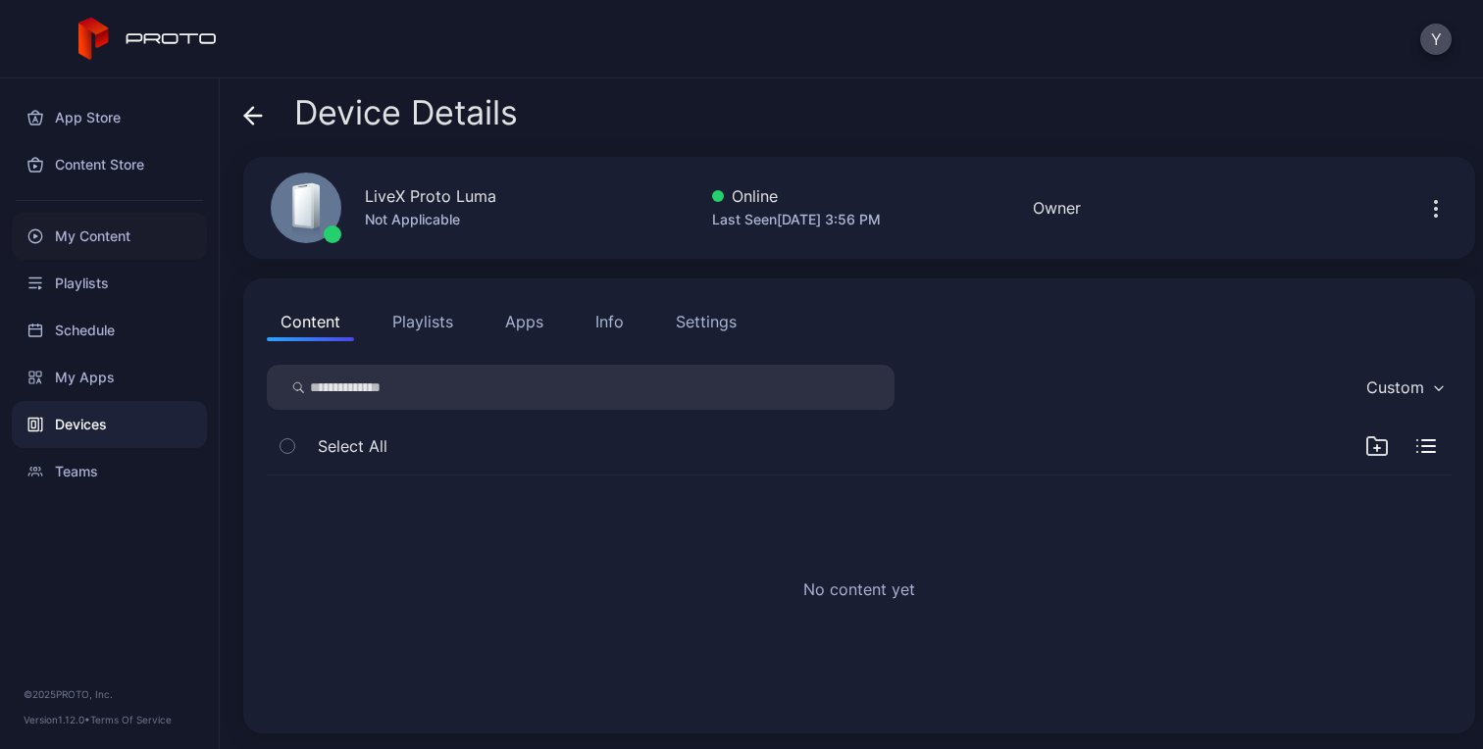
click at [96, 242] on div "My Content" at bounding box center [109, 236] width 195 height 47
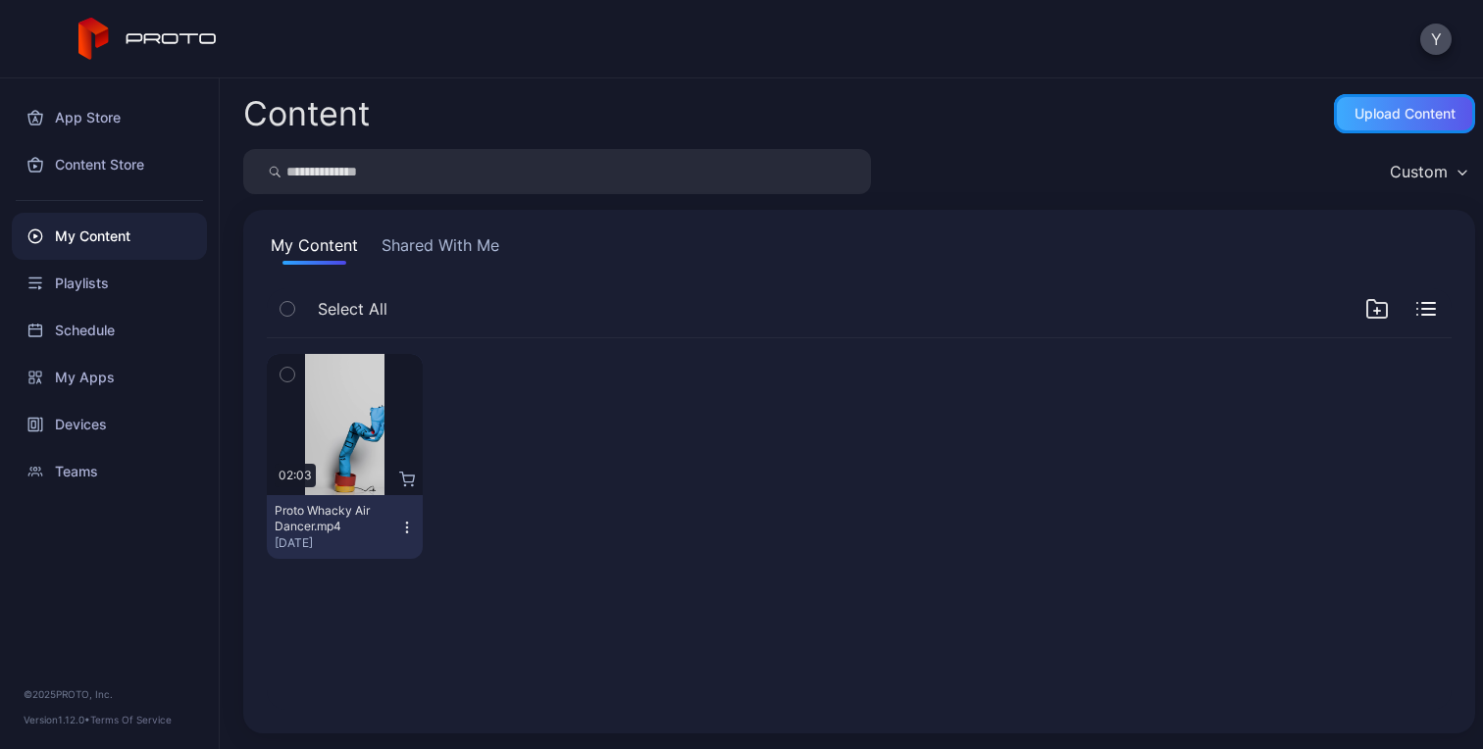
click at [1378, 109] on div "Upload Content" at bounding box center [1404, 114] width 101 height 16
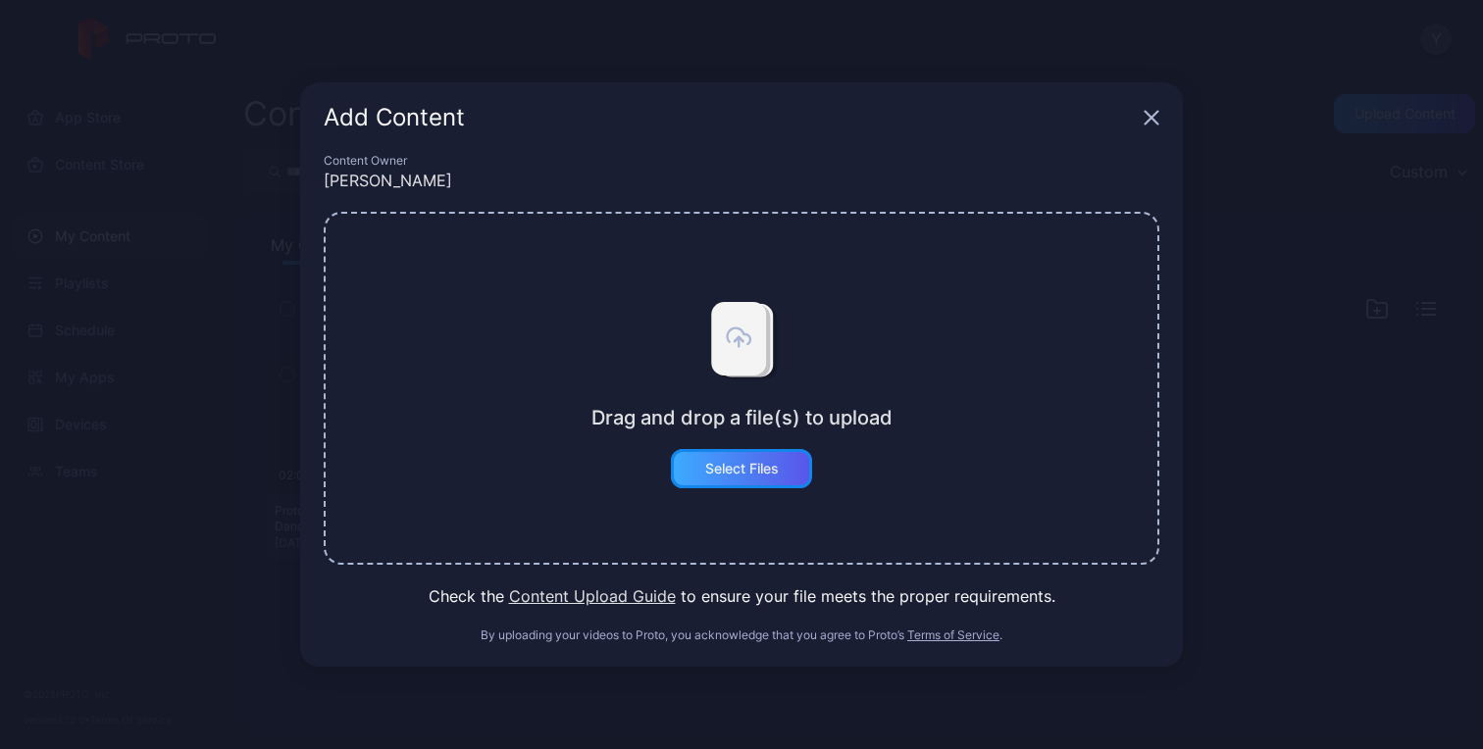
click at [747, 464] on div "Select Files" at bounding box center [742, 469] width 74 height 16
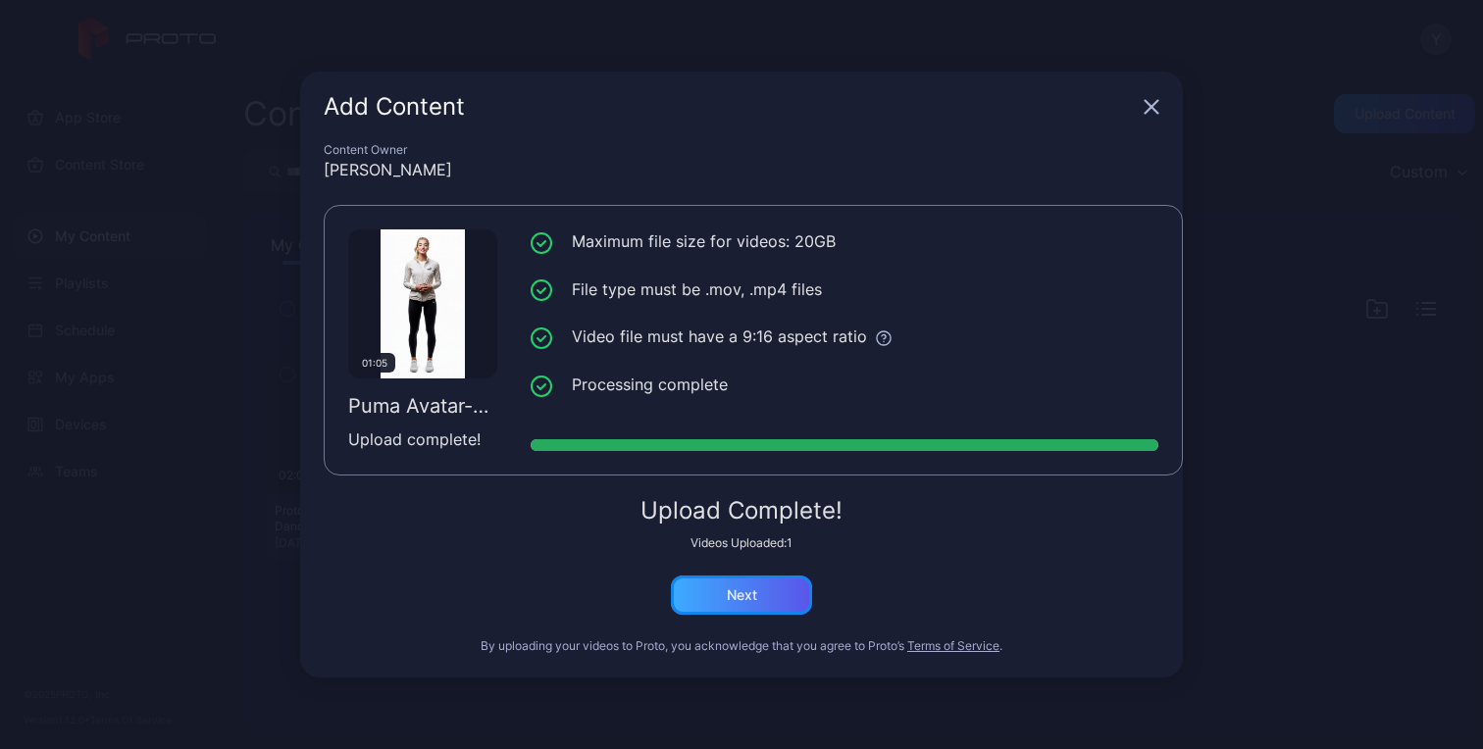
click at [747, 604] on div "Next" at bounding box center [741, 595] width 141 height 39
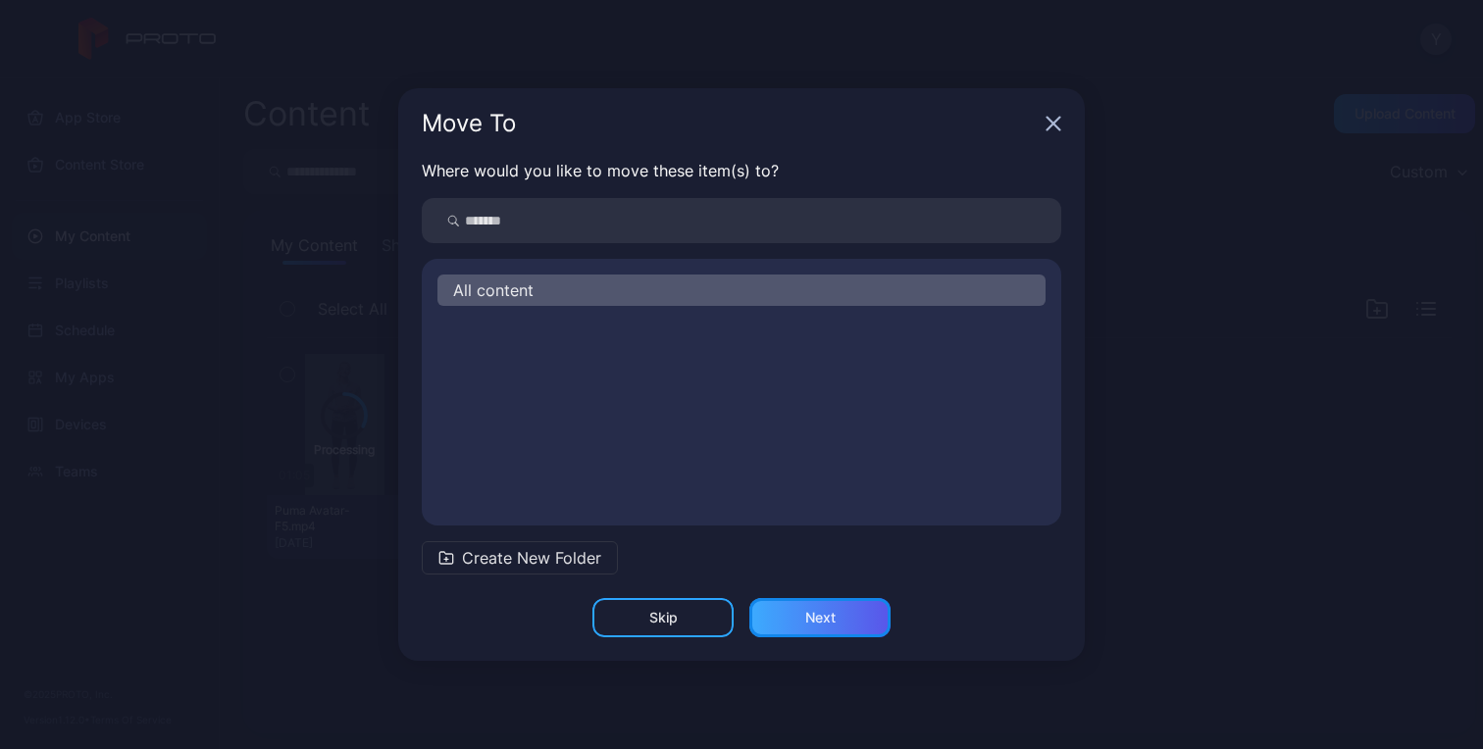
click at [809, 613] on div "Next" at bounding box center [820, 618] width 30 height 16
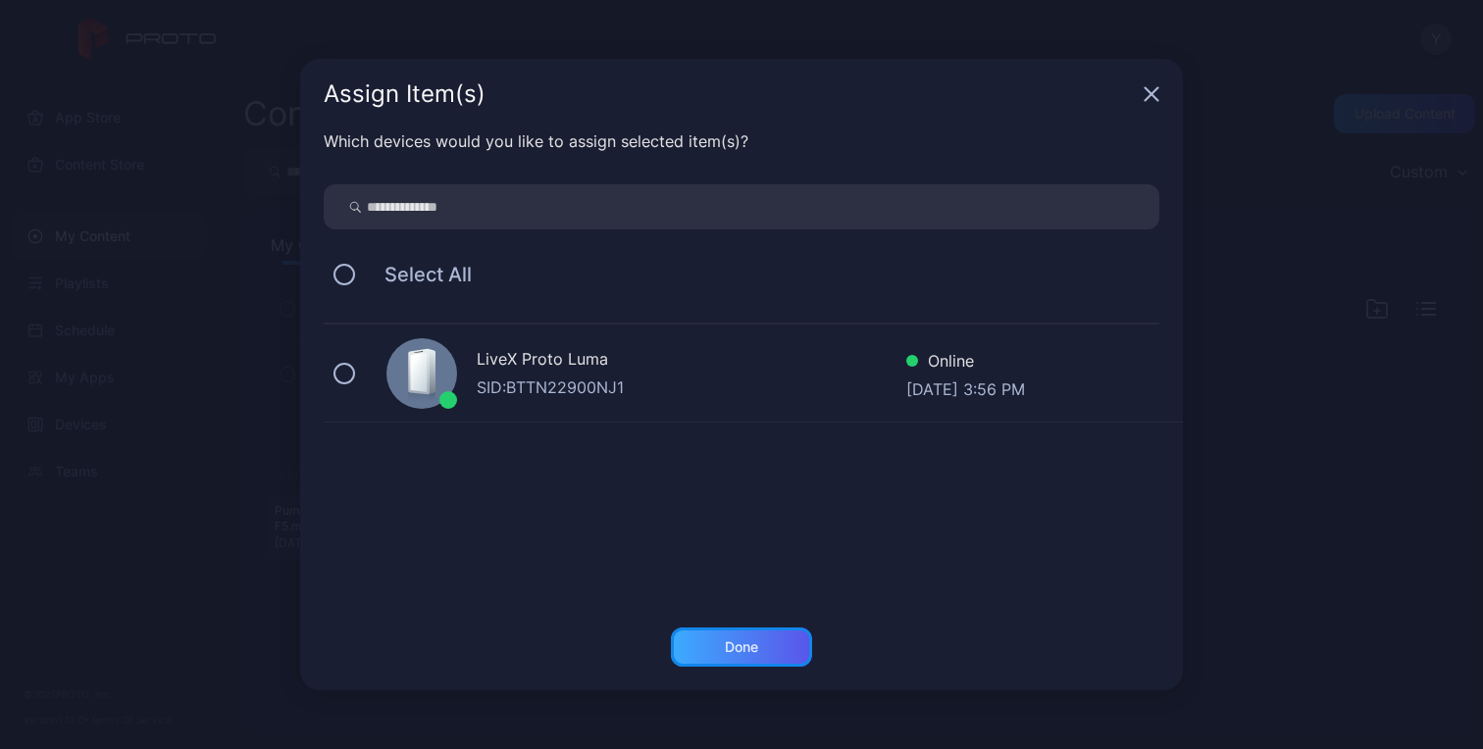
click at [764, 654] on div "Done" at bounding box center [741, 647] width 141 height 39
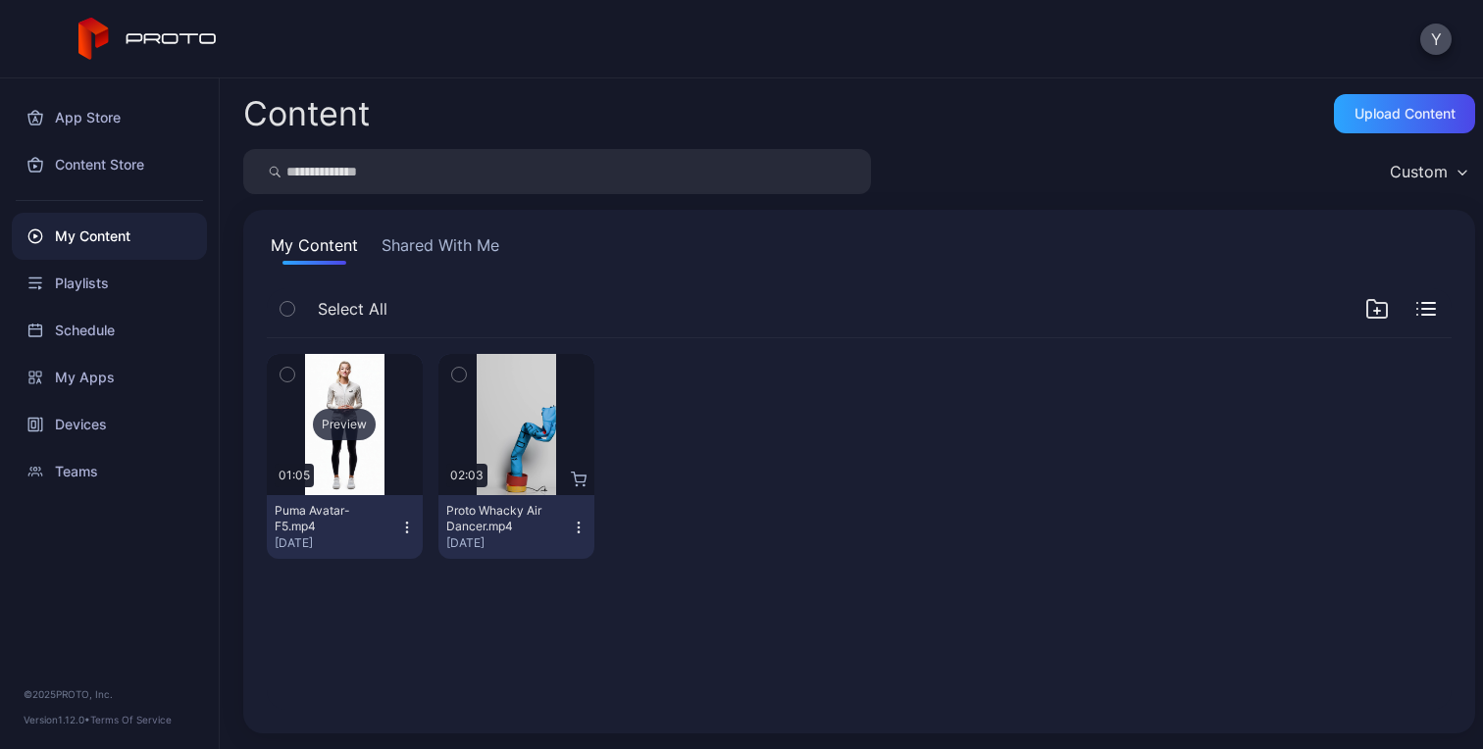
click at [336, 416] on div "Preview" at bounding box center [344, 424] width 63 height 31
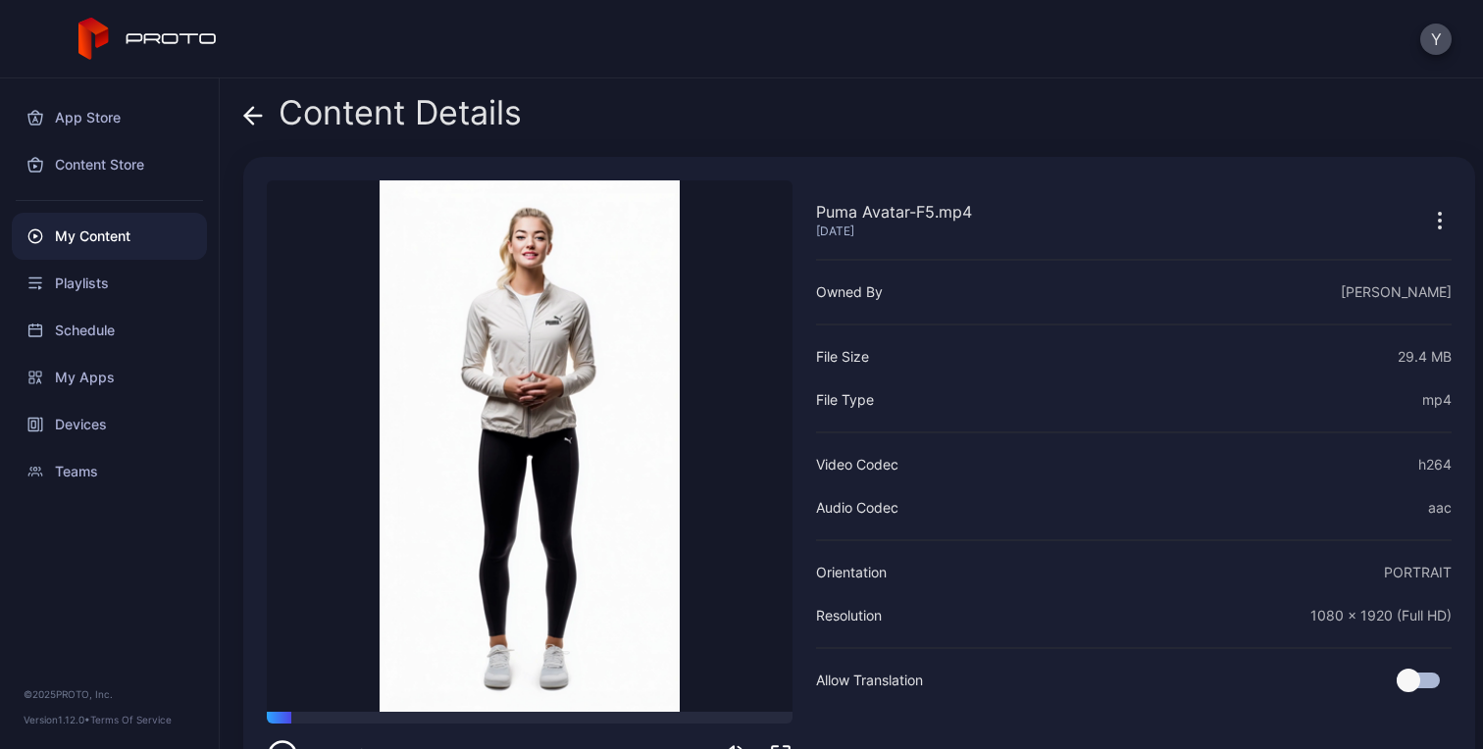
click at [78, 237] on div "My Content" at bounding box center [109, 236] width 195 height 47
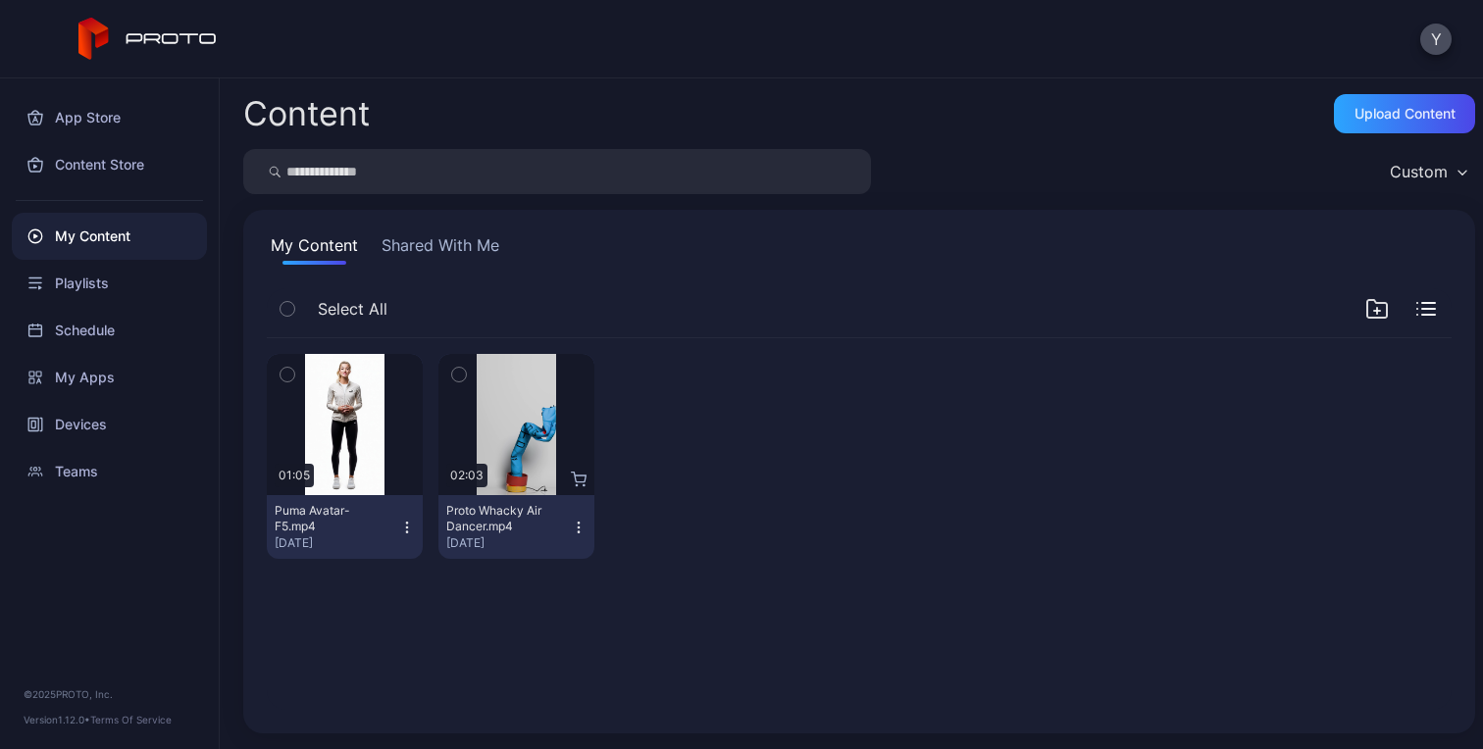
click at [401, 529] on icon "button" at bounding box center [407, 528] width 16 height 16
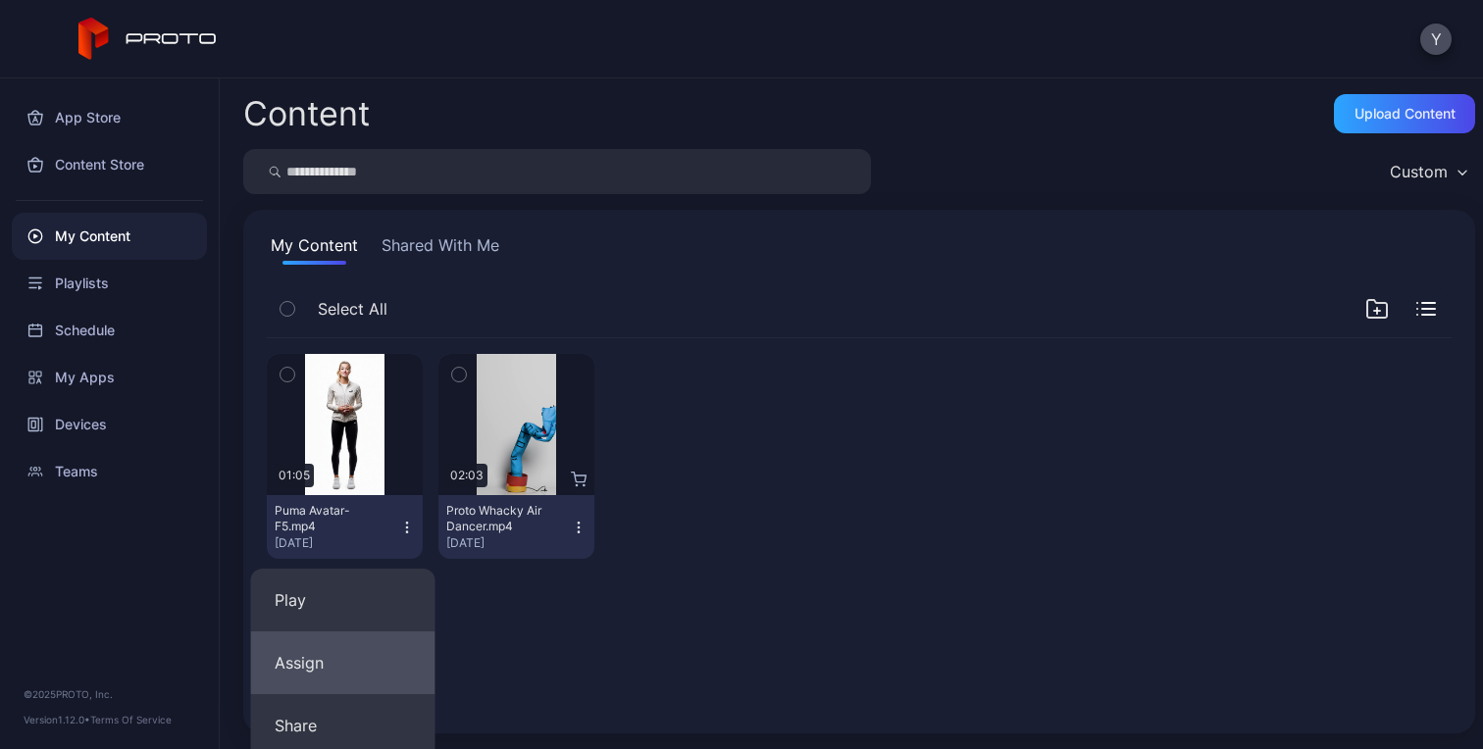
click at [318, 652] on button "Assign" at bounding box center [343, 662] width 184 height 63
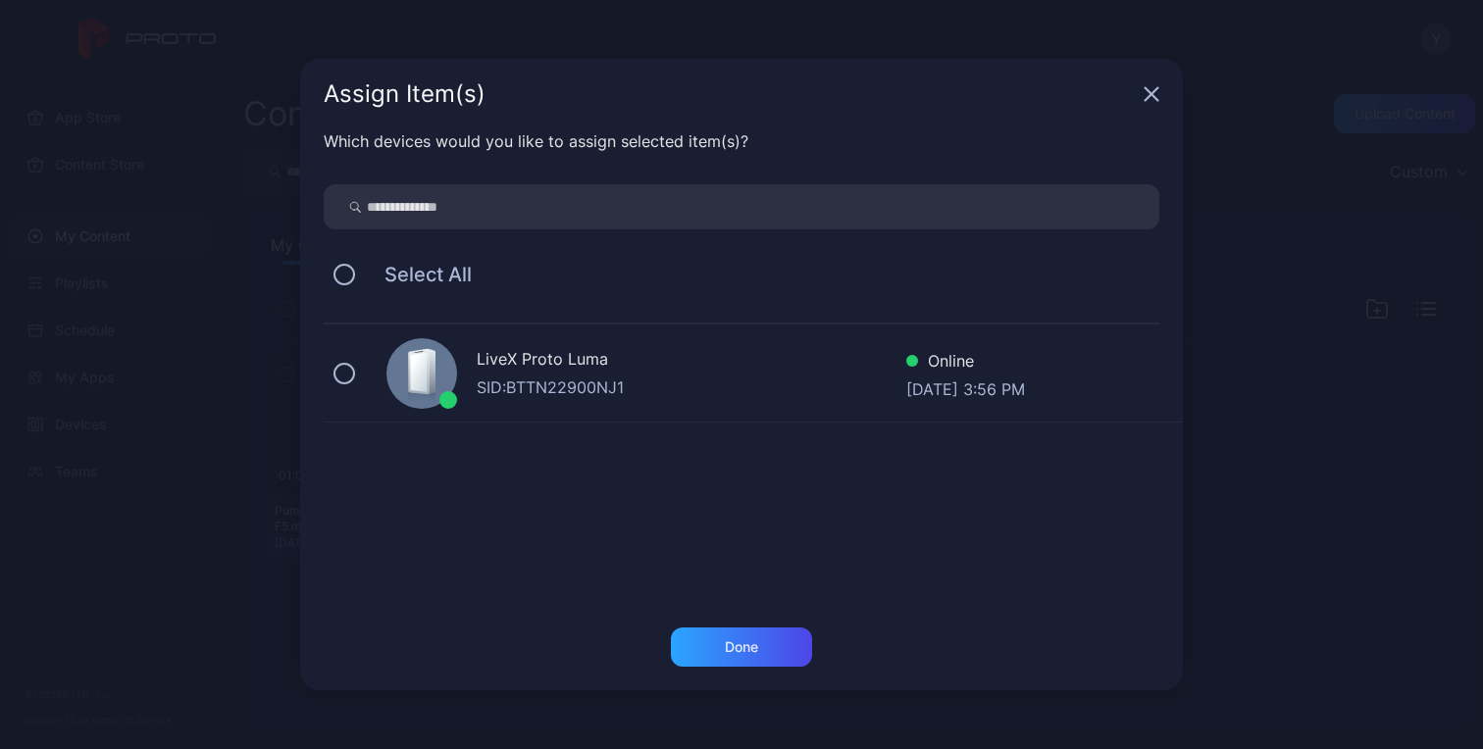
click at [669, 366] on div "LiveX Proto Luma" at bounding box center [691, 361] width 429 height 28
click at [746, 651] on div "Done" at bounding box center [741, 647] width 33 height 16
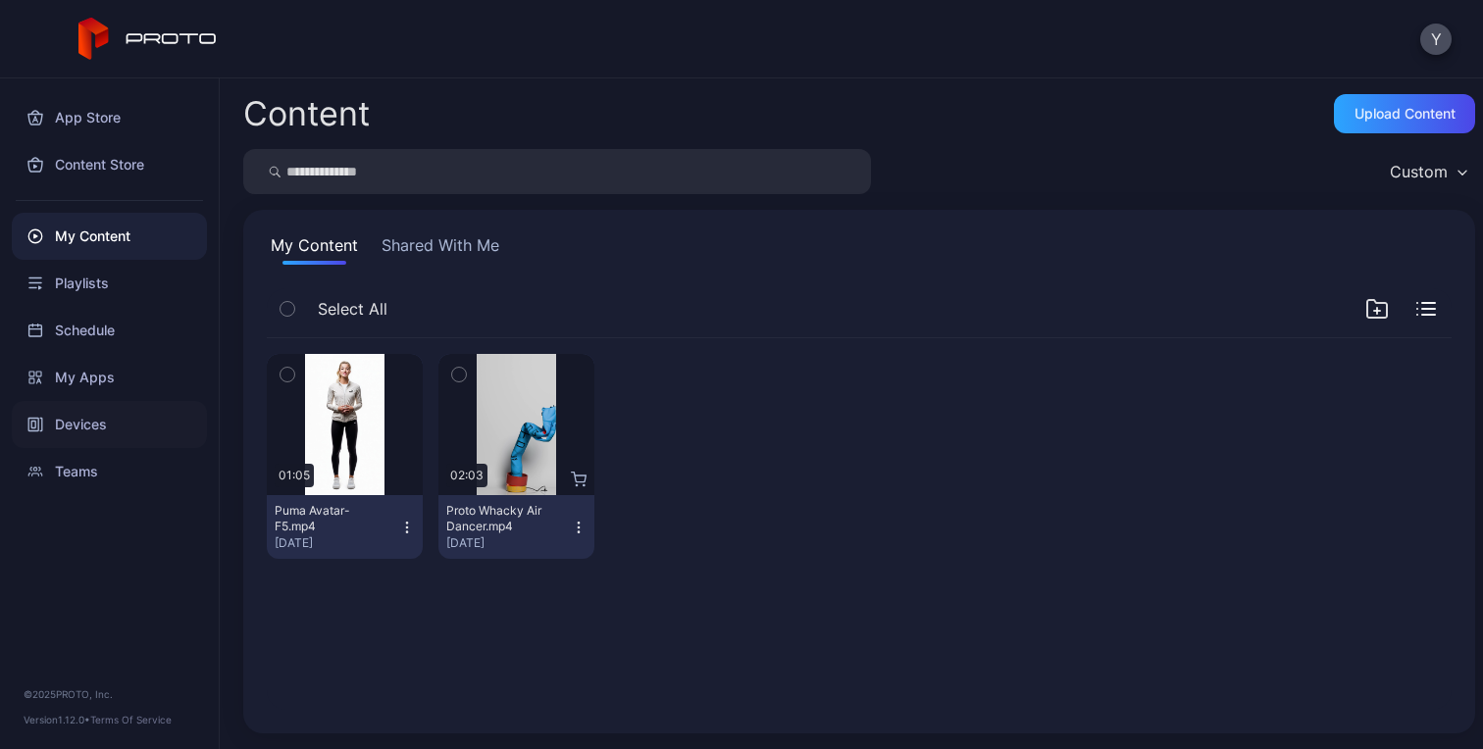
click at [85, 410] on div "Devices" at bounding box center [109, 424] width 195 height 47
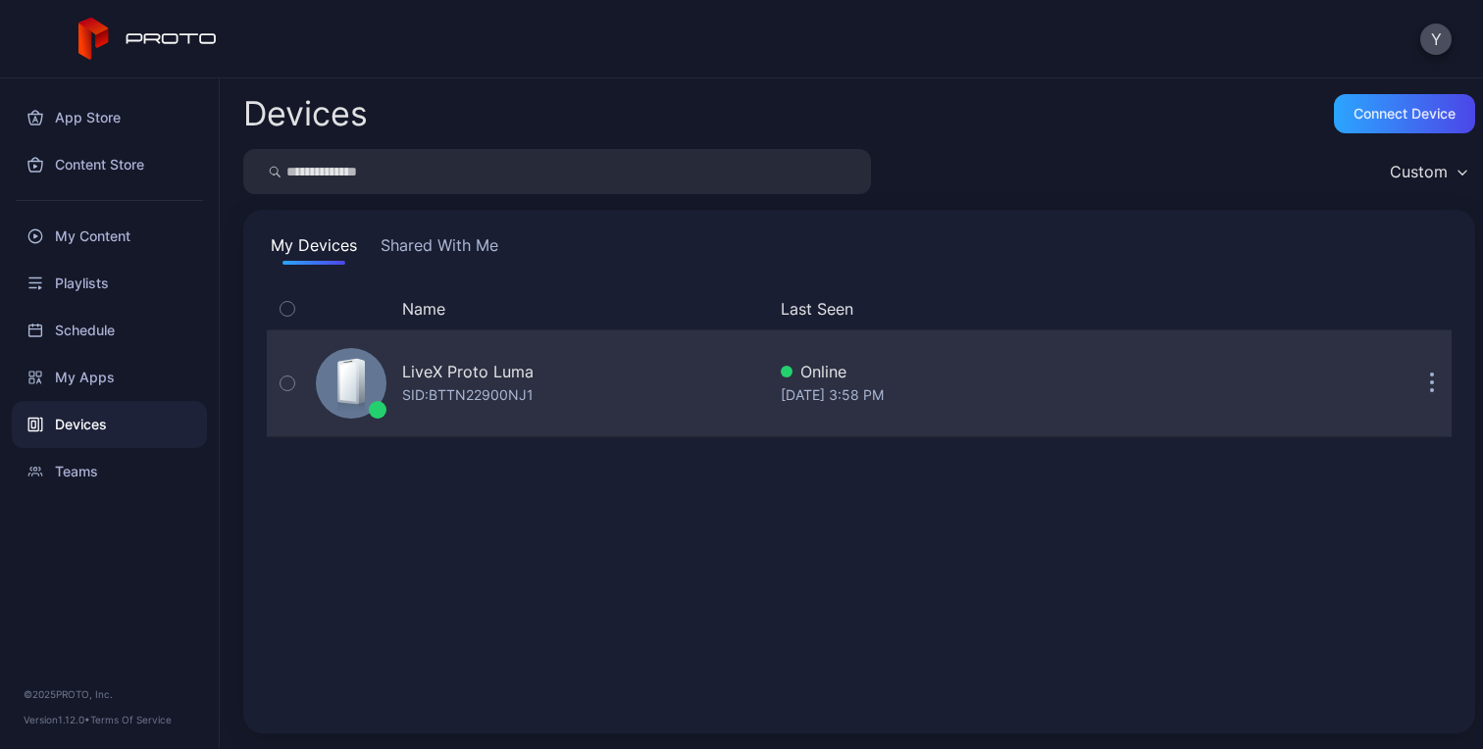
click at [571, 402] on div "LiveX Proto [PERSON_NAME]: BTTN22900NJ1" at bounding box center [536, 383] width 457 height 98
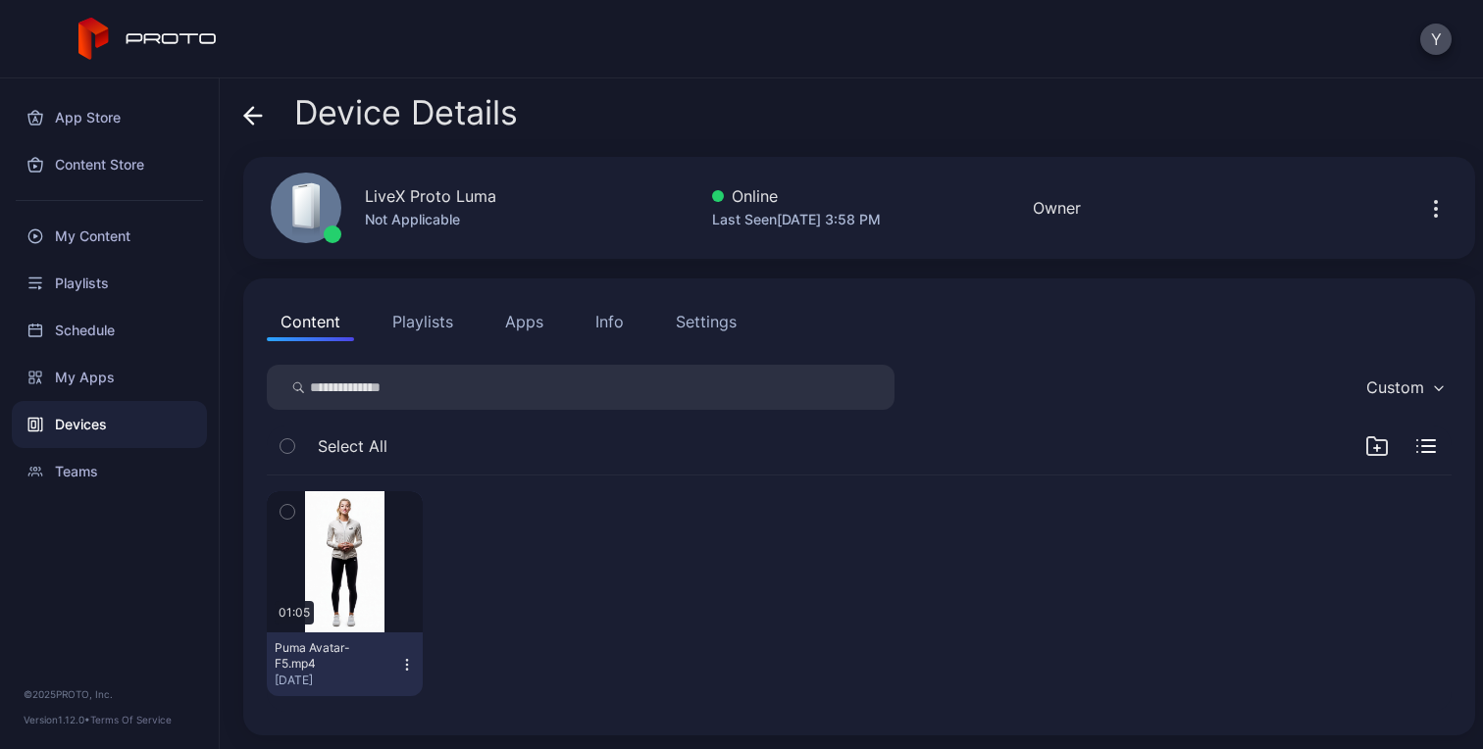
click at [446, 225] on div "Not Applicable" at bounding box center [430, 220] width 131 height 24
click at [781, 224] on div "Last Seen Aug 20, 2025 at 3:58 PM" at bounding box center [796, 220] width 169 height 24
click at [1071, 214] on div "Owner" at bounding box center [1056, 208] width 48 height 24
click at [1406, 387] on div "Custom" at bounding box center [1403, 387] width 95 height 29
click at [819, 468] on div "01:05 Puma Avatar-F5.mp4 Aug 20, 2025" at bounding box center [859, 594] width 1216 height 268
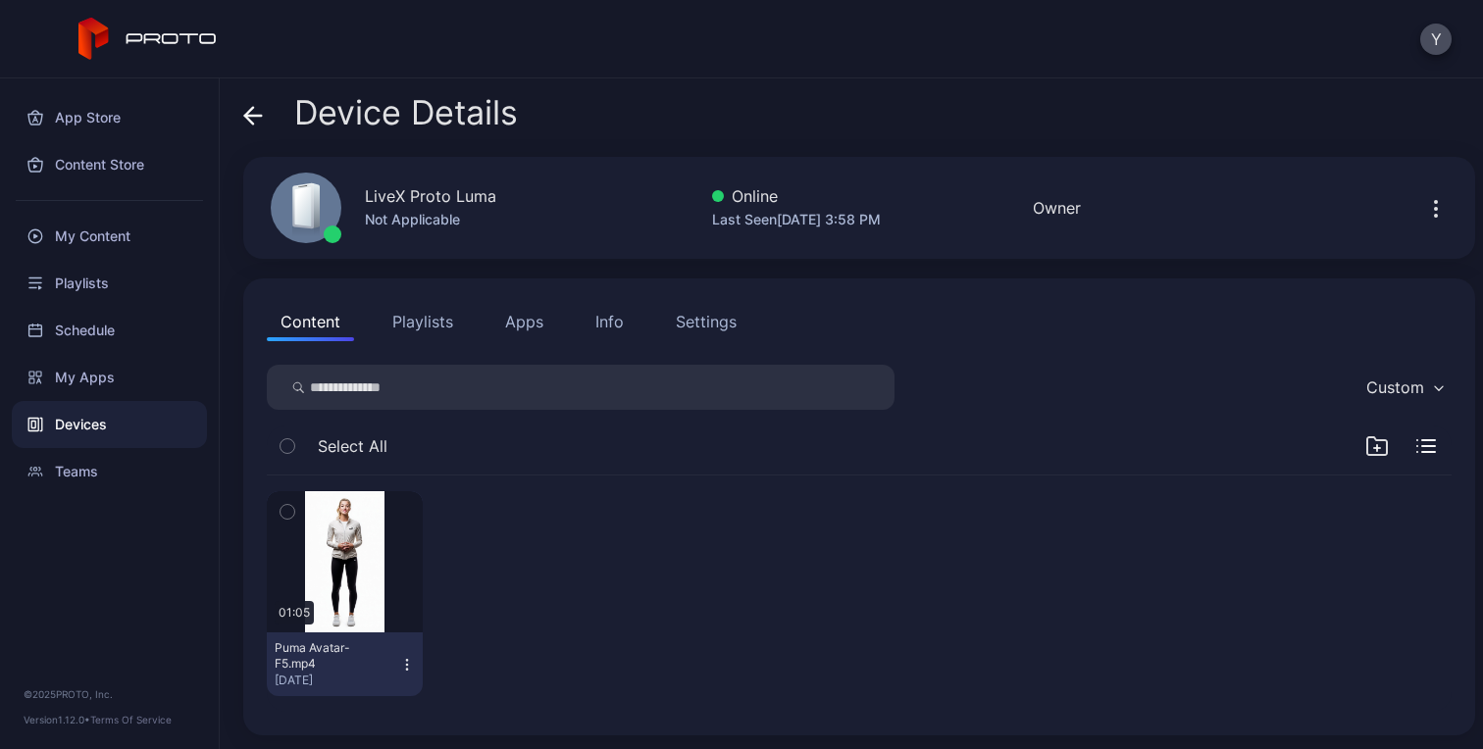
click at [614, 324] on div "Info" at bounding box center [609, 322] width 28 height 24
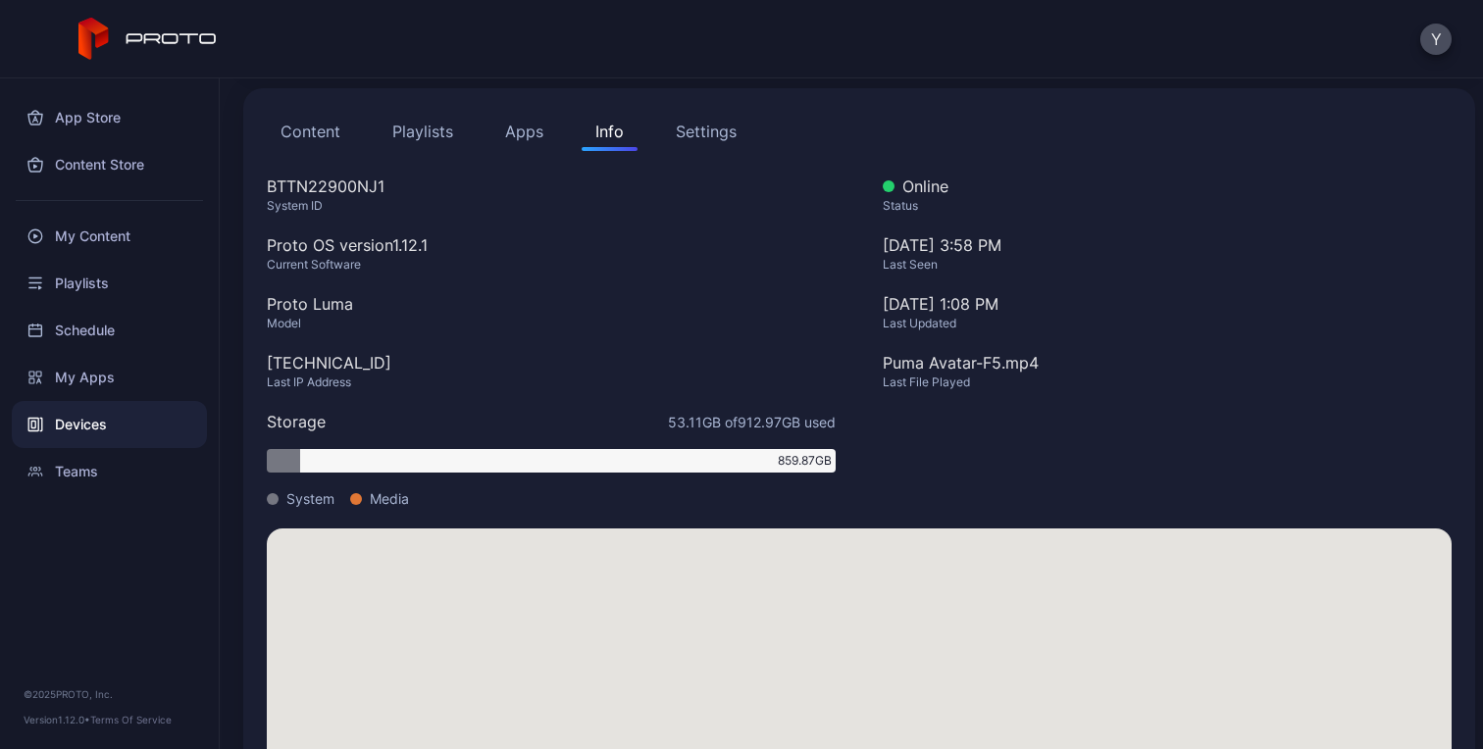
scroll to position [2, 0]
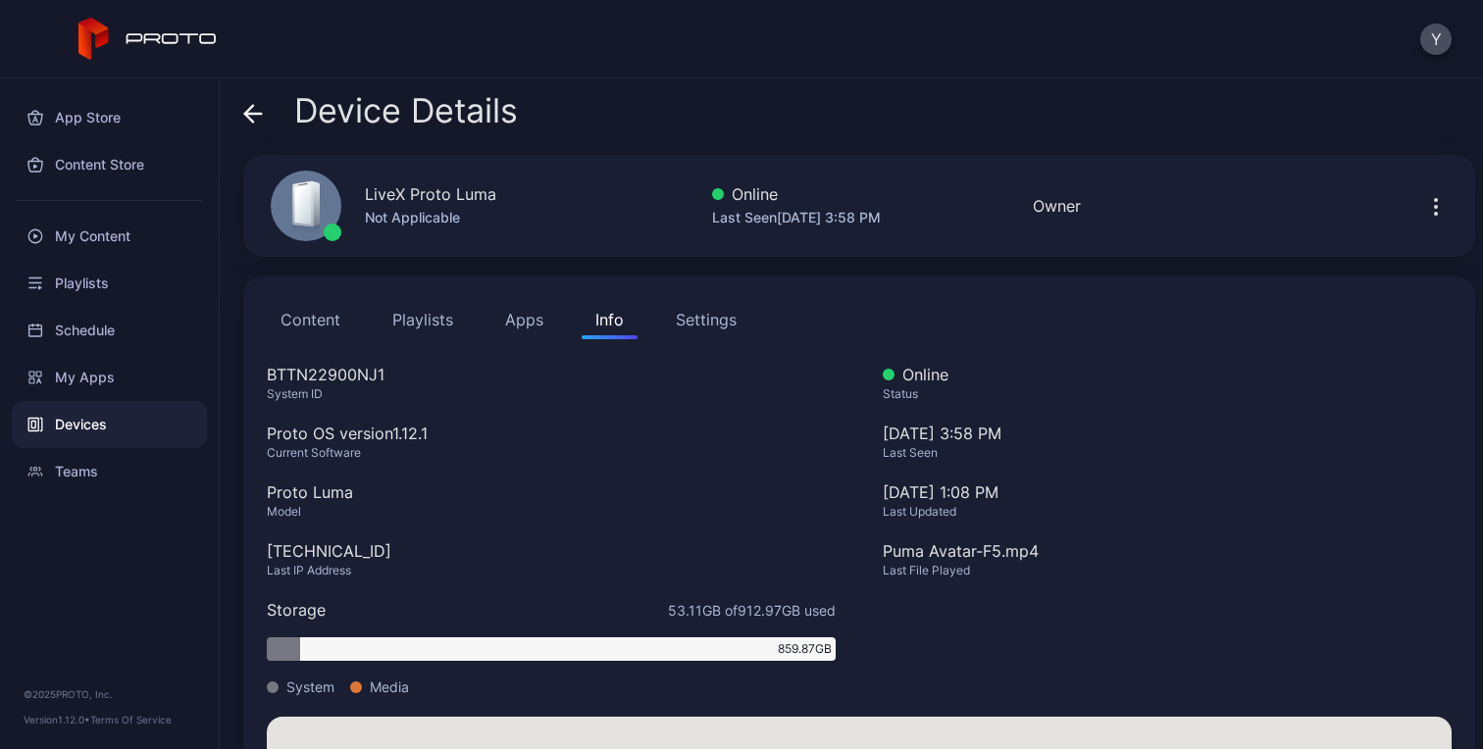
click at [710, 322] on div "Settings" at bounding box center [706, 320] width 61 height 24
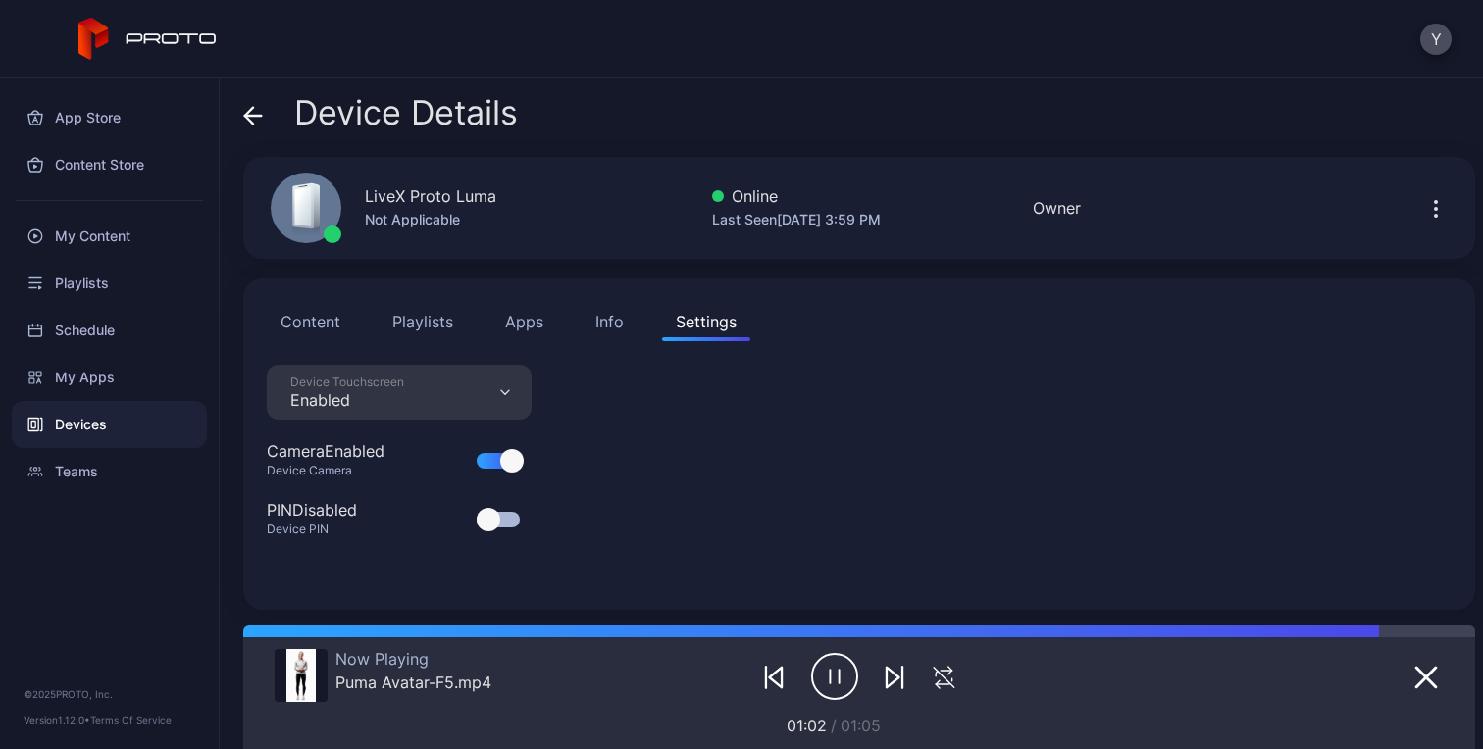
click at [491, 462] on div at bounding box center [498, 461] width 43 height 16
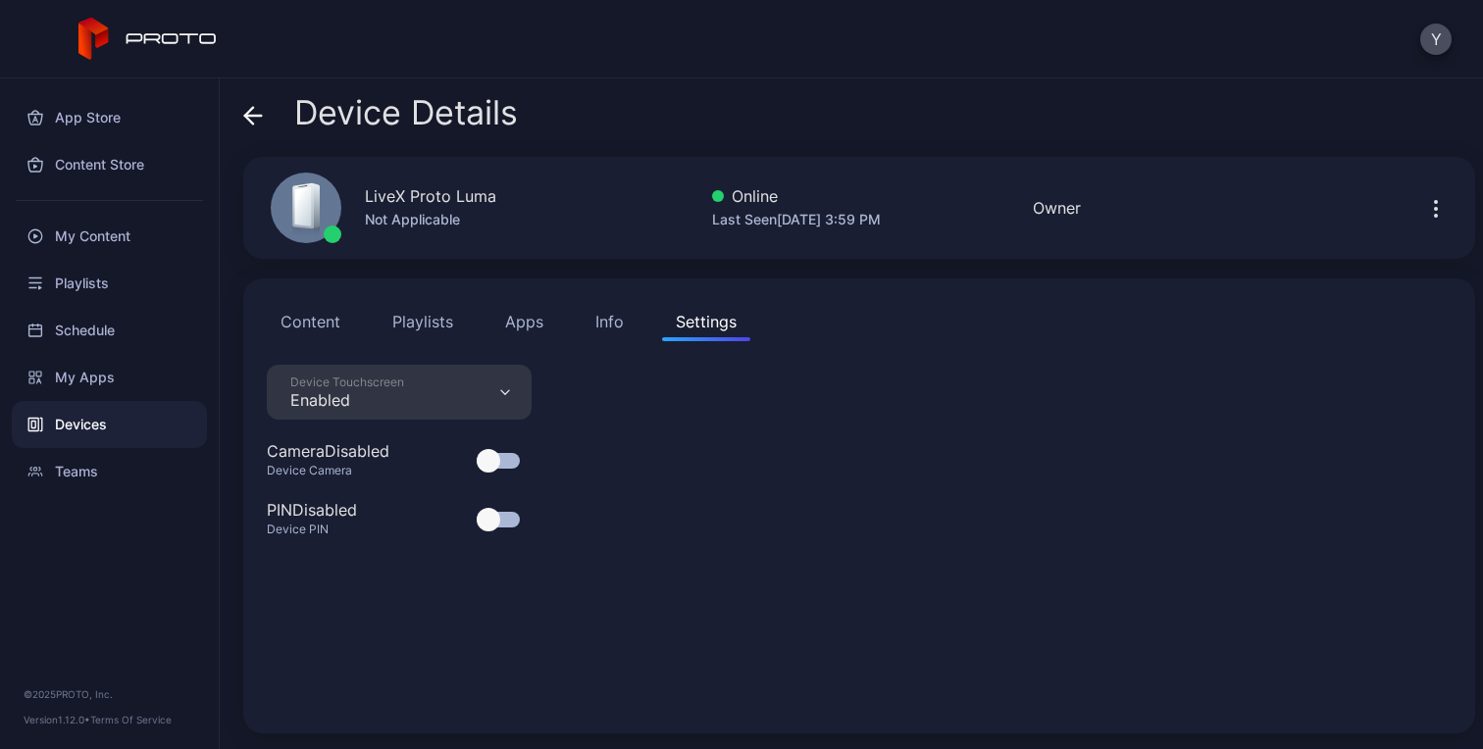
click at [510, 462] on div at bounding box center [498, 461] width 43 height 16
click at [625, 459] on div "Device Touchscreen Enabled Camera Enabled Device Camera PIN Disabled Device PIN" at bounding box center [859, 537] width 1184 height 345
click at [517, 387] on div "Device Touchscreen Enabled" at bounding box center [399, 392] width 265 height 55
click at [642, 386] on div "Device Touchscreen Enabled Camera Enabled Device Camera PIN Disabled Device PIN" at bounding box center [859, 537] width 1184 height 345
click at [611, 317] on div "Info" at bounding box center [609, 322] width 28 height 24
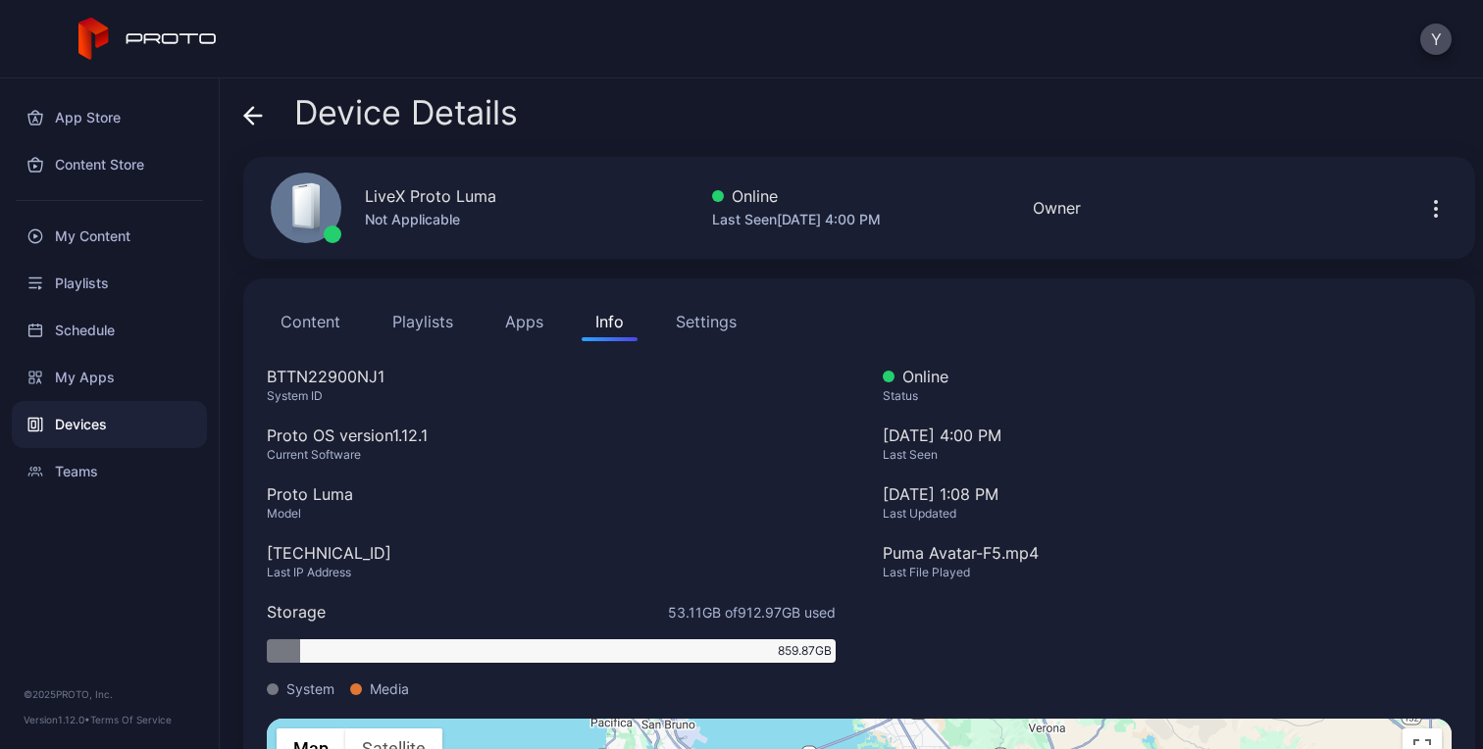
click at [525, 326] on button "Apps" at bounding box center [524, 321] width 66 height 39
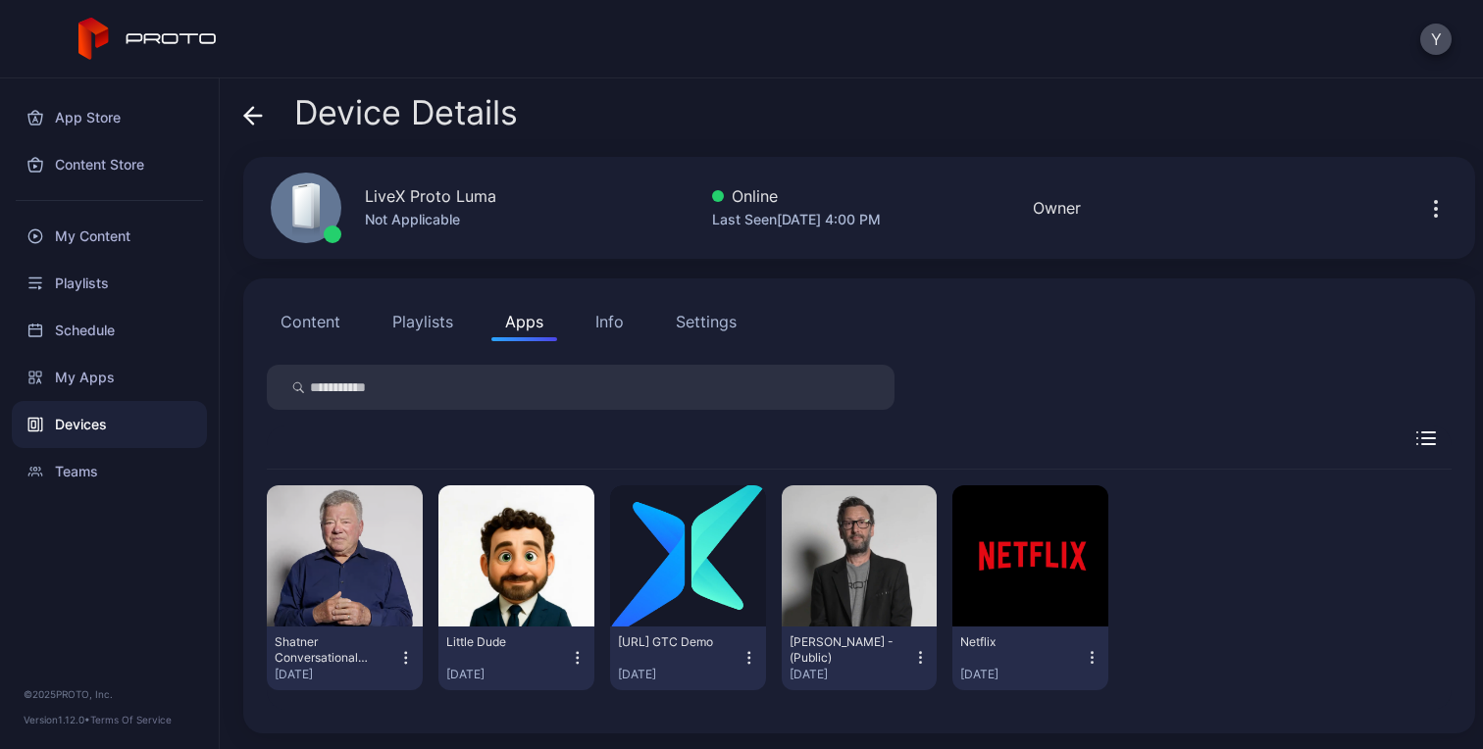
click at [336, 318] on button "Content" at bounding box center [310, 321] width 87 height 39
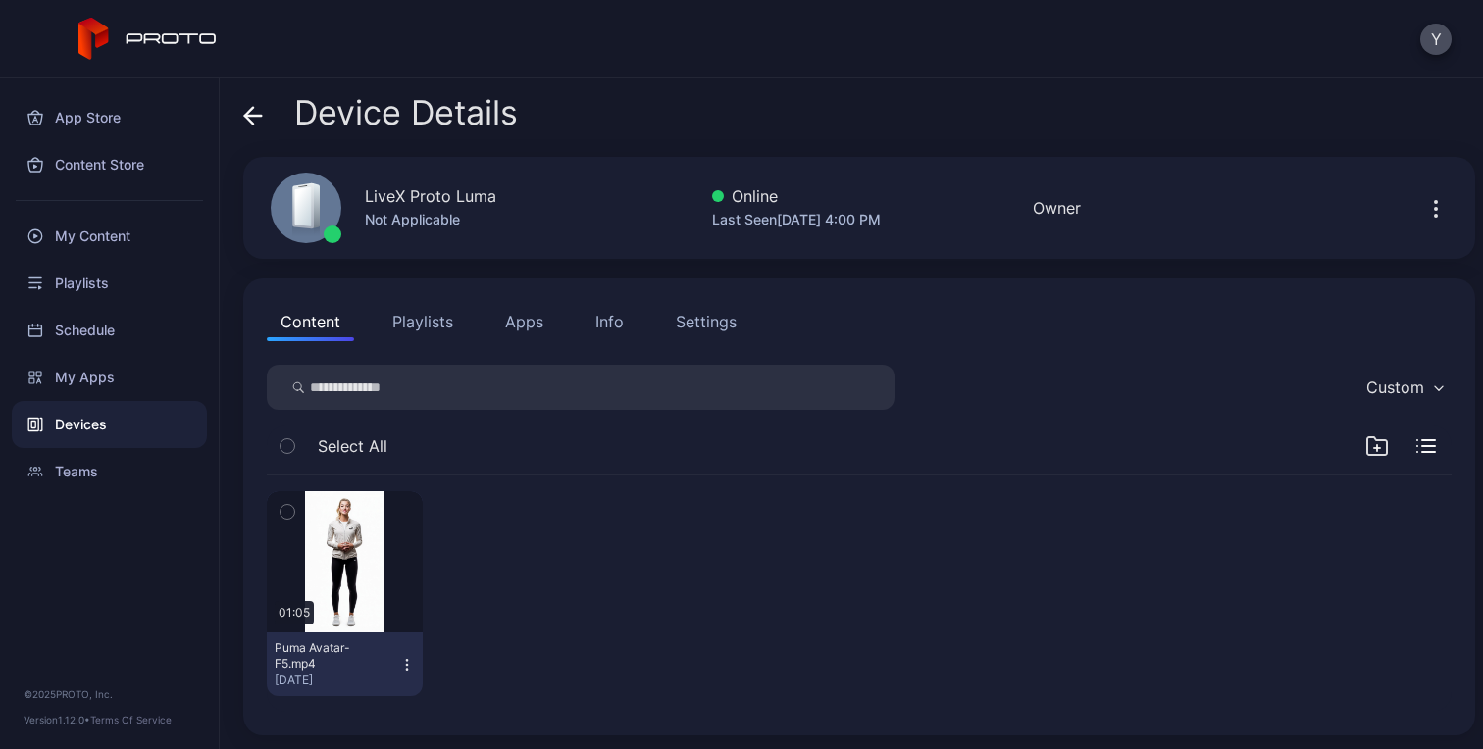
scroll to position [2, 0]
click at [252, 105] on icon at bounding box center [253, 114] width 20 height 20
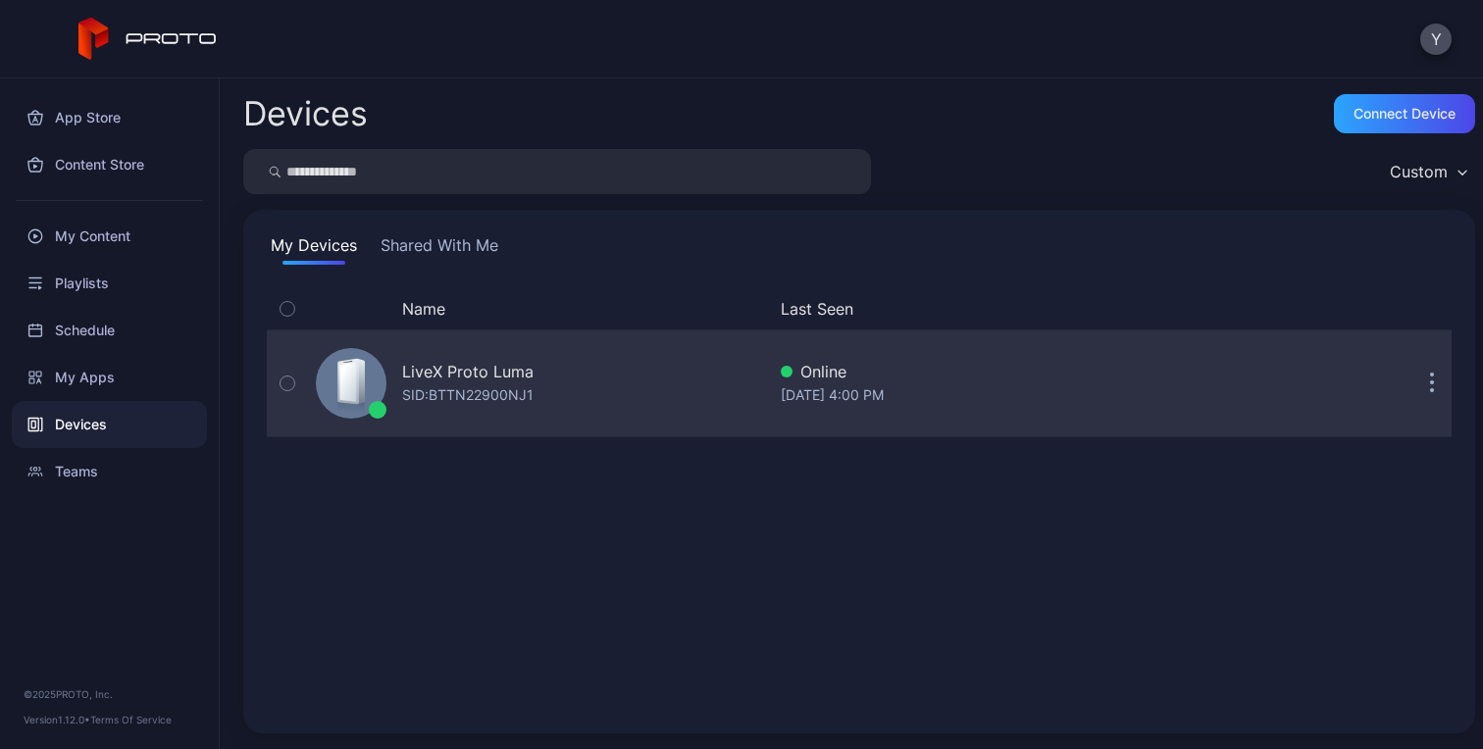
click at [545, 384] on div "LiveX Proto [PERSON_NAME]: BTTN22900NJ1" at bounding box center [536, 383] width 457 height 98
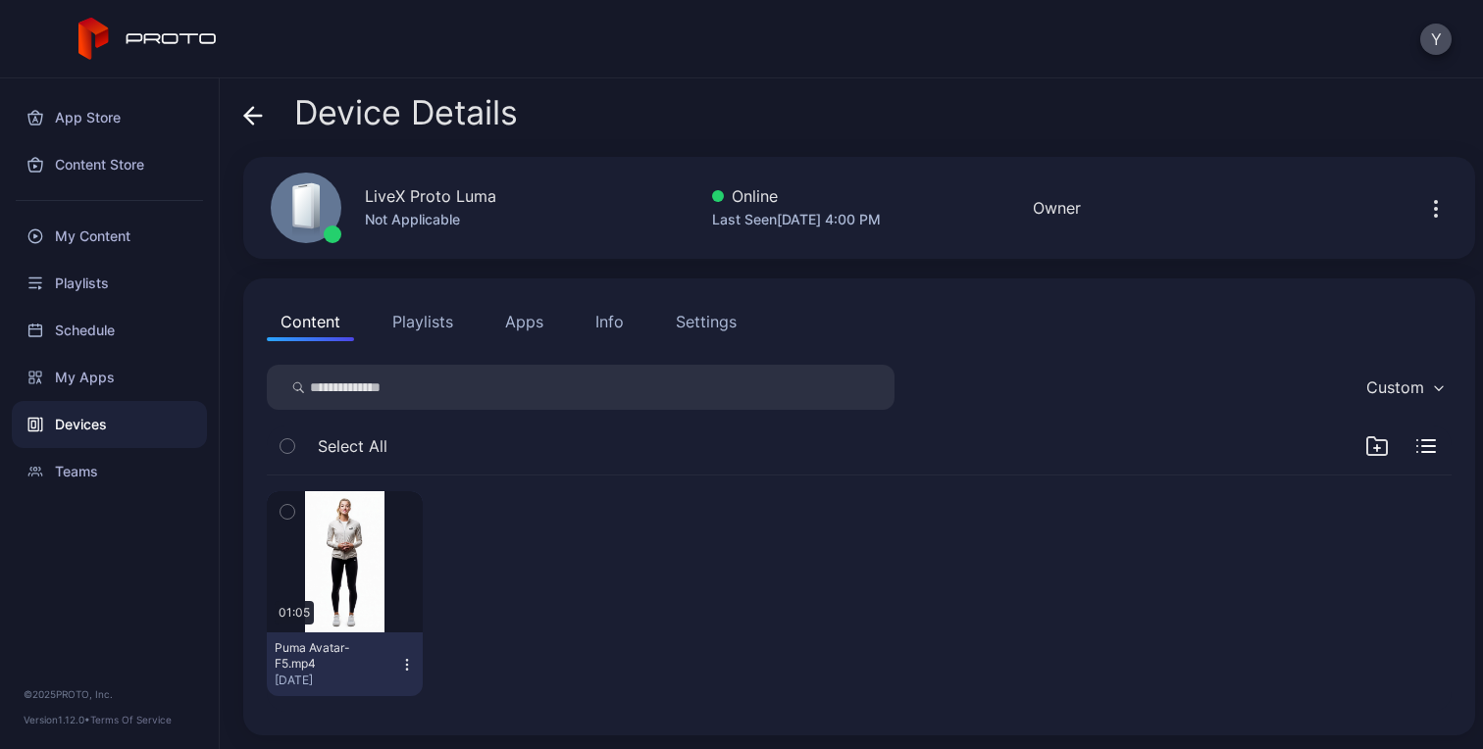
scroll to position [2, 0]
click at [346, 528] on button "button" at bounding box center [345, 559] width 156 height 141
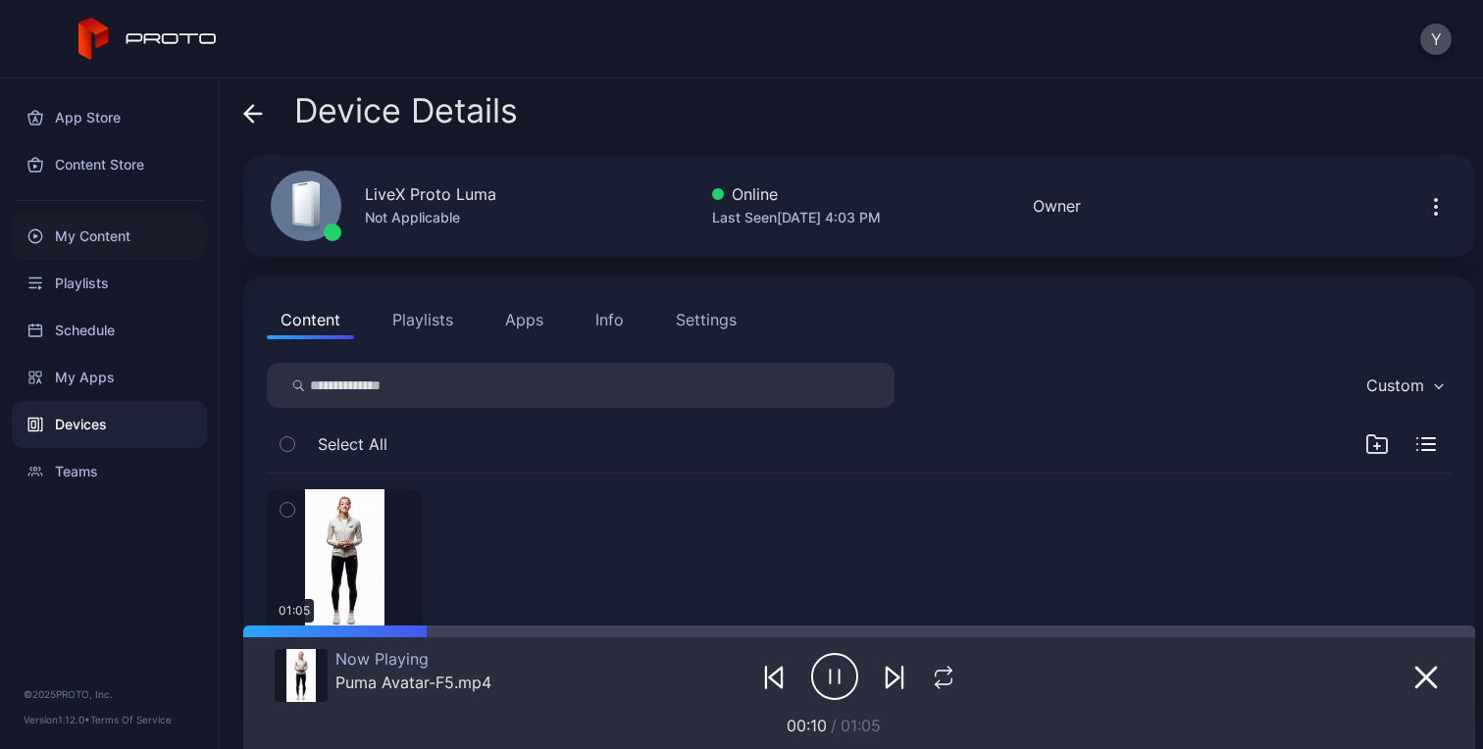
click at [101, 226] on div "My Content" at bounding box center [109, 236] width 195 height 47
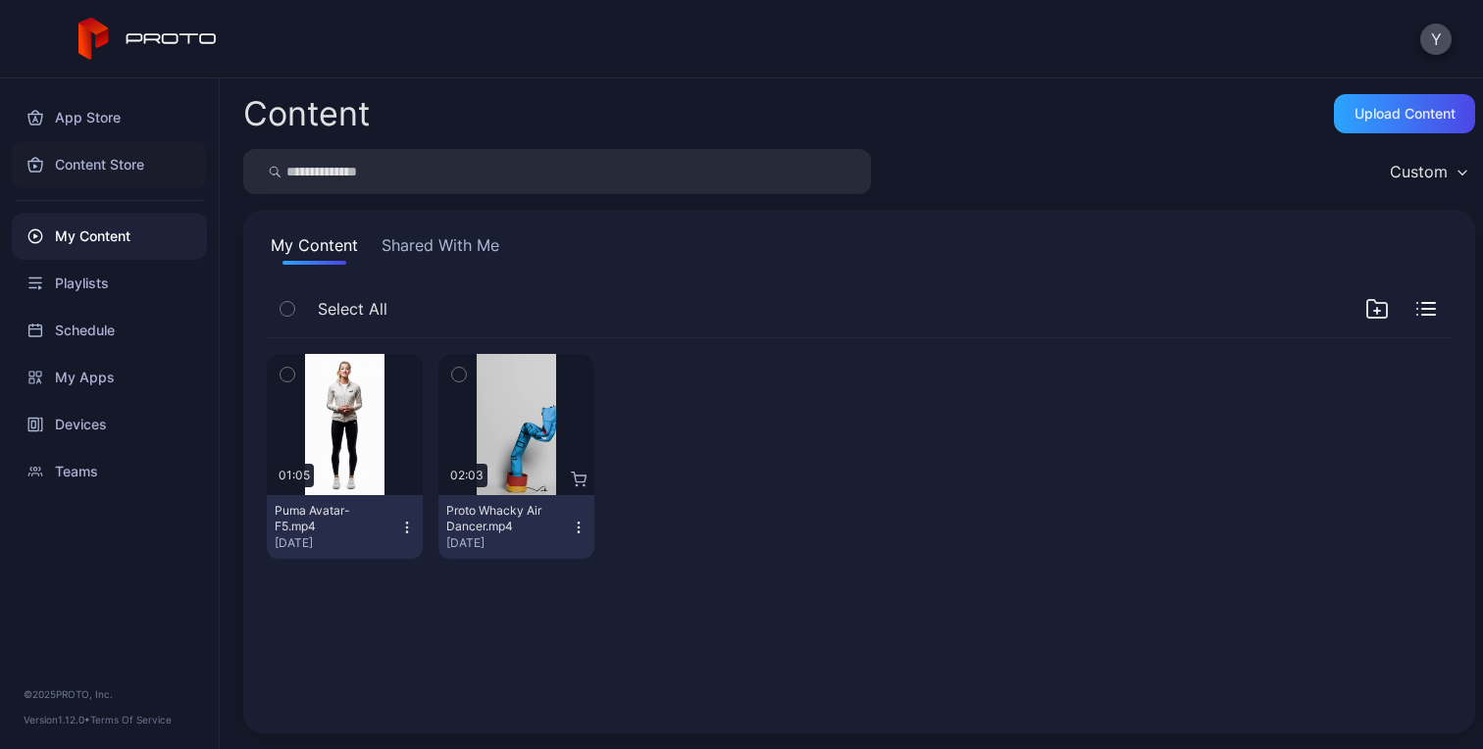
click at [109, 166] on div "Content Store" at bounding box center [109, 164] width 195 height 47
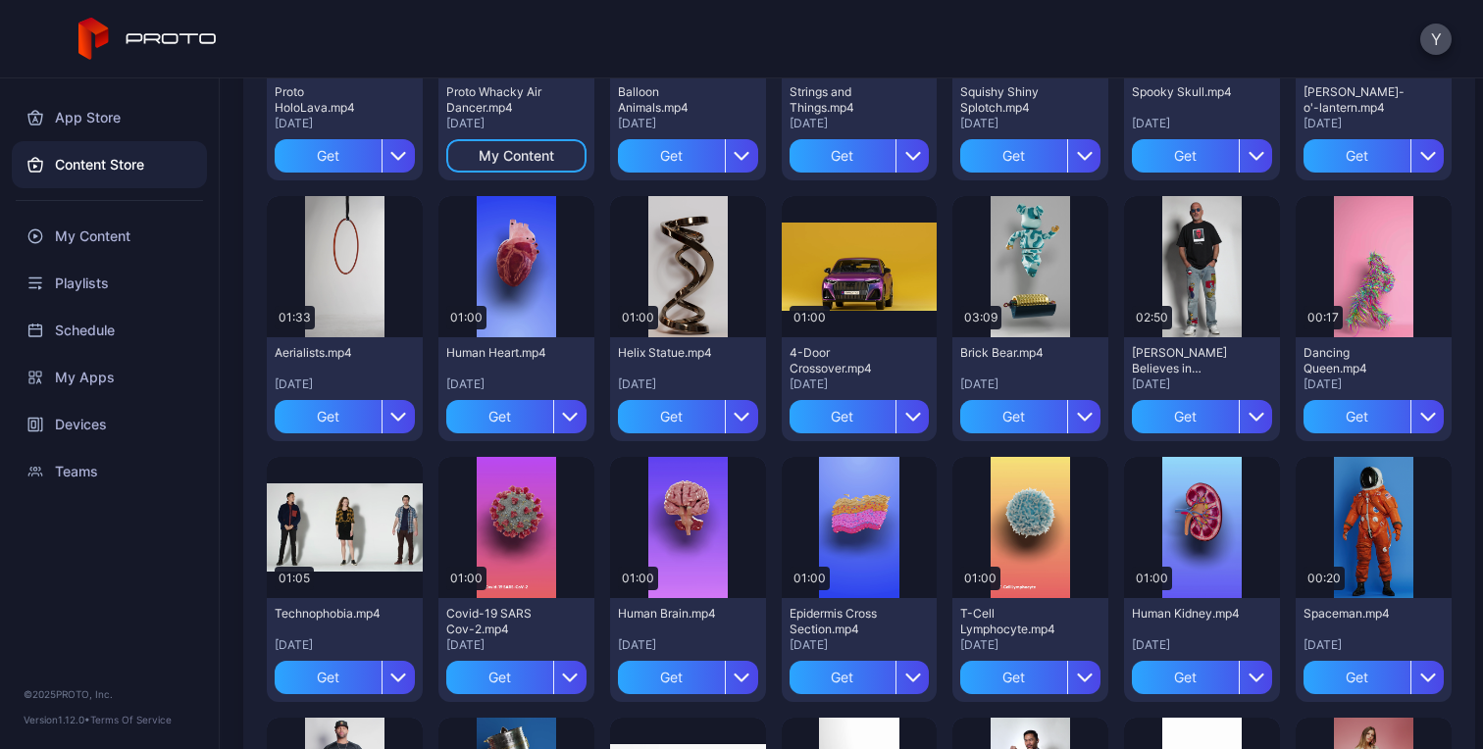
scroll to position [377, 0]
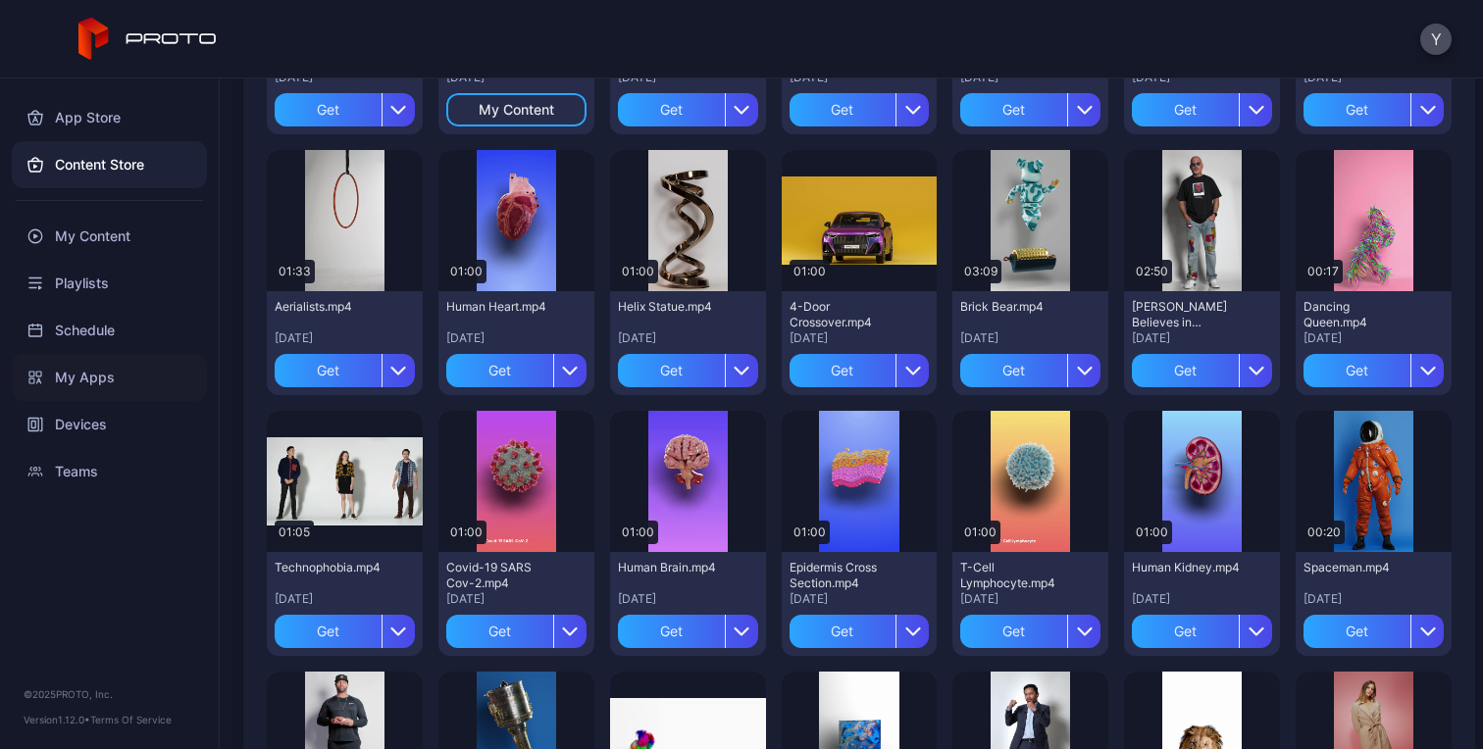
click at [83, 383] on div "My Apps" at bounding box center [109, 377] width 195 height 47
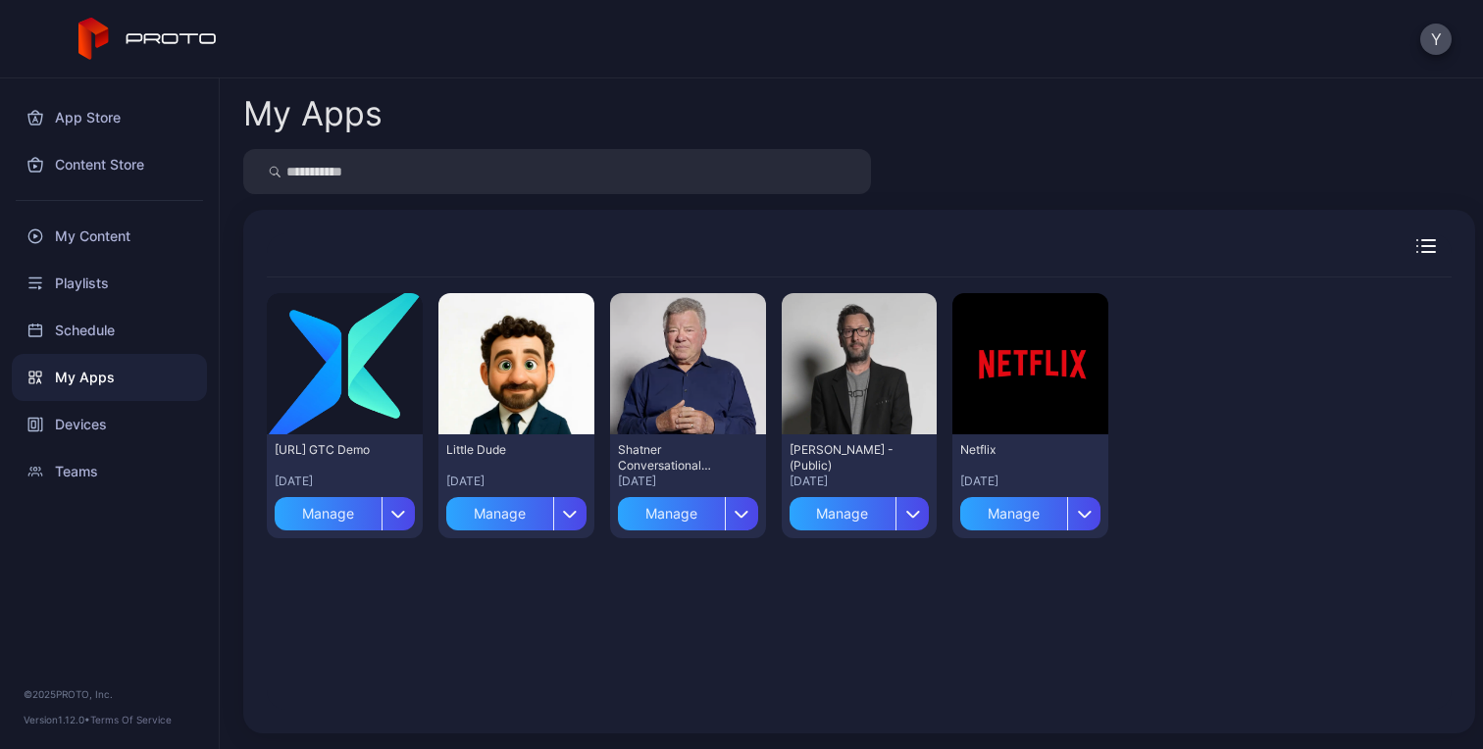
click at [82, 377] on div "My Apps" at bounding box center [109, 377] width 195 height 47
click at [75, 419] on div "Devices" at bounding box center [109, 424] width 195 height 47
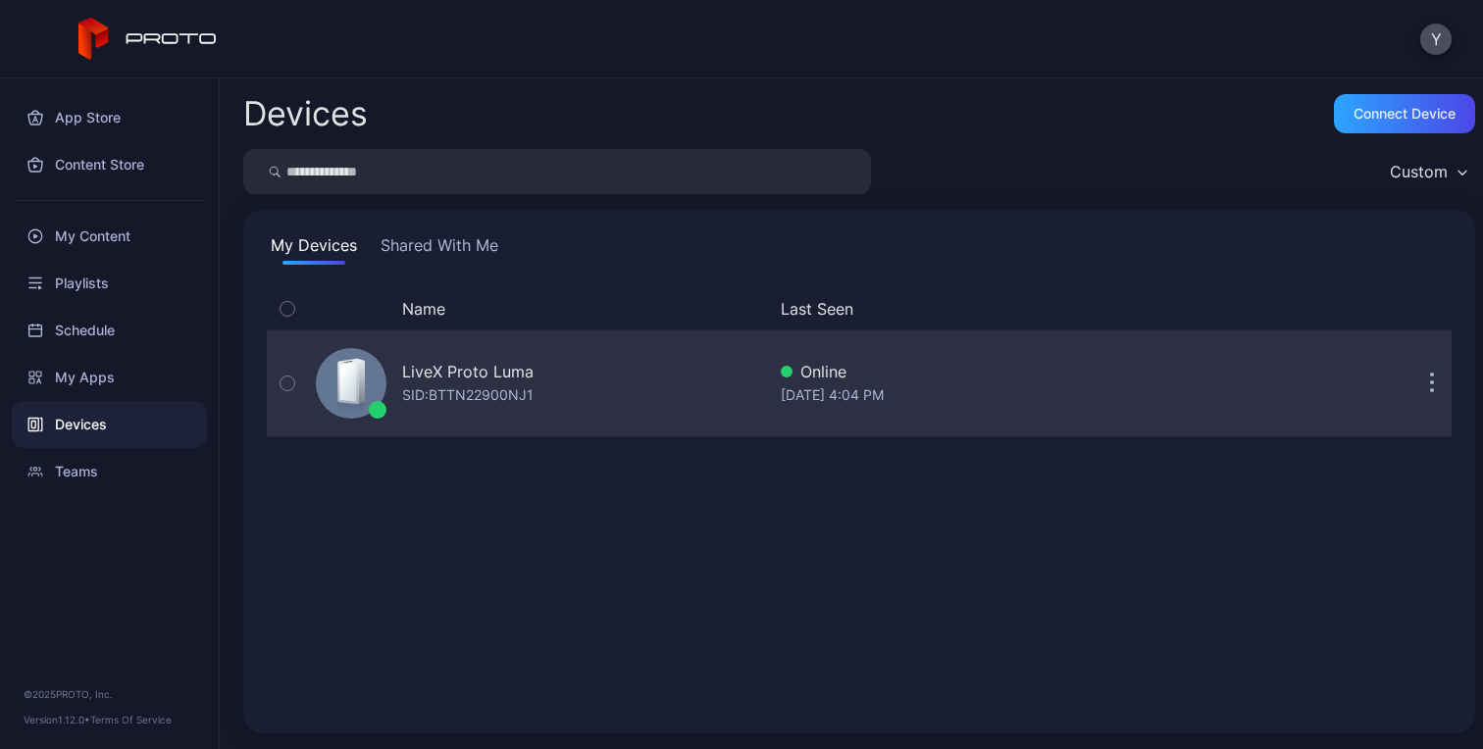
click at [816, 419] on div "LiveX Proto Luma SID: BTTN22900NJ1 Online Aug 20, 2025 at 4:04 PM" at bounding box center [859, 383] width 1184 height 98
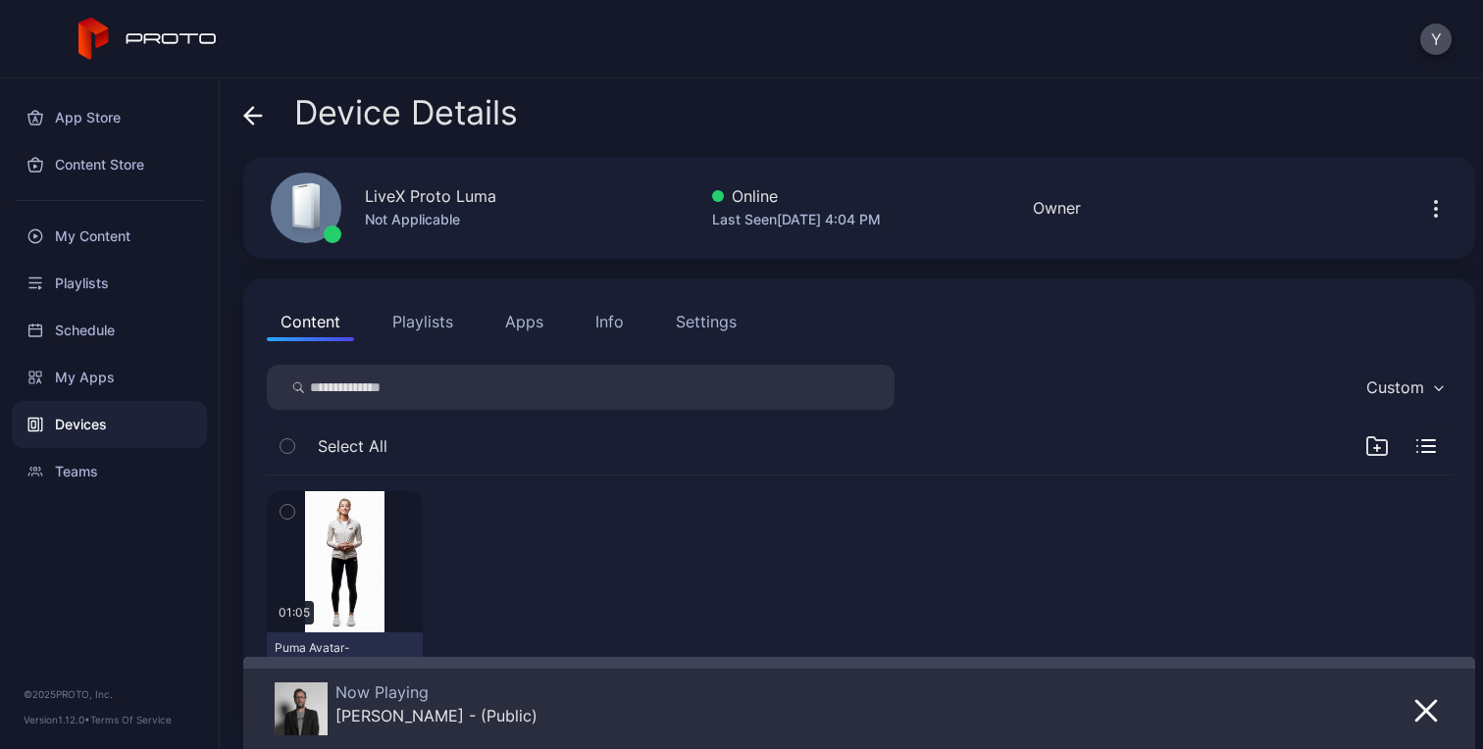
click at [521, 327] on button "Apps" at bounding box center [524, 321] width 66 height 39
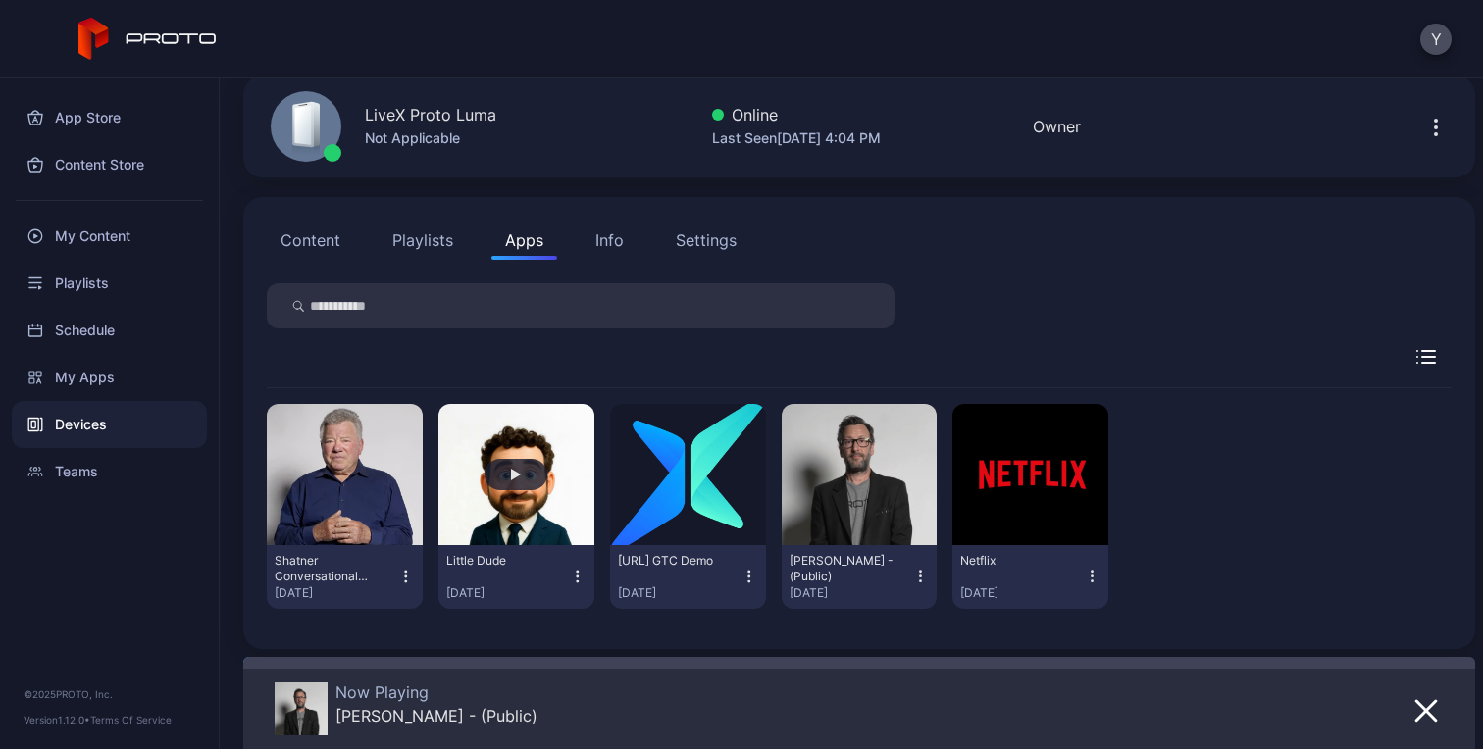
scroll to position [82, 0]
click at [1412, 723] on div at bounding box center [1425, 709] width 35 height 55
click at [1425, 714] on div "Now Playing David N Persona - (Public)" at bounding box center [859, 703] width 1232 height 92
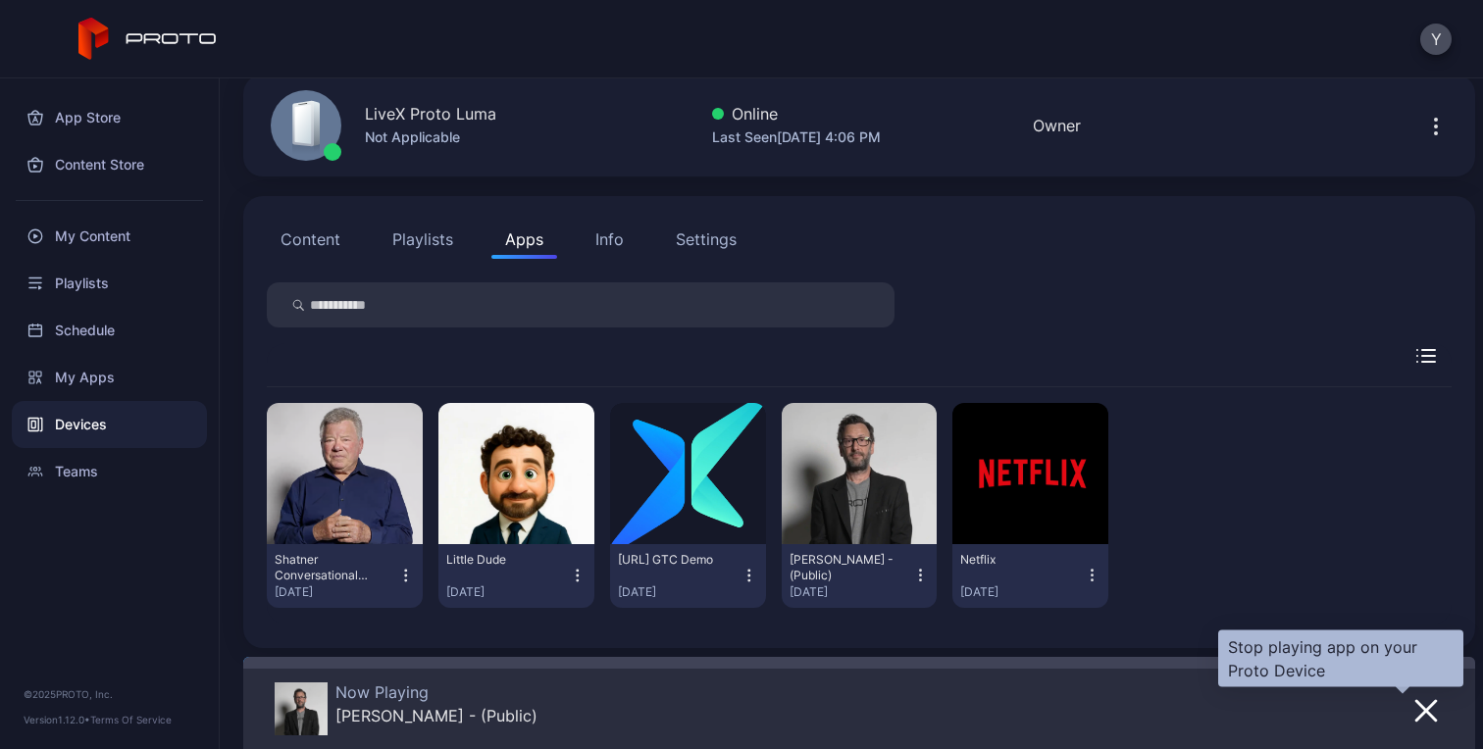
click at [1414, 713] on icon "button" at bounding box center [1426, 711] width 24 height 24
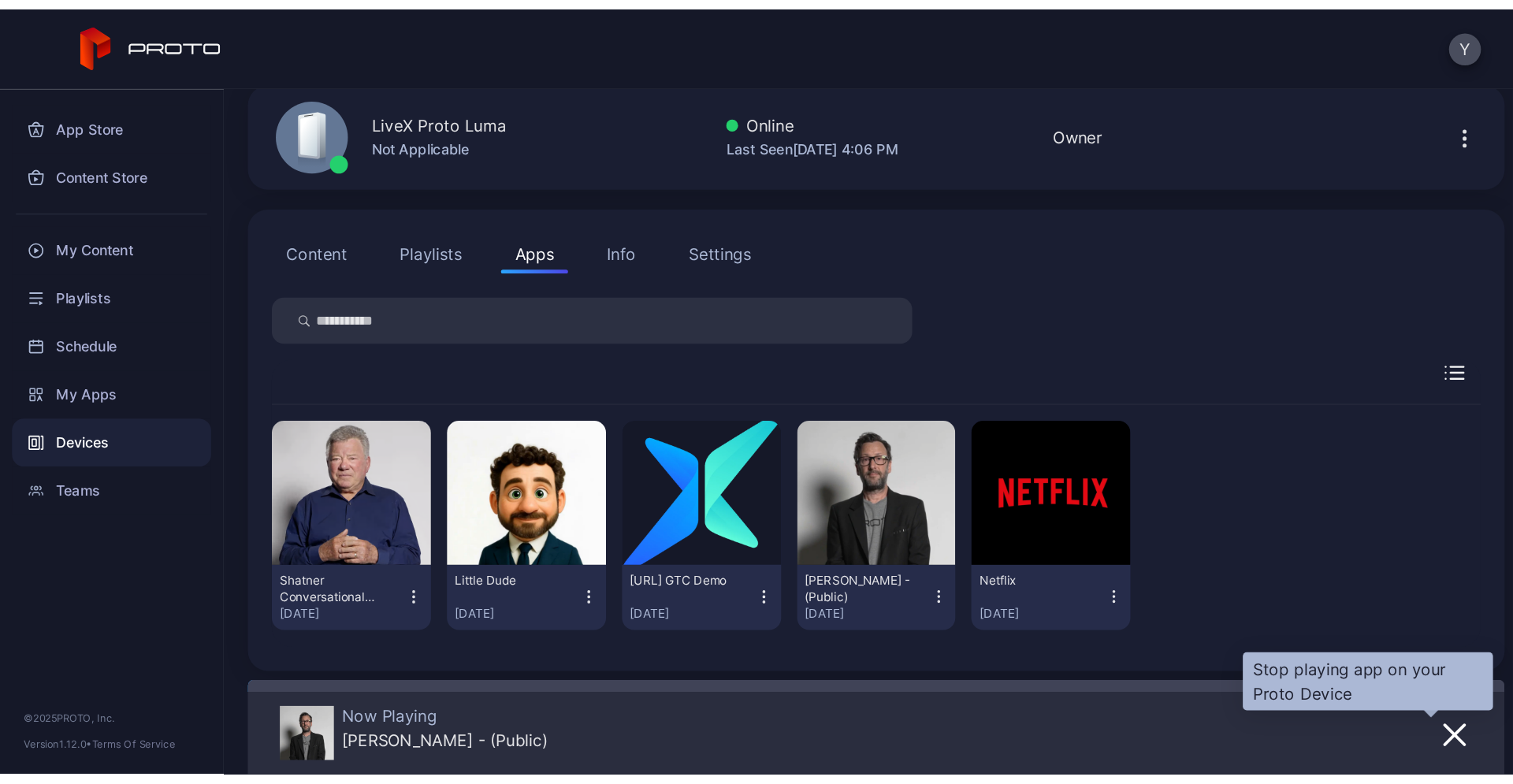
scroll to position [0, 0]
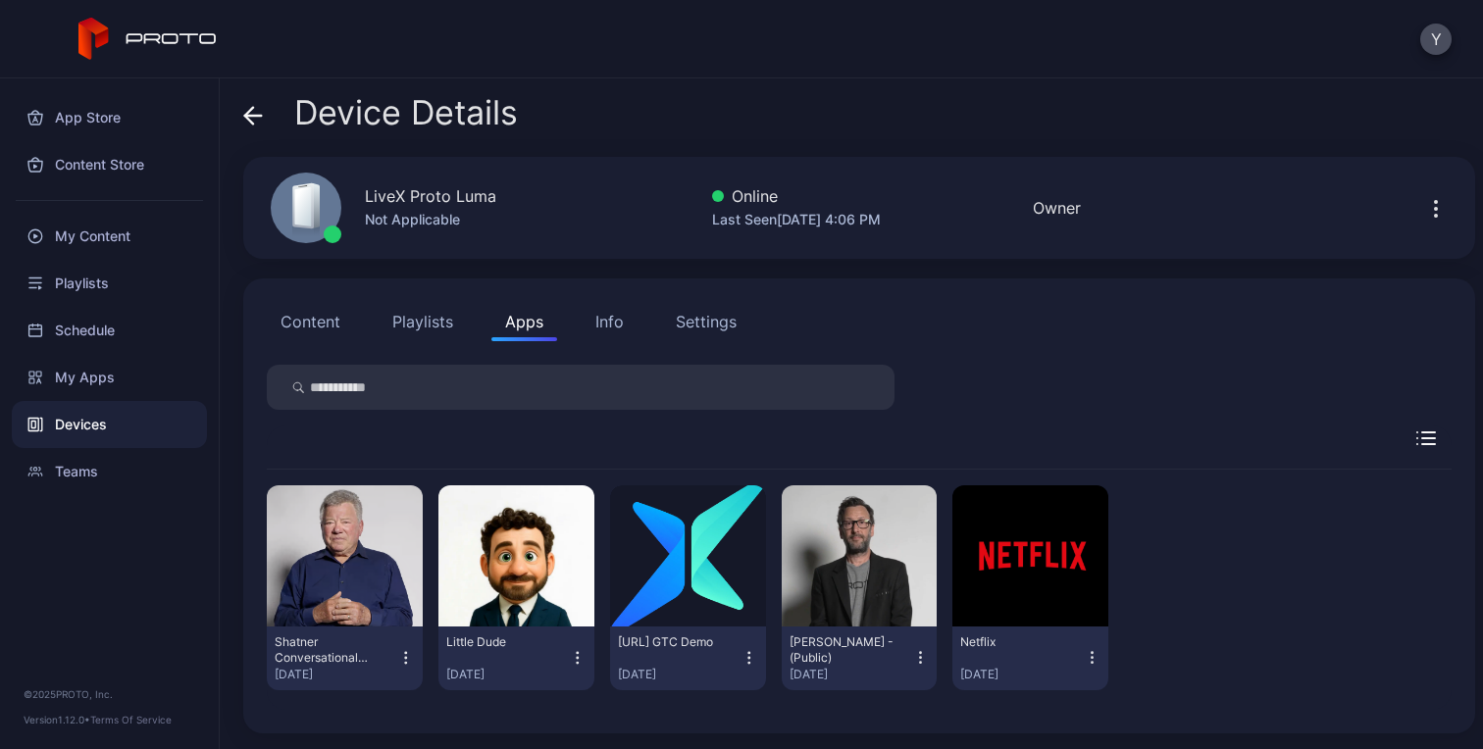
click at [291, 312] on button "Content" at bounding box center [310, 321] width 87 height 39
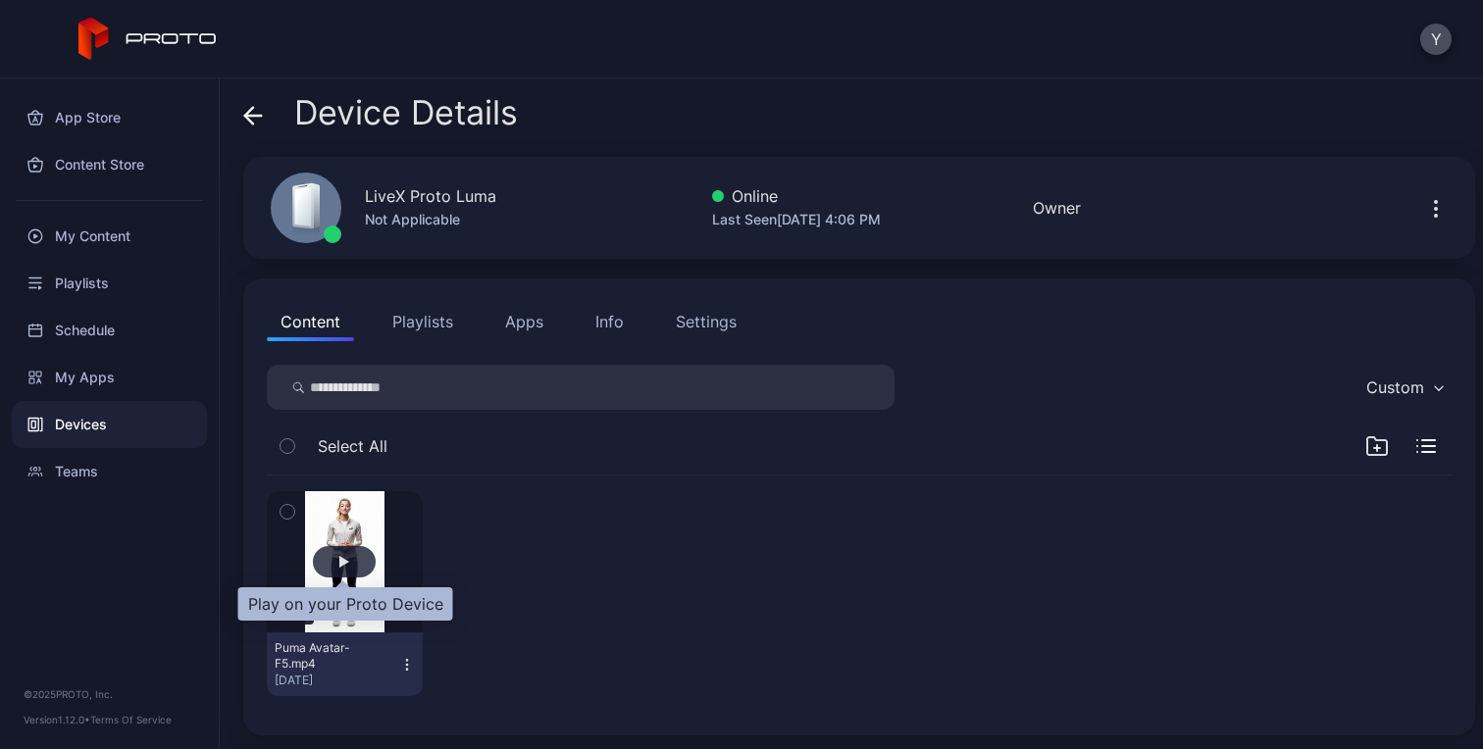
click at [332, 564] on div "button" at bounding box center [344, 561] width 63 height 31
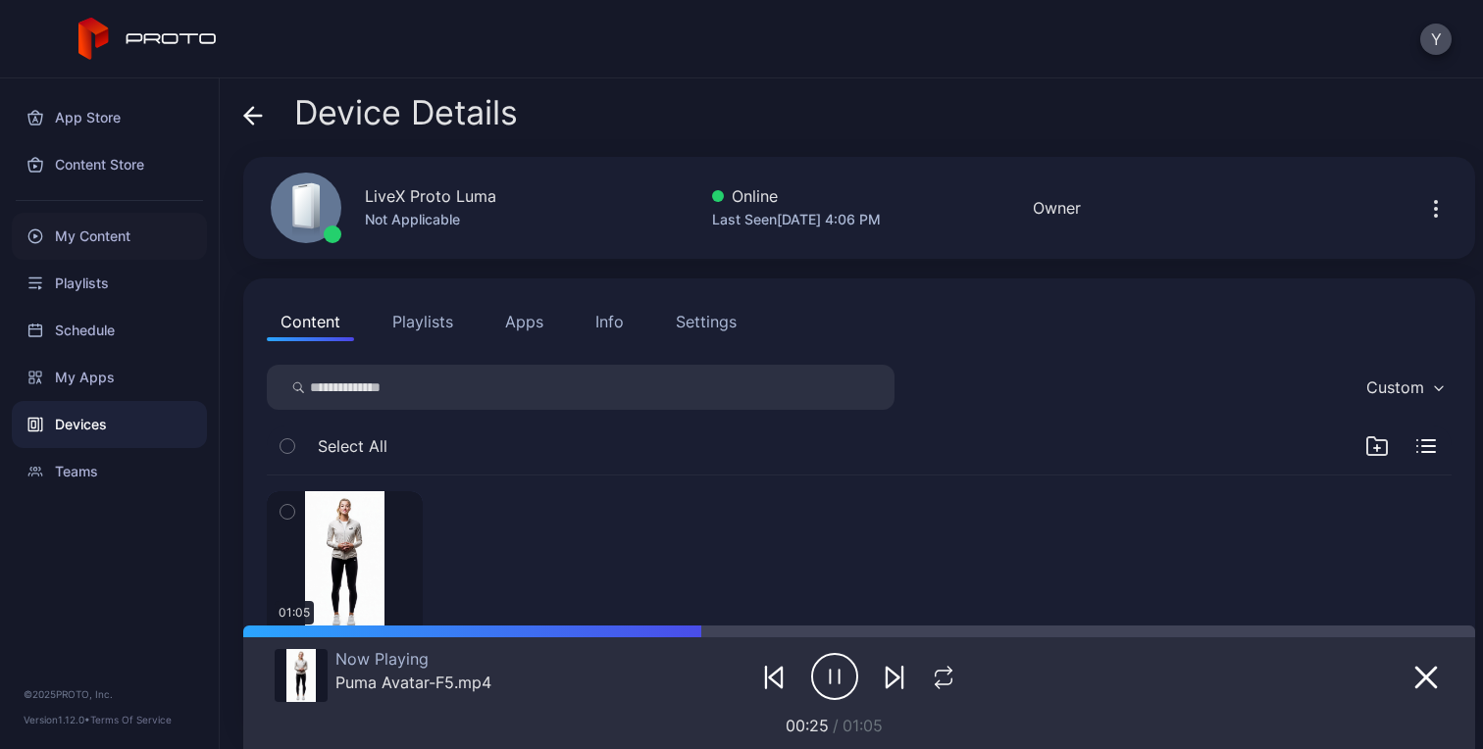
click at [85, 245] on div "My Content" at bounding box center [109, 236] width 195 height 47
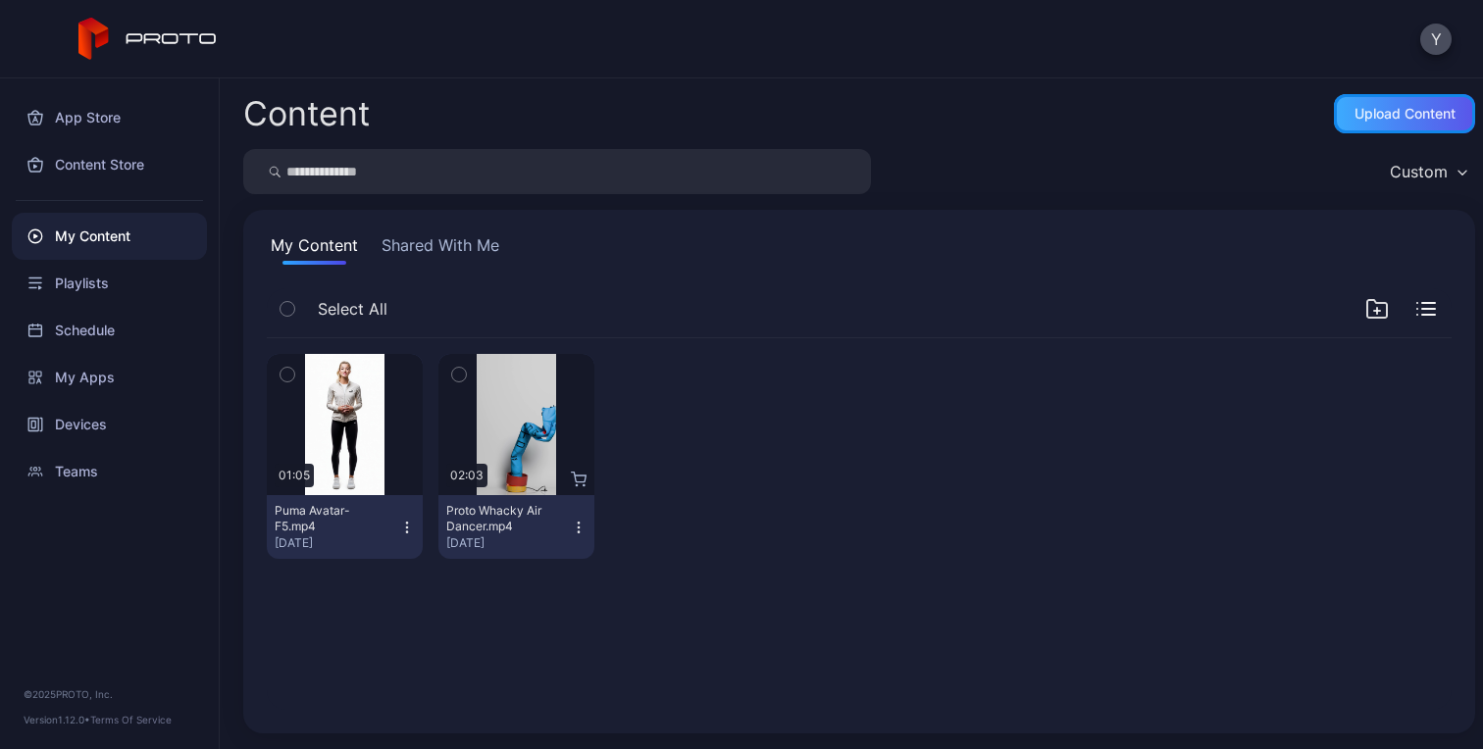
click at [1353, 126] on div "Upload Content" at bounding box center [1403, 113] width 141 height 39
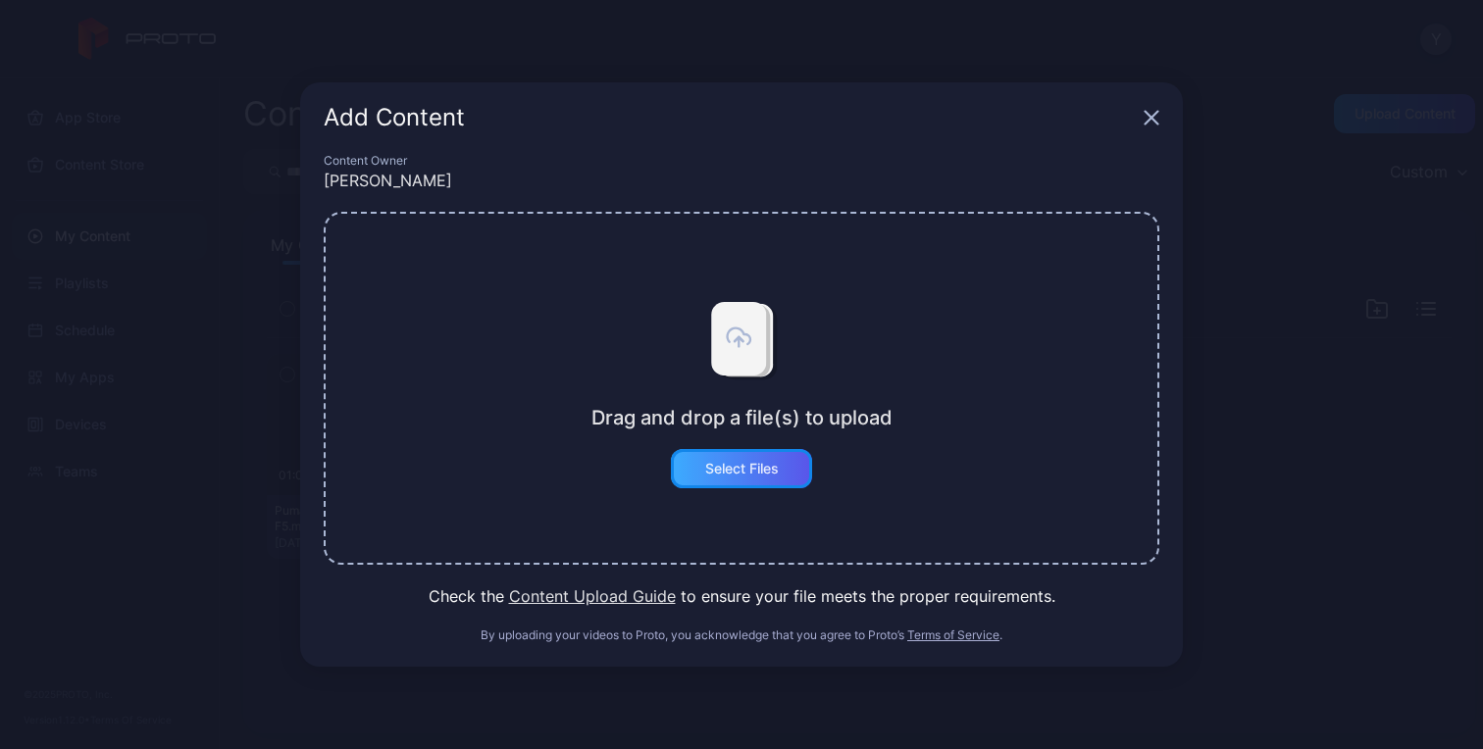
click at [746, 487] on div "Select Files" at bounding box center [741, 468] width 141 height 39
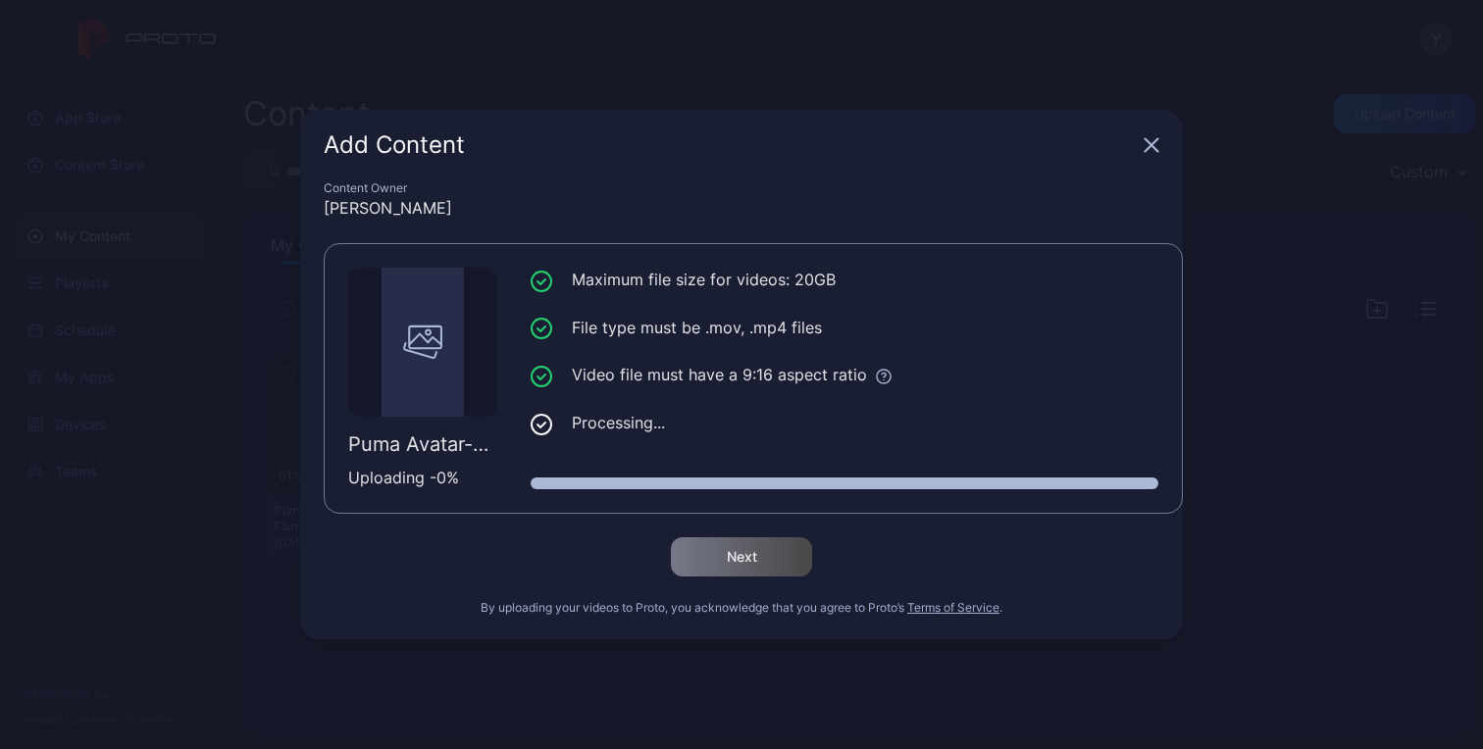
click at [669, 373] on li "Video file must have a 9:16 aspect ratio" at bounding box center [844, 375] width 628 height 25
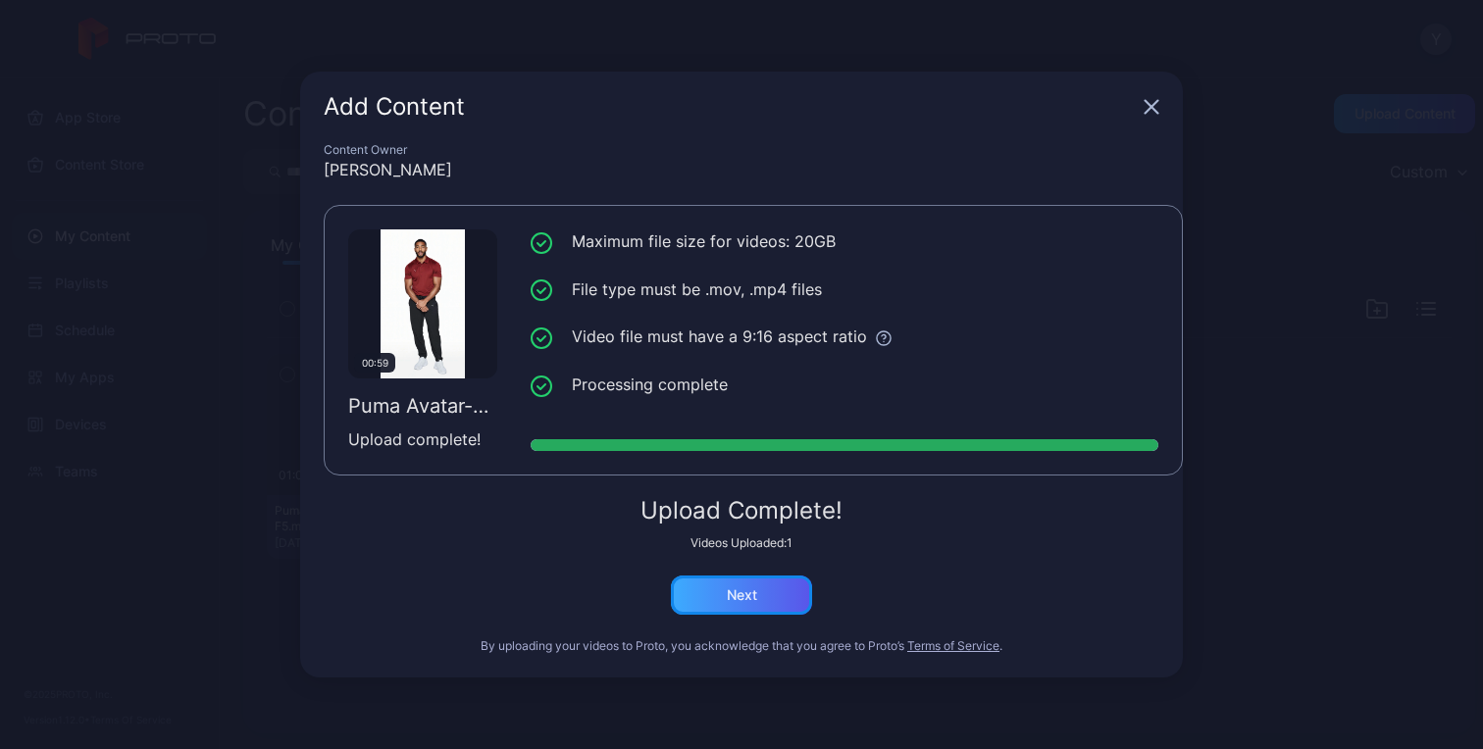
click at [734, 589] on div "Next" at bounding box center [742, 595] width 30 height 16
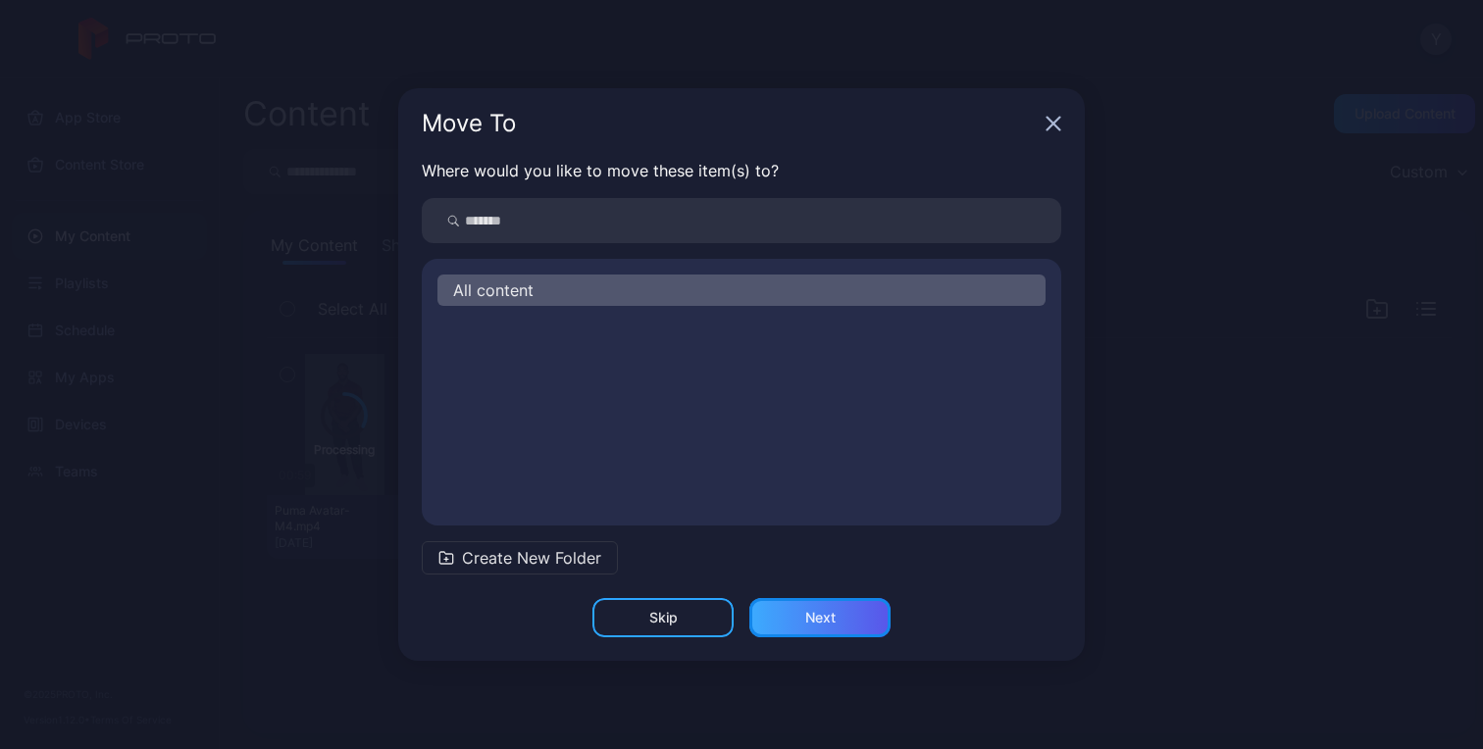
click at [797, 619] on div "Next" at bounding box center [819, 617] width 141 height 39
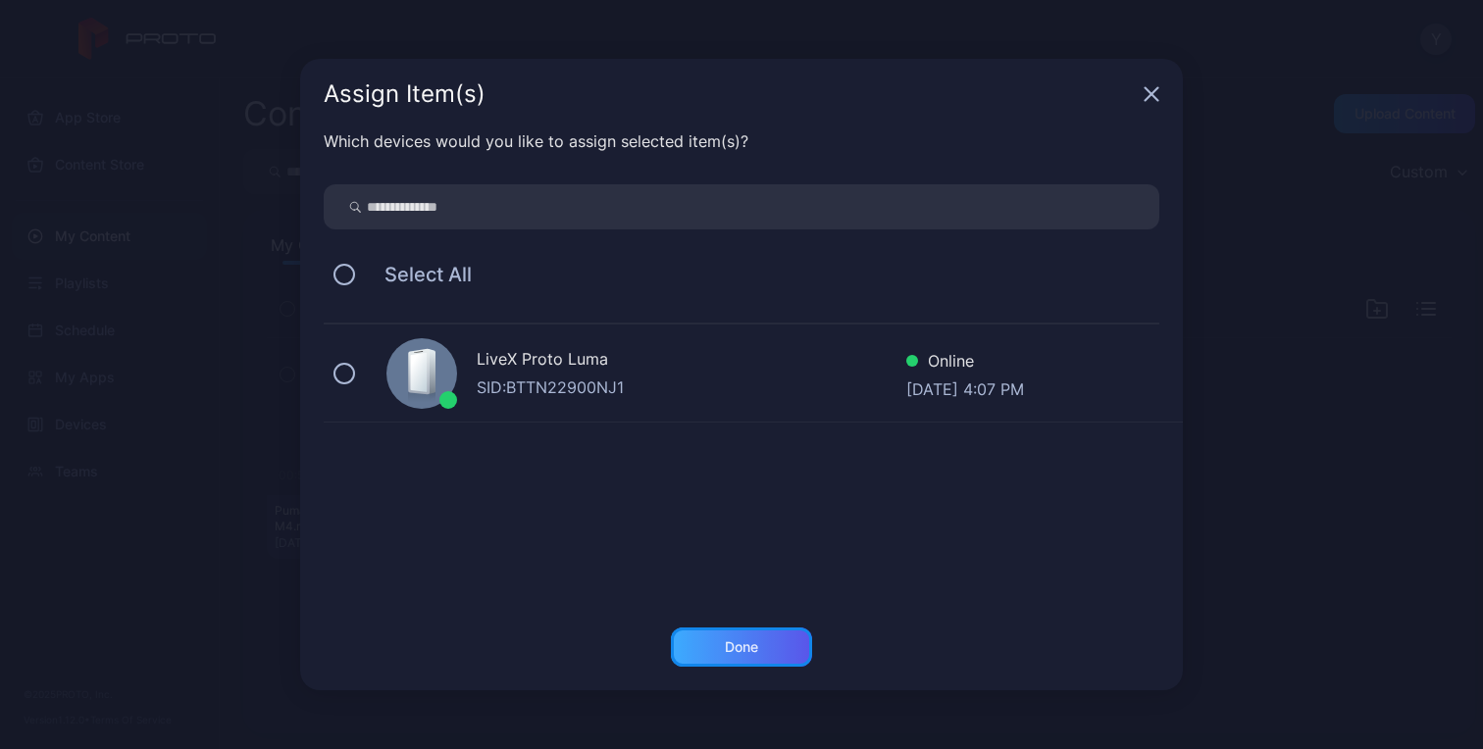
click at [743, 645] on div "Done" at bounding box center [741, 647] width 33 height 16
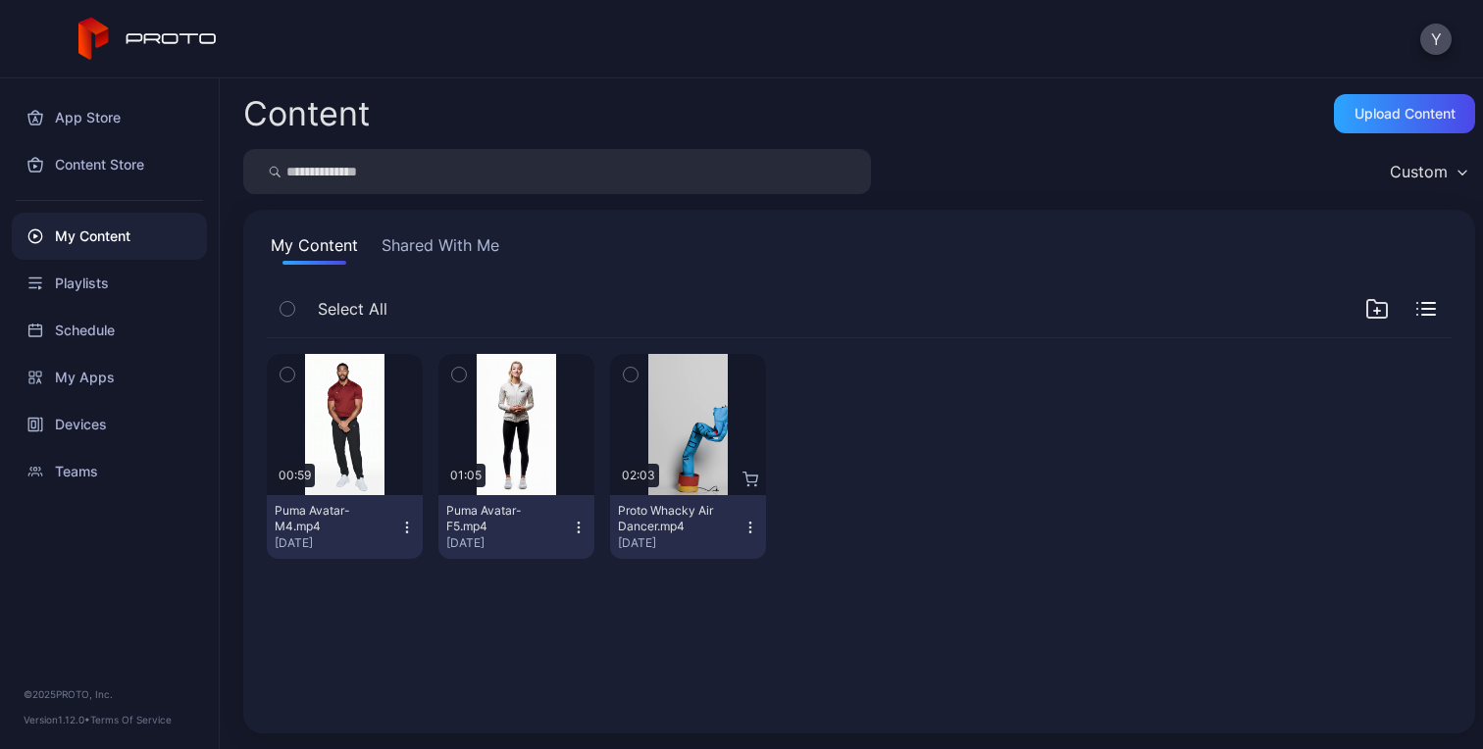
click at [406, 528] on icon "button" at bounding box center [406, 527] width 1 height 1
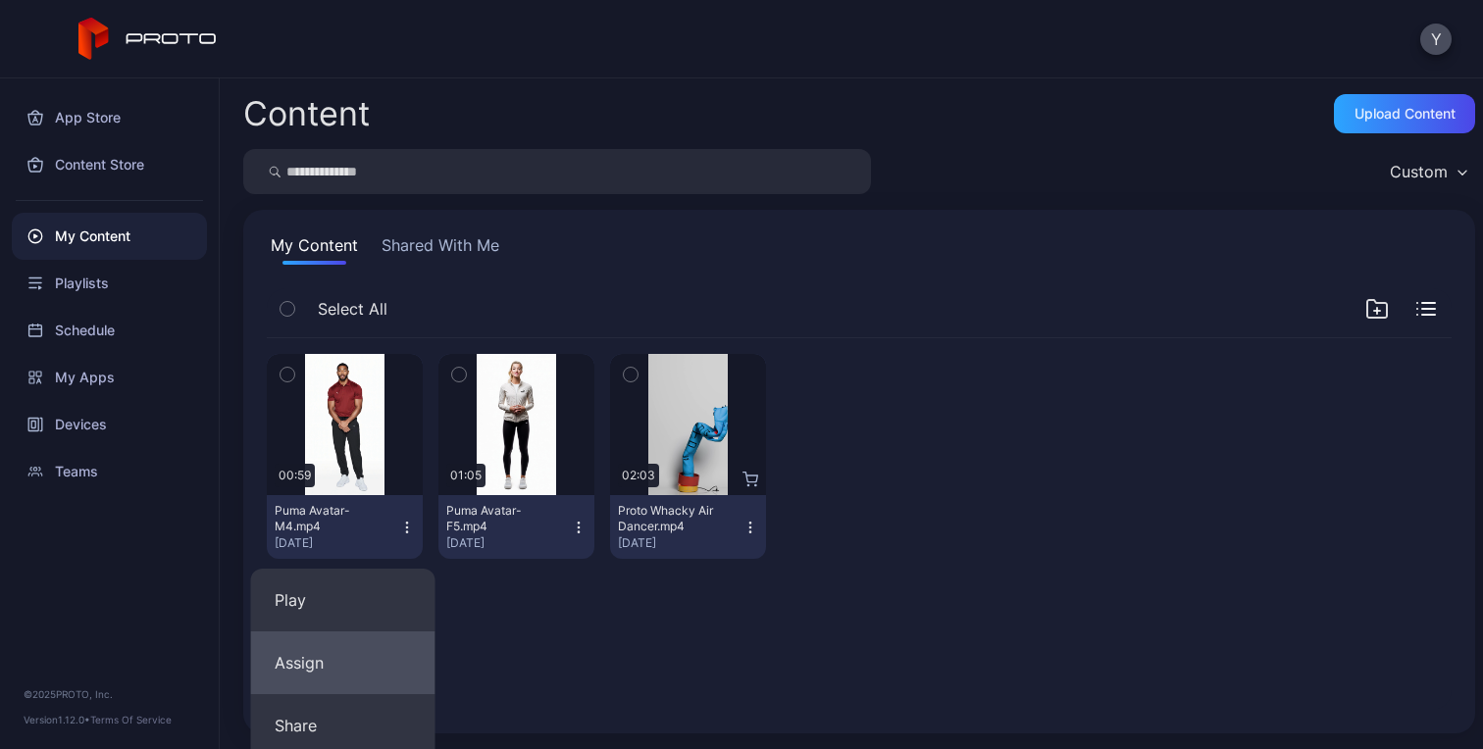
click at [314, 658] on button "Assign" at bounding box center [343, 662] width 184 height 63
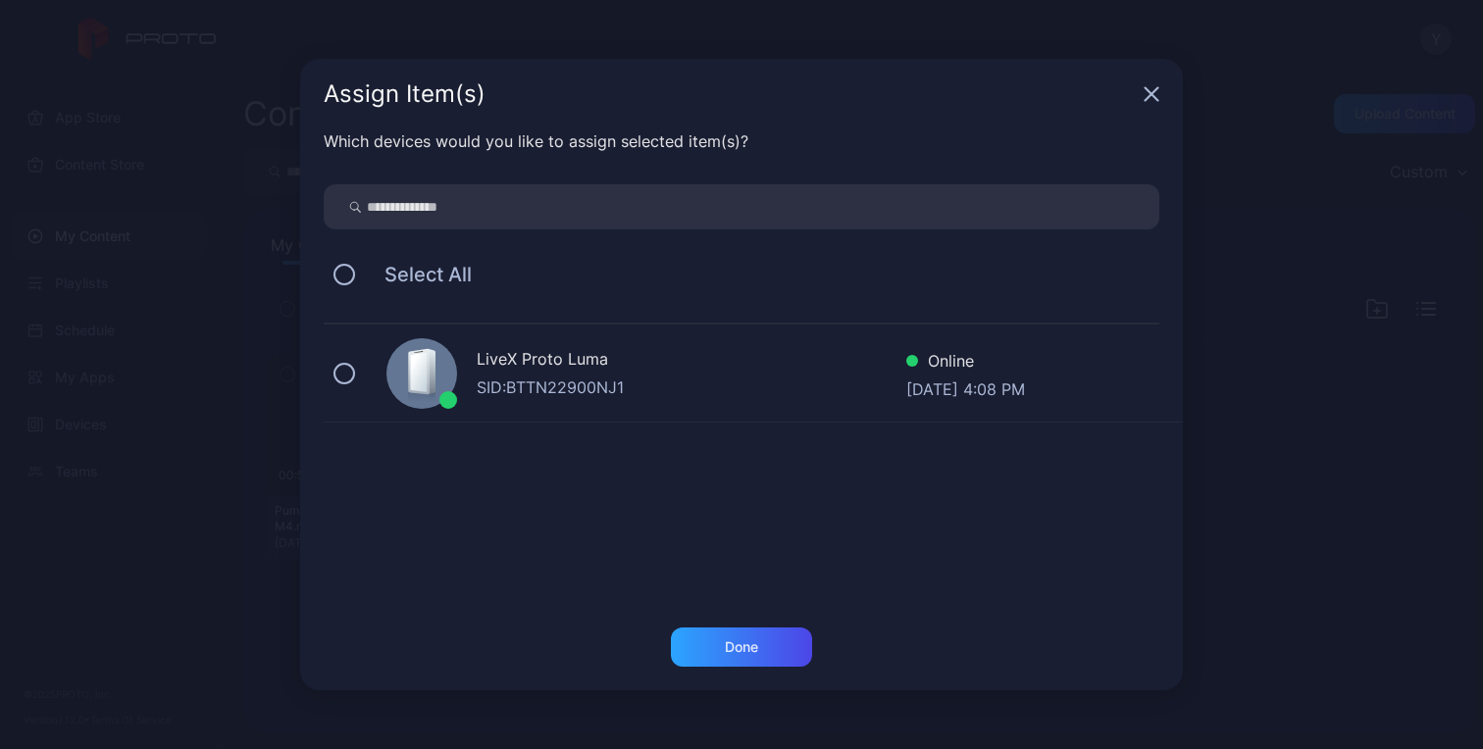
click at [745, 376] on div "SID: BTTN22900NJ1" at bounding box center [691, 388] width 429 height 24
click at [727, 654] on div "Done" at bounding box center [741, 647] width 33 height 16
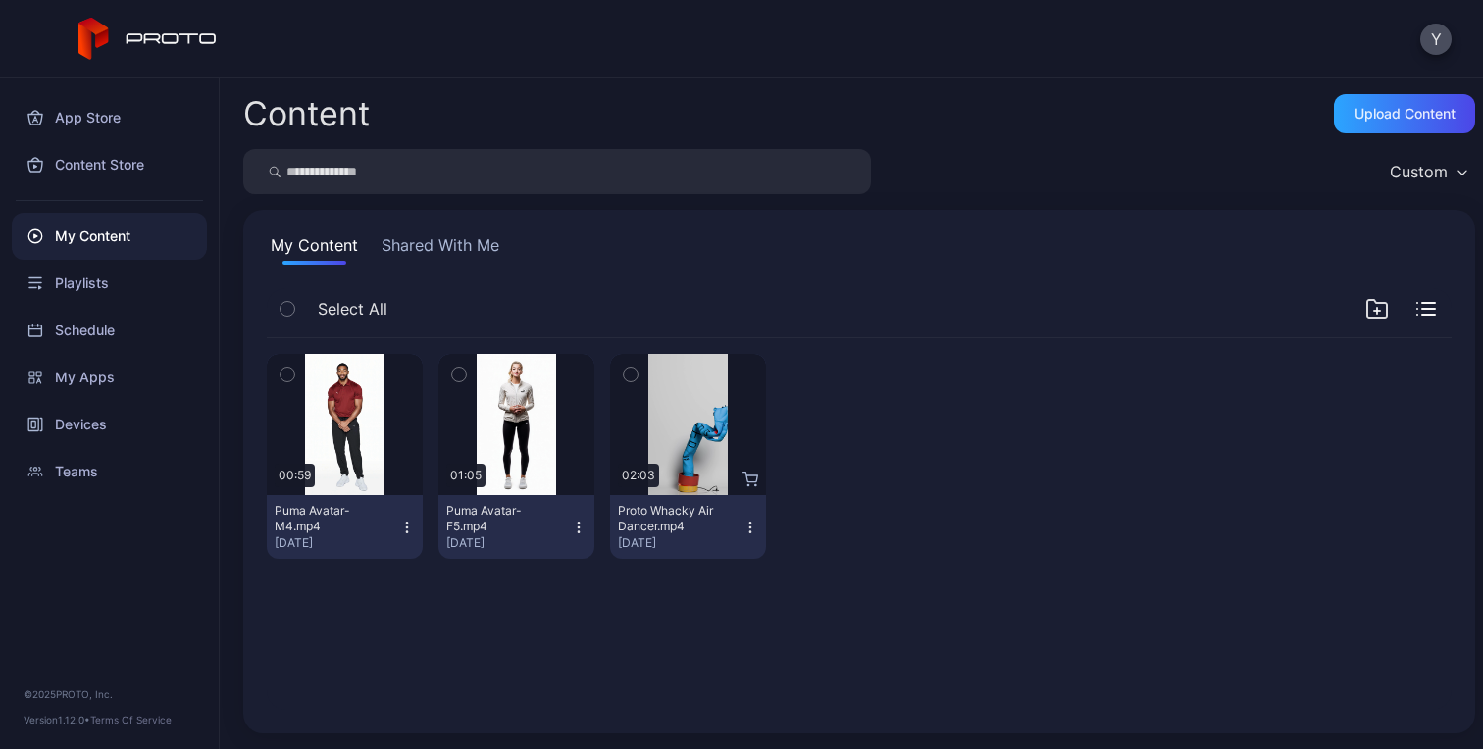
click at [727, 654] on div "Preview 00:59 Puma Avatar-M4.mp4 Aug 20, 2025 Preview 01:05 Puma Avatar-F5.mp4 …" at bounding box center [859, 524] width 1216 height 403
click at [79, 428] on div "Devices" at bounding box center [109, 424] width 195 height 47
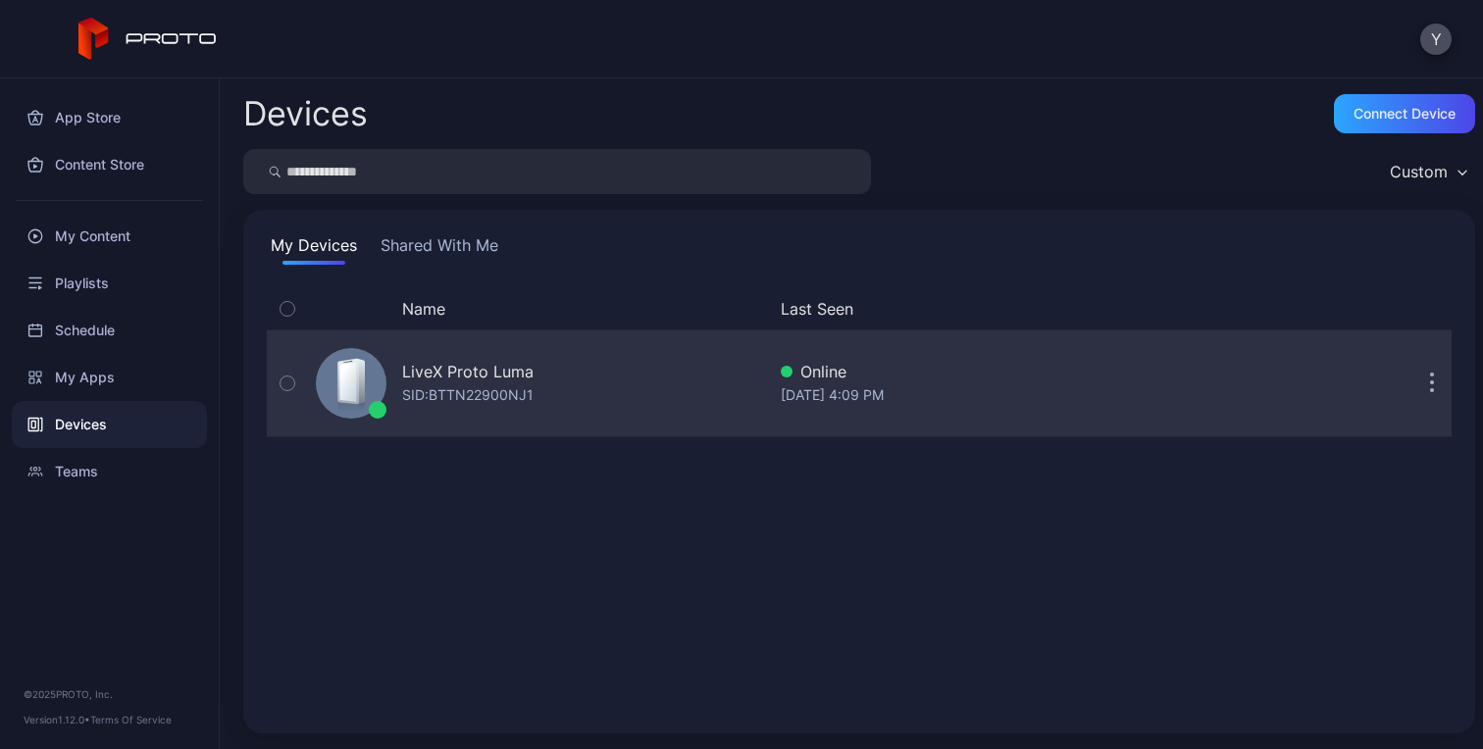
click at [649, 378] on div "LiveX Proto [PERSON_NAME]: BTTN22900NJ1" at bounding box center [536, 383] width 457 height 98
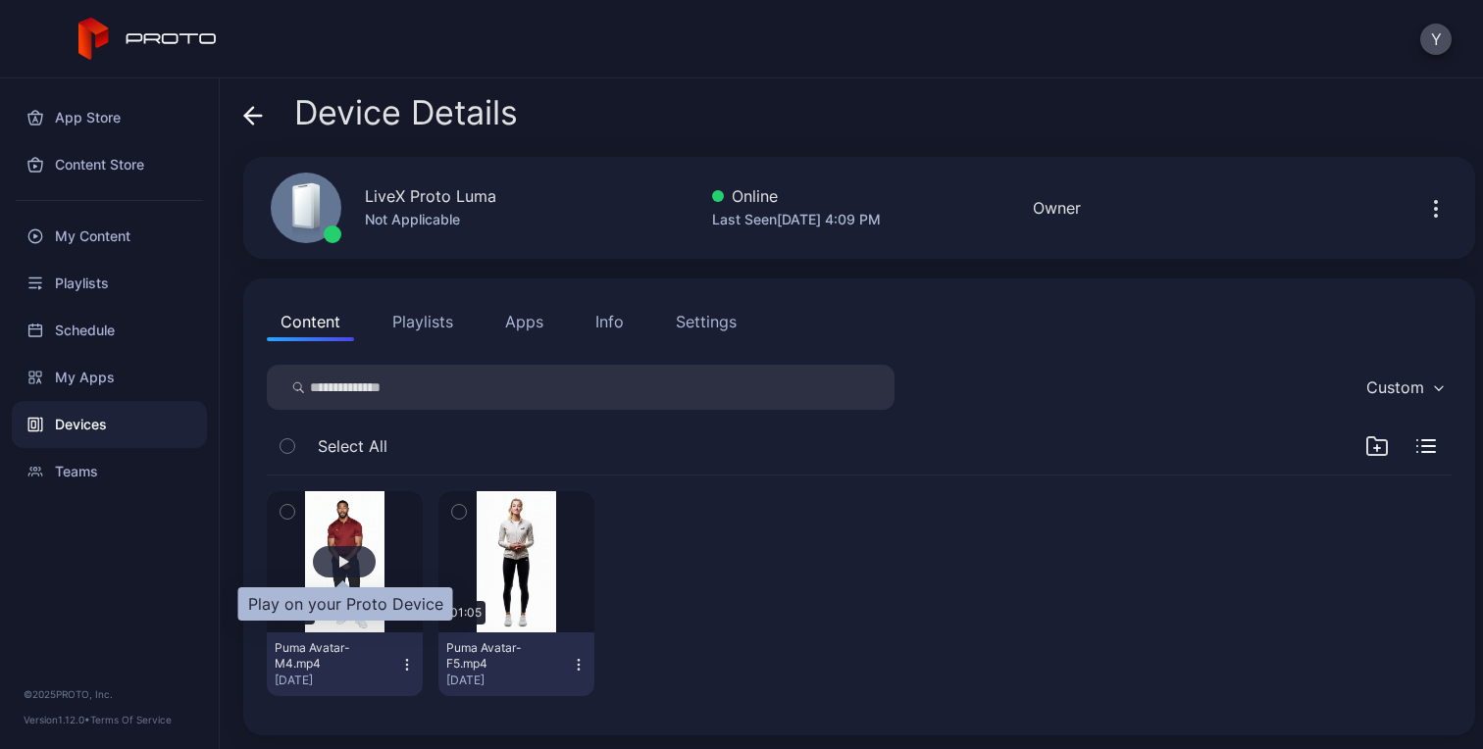
click at [330, 556] on div "button" at bounding box center [344, 561] width 63 height 31
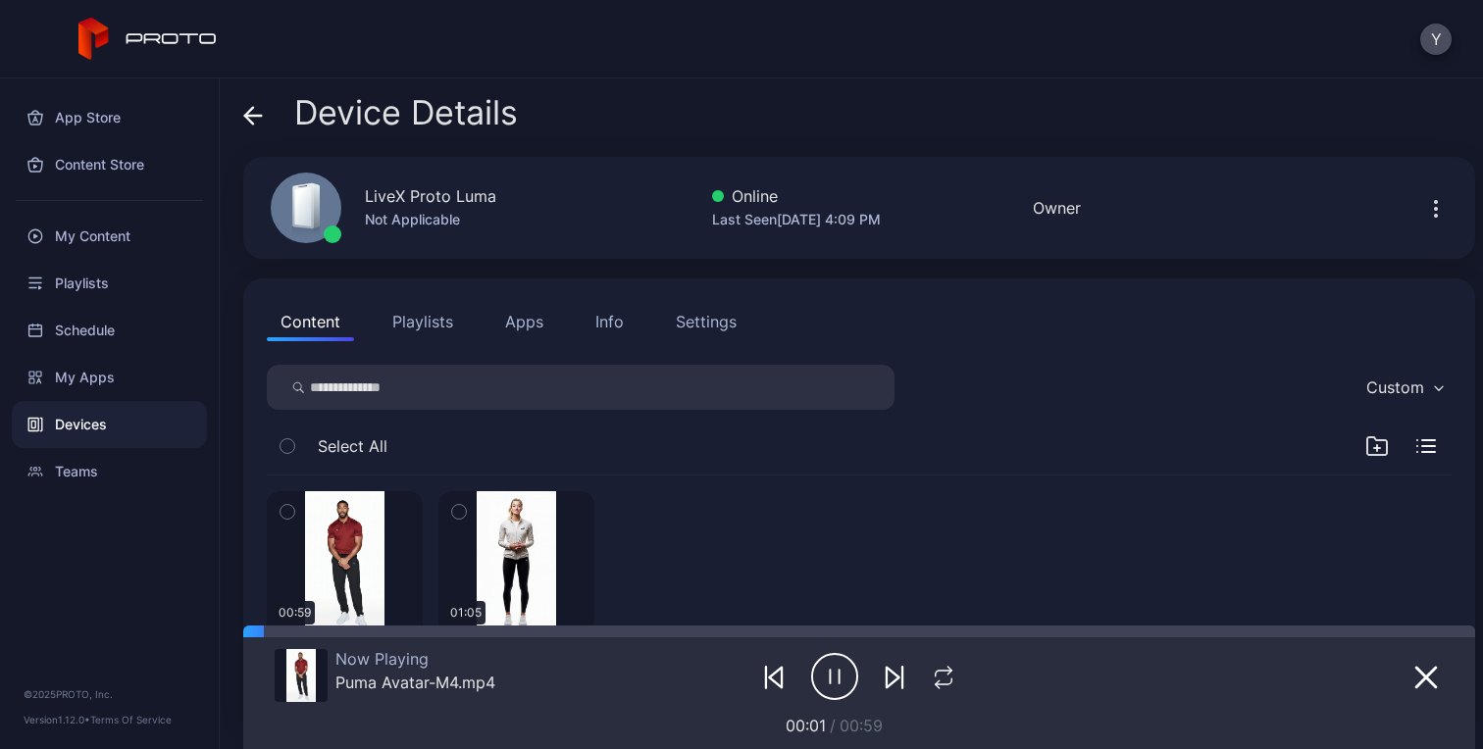
click at [1120, 677] on div "Now Playing Puma Avatar-M4.mp4 00:01 / 00:59" at bounding box center [859, 687] width 1169 height 100
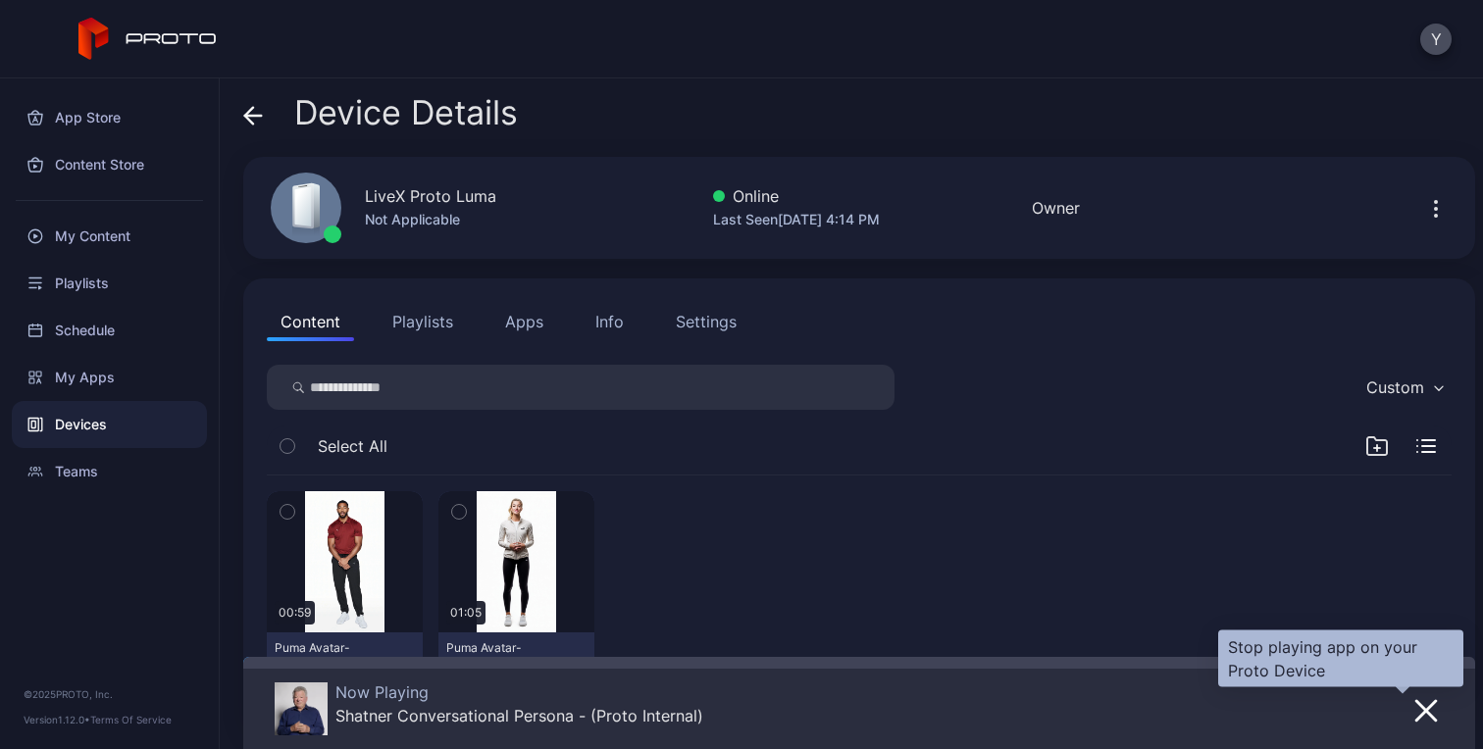
click at [1414, 699] on icon "button" at bounding box center [1426, 711] width 24 height 24
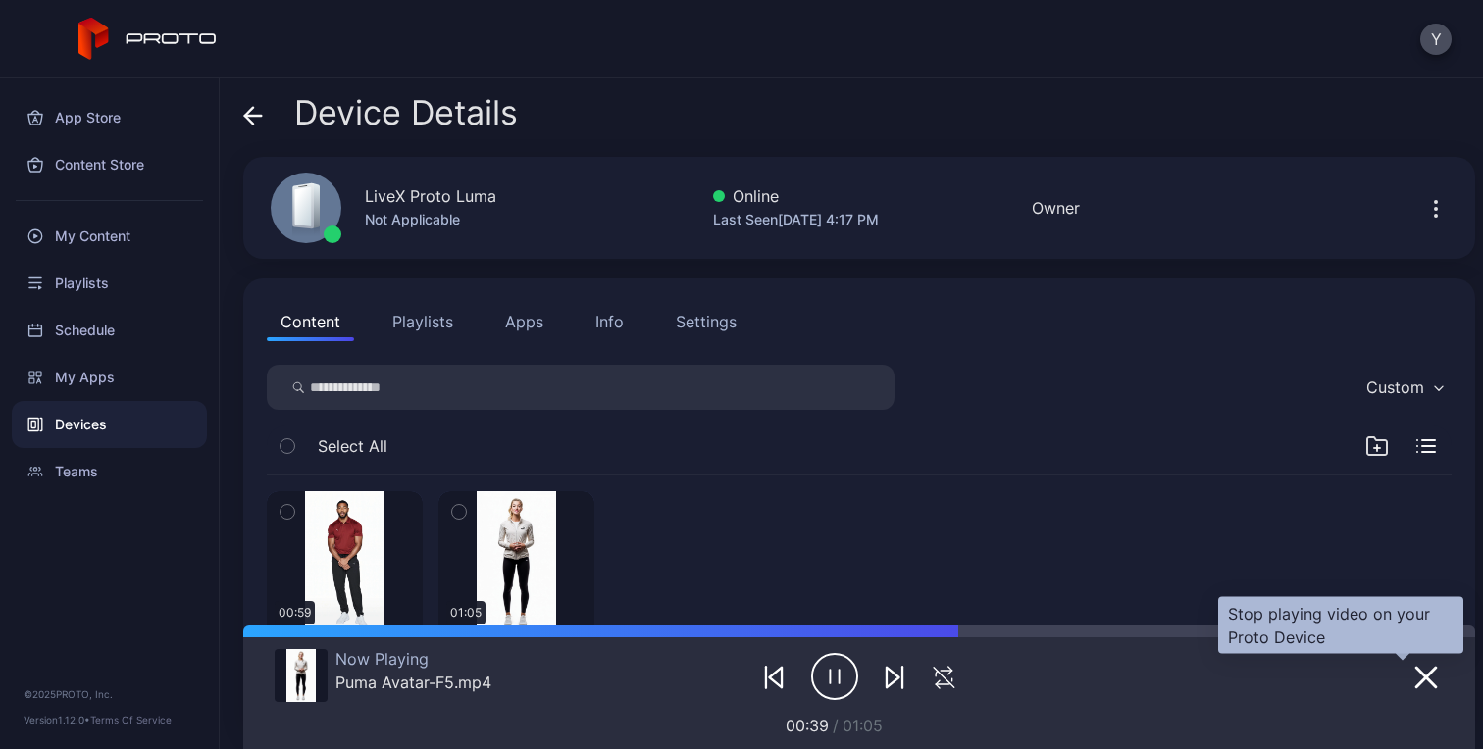
click at [1414, 681] on icon "button" at bounding box center [1426, 678] width 24 height 24
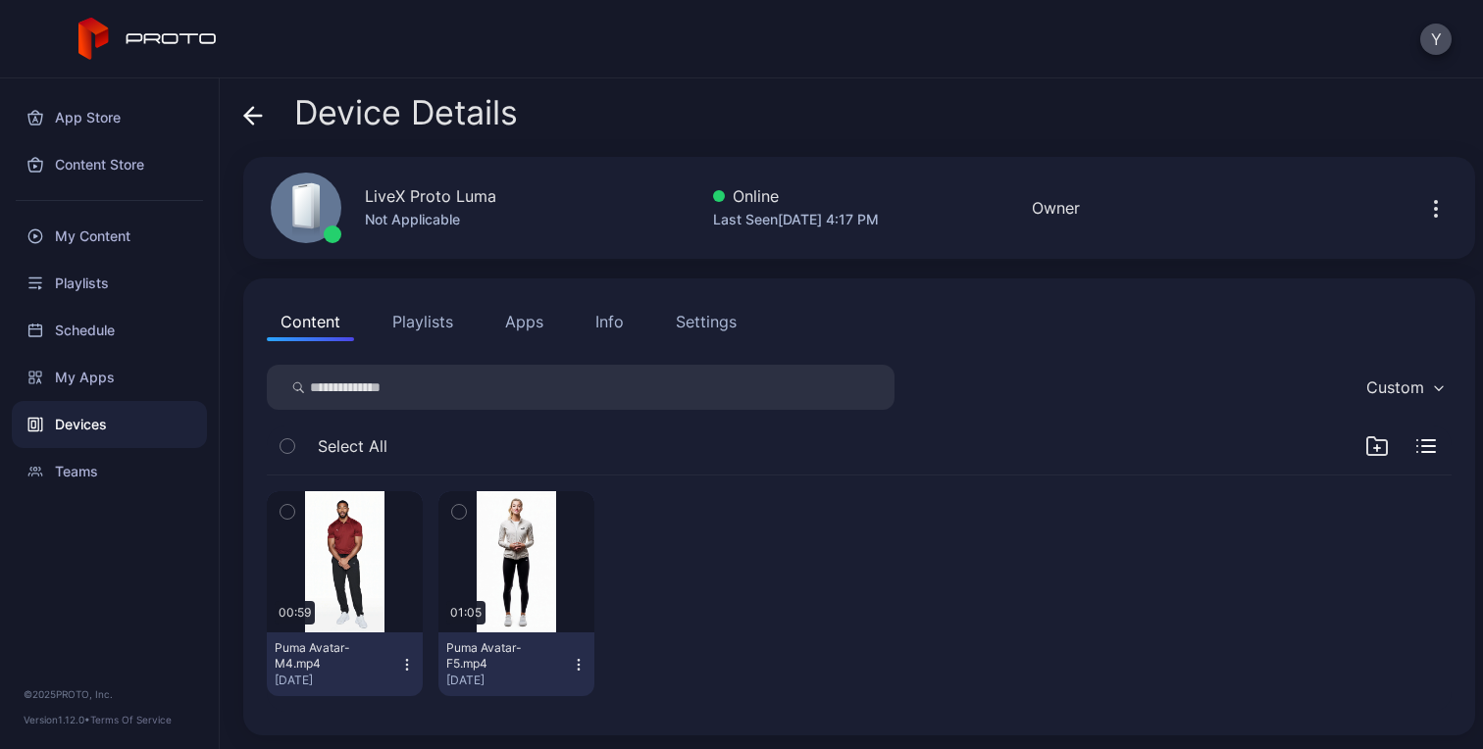
click at [1056, 540] on div "00:59 Puma Avatar-M4.mp4 Aug 20, 2025 01:05 Puma Avatar-F5.mp4 Aug 20, 2025" at bounding box center [859, 594] width 1184 height 236
